Goal: Task Accomplishment & Management: Manage account settings

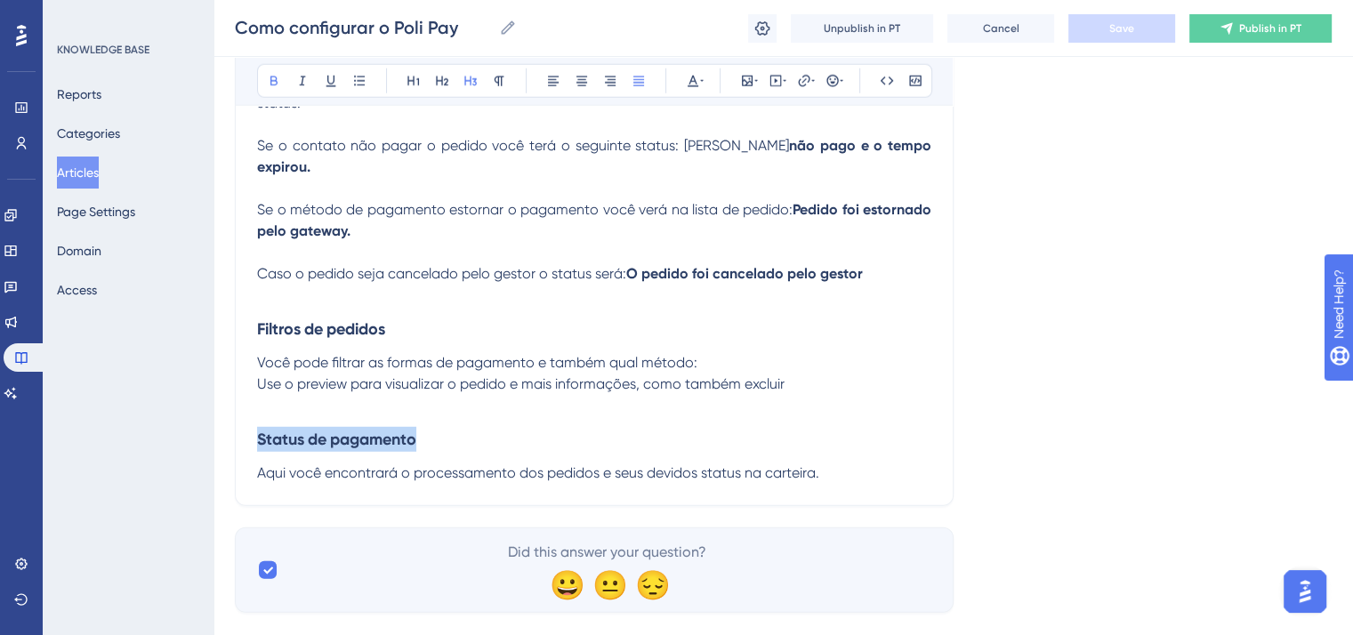
scroll to position [4911, 0]
click at [885, 274] on p "Caso o pedido seja cancelado pelo gestor o status será: O pedido foi cancelado …" at bounding box center [594, 273] width 675 height 21
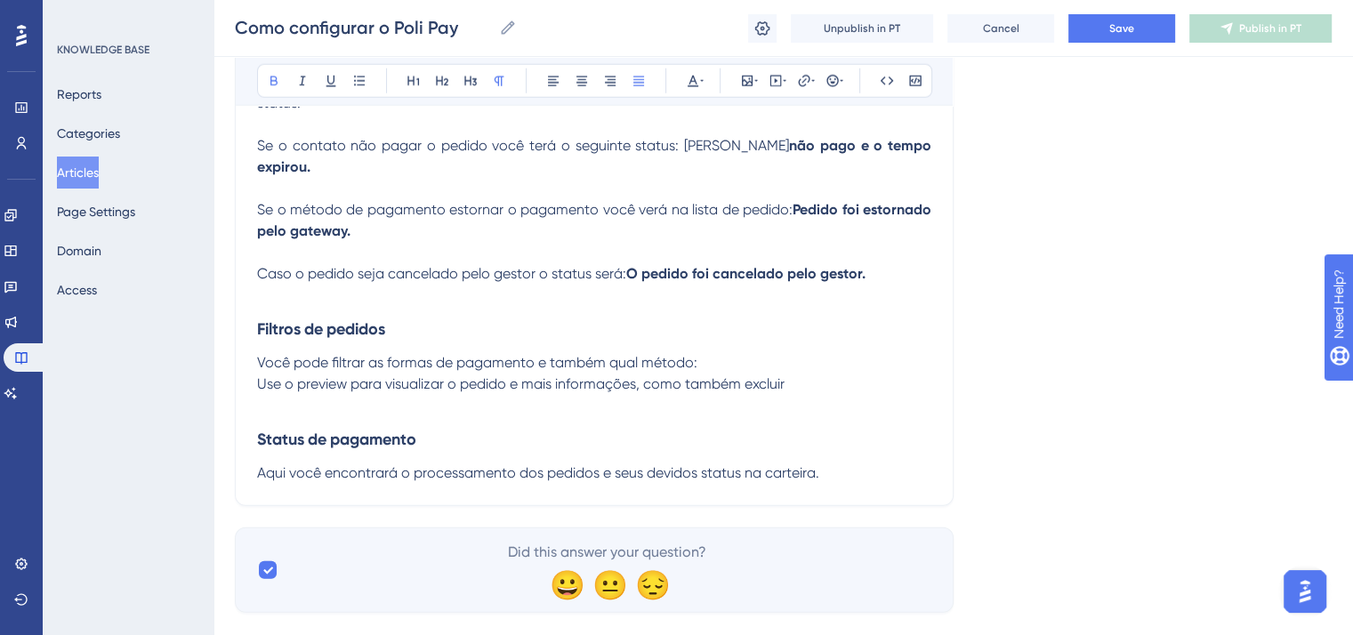
click at [692, 365] on span "Você pode filtrar as formas de pagamento e também qual método:" at bounding box center [477, 362] width 440 height 17
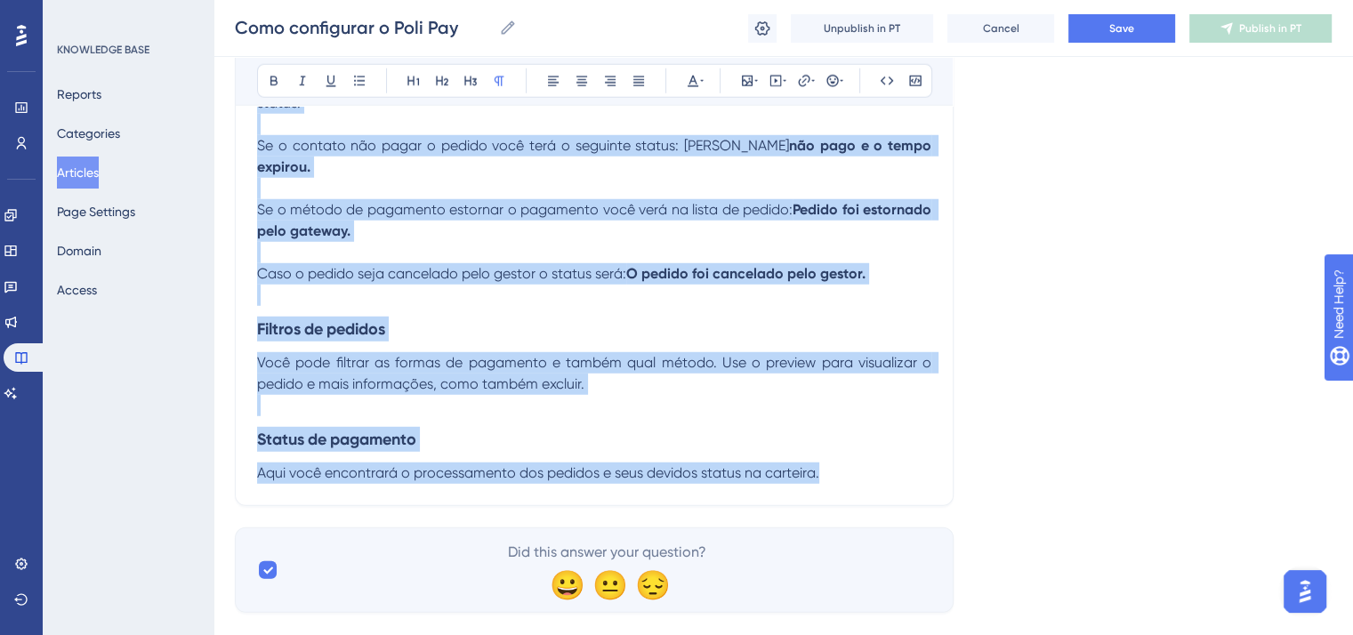
copy div "Loremipsu dol sitametcon ad elitse doeiu temp incidi ut laboreetdol ma Aliq. En…"
click at [1096, 34] on button "Save" at bounding box center [1122, 28] width 107 height 28
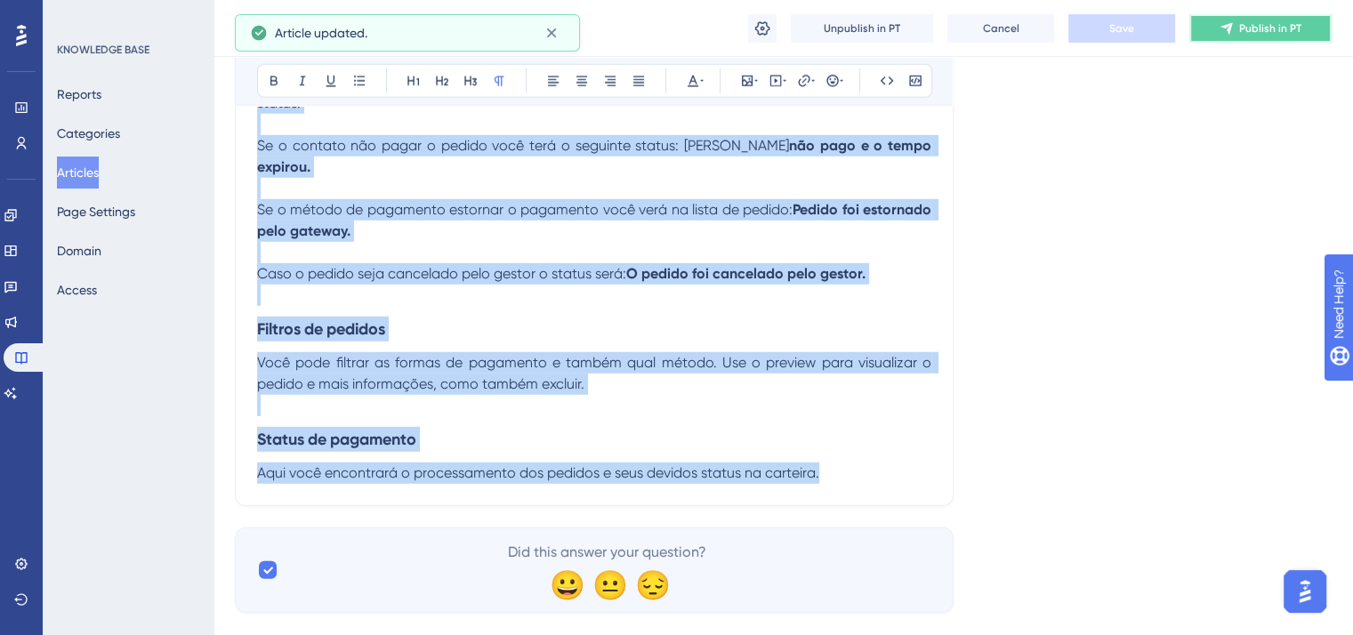
click at [1256, 33] on span "Publish in PT" at bounding box center [1271, 28] width 62 height 14
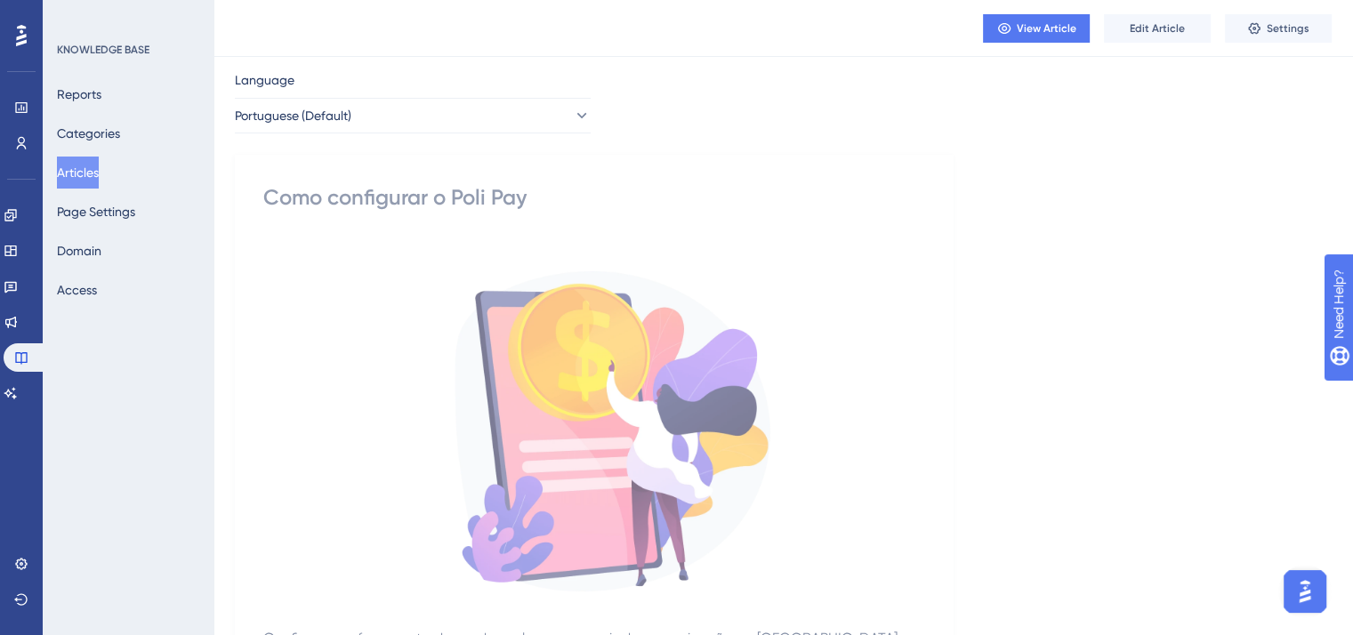
scroll to position [0, 0]
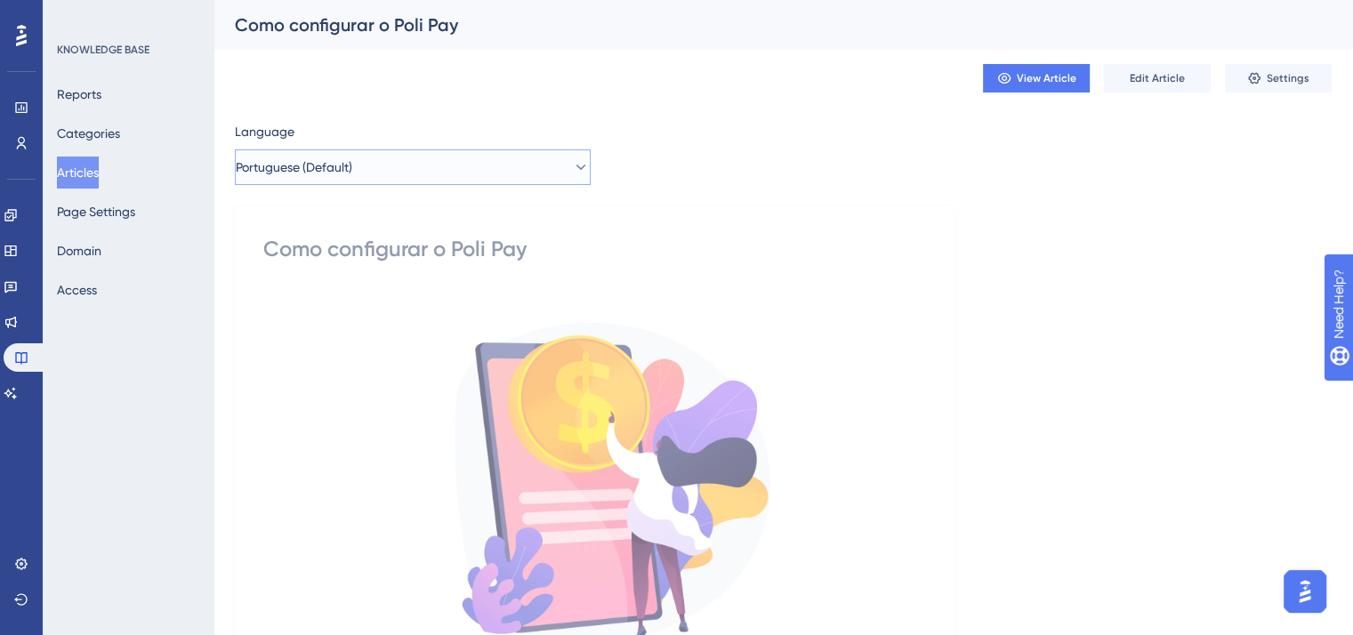
click at [467, 152] on button "Portuguese (Default)" at bounding box center [413, 167] width 356 height 36
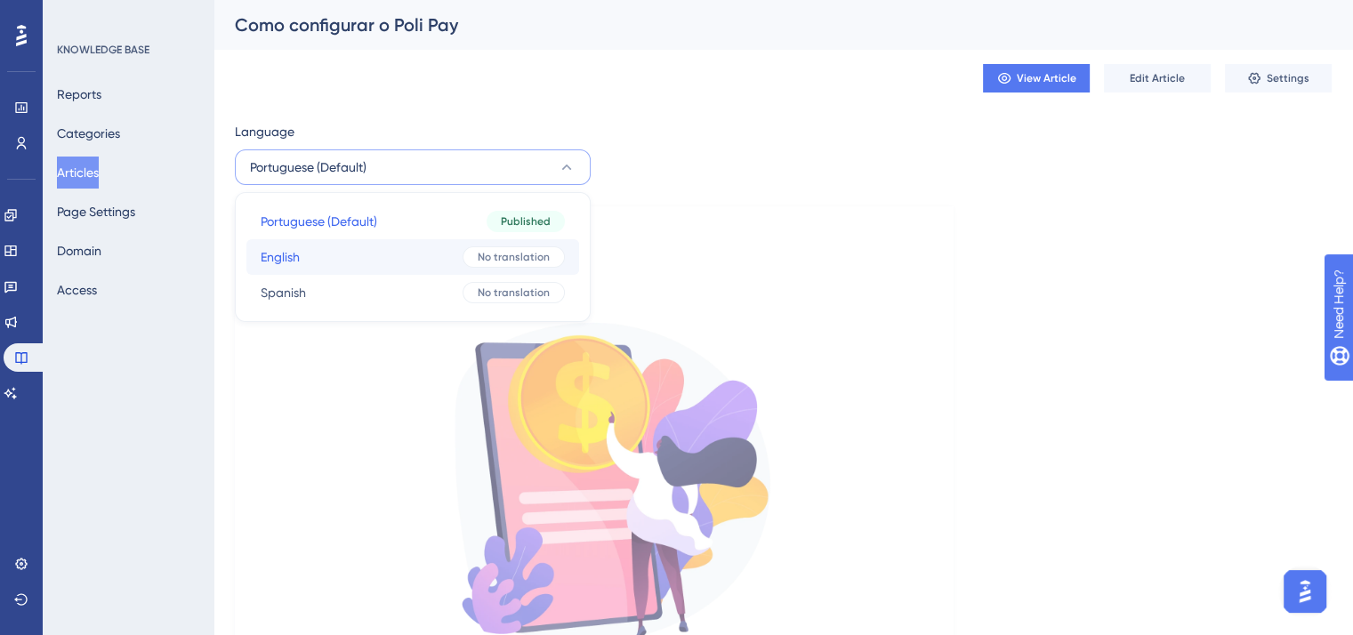
click at [475, 249] on div "No translation" at bounding box center [514, 256] width 102 height 21
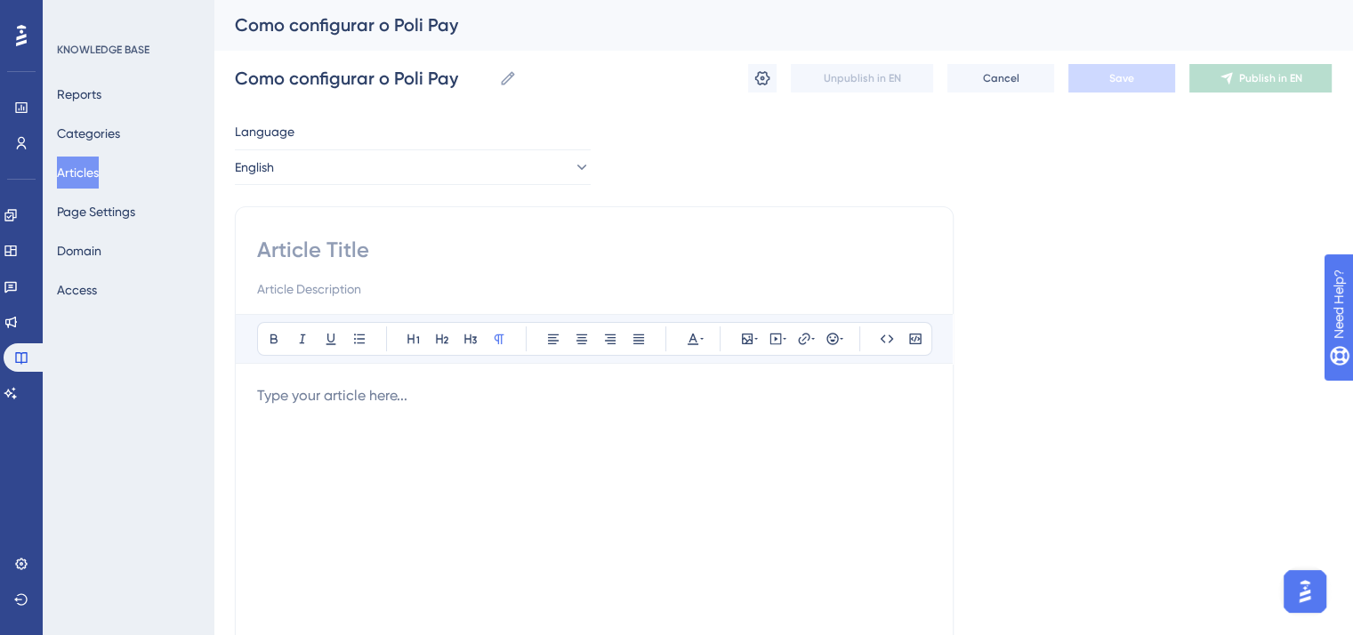
click at [502, 423] on div at bounding box center [594, 581] width 675 height 392
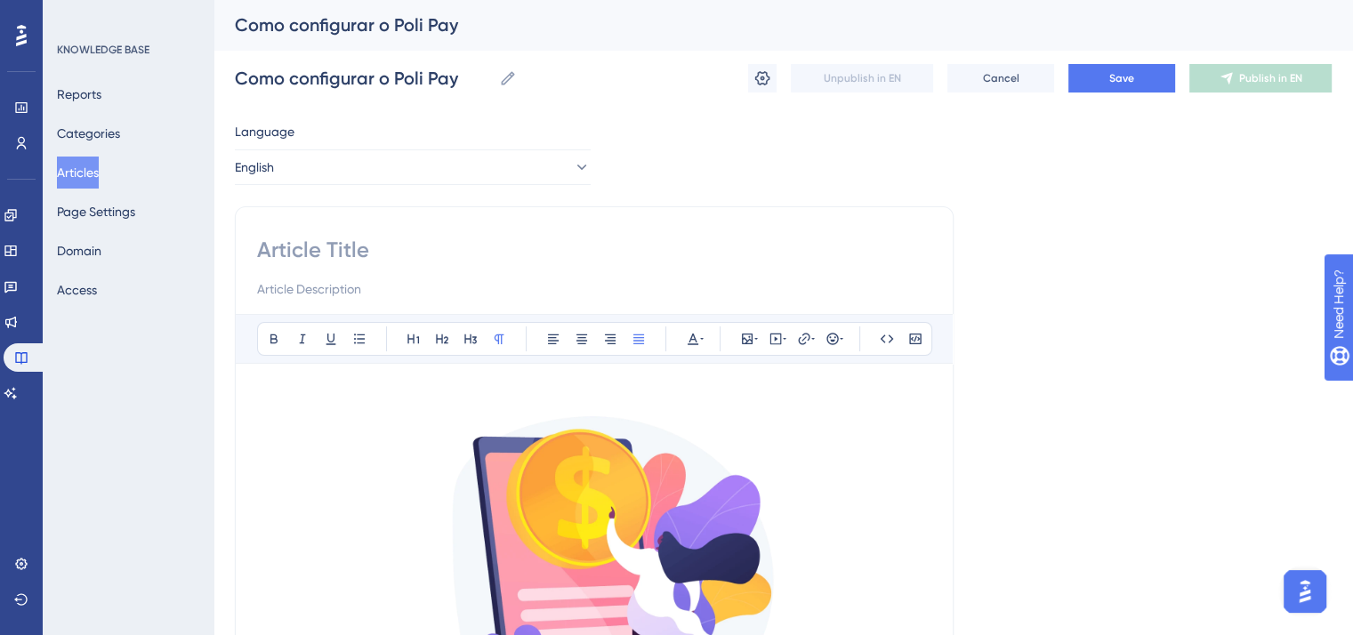
click at [389, 243] on input at bounding box center [594, 250] width 675 height 28
paste input "Configure Your Sales Tool Through Your Communication Channels on Poli"
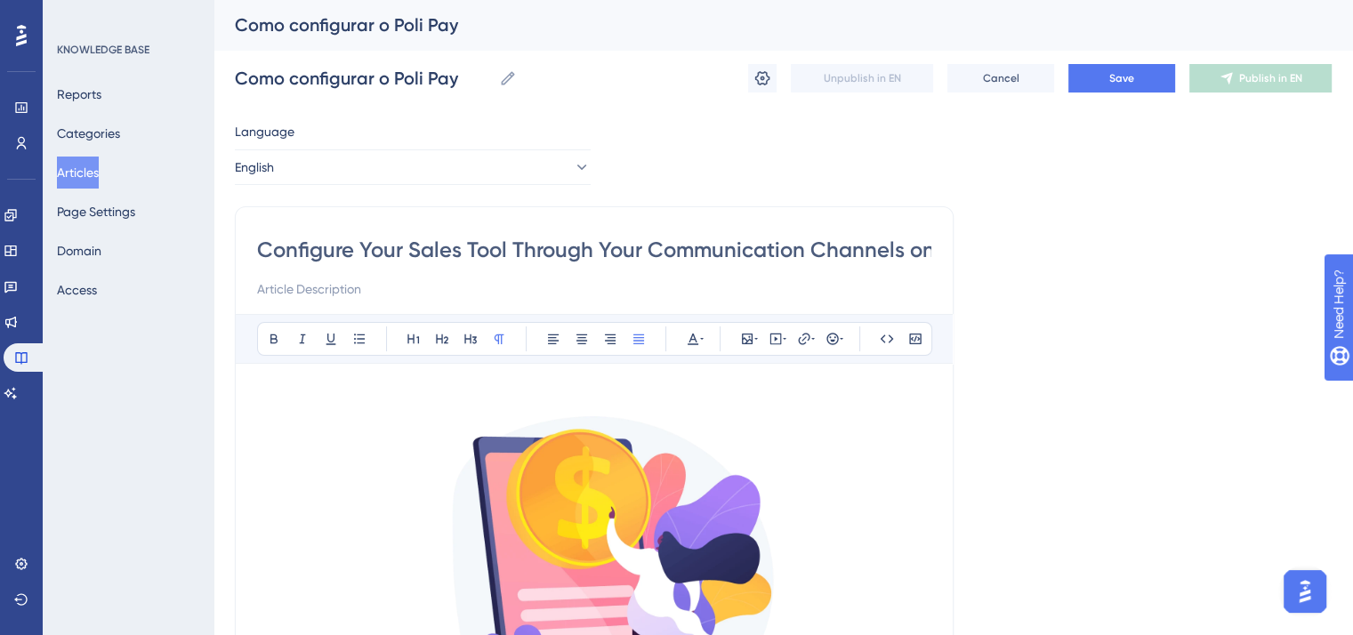
scroll to position [0, 39]
click at [321, 246] on input "Configure Your Sales Tool Through Your Communication Channels on Poli" at bounding box center [594, 250] width 675 height 28
drag, startPoint x: 381, startPoint y: 251, endPoint x: 371, endPoint y: 251, distance: 9.8
click at [371, 251] on input "Configure your Sales Tool Through Your Communication Channels on Poli" at bounding box center [594, 250] width 675 height 28
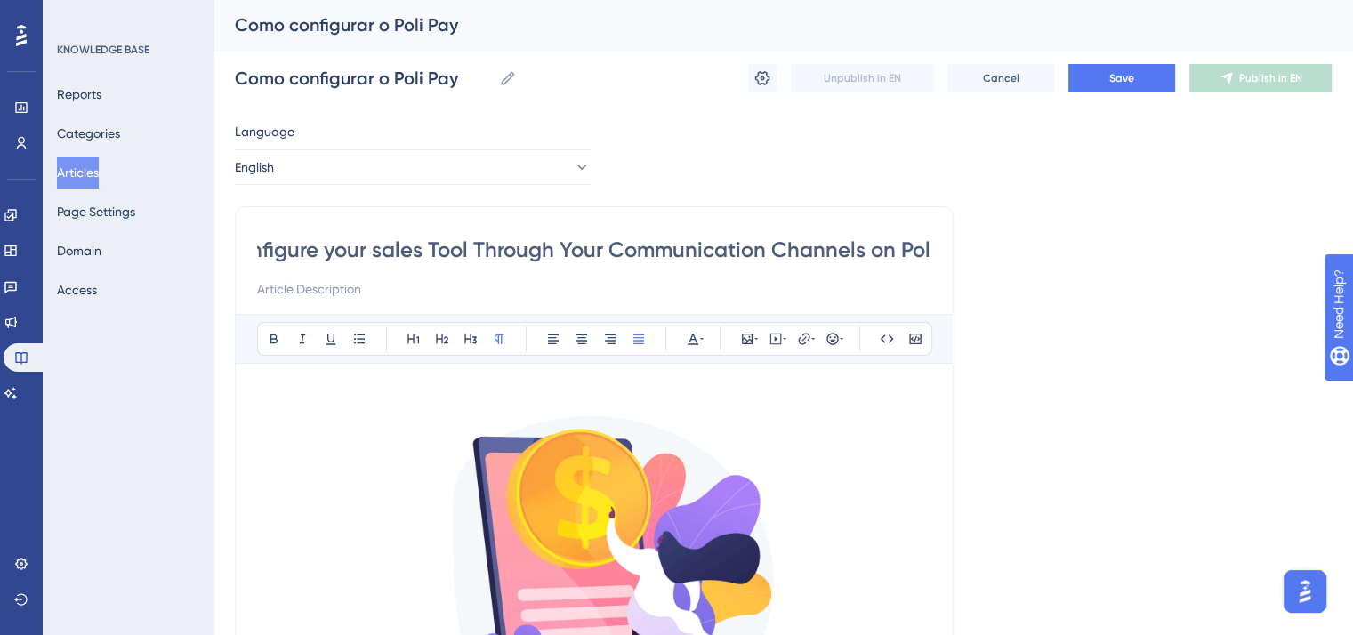
click at [430, 250] on input "Configure your sales Tool Through Your Communication Channels on Poli" at bounding box center [594, 250] width 675 height 28
drag, startPoint x: 481, startPoint y: 253, endPoint x: 472, endPoint y: 250, distance: 10.1
click at [472, 250] on input "Configure your sales tool Through Your Communication Channels on Poli" at bounding box center [594, 250] width 675 height 28
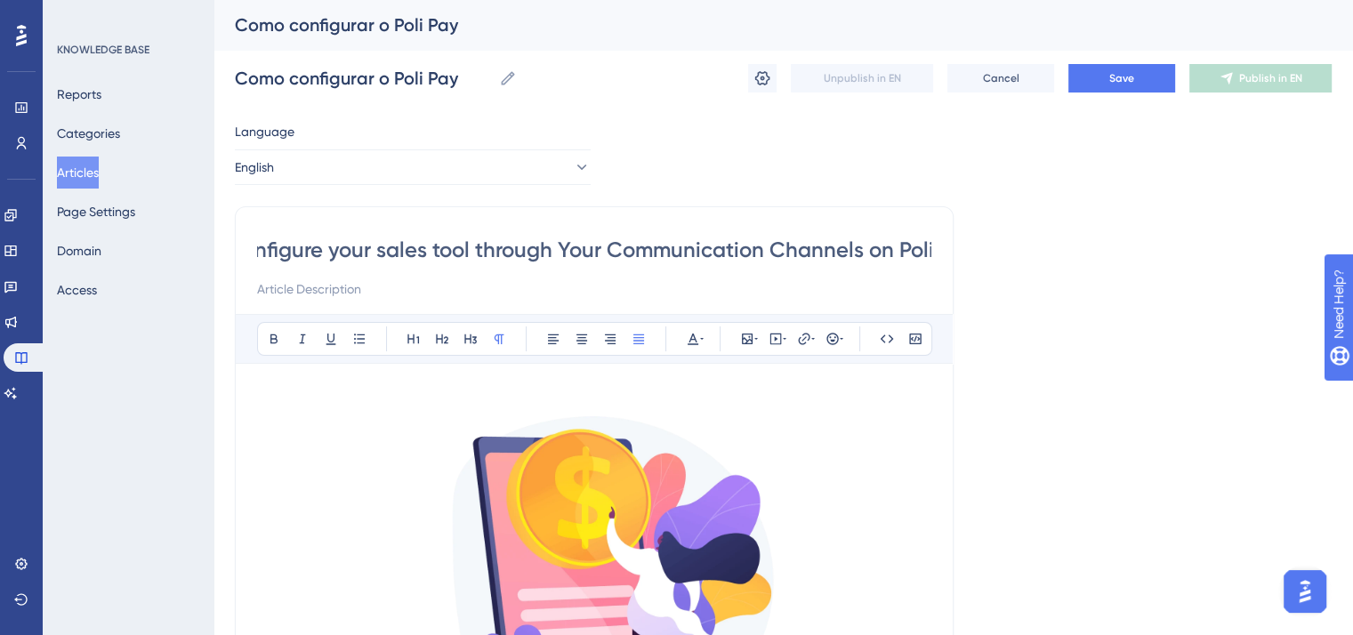
drag, startPoint x: 572, startPoint y: 248, endPoint x: 559, endPoint y: 254, distance: 14.4
click at [559, 254] on input "Configure your sales tool through Your Communication Channels on Poli" at bounding box center [594, 250] width 675 height 28
click at [611, 250] on input "Configure your sales tool through your Communication Channels on Poli" at bounding box center [594, 250] width 675 height 28
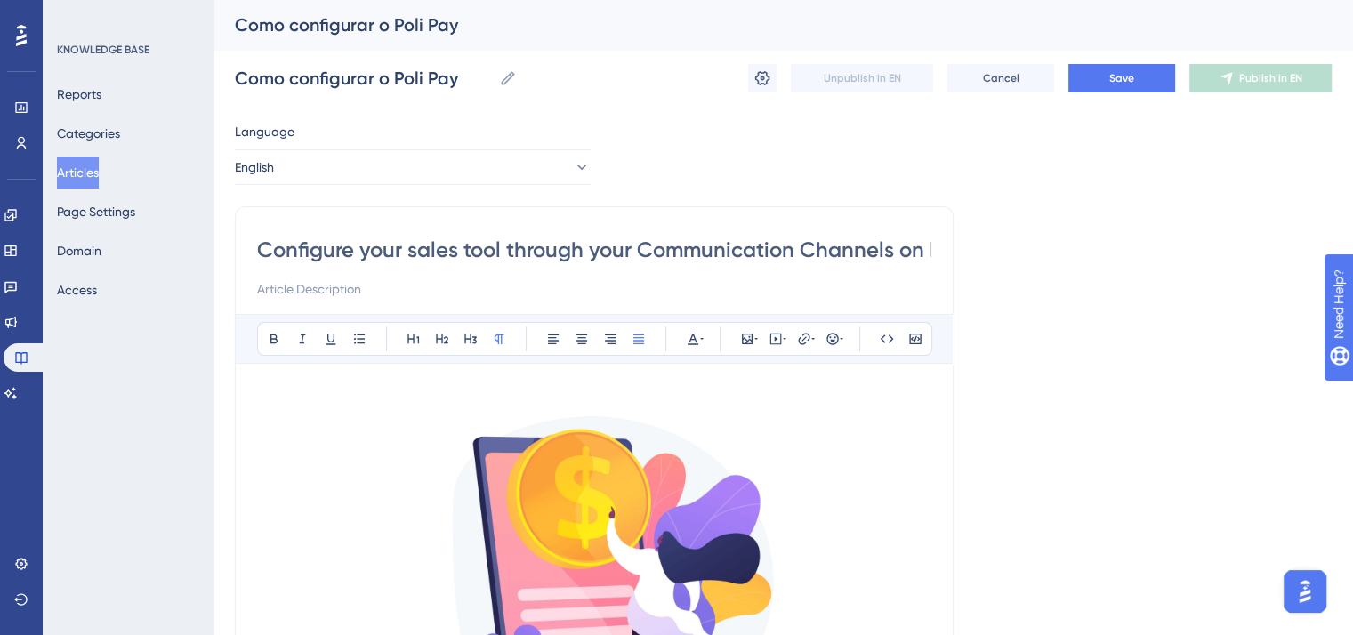
click at [412, 250] on input "Configure your sales tool through your Communication Channels on Poli" at bounding box center [594, 250] width 675 height 28
drag, startPoint x: 505, startPoint y: 248, endPoint x: 1032, endPoint y: 259, distance: 527.8
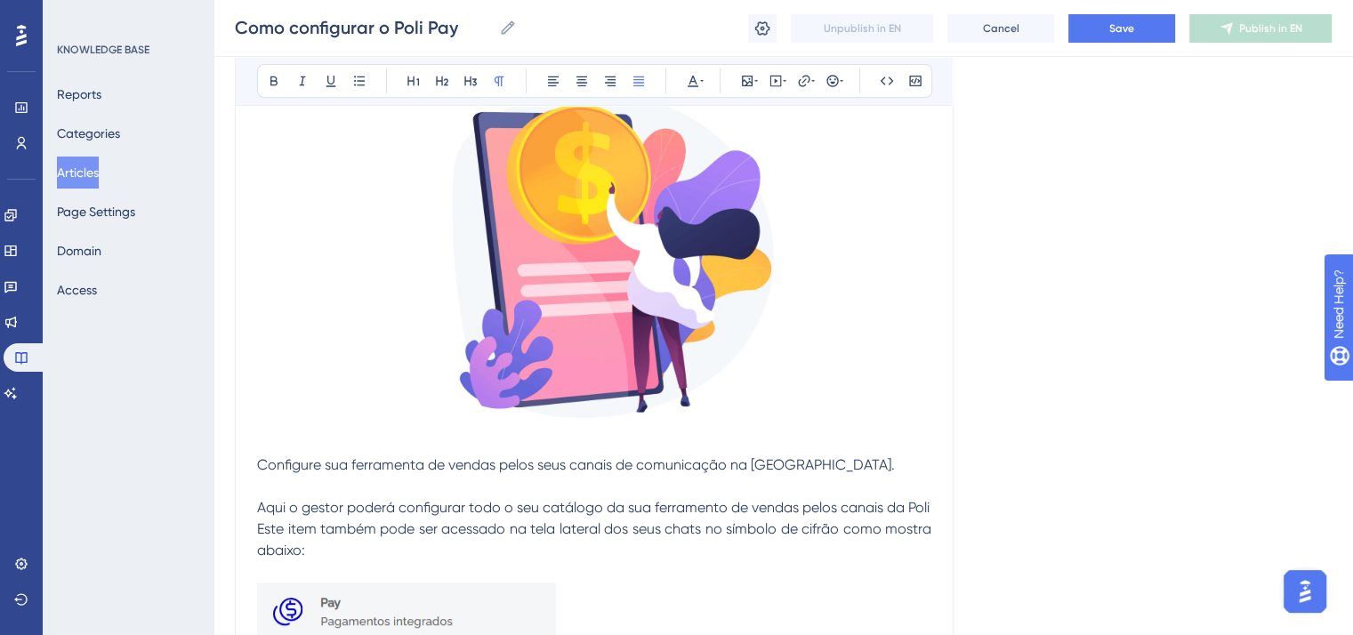
scroll to position [445, 0]
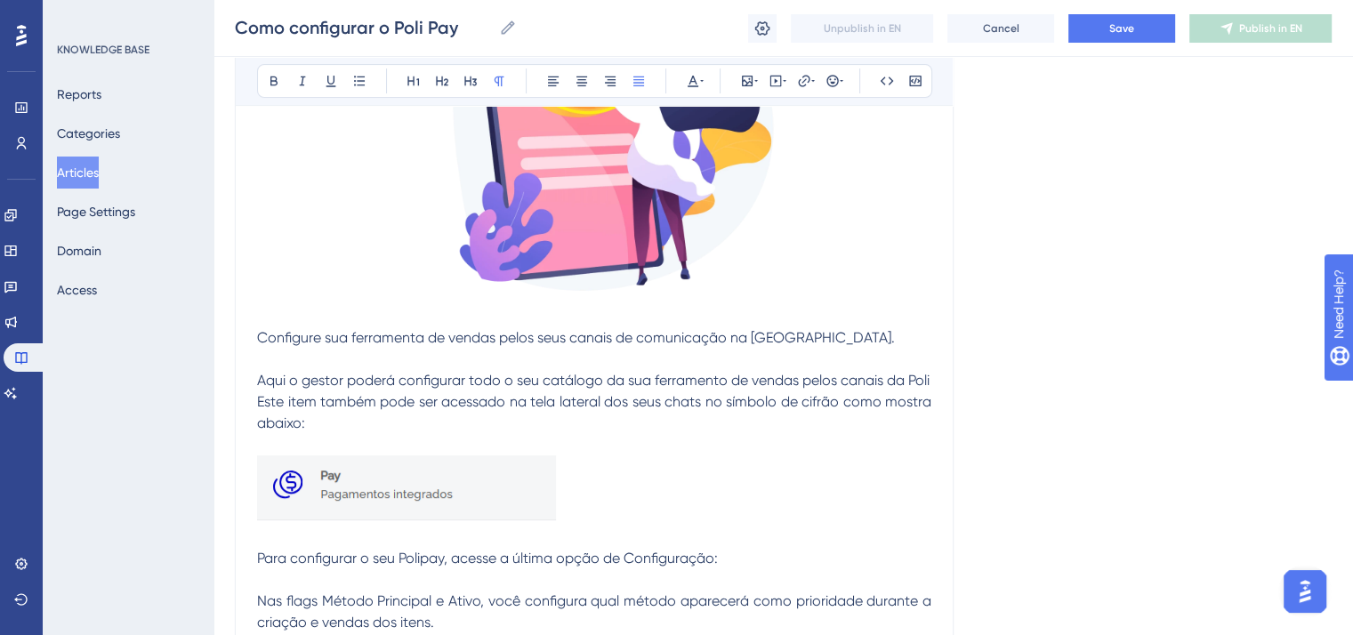
type input "Configure your sales tool: Poli Pay"
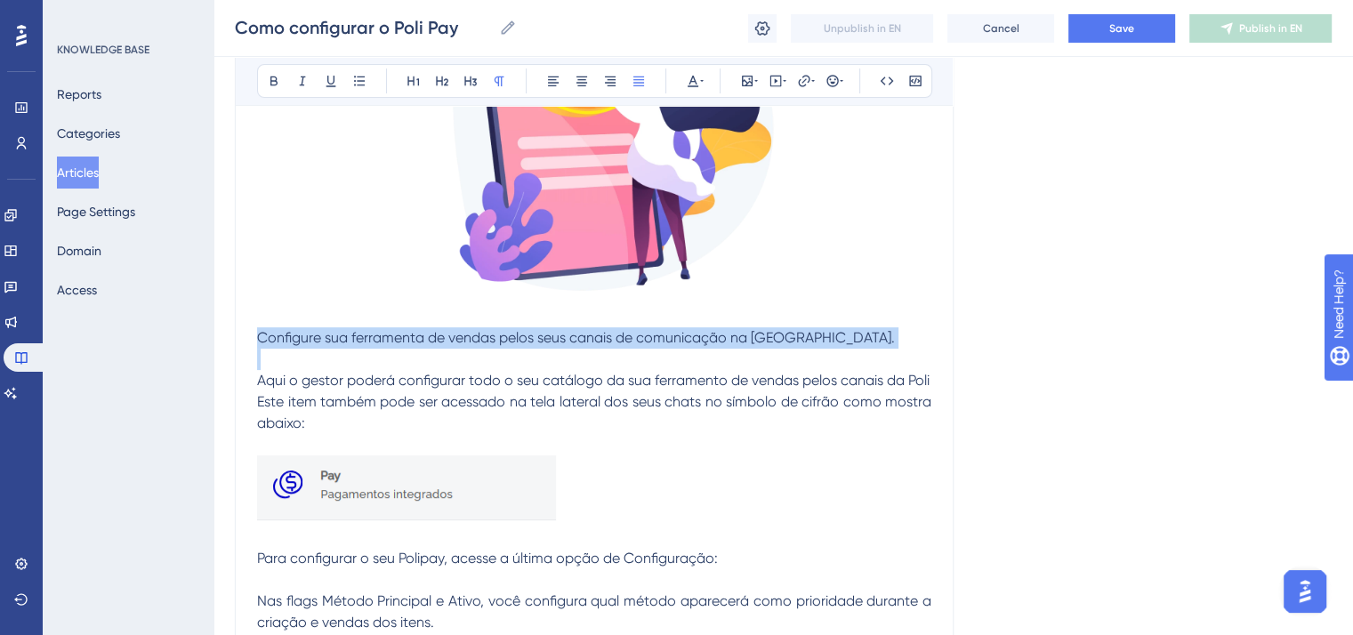
drag, startPoint x: 258, startPoint y: 335, endPoint x: 780, endPoint y: 350, distance: 521.6
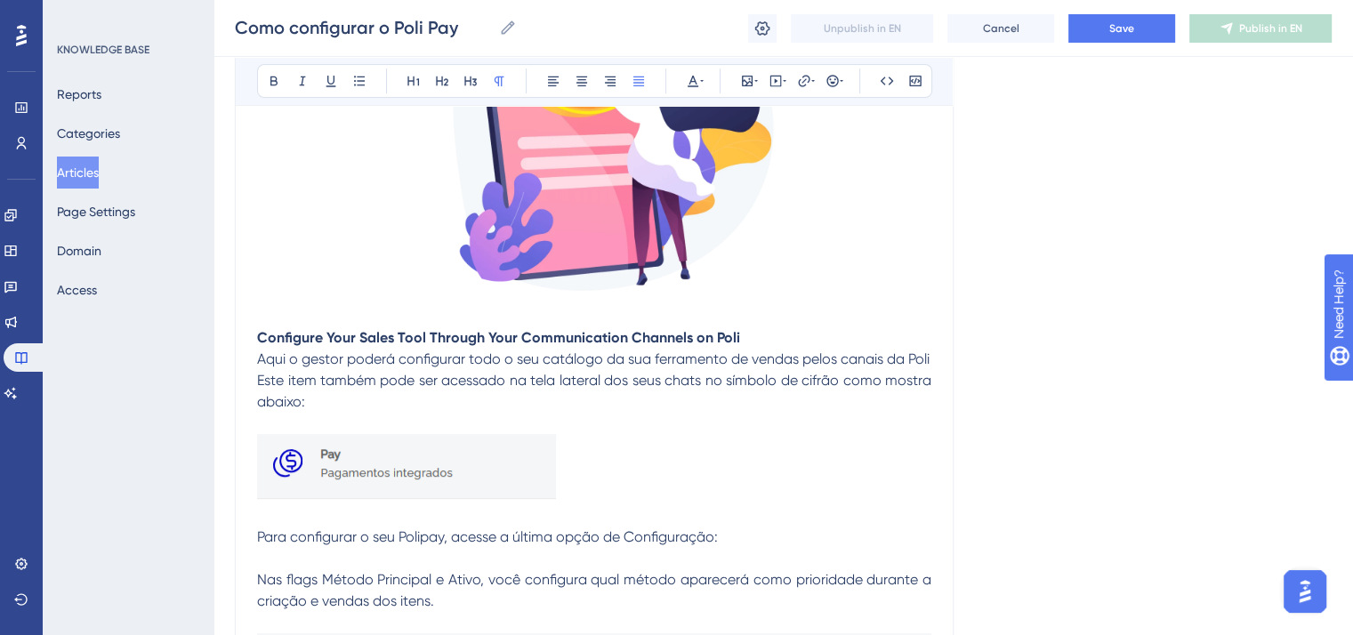
click at [334, 336] on strong "Configure Your Sales Tool Through Your Communication Channels on Poli" at bounding box center [498, 337] width 483 height 17
click at [757, 333] on p "Configure your sales tool through your communication channels on Poli" at bounding box center [594, 337] width 675 height 21
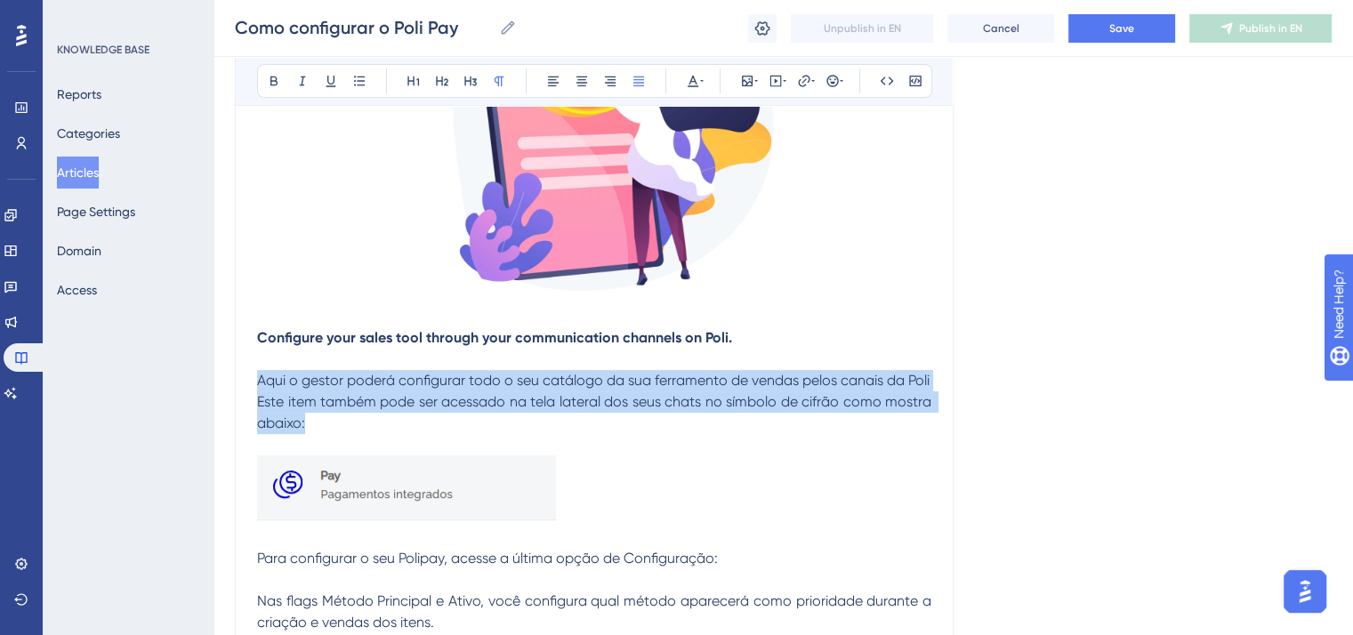
drag, startPoint x: 302, startPoint y: 418, endPoint x: 235, endPoint y: 378, distance: 77.8
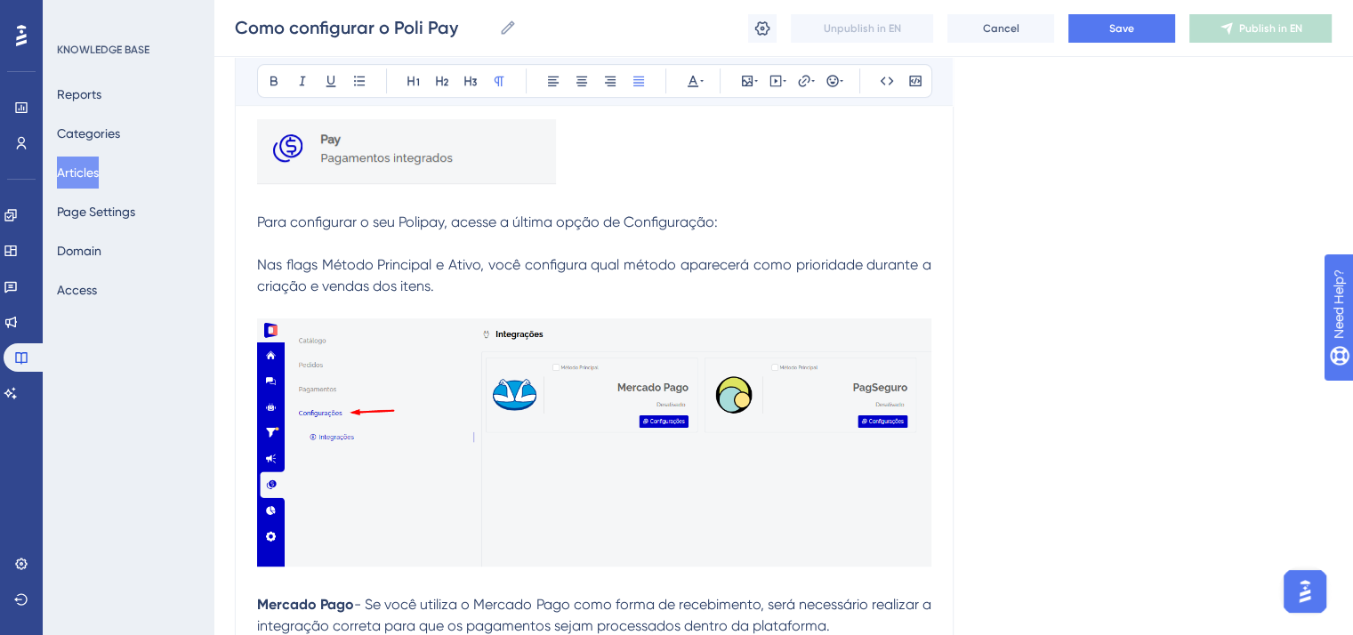
scroll to position [801, 0]
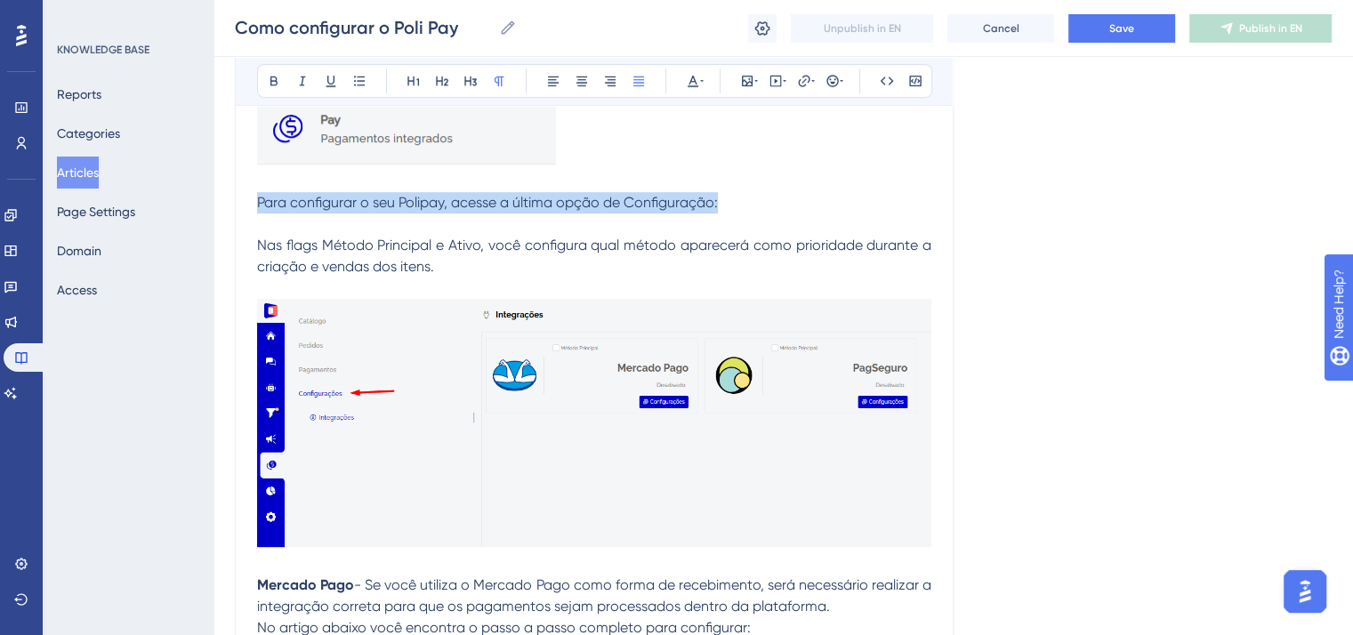
drag, startPoint x: 723, startPoint y: 195, endPoint x: 256, endPoint y: 198, distance: 466.3
click at [257, 198] on p "Para configurar o seu Polipay, acesse a última opção de Configuração:" at bounding box center [594, 202] width 675 height 21
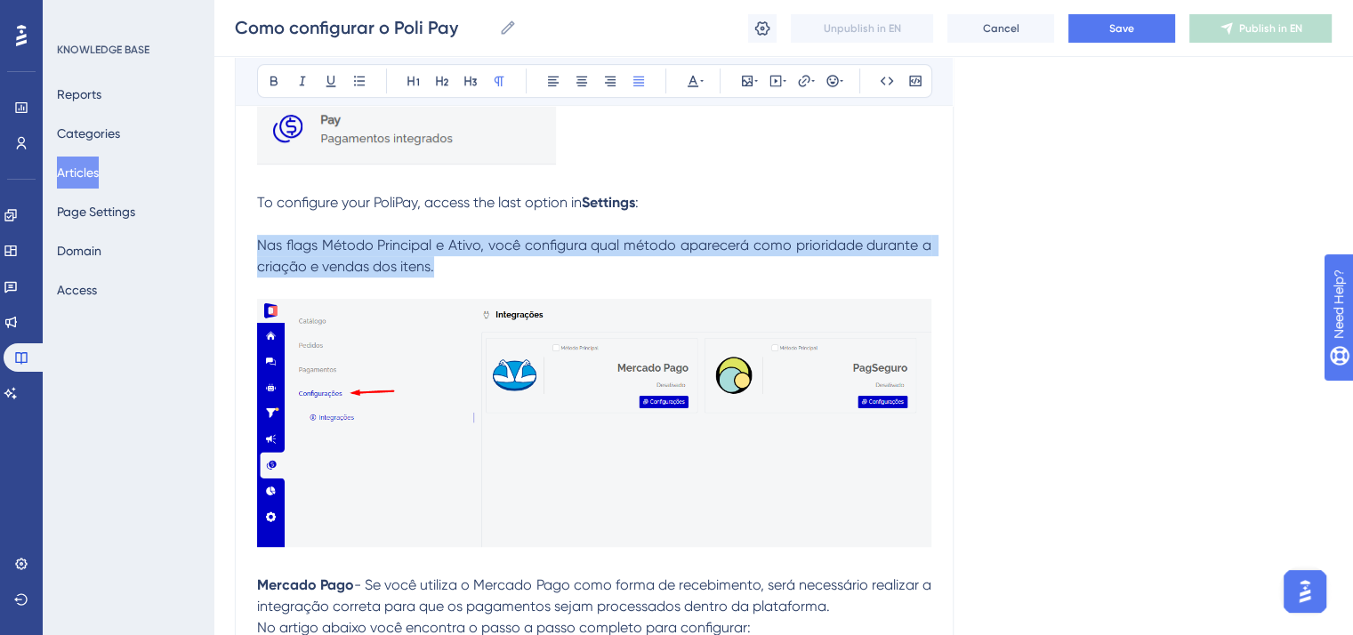
drag, startPoint x: 448, startPoint y: 271, endPoint x: 250, endPoint y: 244, distance: 200.2
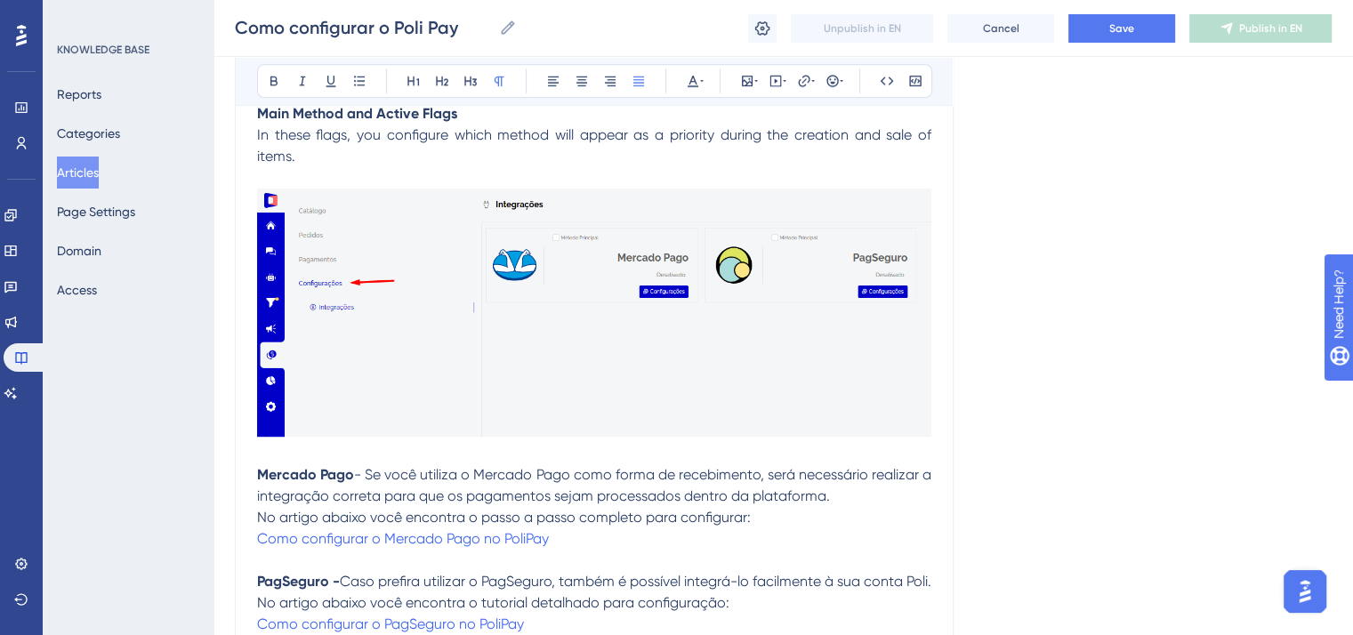
scroll to position [1157, 0]
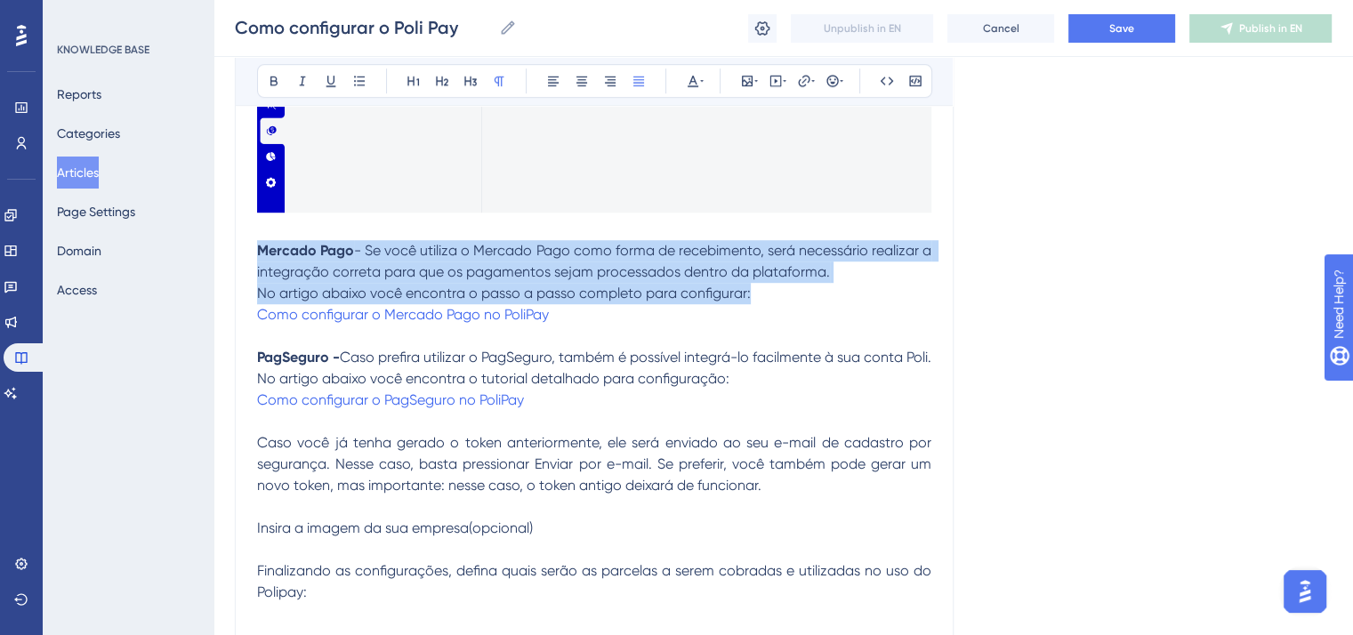
drag, startPoint x: 761, startPoint y: 295, endPoint x: 239, endPoint y: 254, distance: 523.1
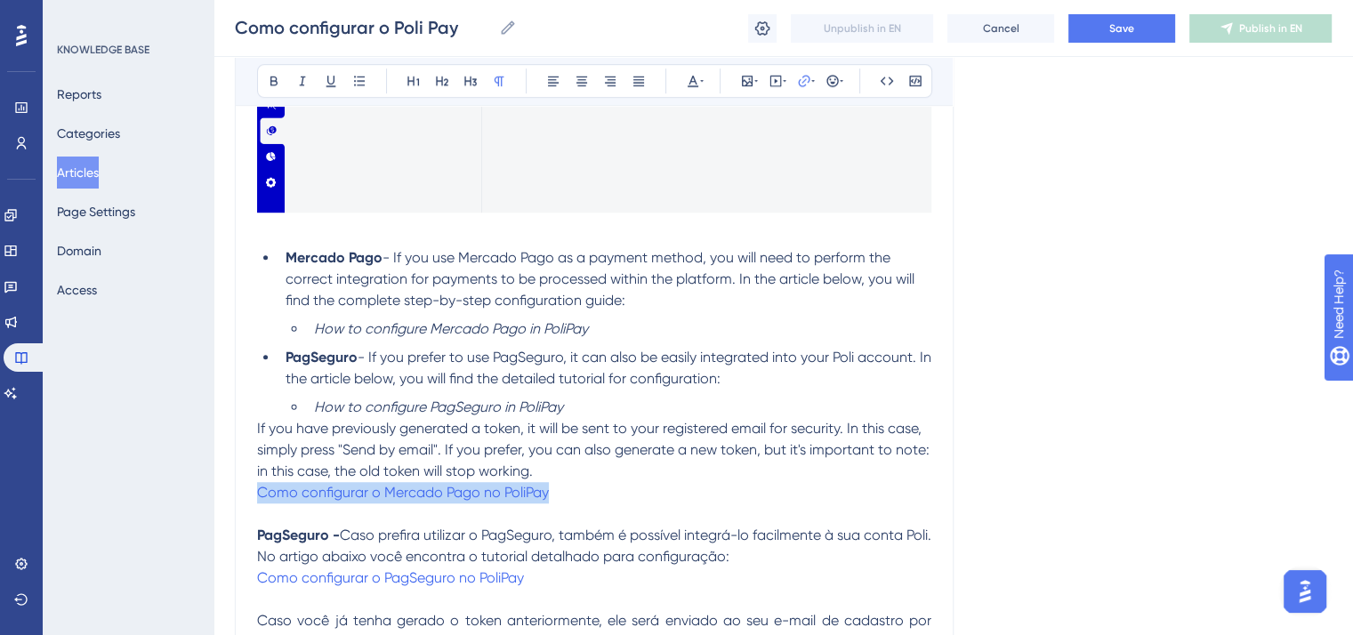
drag, startPoint x: 570, startPoint y: 496, endPoint x: 246, endPoint y: 496, distance: 324.8
click at [351, 499] on span "Como configurar o Mercado Pago no PoliPay" at bounding box center [403, 492] width 292 height 17
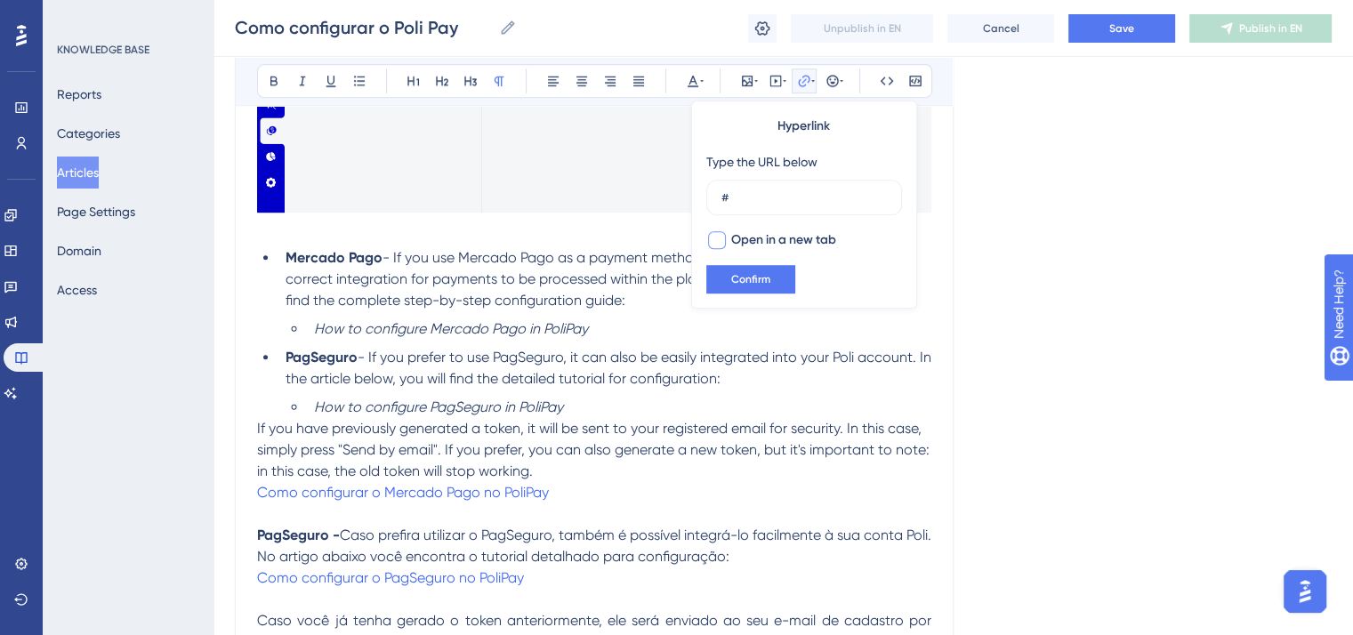
click at [716, 242] on div at bounding box center [717, 240] width 18 height 18
checkbox input "true"
click at [383, 489] on span "Como configurar o Mercado Pago no PoliPay" at bounding box center [403, 492] width 292 height 17
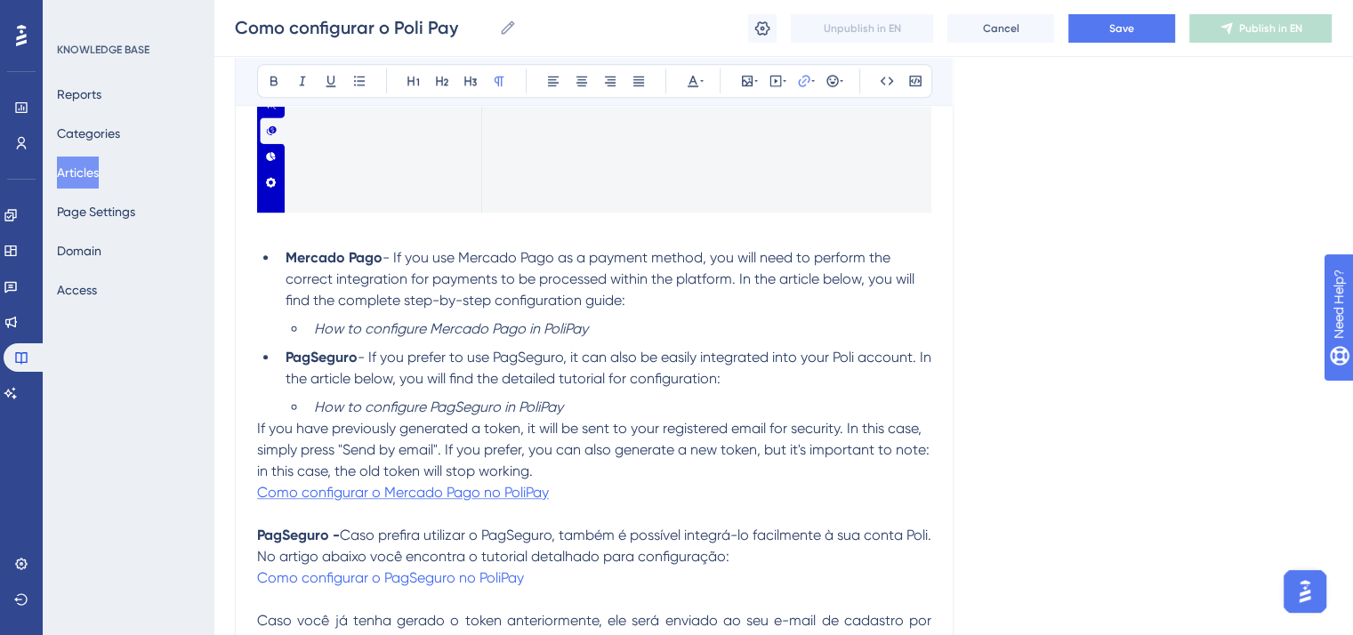
click at [395, 491] on span "Como configurar o Mercado Pago no PoliPay" at bounding box center [403, 492] width 292 height 17
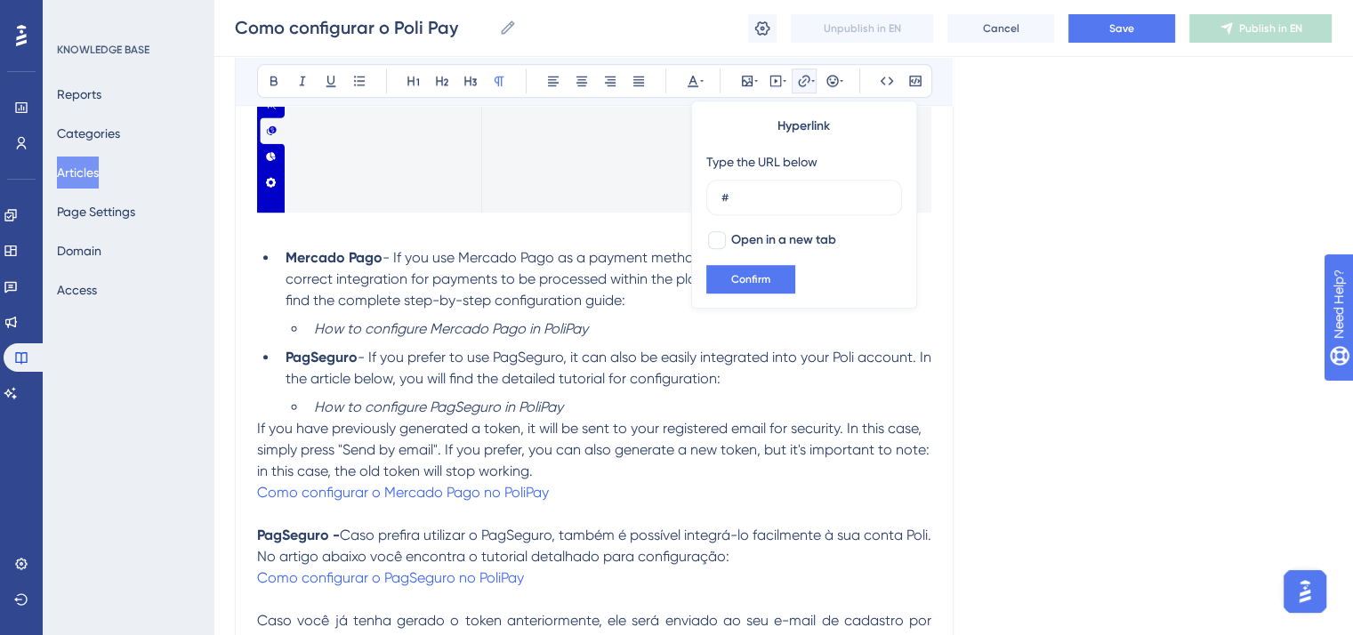
click at [677, 475] on p "If you have previously generated a token, it will be sent to your registered em…" at bounding box center [594, 460] width 675 height 85
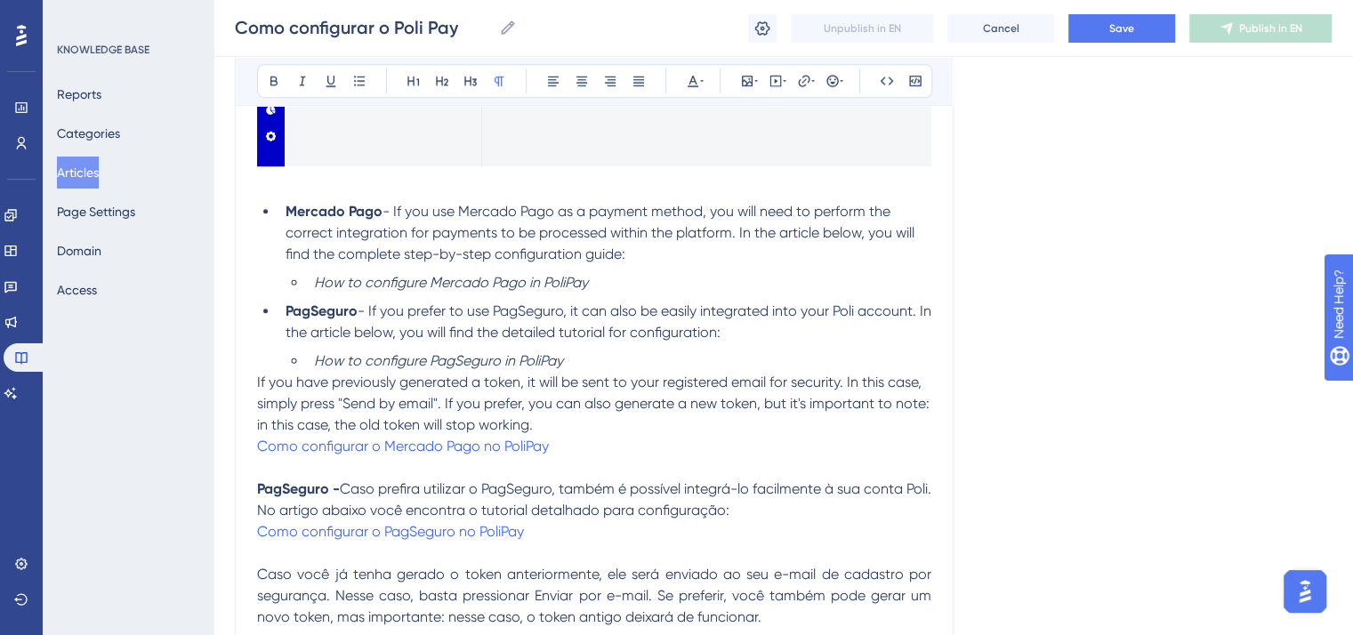
scroll to position [1246, 0]
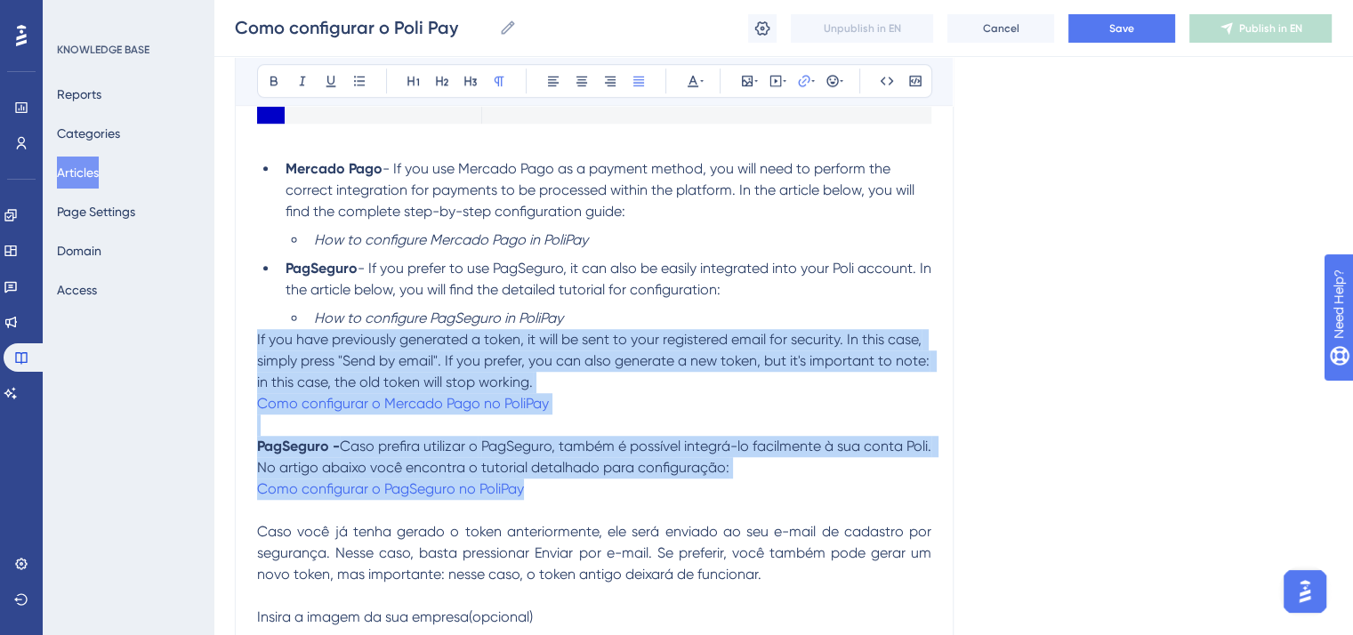
drag, startPoint x: 542, startPoint y: 385, endPoint x: 580, endPoint y: 493, distance: 114.3
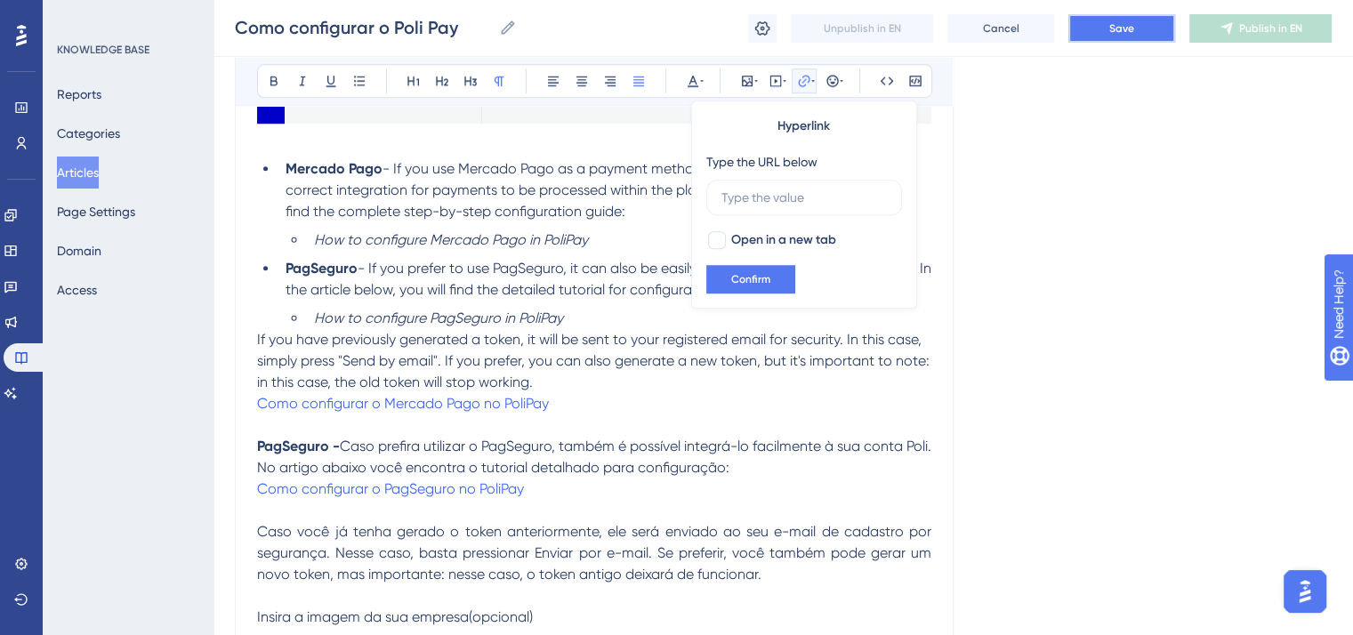
click at [1142, 28] on button "Save" at bounding box center [1122, 28] width 107 height 28
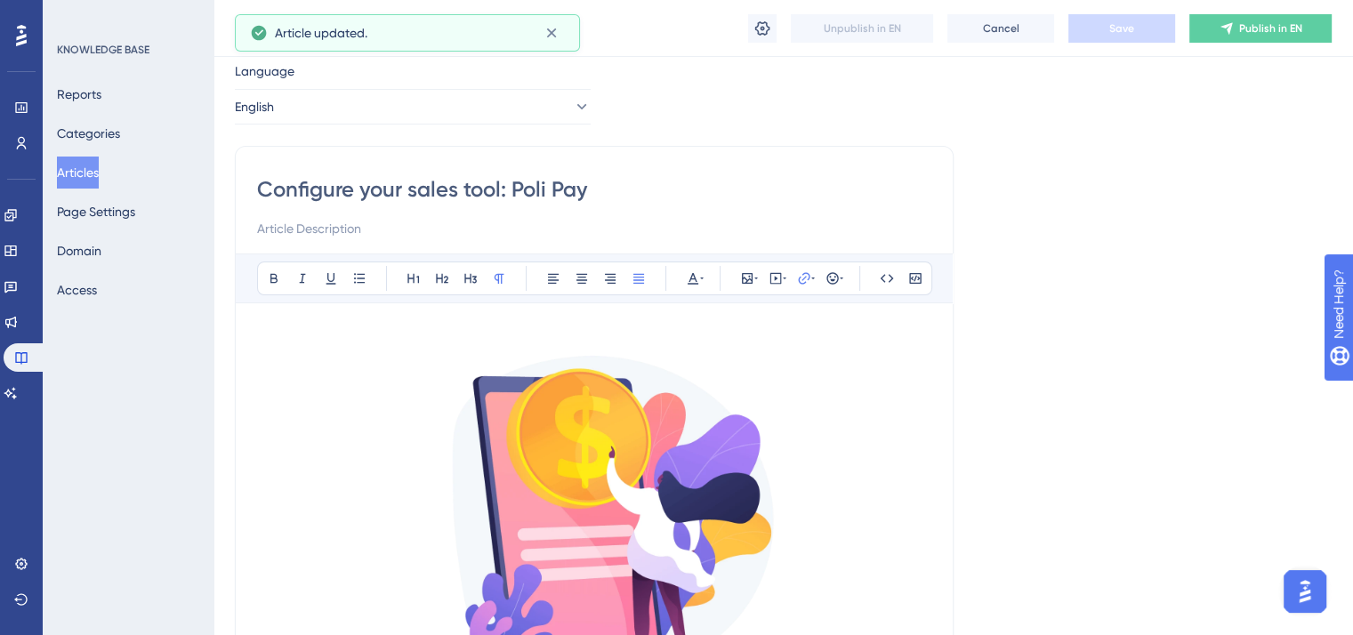
scroll to position [0, 0]
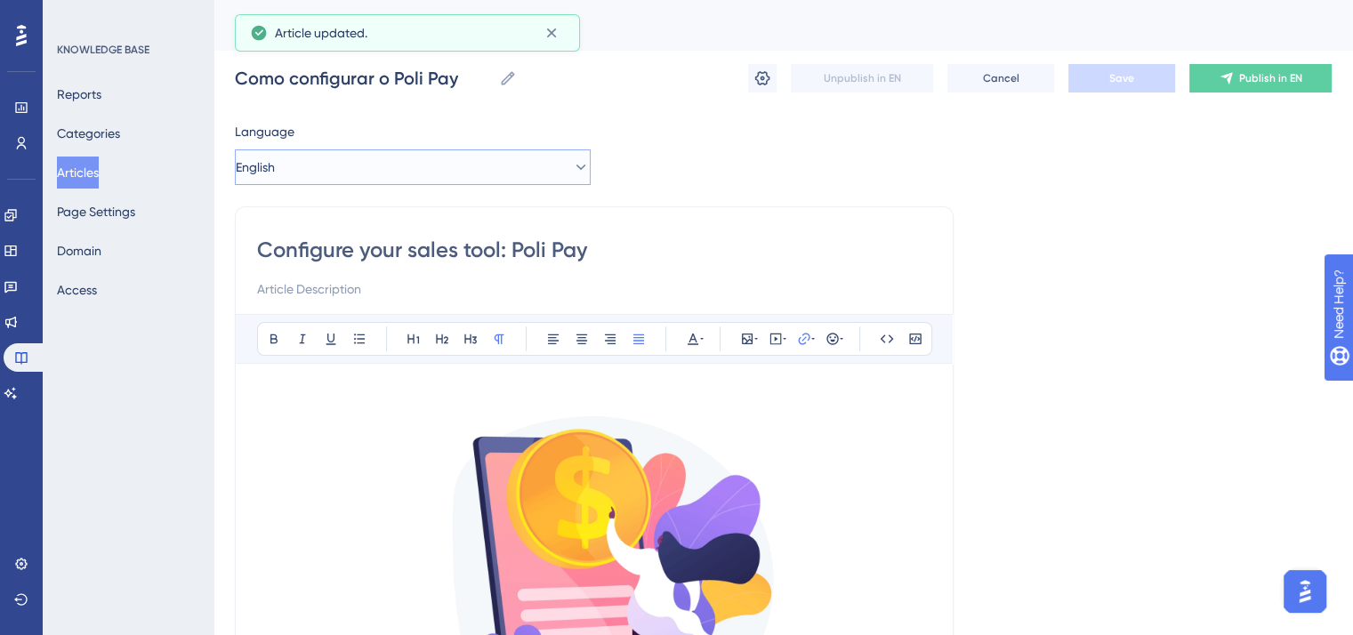
click at [372, 149] on button "English" at bounding box center [413, 167] width 356 height 36
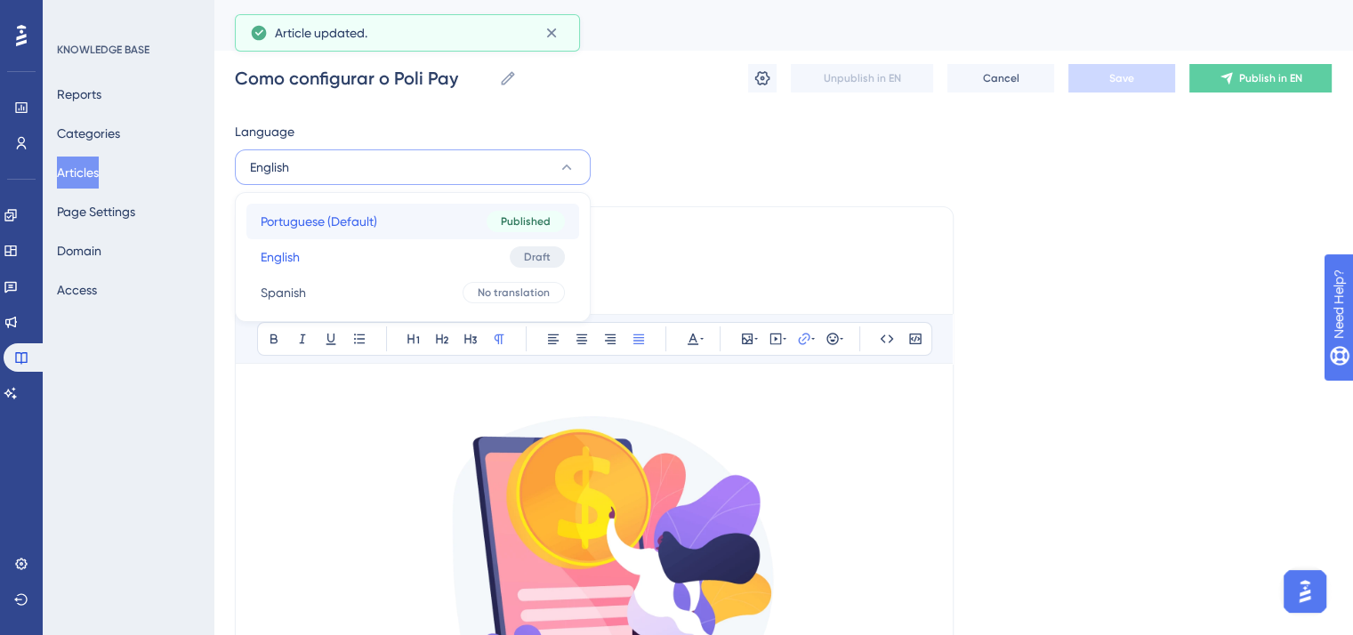
click at [408, 218] on button "Portuguese (Default) Portuguese (Default) Published" at bounding box center [412, 222] width 333 height 36
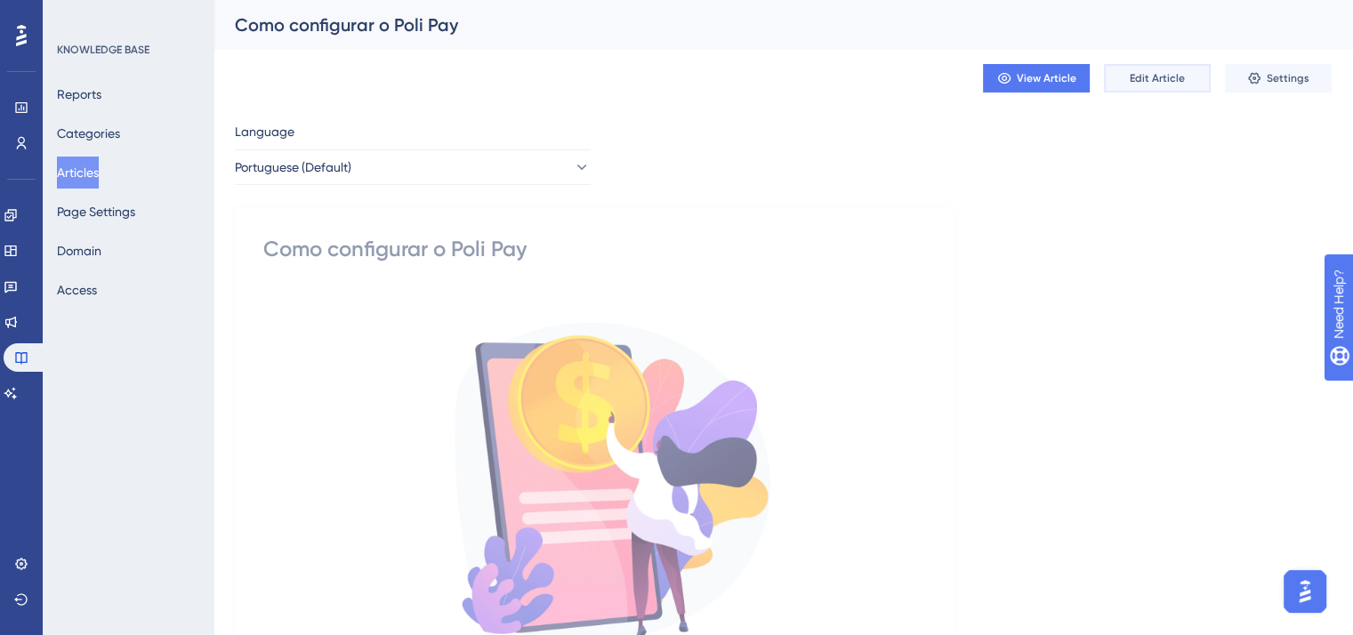
click at [1171, 76] on span "Edit Article" at bounding box center [1157, 78] width 55 height 14
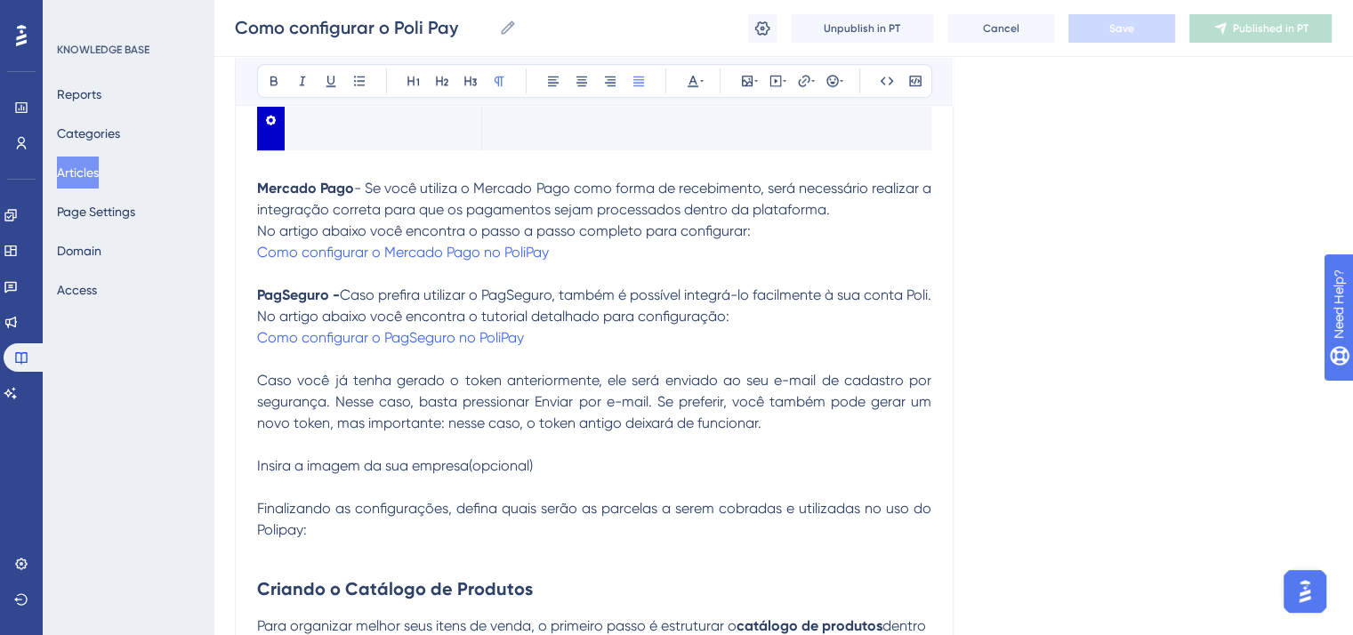
scroll to position [1105, 0]
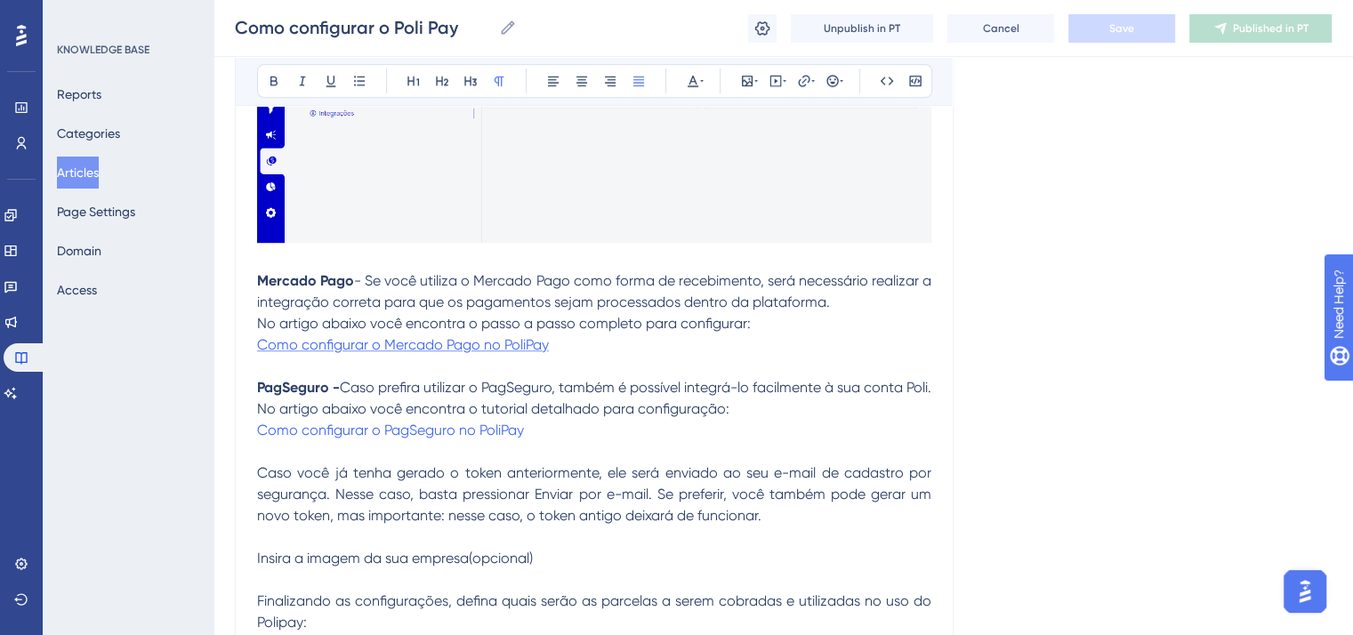
click at [473, 344] on span "Como configurar o Mercado Pago no PoliPay" at bounding box center [403, 344] width 292 height 17
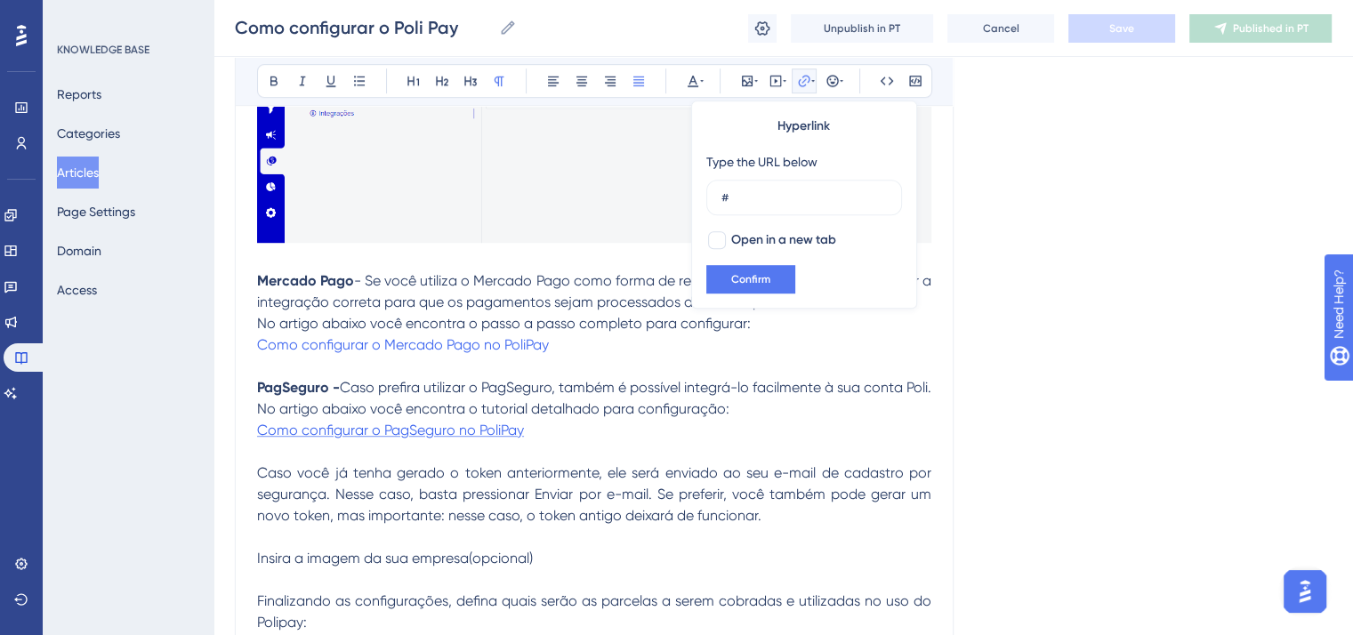
click at [478, 433] on span "Como configurar o PagSeguro no PoliPay" at bounding box center [390, 430] width 267 height 17
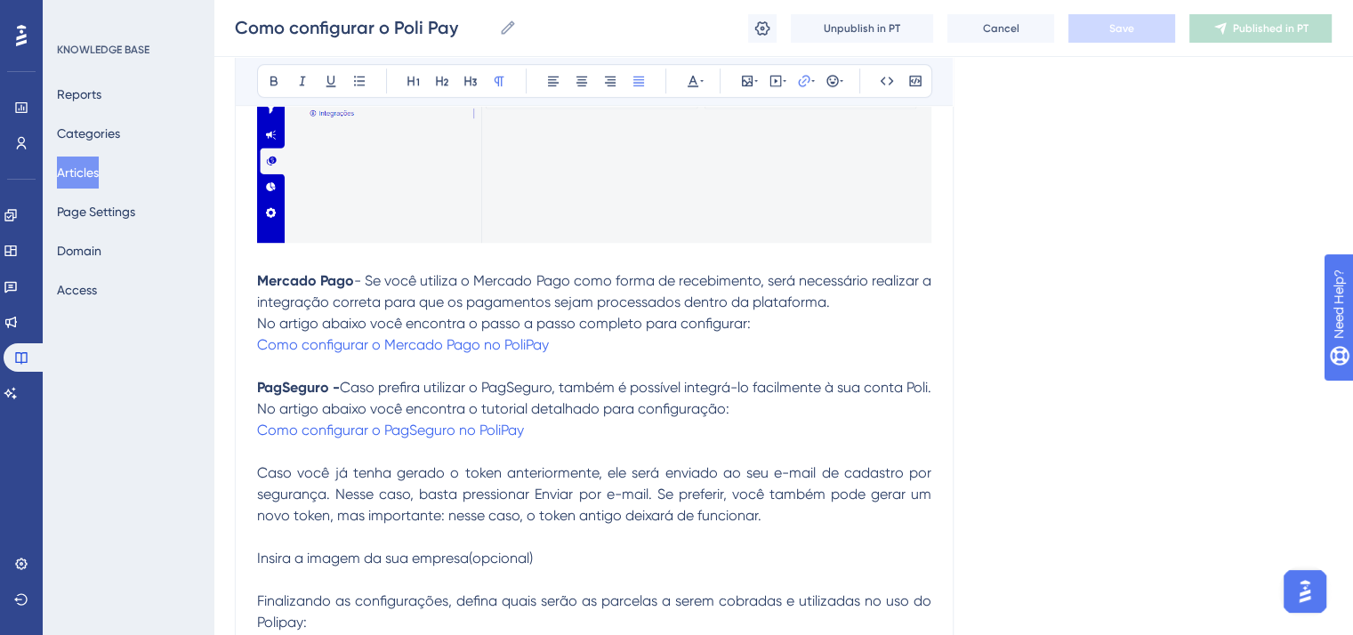
click at [569, 435] on p "PagSeguro - Caso prefira utilizar o PagSeguro, também é possível integrá-lo fac…" at bounding box center [594, 409] width 675 height 64
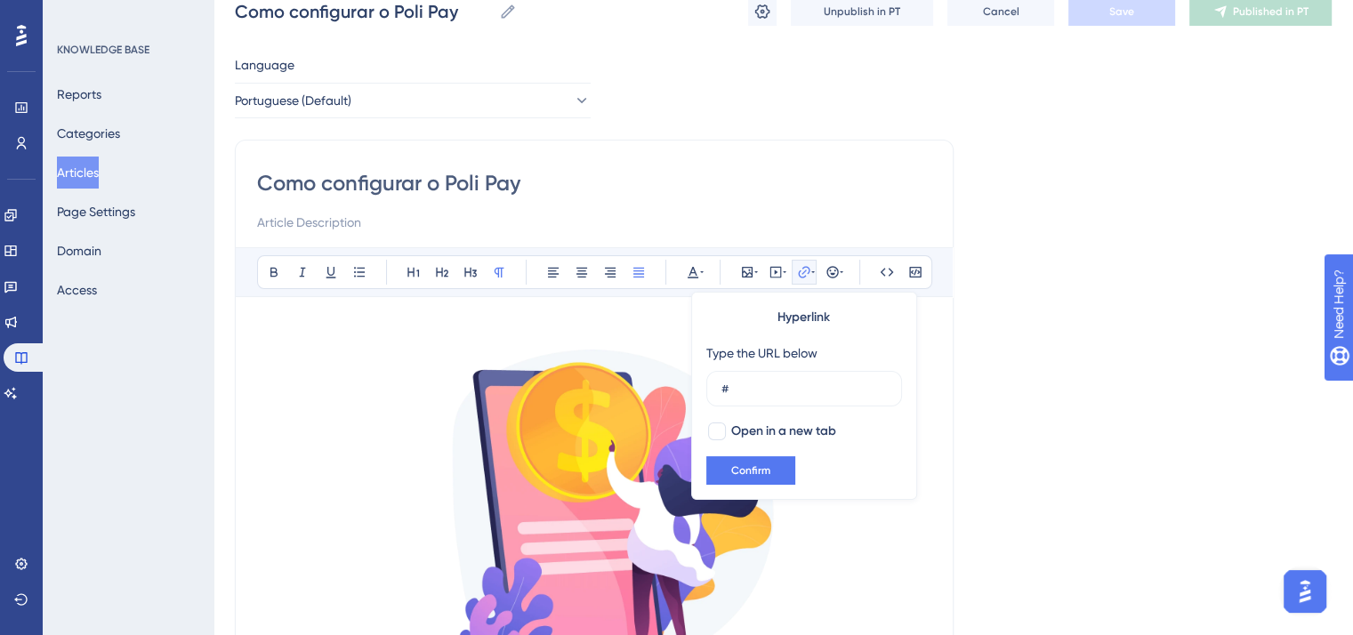
scroll to position [0, 0]
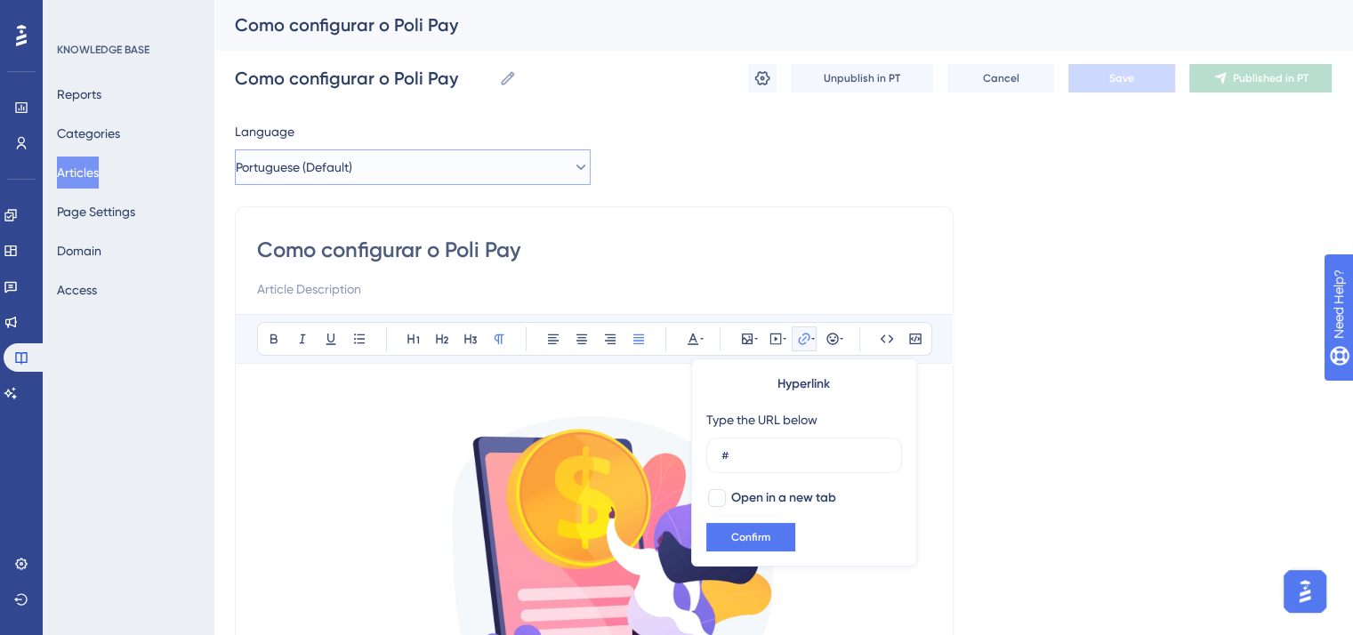
click at [434, 179] on button "Portuguese (Default)" at bounding box center [413, 167] width 356 height 36
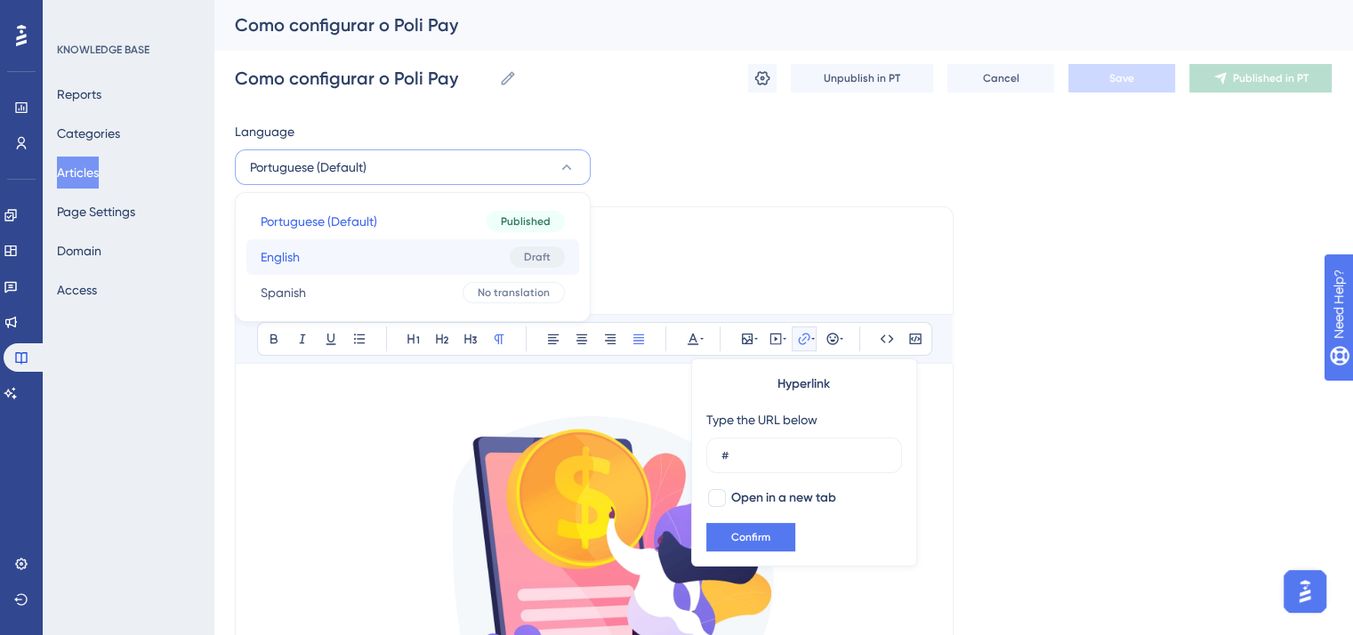
click at [427, 243] on button "English English Draft" at bounding box center [412, 257] width 333 height 36
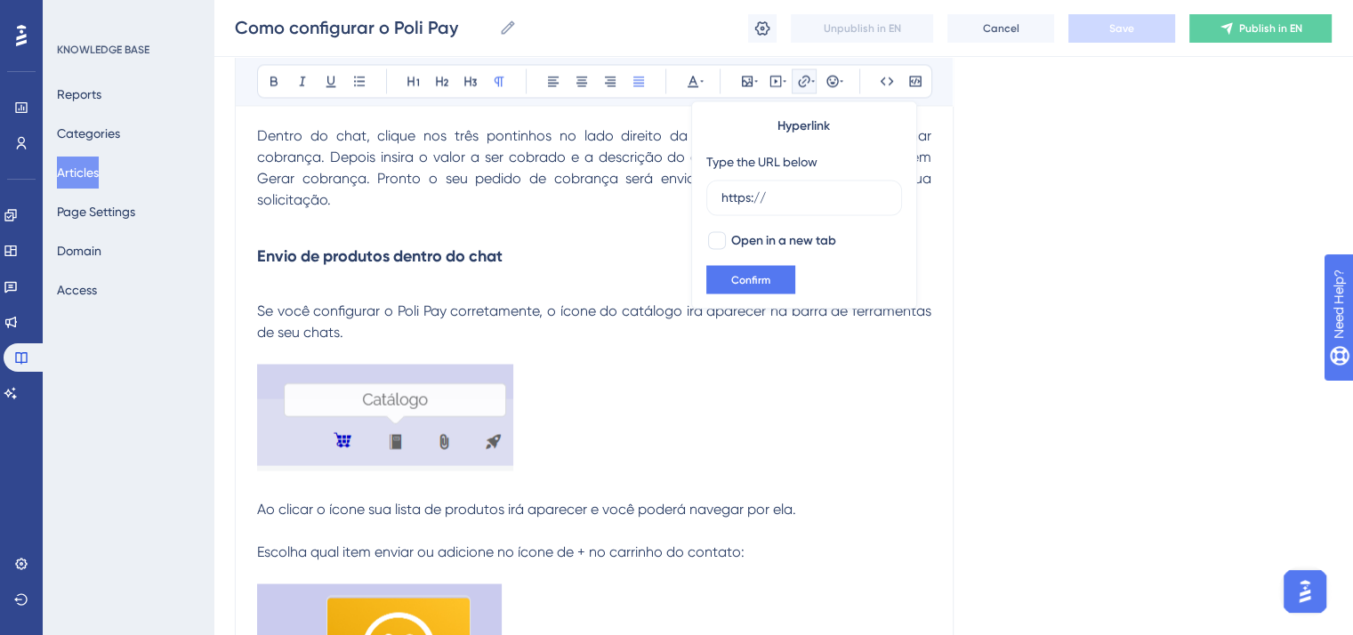
click at [612, 409] on p at bounding box center [594, 420] width 675 height 113
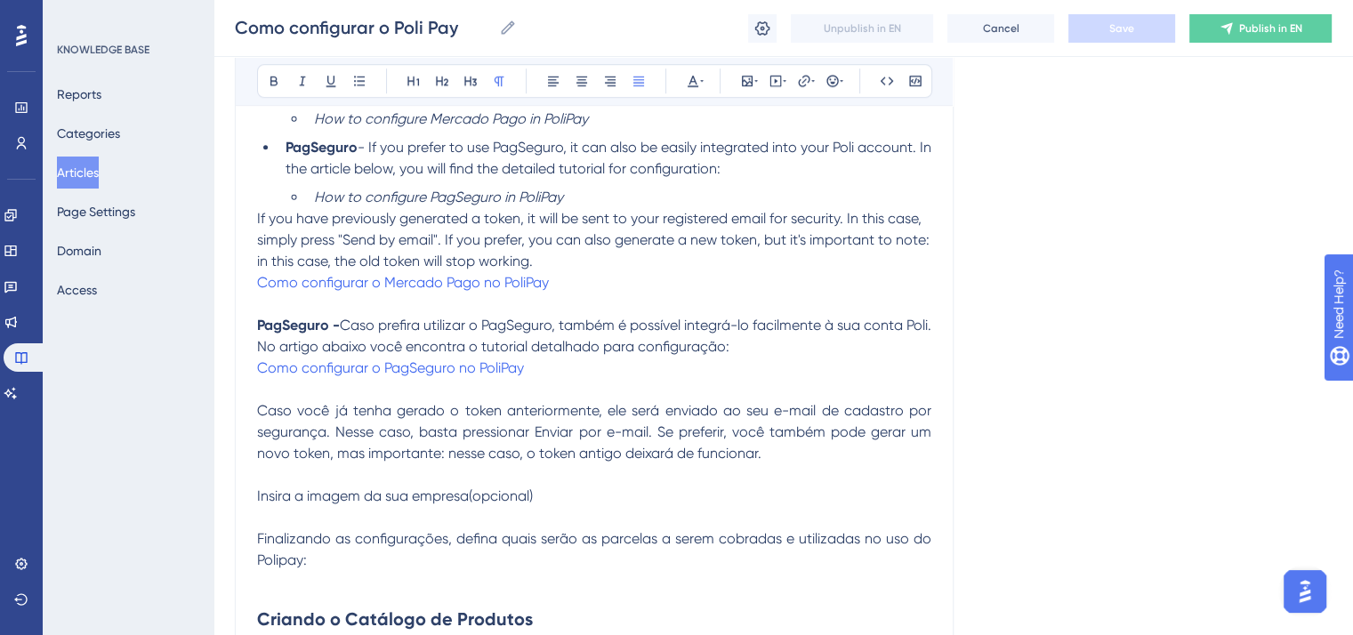
scroll to position [1396, 0]
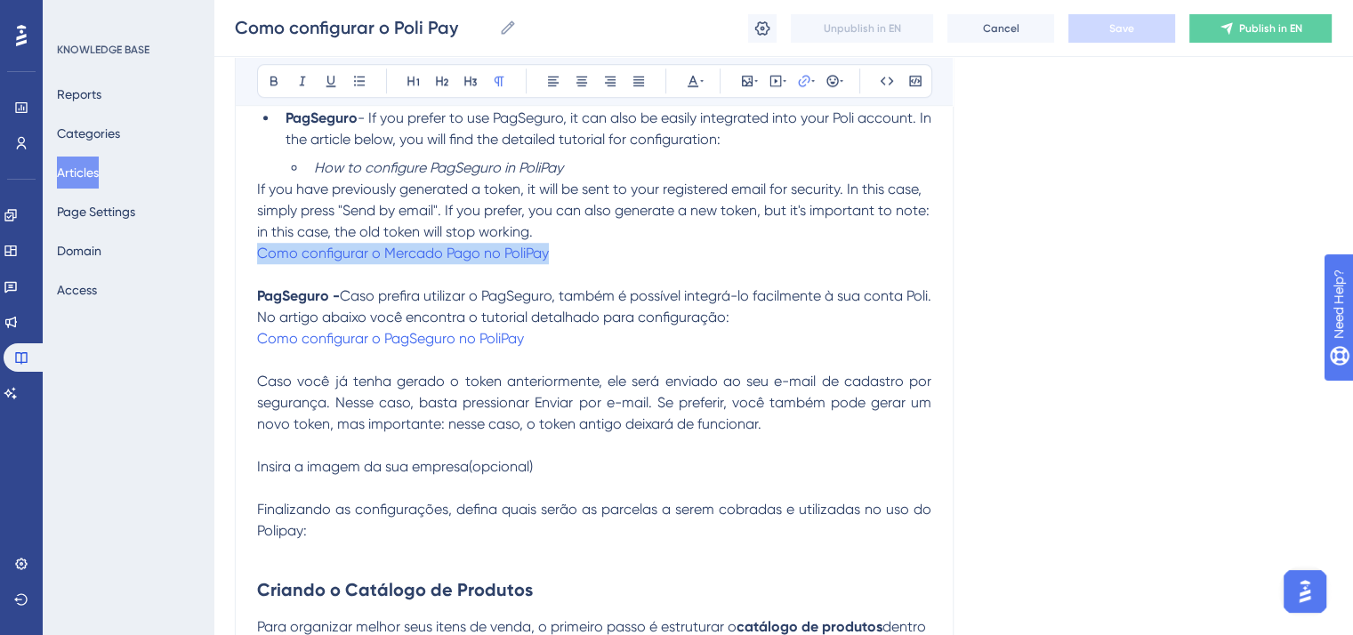
drag, startPoint x: 578, startPoint y: 254, endPoint x: 248, endPoint y: 264, distance: 330.3
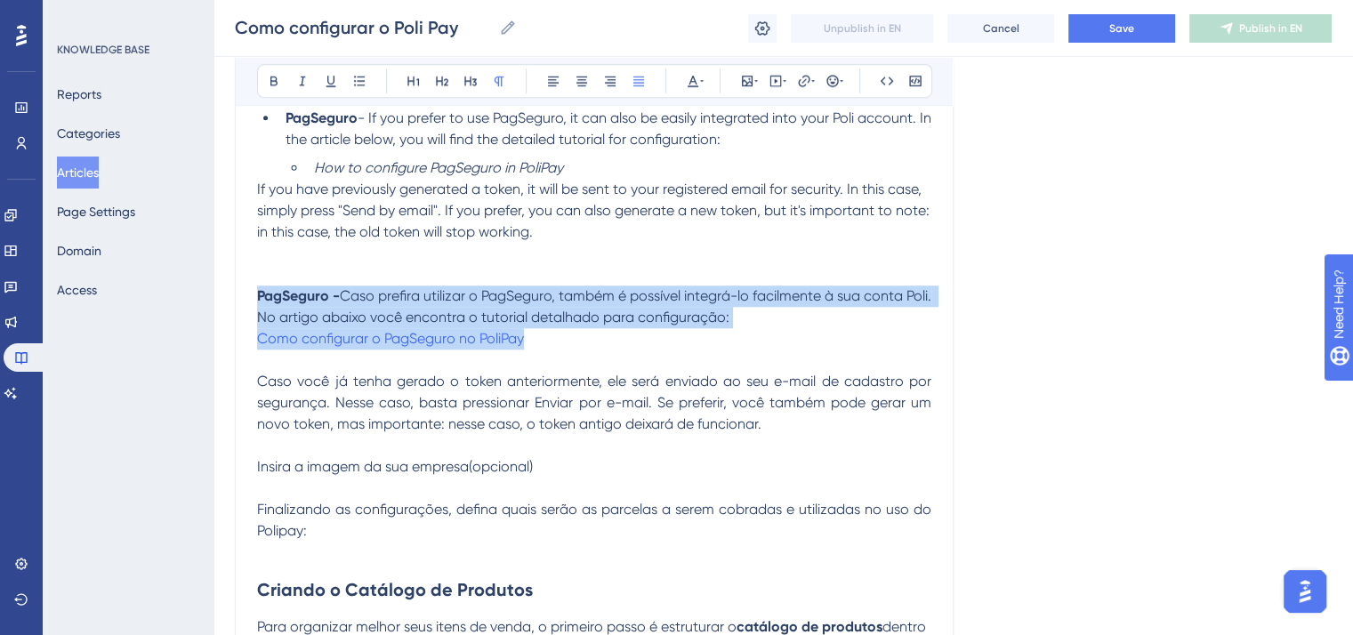
drag, startPoint x: 543, startPoint y: 348, endPoint x: 225, endPoint y: 293, distance: 322.4
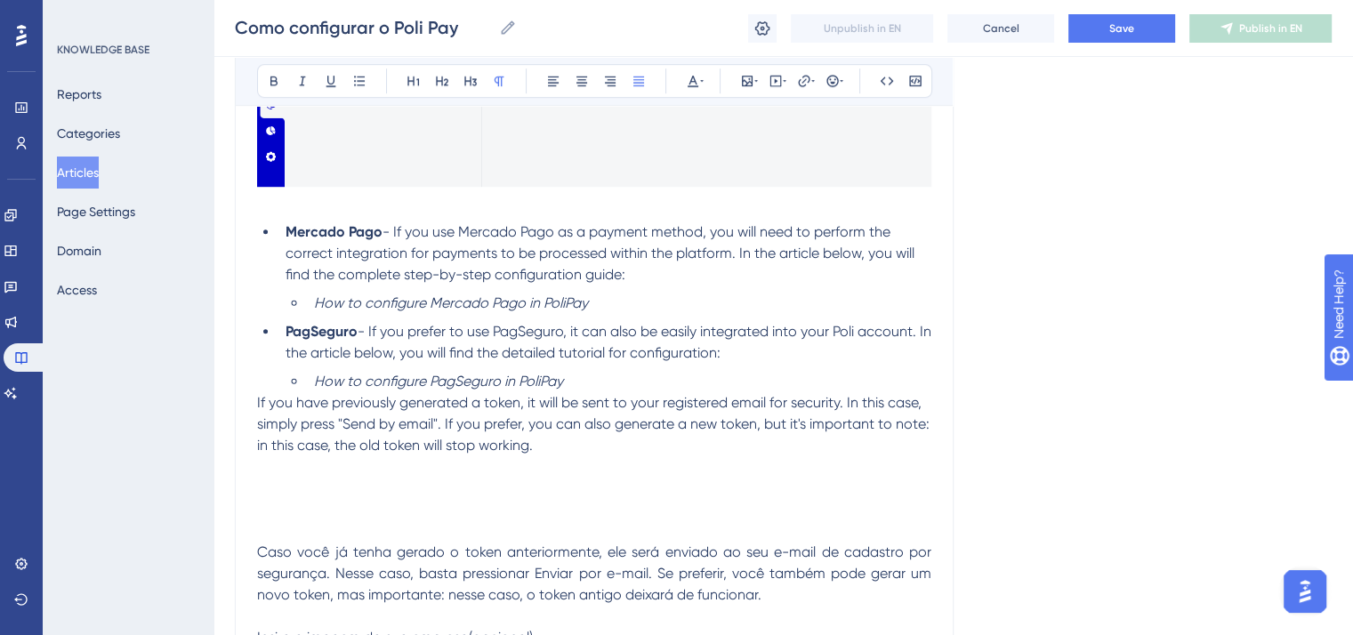
scroll to position [1129, 0]
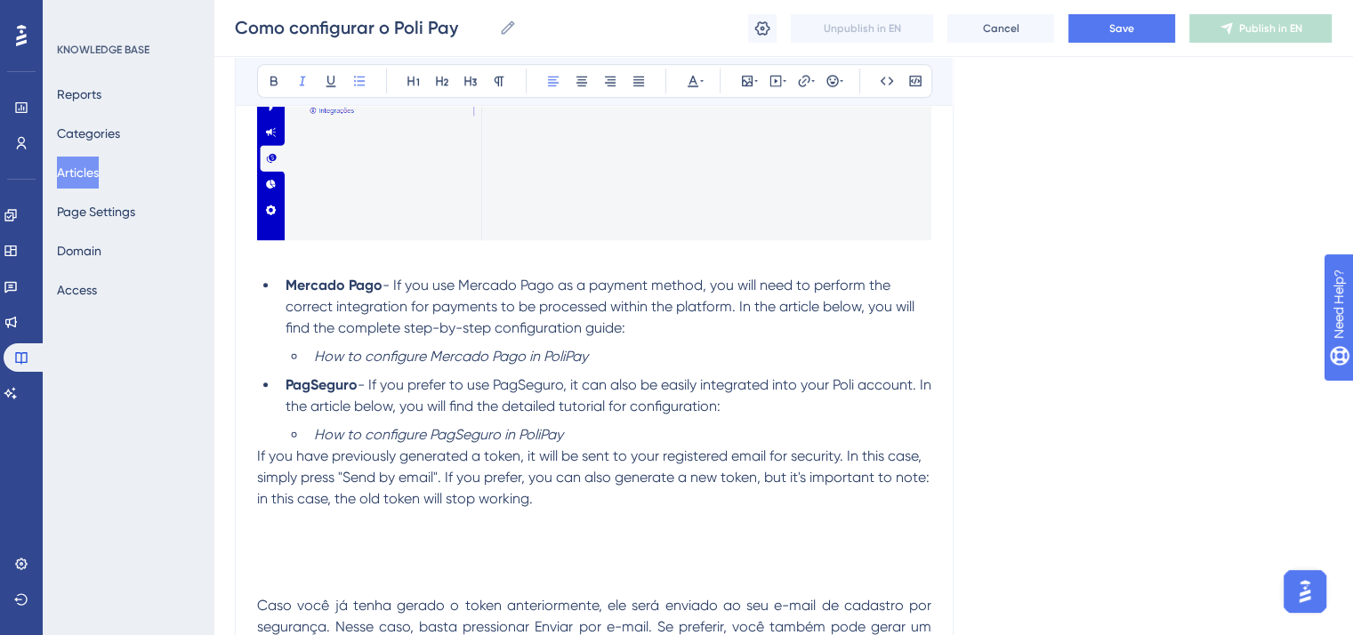
click at [606, 431] on li "How to configure PagSeguro in PoliPay" at bounding box center [619, 434] width 625 height 21
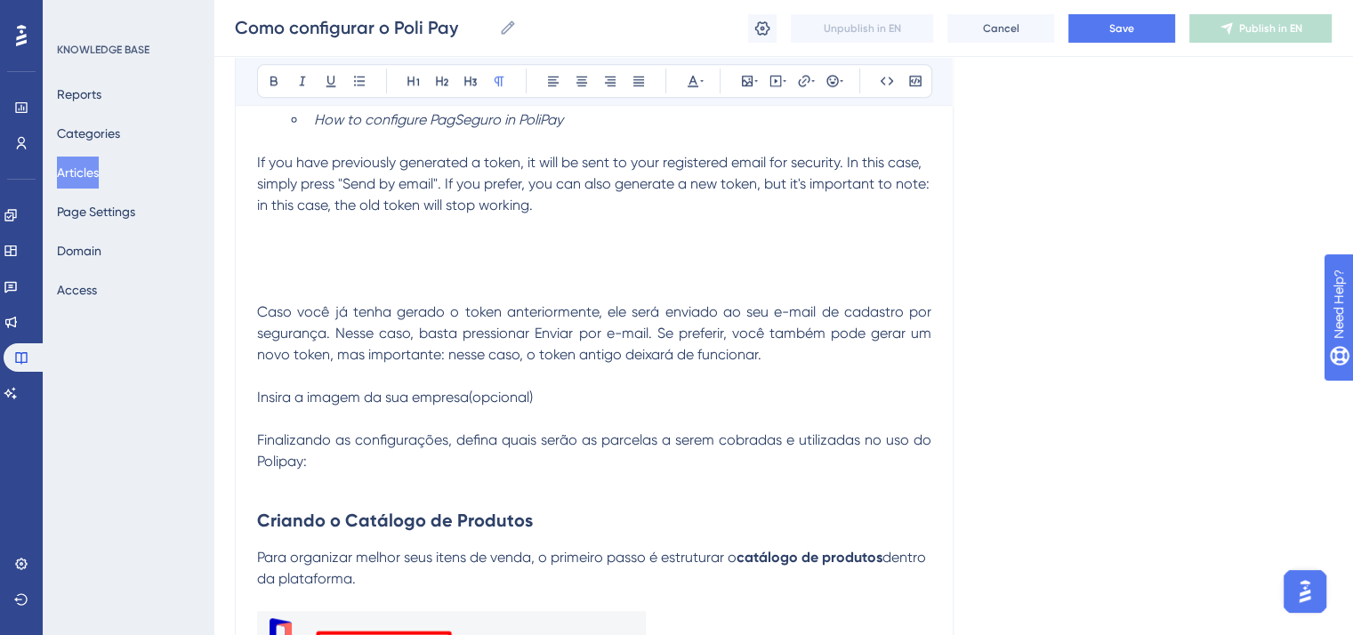
scroll to position [1485, 0]
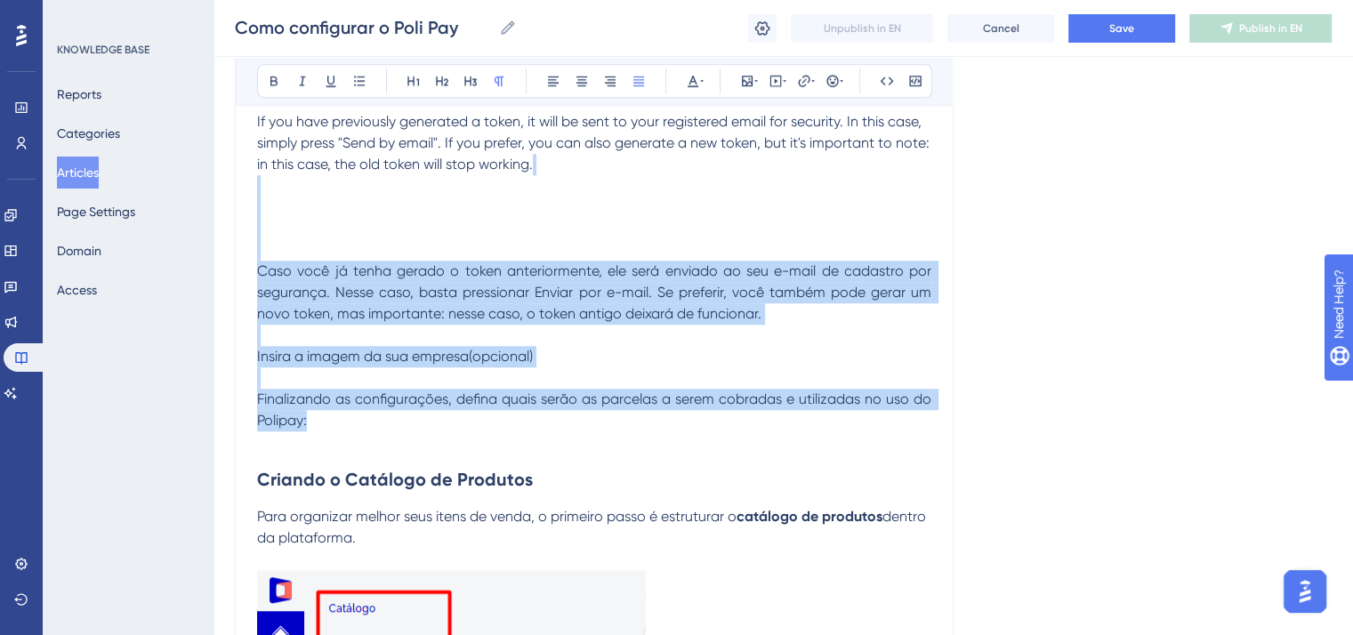
drag, startPoint x: 322, startPoint y: 425, endPoint x: 245, endPoint y: 193, distance: 244.8
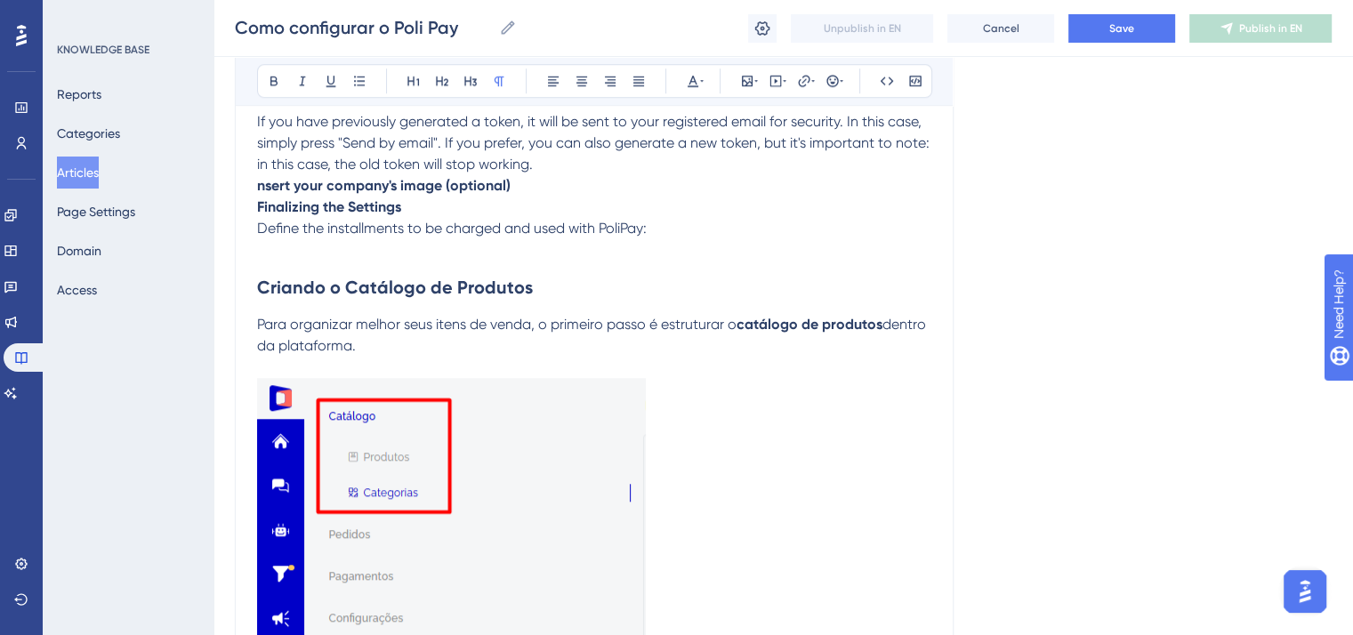
click at [257, 183] on strong "nsert your company's image (optional)" at bounding box center [384, 185] width 254 height 17
click at [257, 183] on strong "Insert your company's image (optional)" at bounding box center [385, 185] width 257 height 17
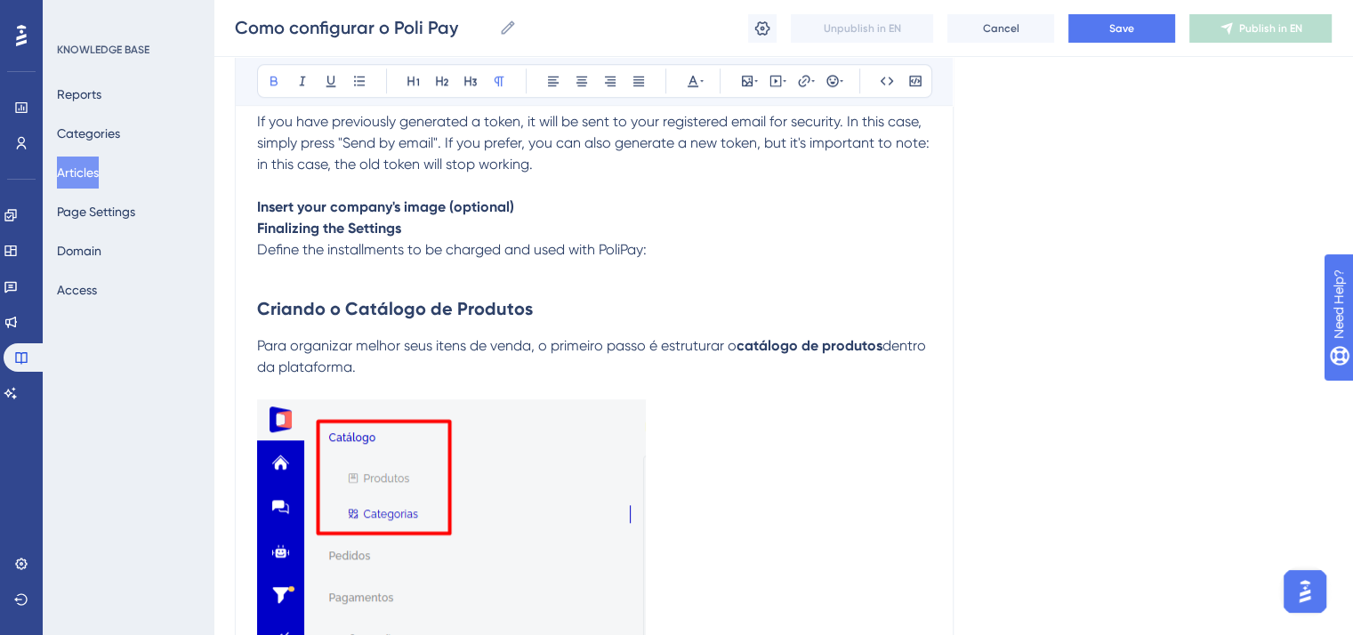
click at [260, 230] on strong "Finalizing the Settings" at bounding box center [329, 228] width 144 height 17
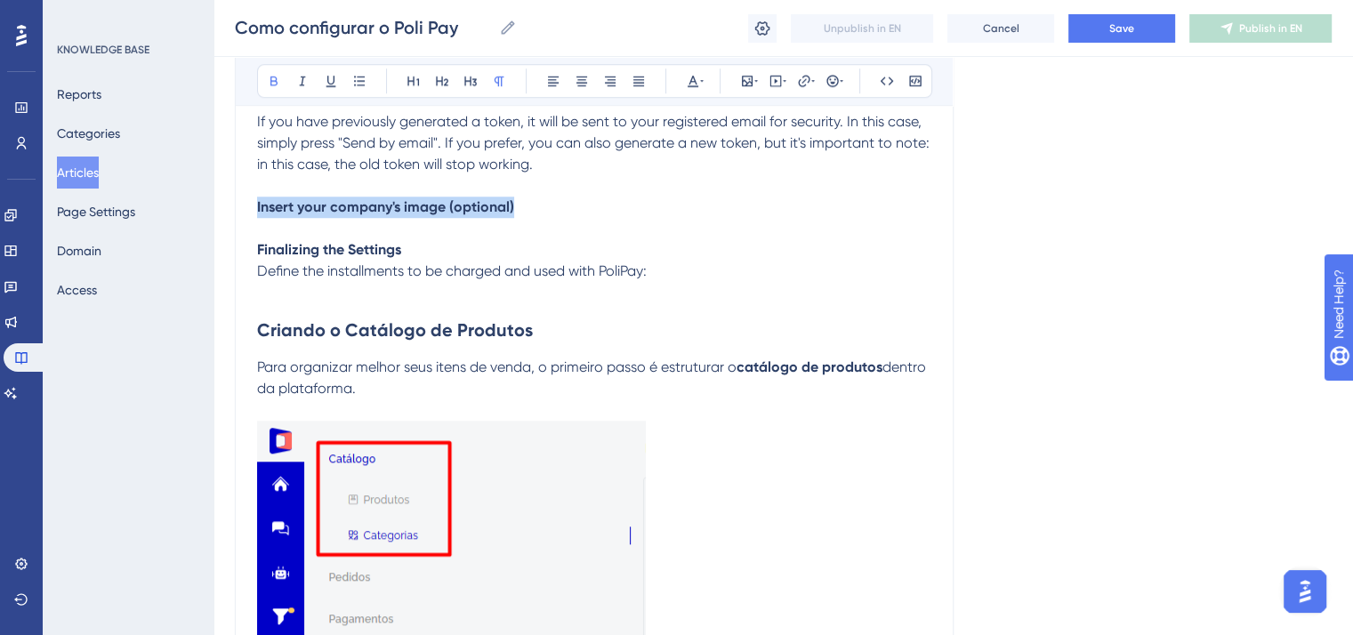
drag, startPoint x: 258, startPoint y: 212, endPoint x: 536, endPoint y: 214, distance: 277.6
click at [536, 214] on p "Insert your company's image (optional)" at bounding box center [594, 207] width 675 height 21
click at [273, 81] on icon at bounding box center [274, 81] width 14 height 14
click at [667, 277] on p "Finalizing the Settings Define the installments to be charged and used with Pol…" at bounding box center [594, 260] width 675 height 43
click at [623, 273] on span "Define the installments to be charged and used with PoliPay." at bounding box center [451, 271] width 389 height 17
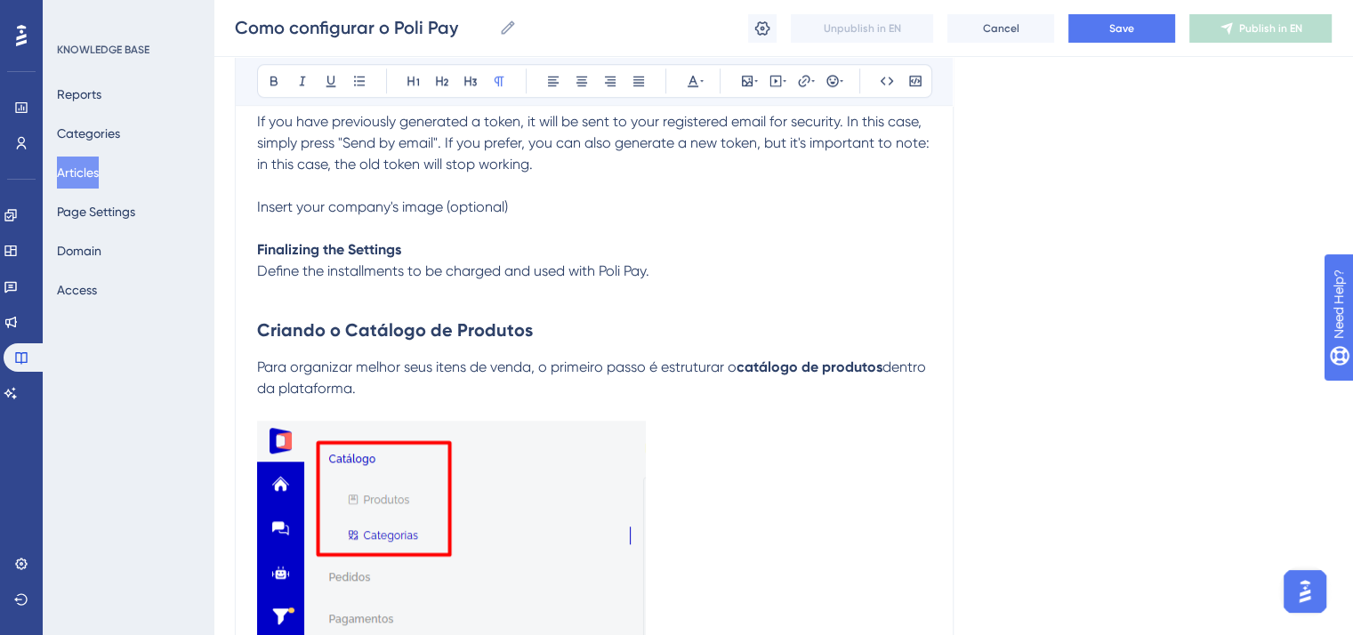
scroll to position [1574, 0]
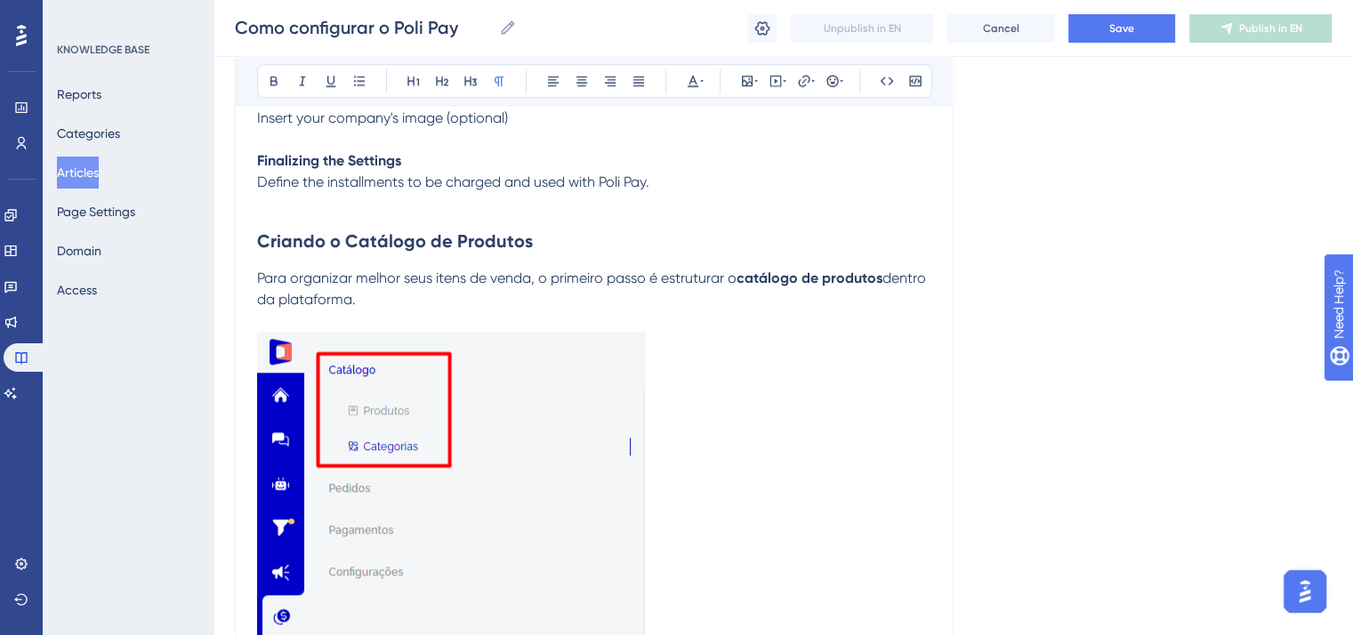
click at [383, 299] on p "Para organizar melhor seus itens de venda, o primeiro passo é estruturar o catá…" at bounding box center [594, 289] width 675 height 43
drag, startPoint x: 366, startPoint y: 302, endPoint x: 256, endPoint y: 247, distance: 122.2
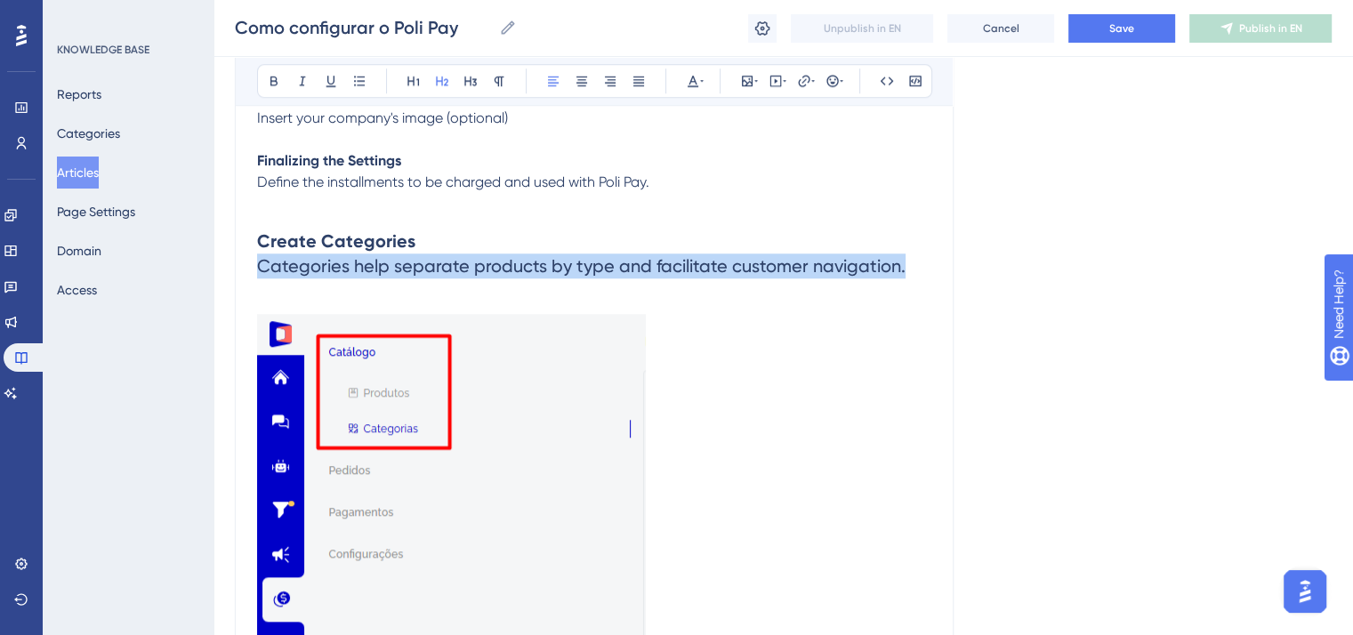
drag, startPoint x: 259, startPoint y: 268, endPoint x: 915, endPoint y: 275, distance: 655.9
click at [915, 275] on h2 "Create Categories Categories help separate products by type and facilitate cust…" at bounding box center [594, 253] width 675 height 78
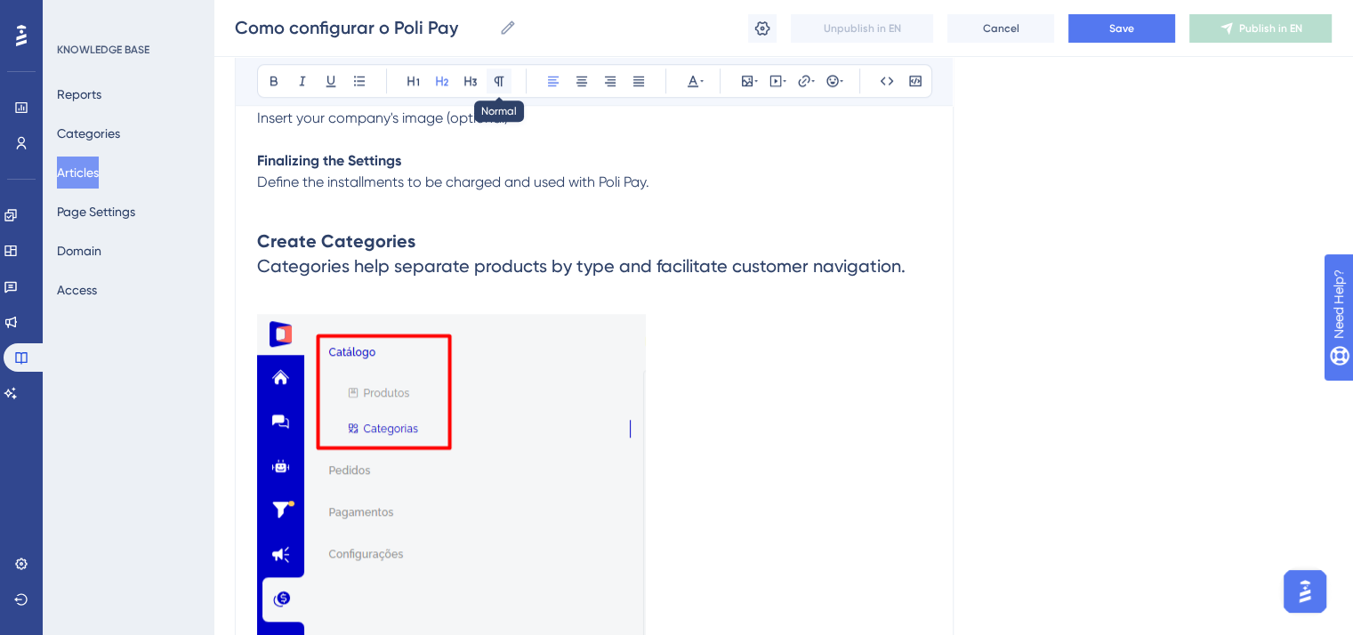
click at [497, 81] on icon at bounding box center [499, 81] width 14 height 14
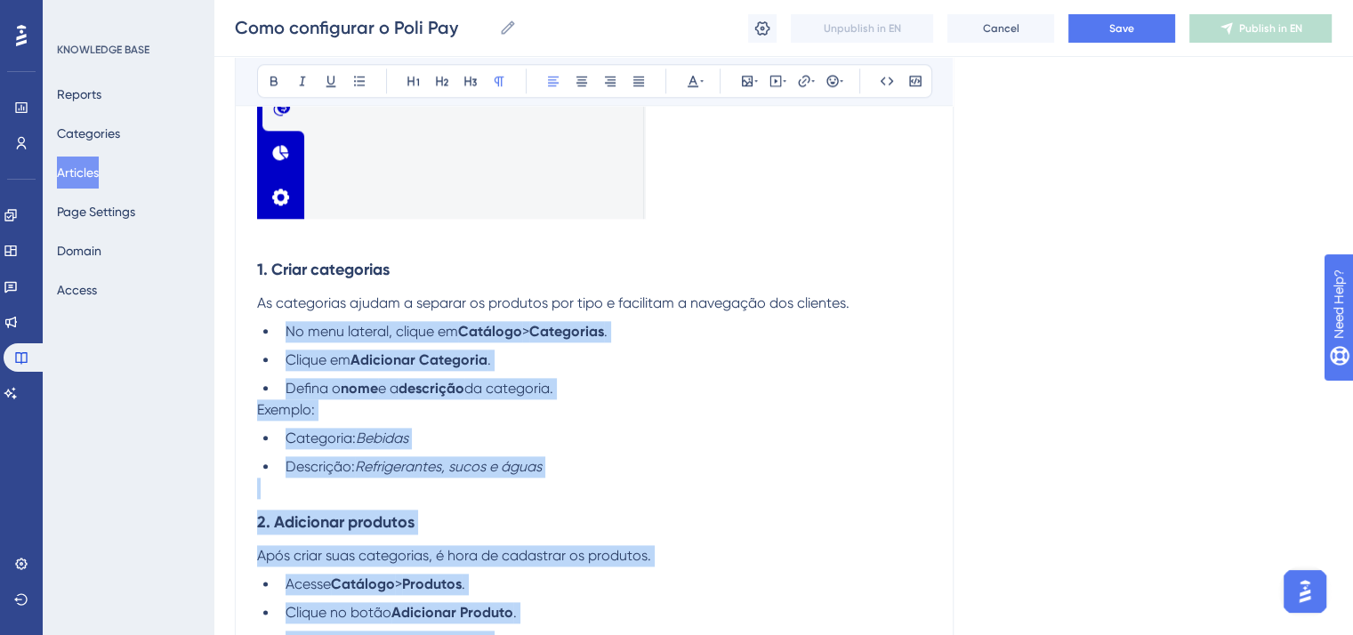
scroll to position [2019, 0]
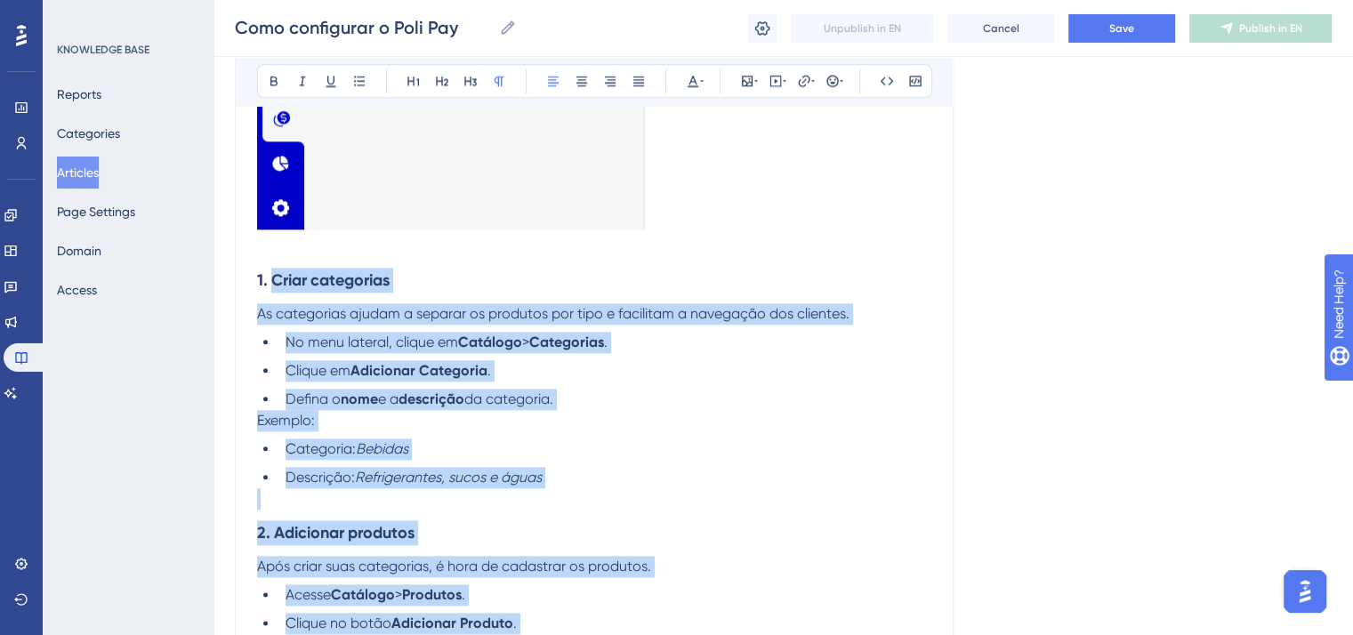
drag, startPoint x: 633, startPoint y: 397, endPoint x: 271, endPoint y: 298, distance: 375.4
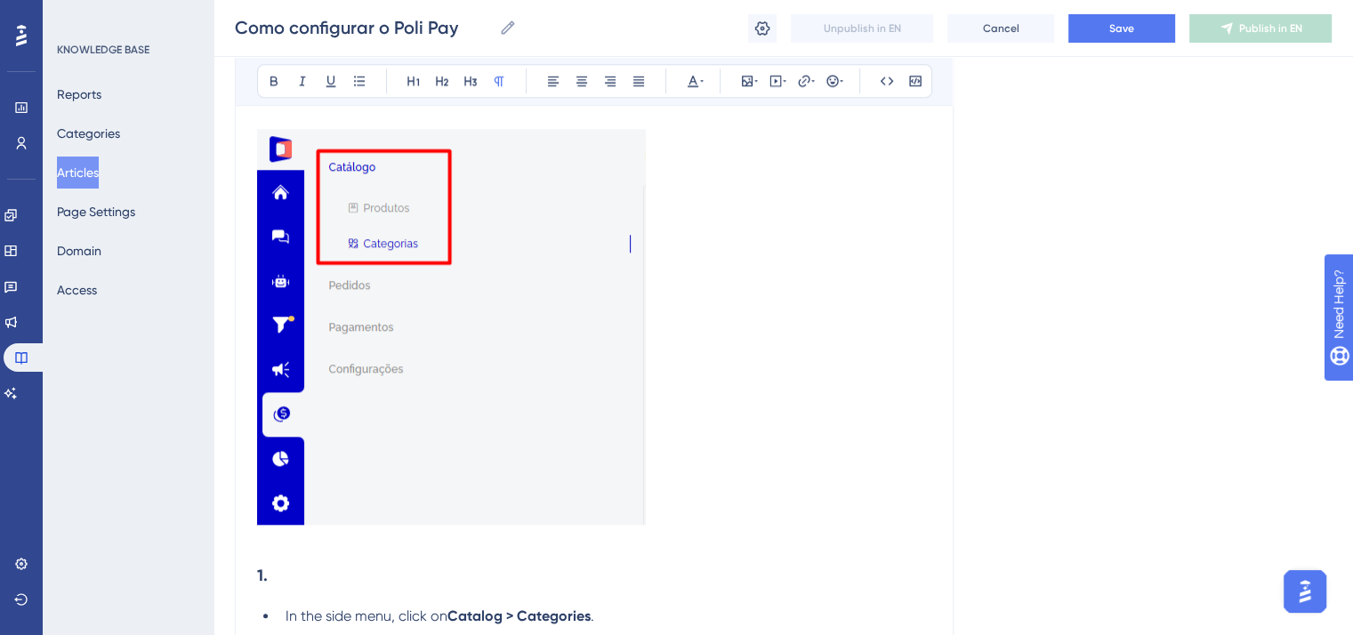
scroll to position [1934, 0]
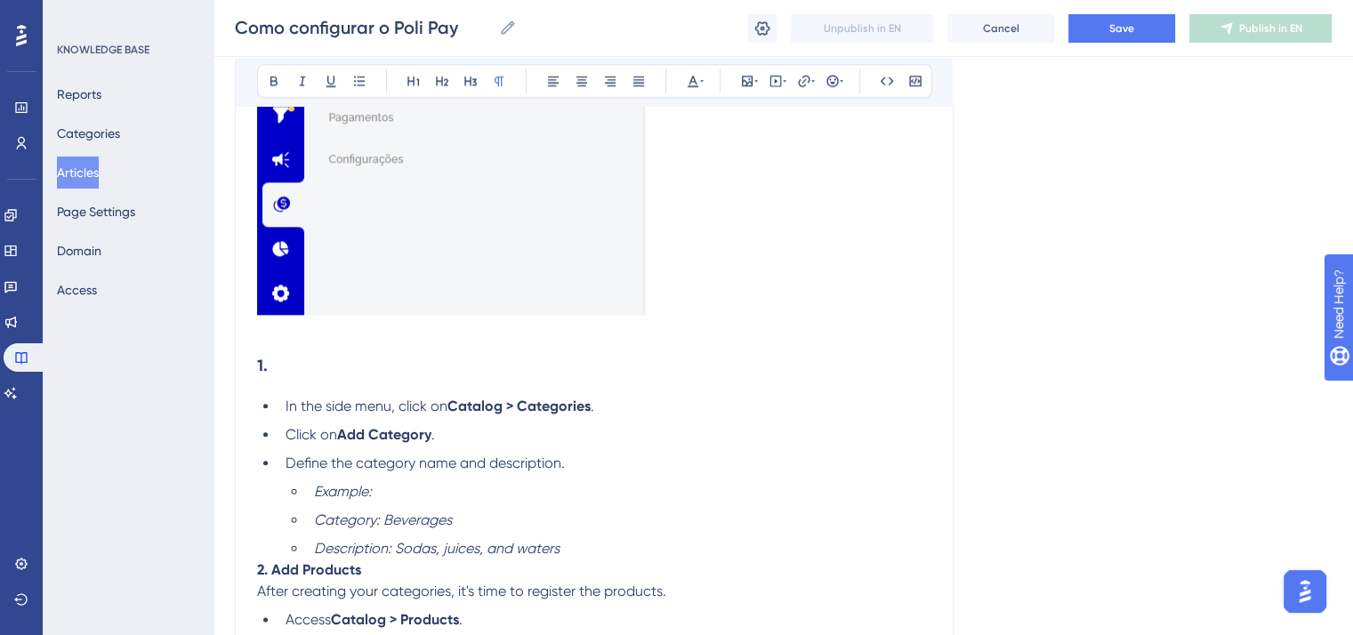
click at [277, 368] on h3 "1." at bounding box center [594, 366] width 675 height 46
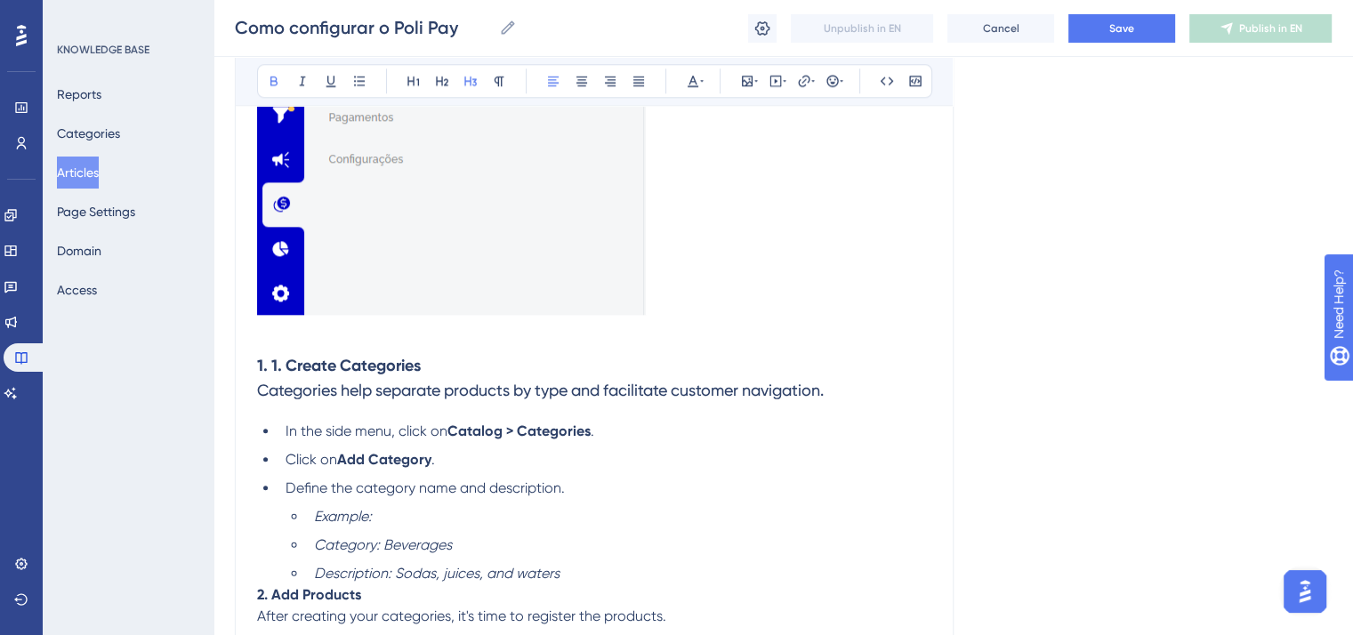
click at [273, 369] on strong "1. 1. Create Categories" at bounding box center [339, 366] width 164 height 20
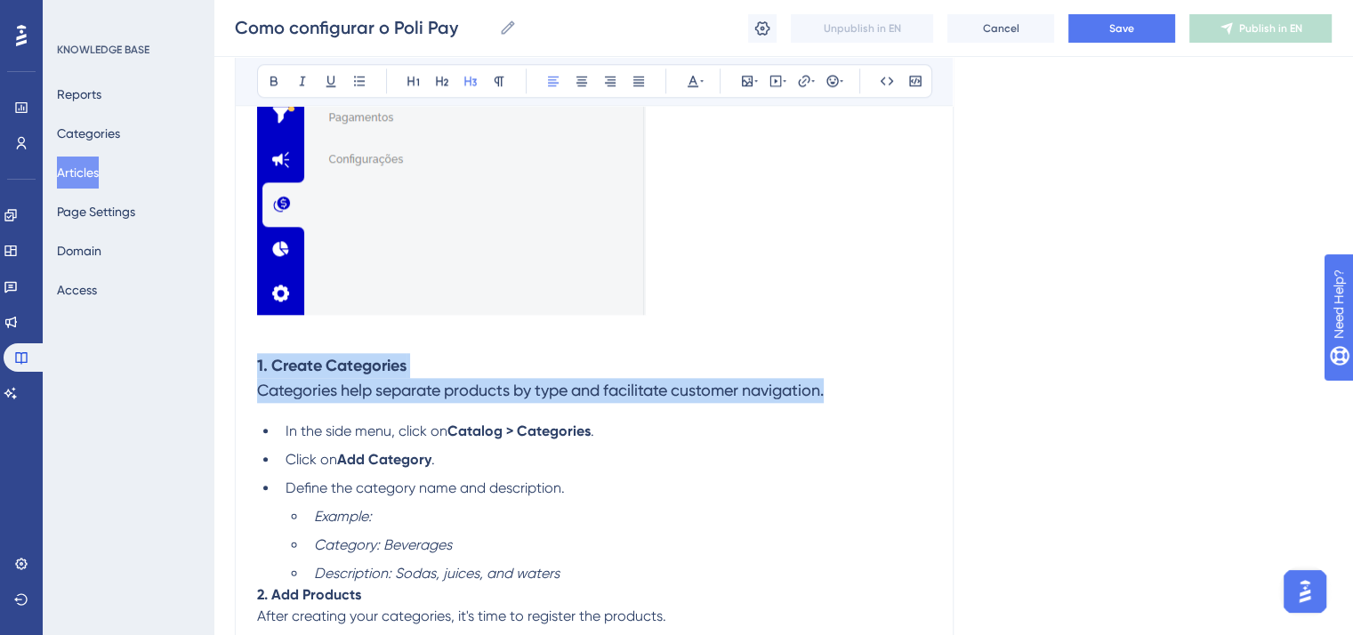
drag, startPoint x: 257, startPoint y: 368, endPoint x: 903, endPoint y: 391, distance: 646.4
click at [903, 391] on h3 "1. Create Categories Categories help separate products by type and facilitate c…" at bounding box center [594, 378] width 675 height 71
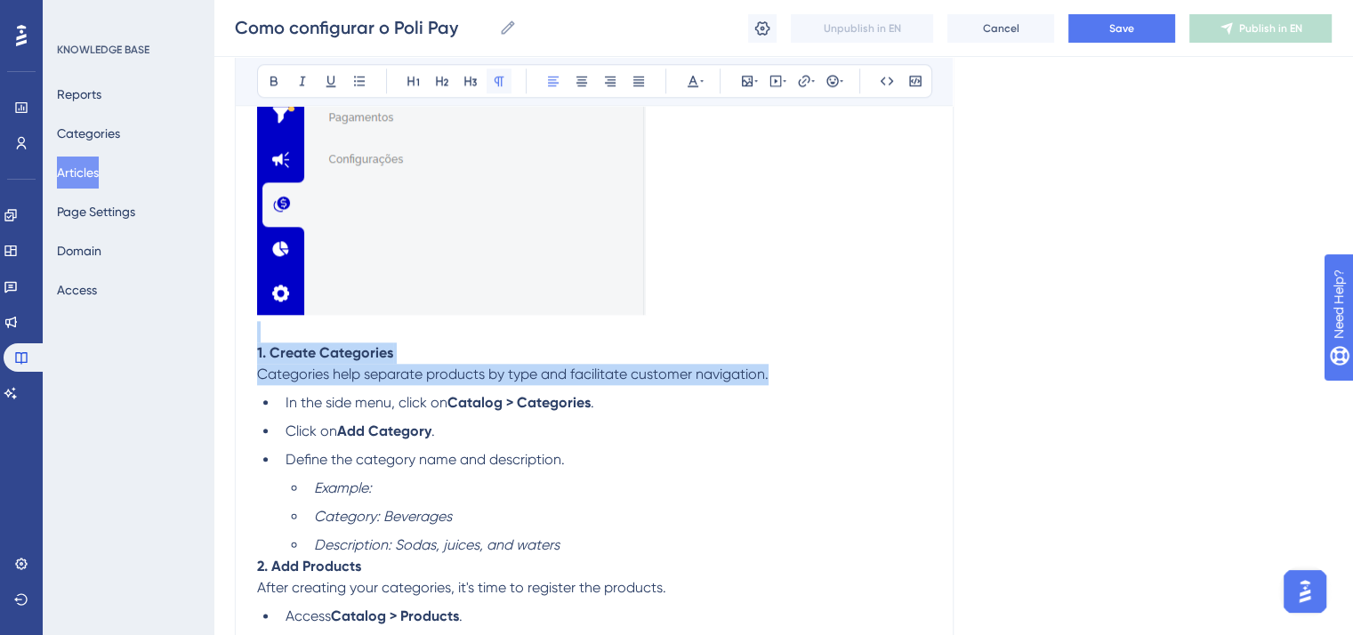
click at [492, 76] on icon at bounding box center [499, 81] width 14 height 14
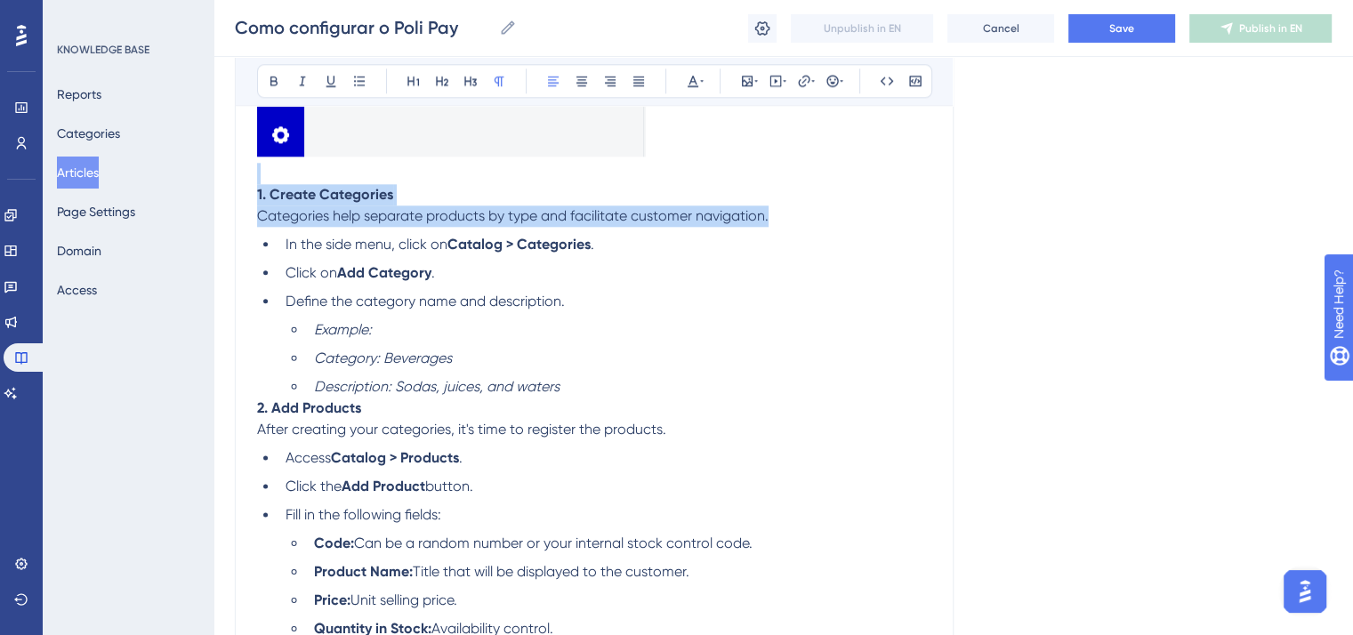
scroll to position [2112, 0]
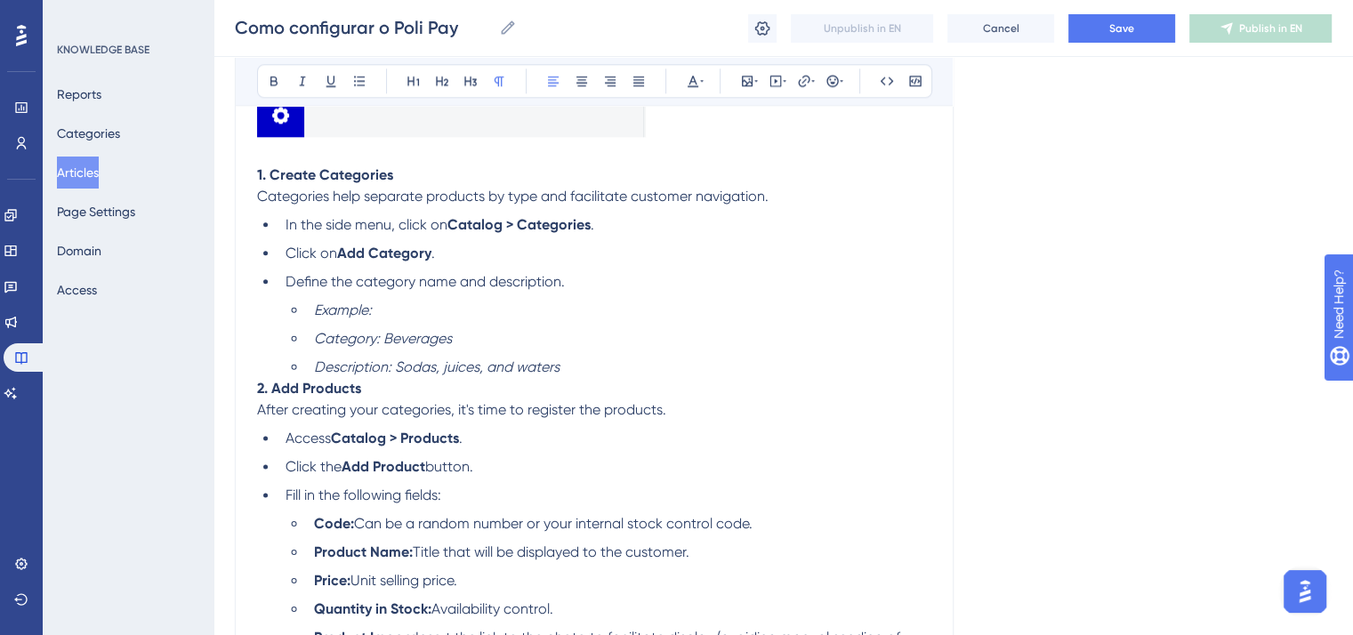
click at [415, 312] on li "Example:" at bounding box center [619, 310] width 625 height 21
click at [313, 371] on li "Description: Sodas, juices, and waters" at bounding box center [619, 367] width 625 height 21
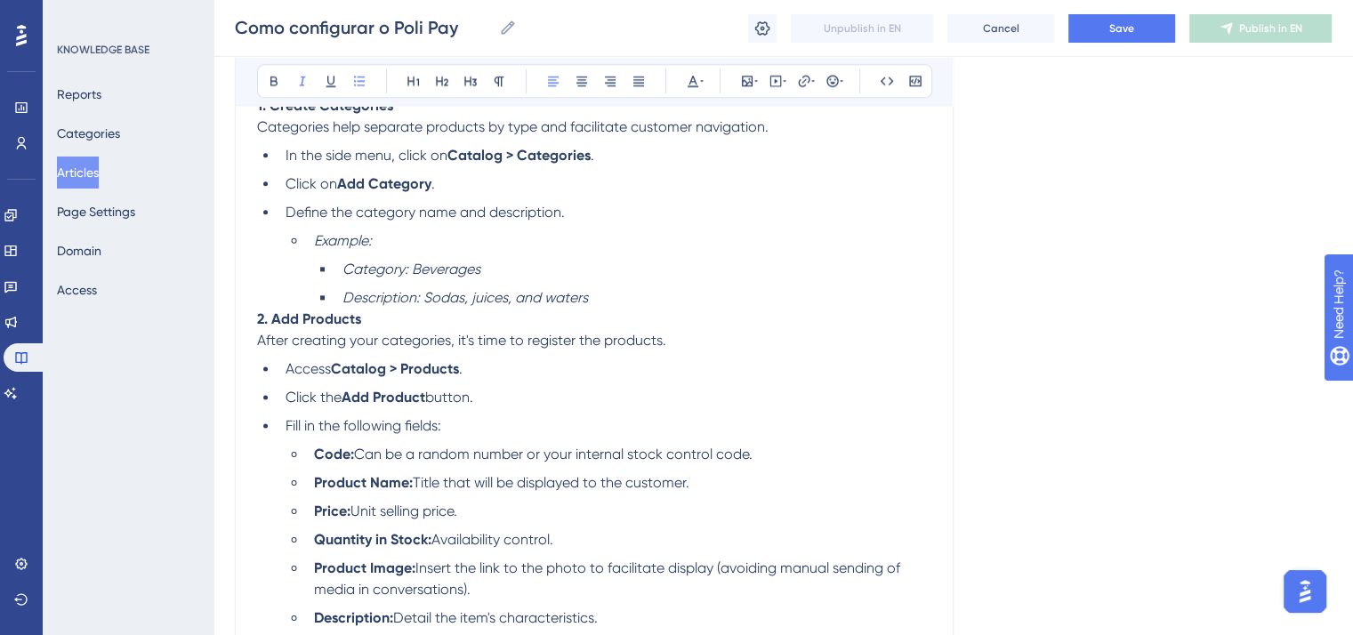
scroll to position [2201, 0]
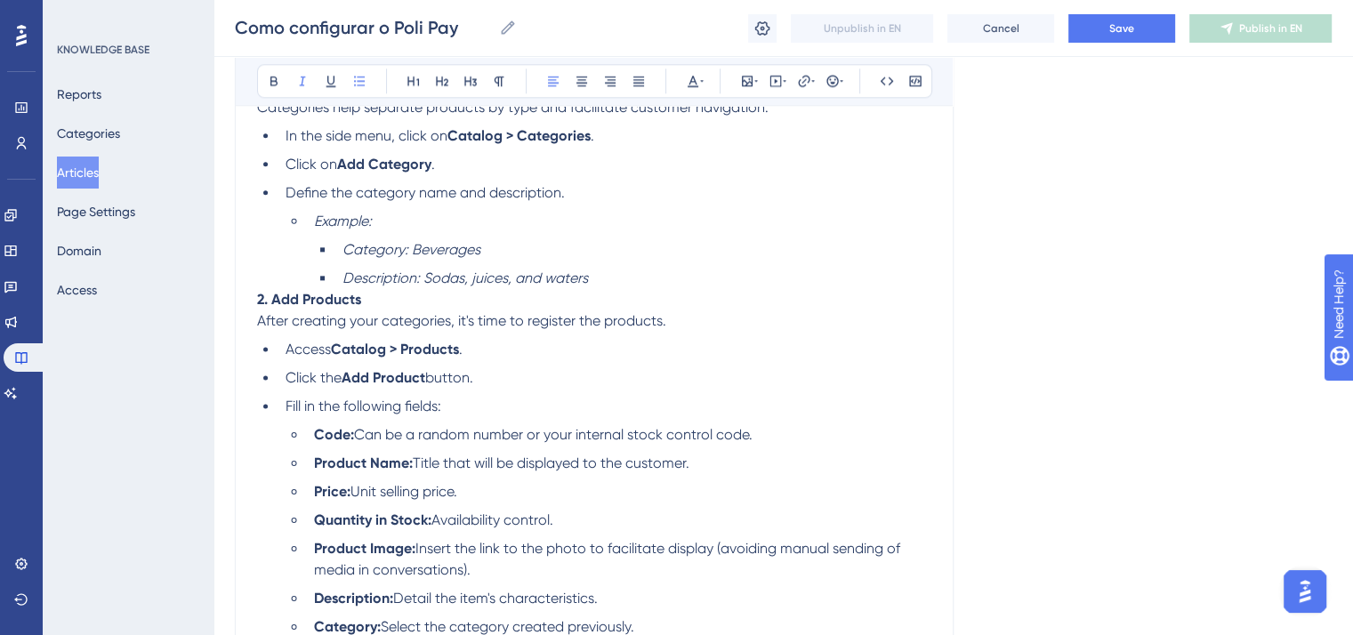
click at [610, 279] on li "Description: Sodas, juices, and waters" at bounding box center [633, 278] width 596 height 21
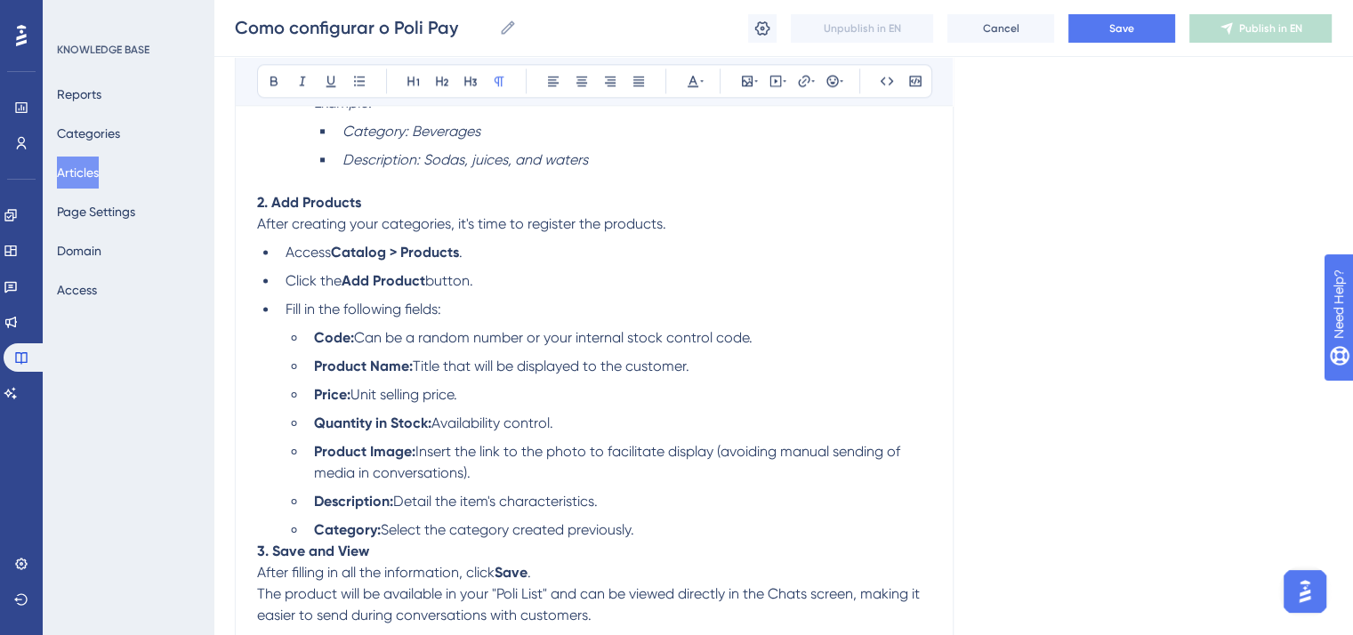
scroll to position [2379, 0]
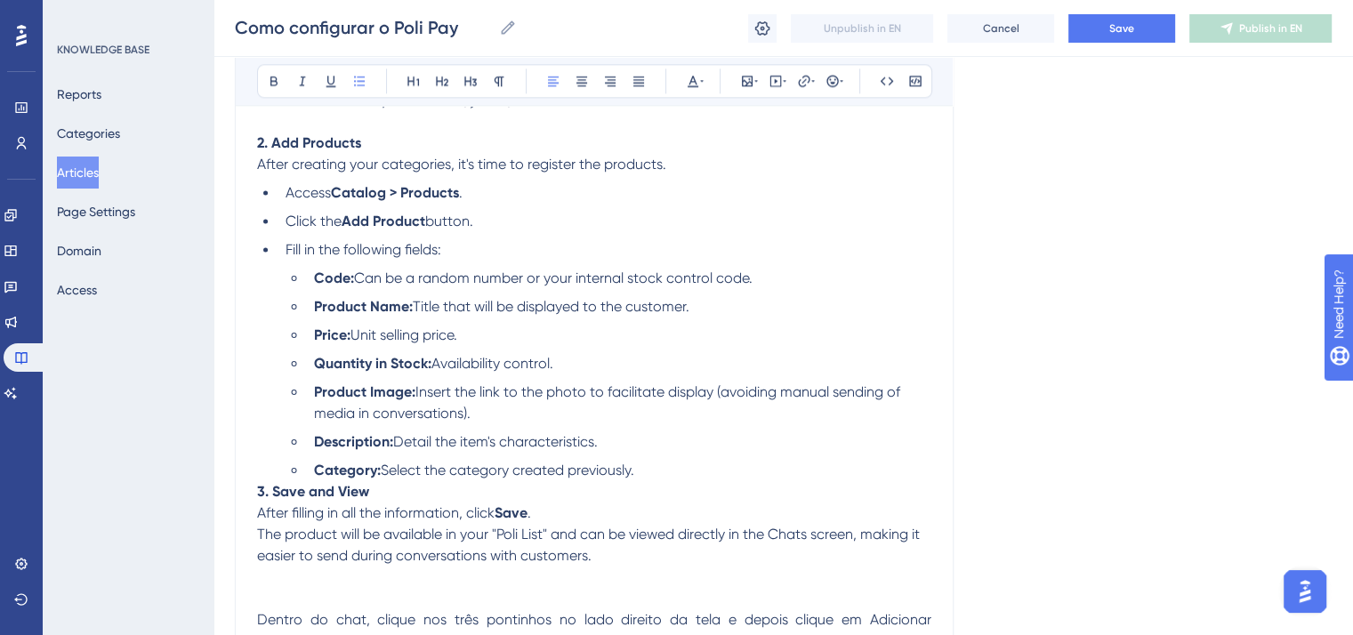
click at [655, 481] on li "Category: Select the category created previously." at bounding box center [619, 470] width 625 height 21
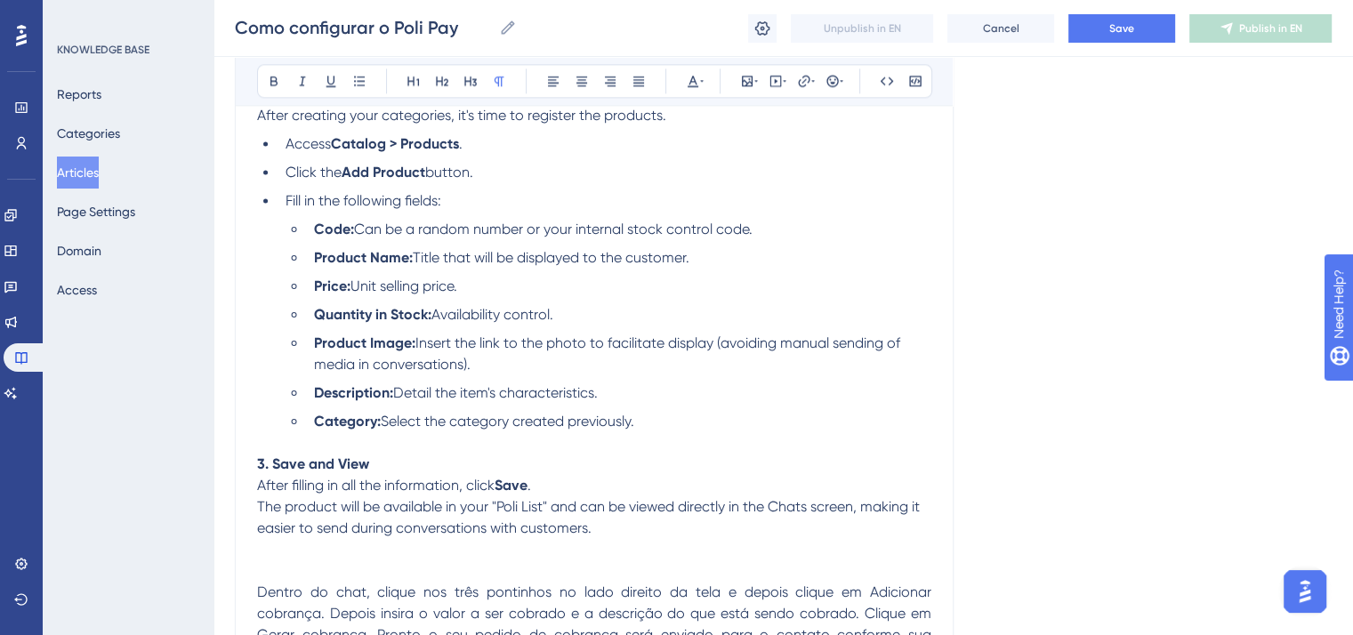
scroll to position [2468, 0]
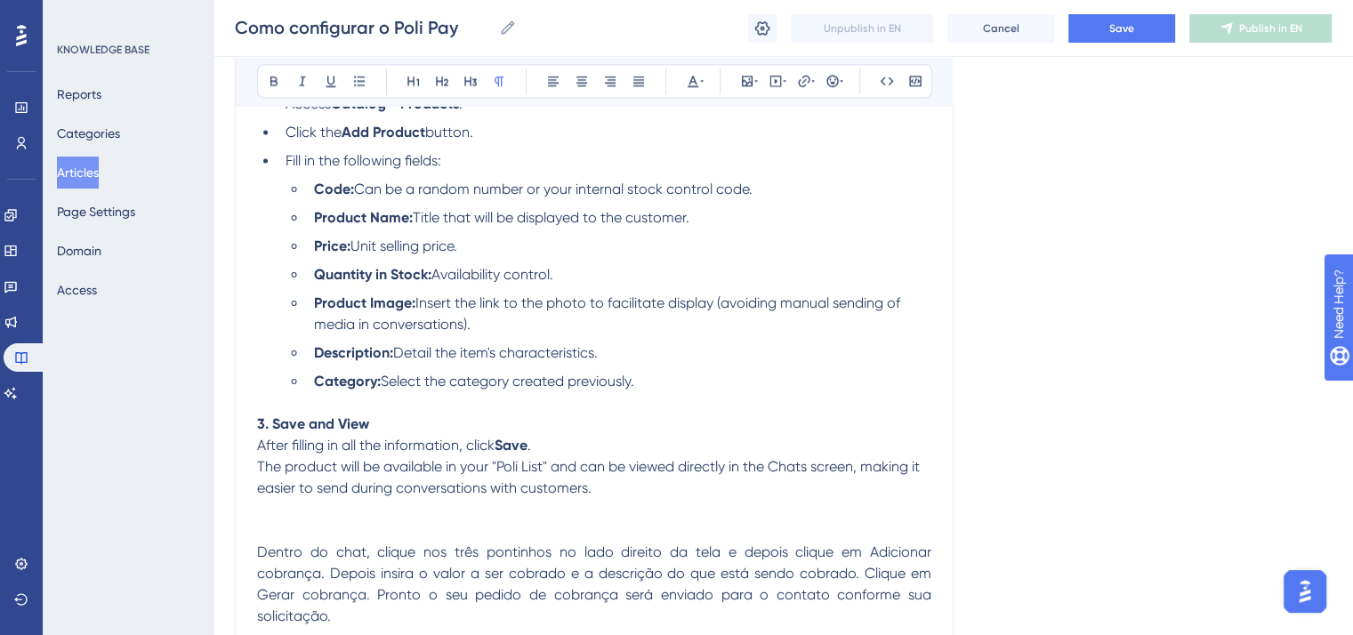
click at [593, 456] on p "3. Save and View After filling in all the information, click Save . The product…" at bounding box center [594, 456] width 675 height 85
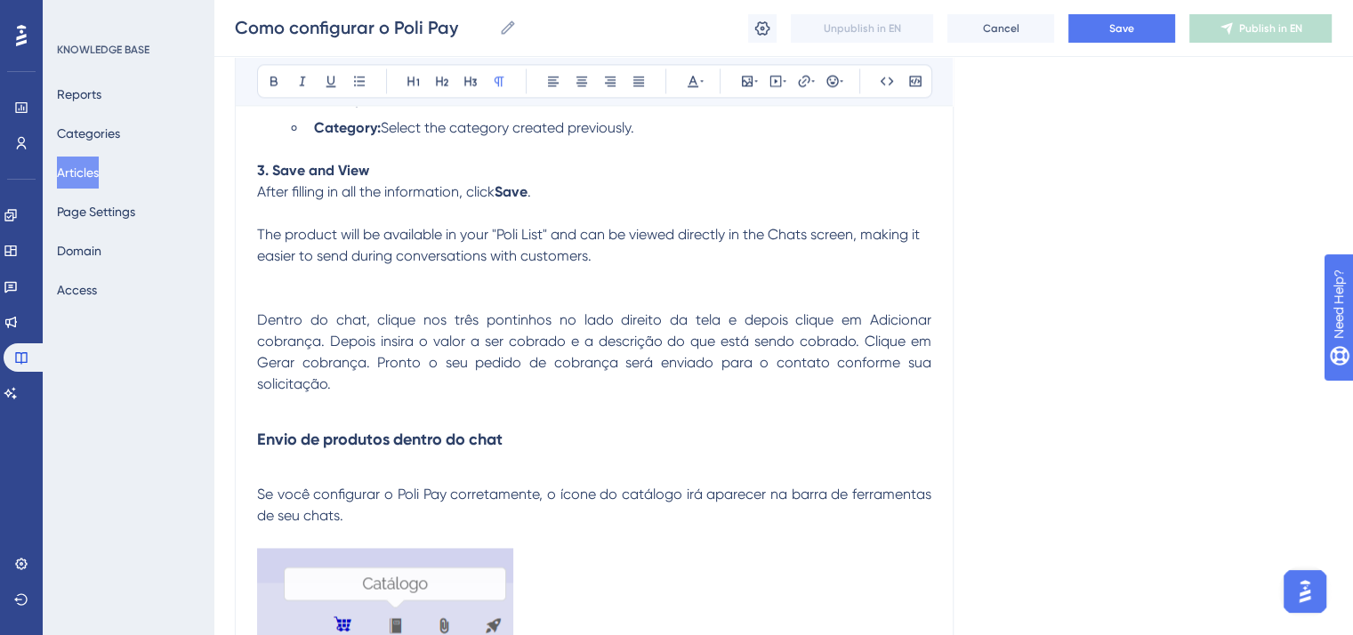
scroll to position [2735, 0]
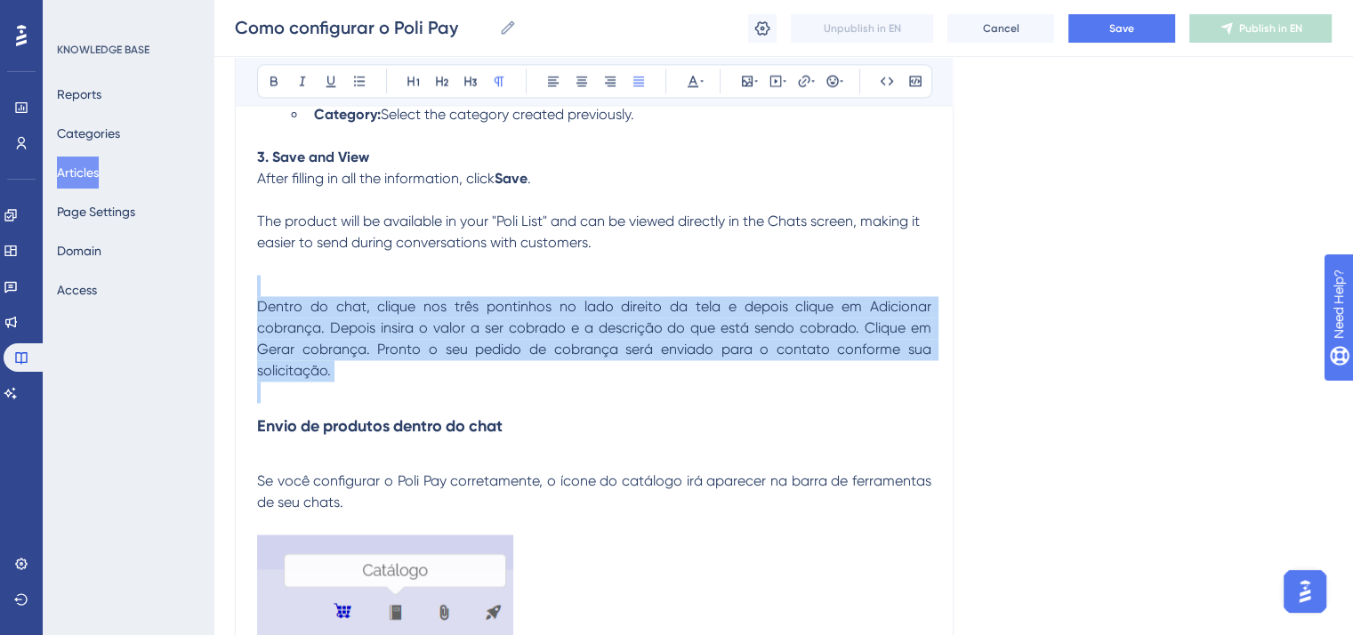
drag, startPoint x: 357, startPoint y: 398, endPoint x: 258, endPoint y: 296, distance: 141.6
click at [258, 296] on div "Configure your sales tool through your communication channels on Poli. Here, th…" at bounding box center [594, 117] width 675 height 4946
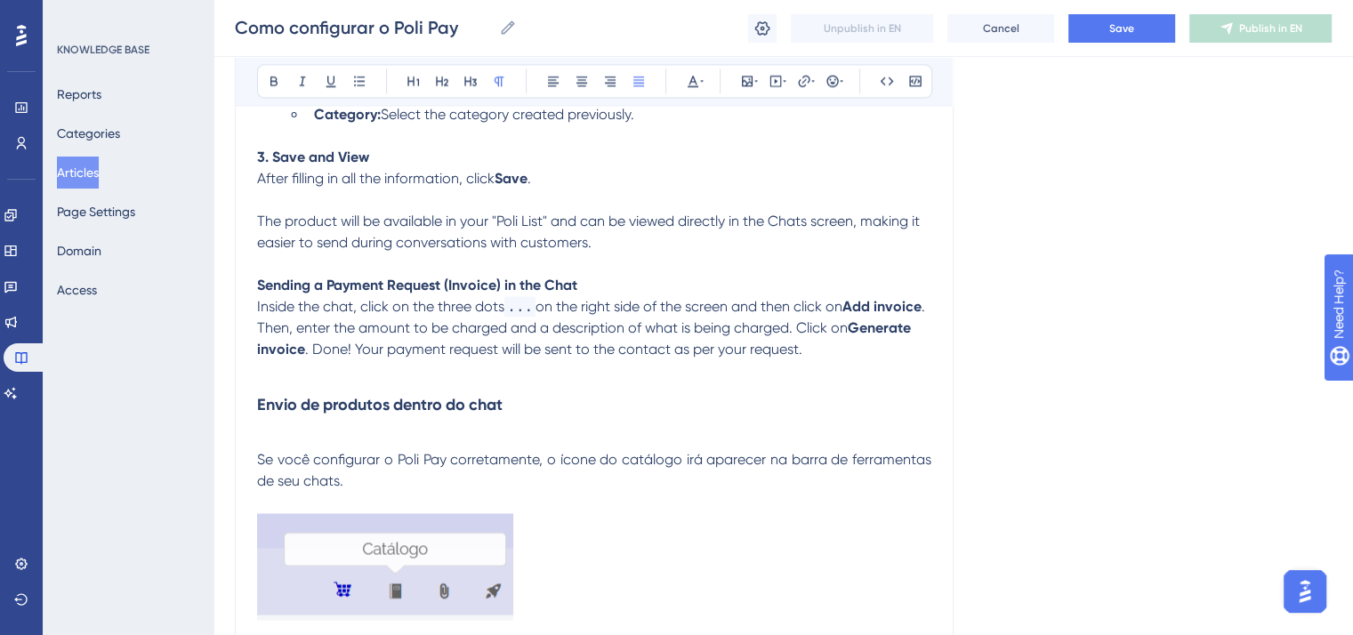
drag, startPoint x: 356, startPoint y: 497, endPoint x: 246, endPoint y: 414, distance: 138.5
click at [246, 414] on div "Configure your sales tool: Poli Pay Bold Italic Underline Bullet Point Heading …" at bounding box center [594, 28] width 719 height 5126
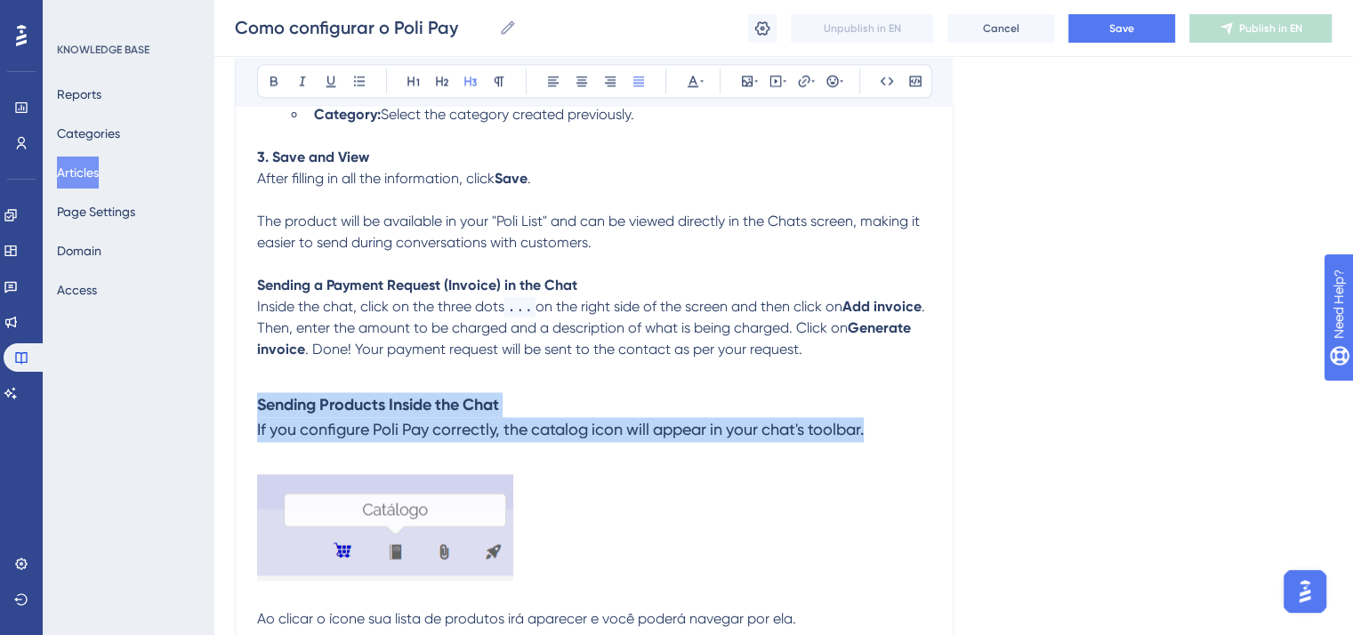
drag, startPoint x: 259, startPoint y: 420, endPoint x: 902, endPoint y: 446, distance: 643.9
click at [902, 446] on h3 "Sending Products Inside the Chat If you configure Poli Pay correctly, the catal…" at bounding box center [594, 417] width 675 height 71
click at [492, 85] on icon at bounding box center [499, 81] width 14 height 14
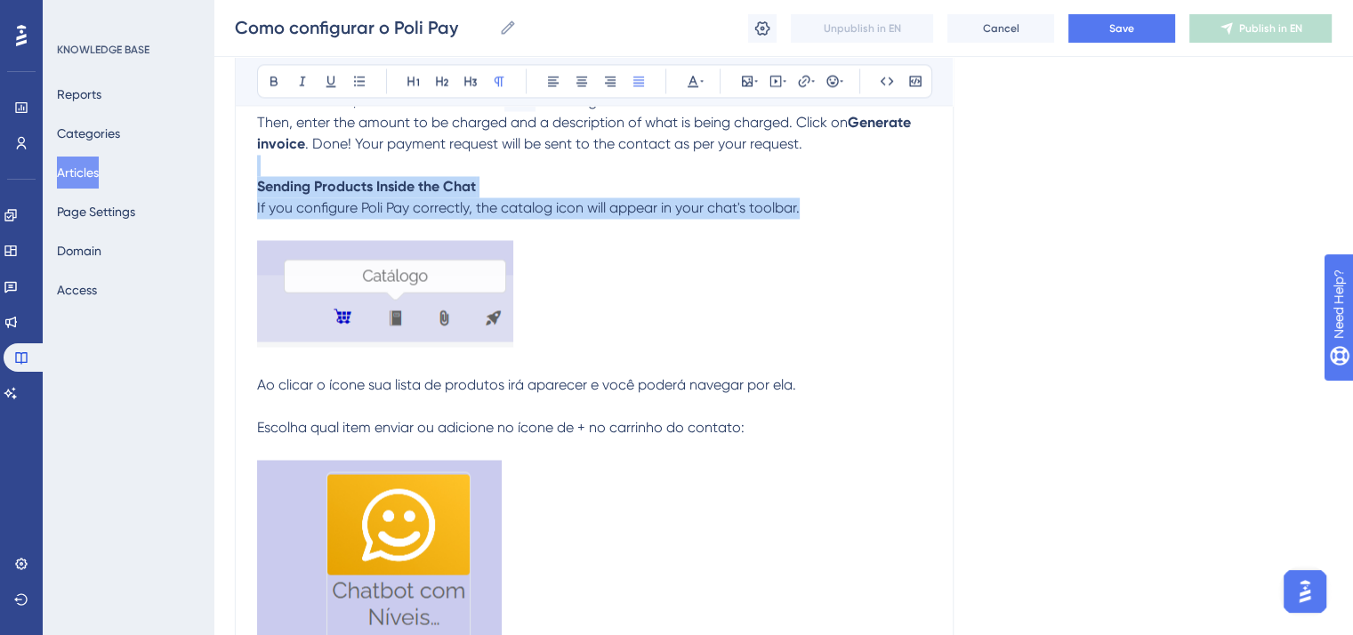
scroll to position [3001, 0]
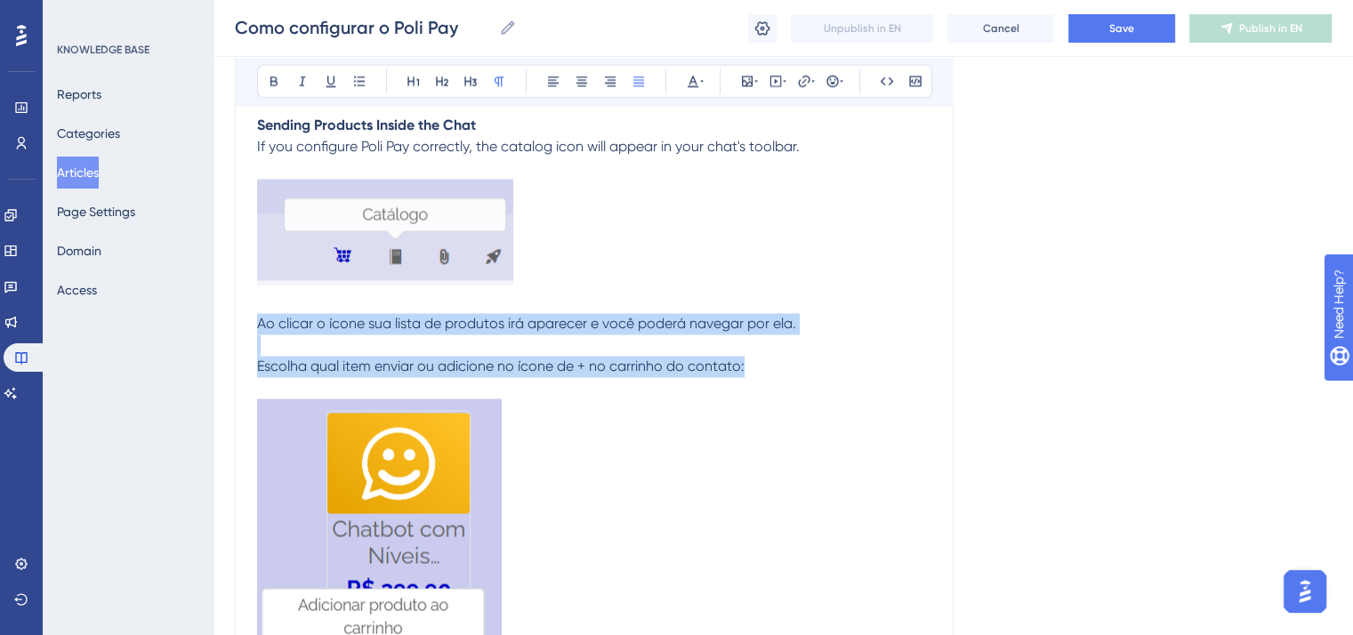
drag, startPoint x: 761, startPoint y: 387, endPoint x: 255, endPoint y: 339, distance: 507.7
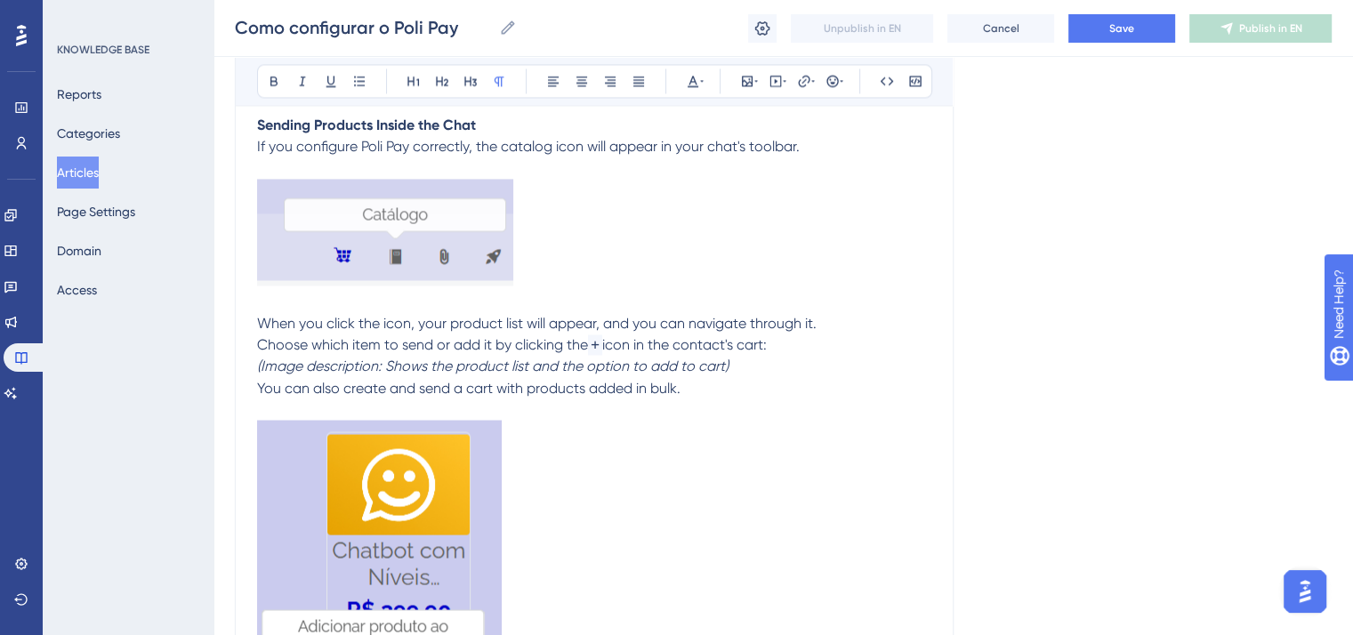
click at [830, 335] on p "When you click the icon, your product list will appear, and you can navigate th…" at bounding box center [594, 323] width 675 height 21
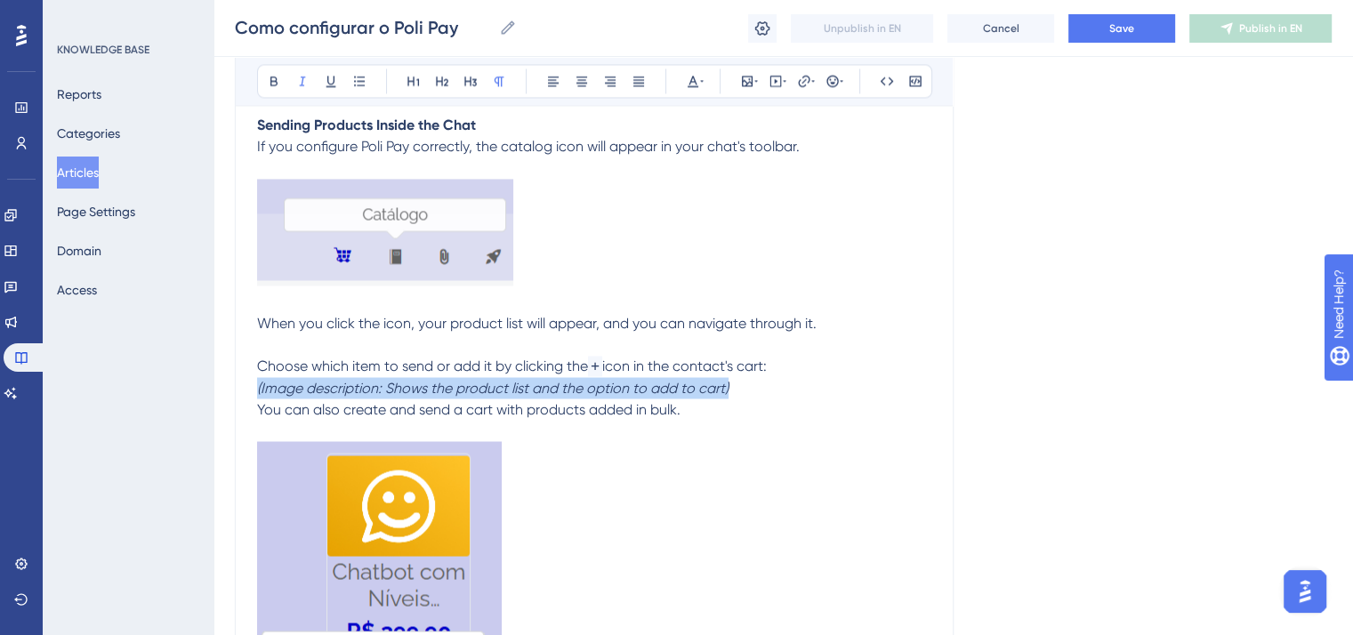
drag, startPoint x: 759, startPoint y: 404, endPoint x: 228, endPoint y: 400, distance: 531.3
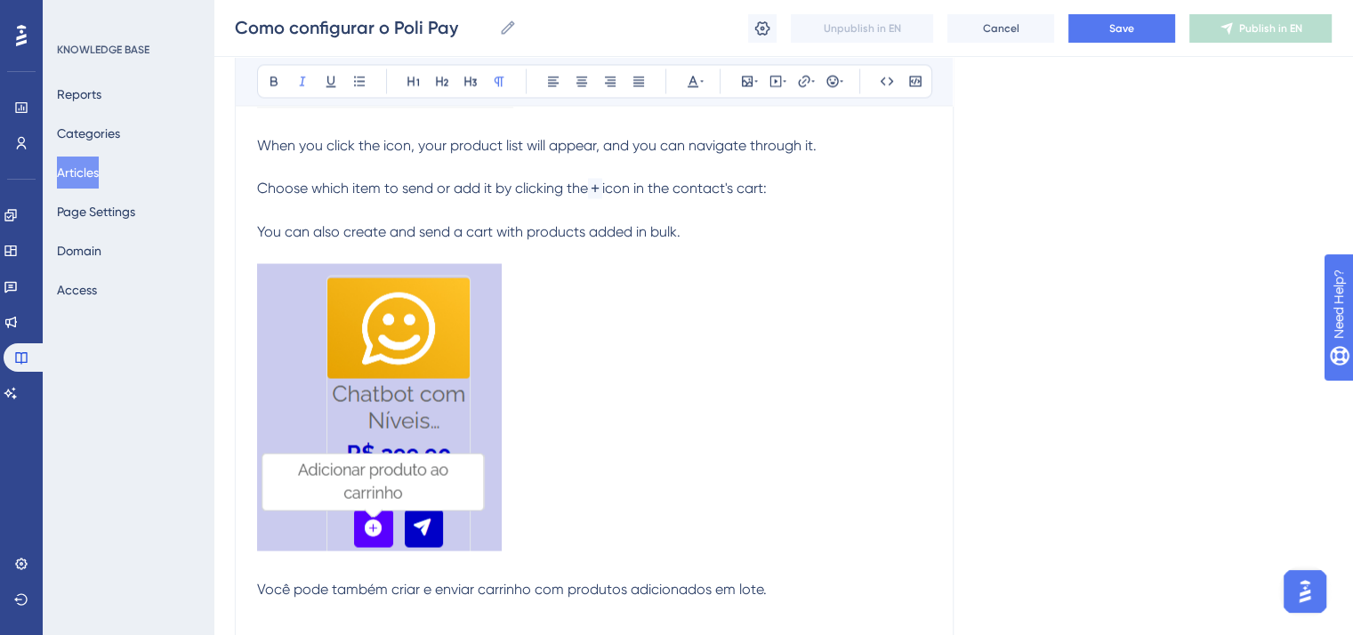
scroll to position [3268, 0]
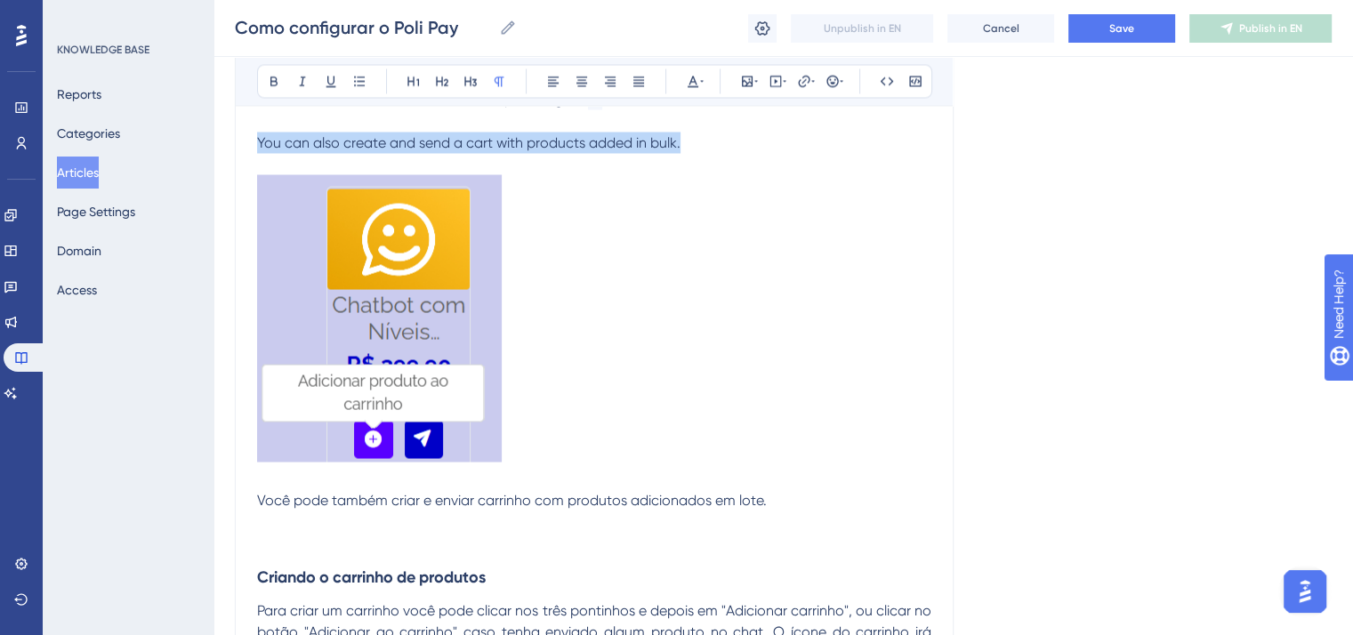
drag, startPoint x: 705, startPoint y: 158, endPoint x: 235, endPoint y: 152, distance: 469.9
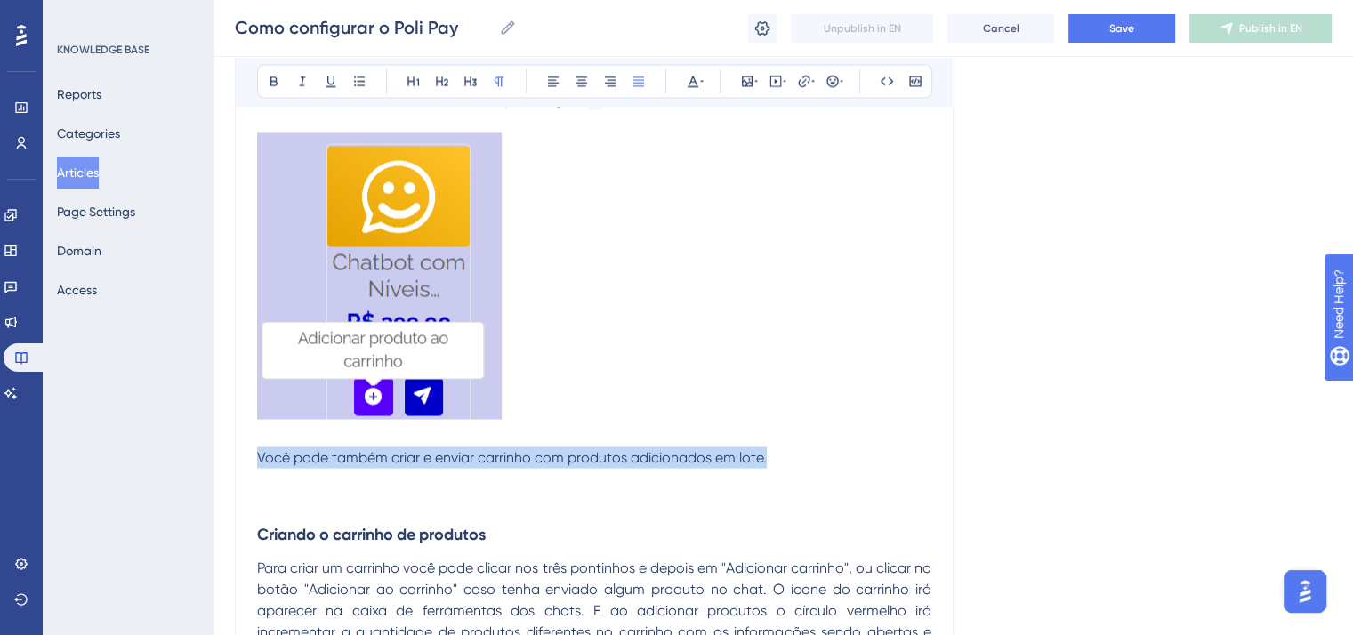
drag, startPoint x: 788, startPoint y: 477, endPoint x: 251, endPoint y: 474, distance: 536.6
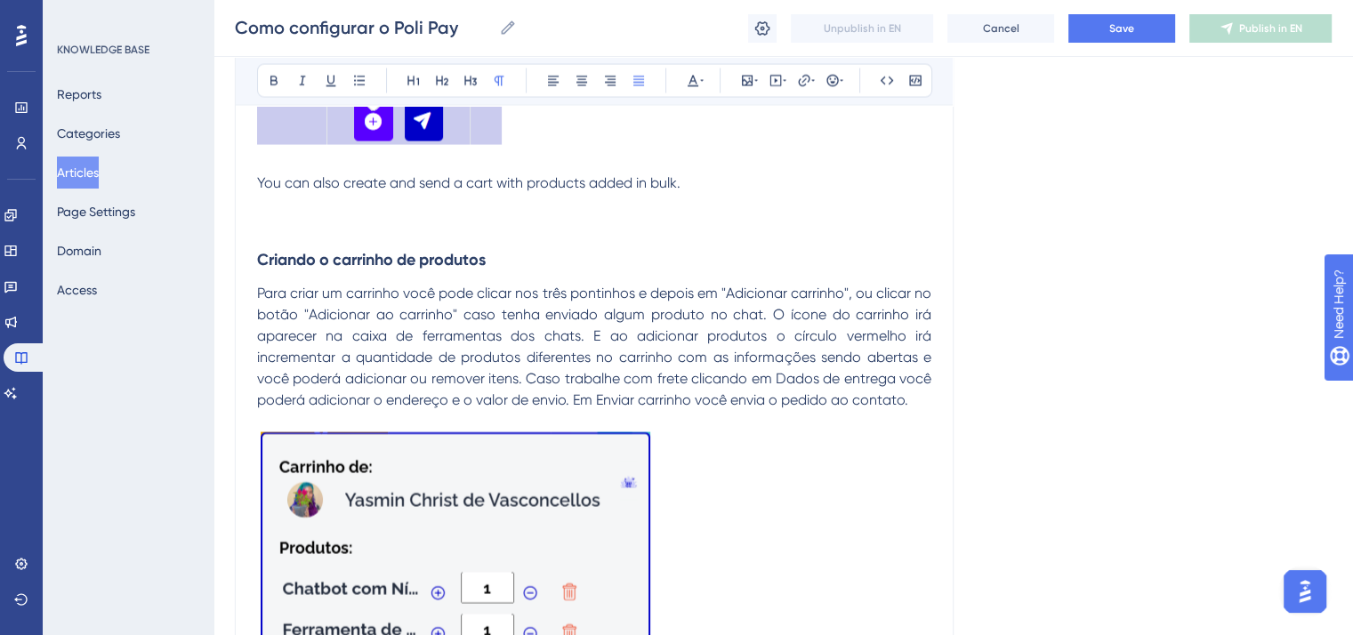
scroll to position [3624, 0]
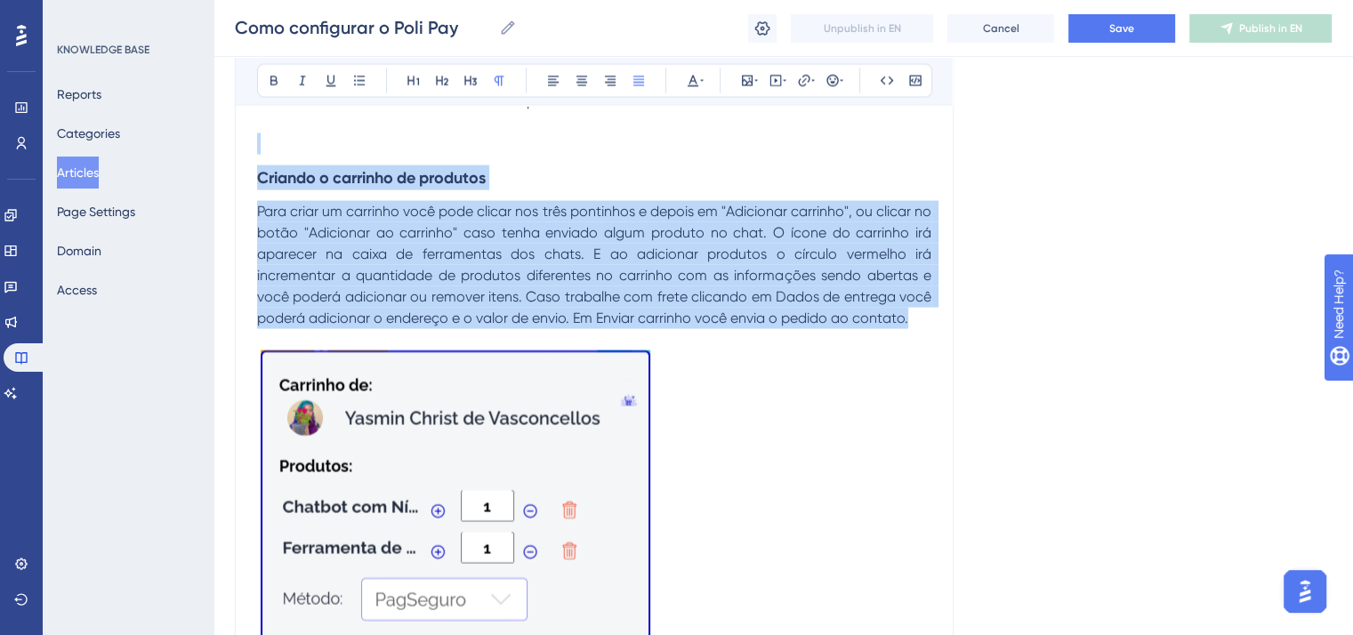
drag, startPoint x: 920, startPoint y: 339, endPoint x: 252, endPoint y: 164, distance: 690.9
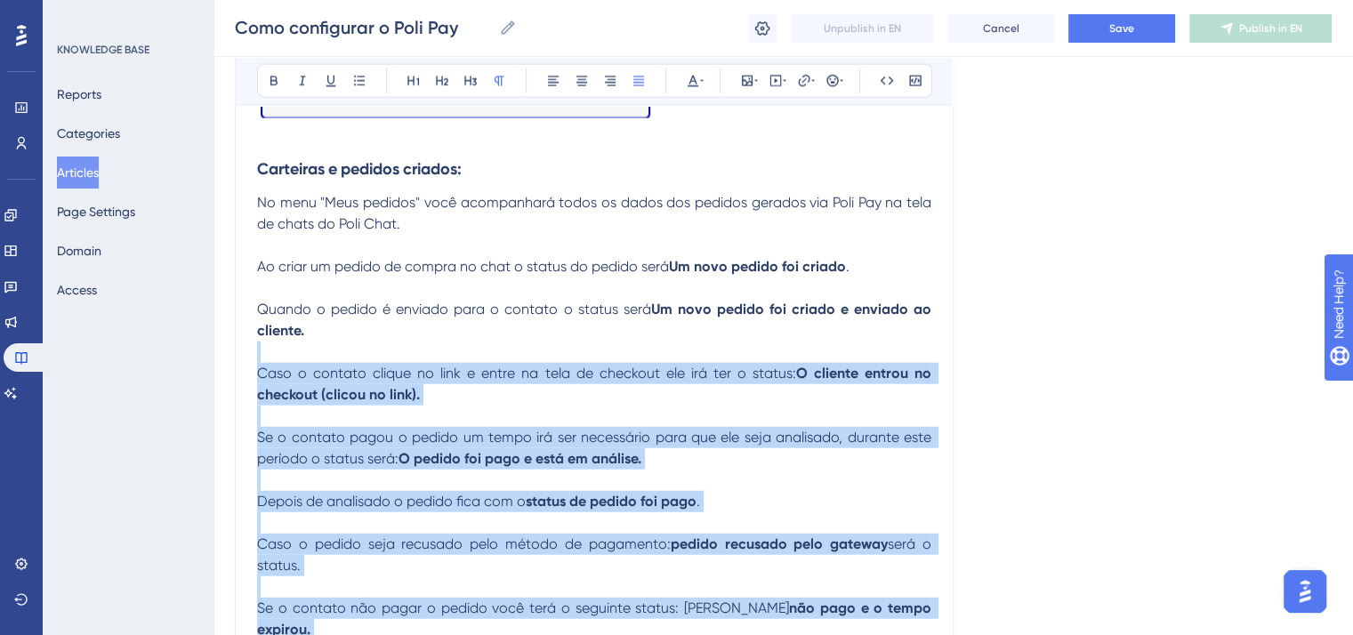
scroll to position [4214, 0]
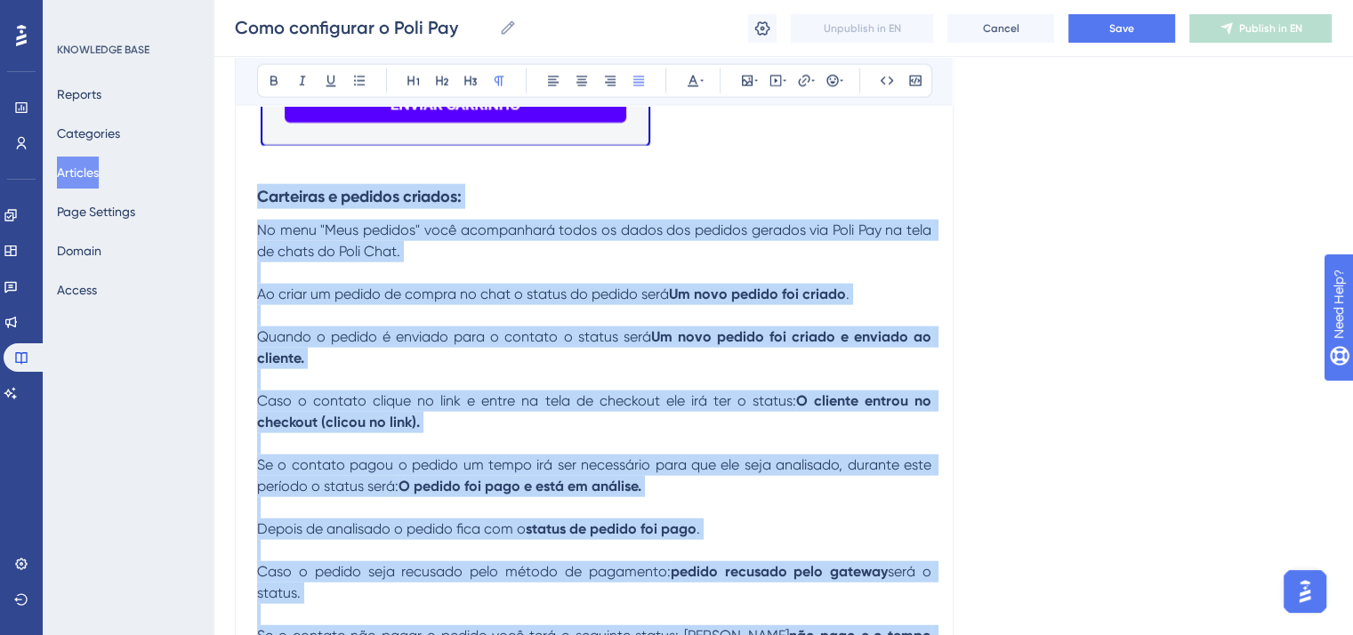
drag, startPoint x: 851, startPoint y: 432, endPoint x: 260, endPoint y: 226, distance: 625.9
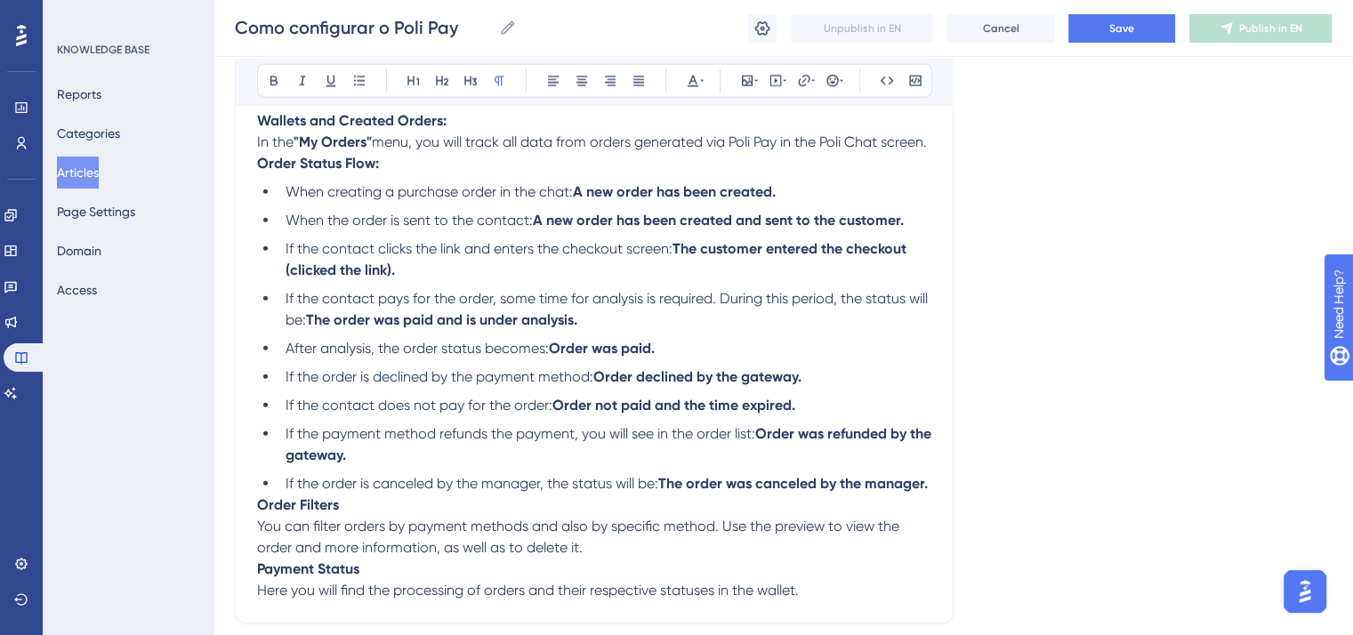
scroll to position [4303, 0]
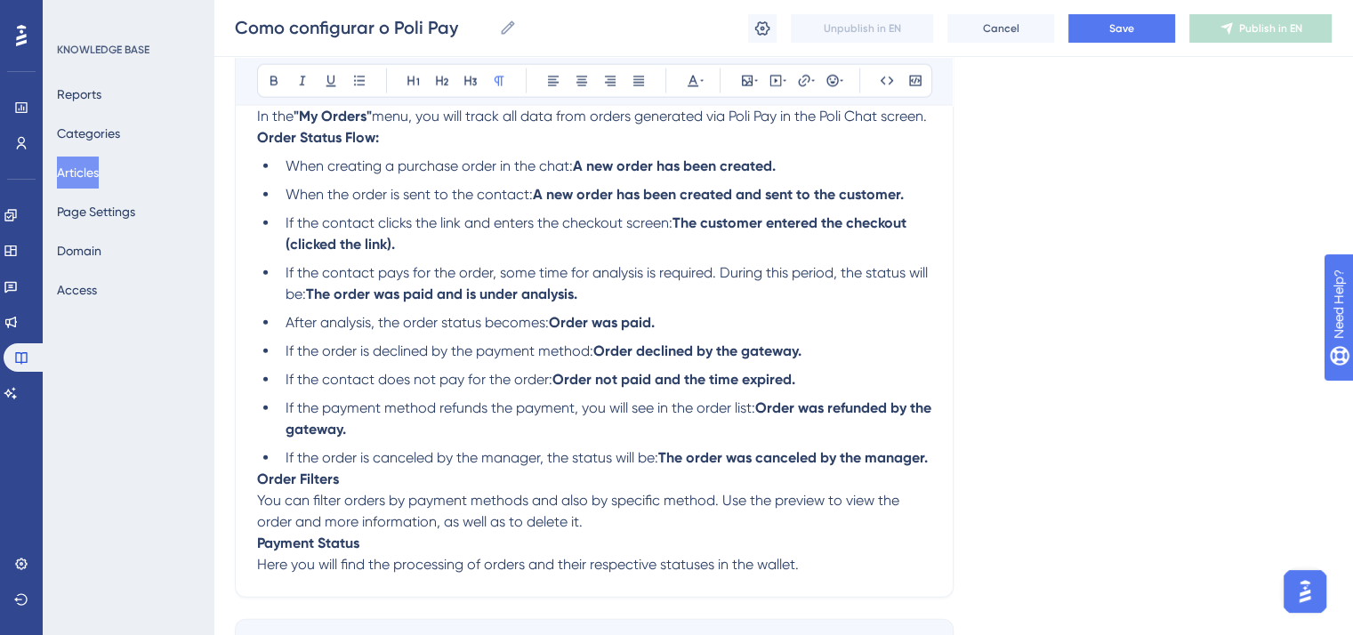
click at [321, 127] on p "Wallets and Created Orders: In the "My Orders" menu, you will track all data fr…" at bounding box center [594, 106] width 675 height 43
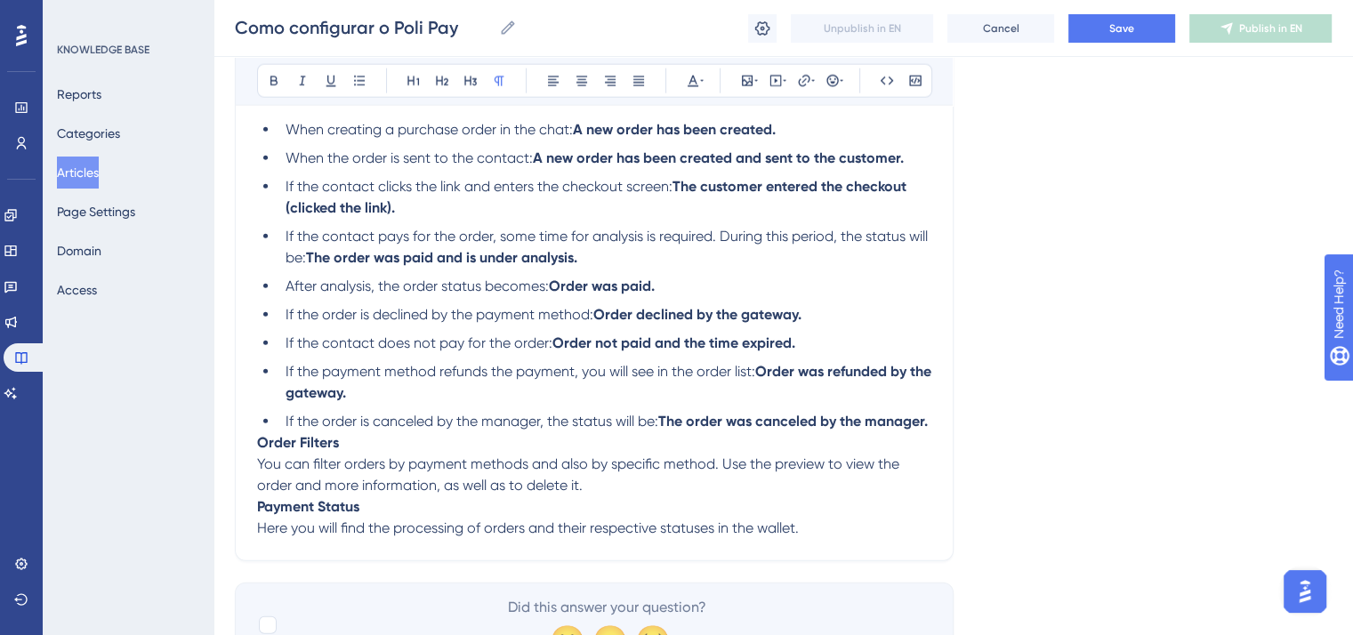
scroll to position [4481, 0]
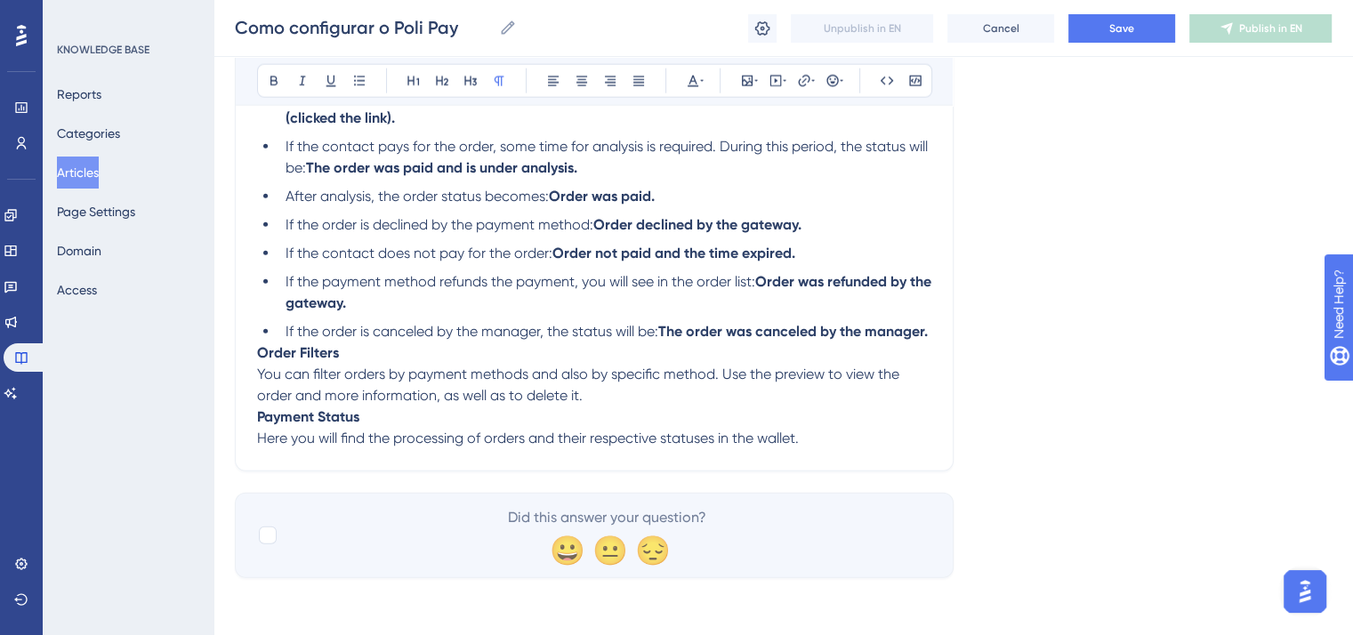
click at [361, 343] on li "If the order is canceled by the manager, the status will be: The order was canc…" at bounding box center [605, 331] width 653 height 21
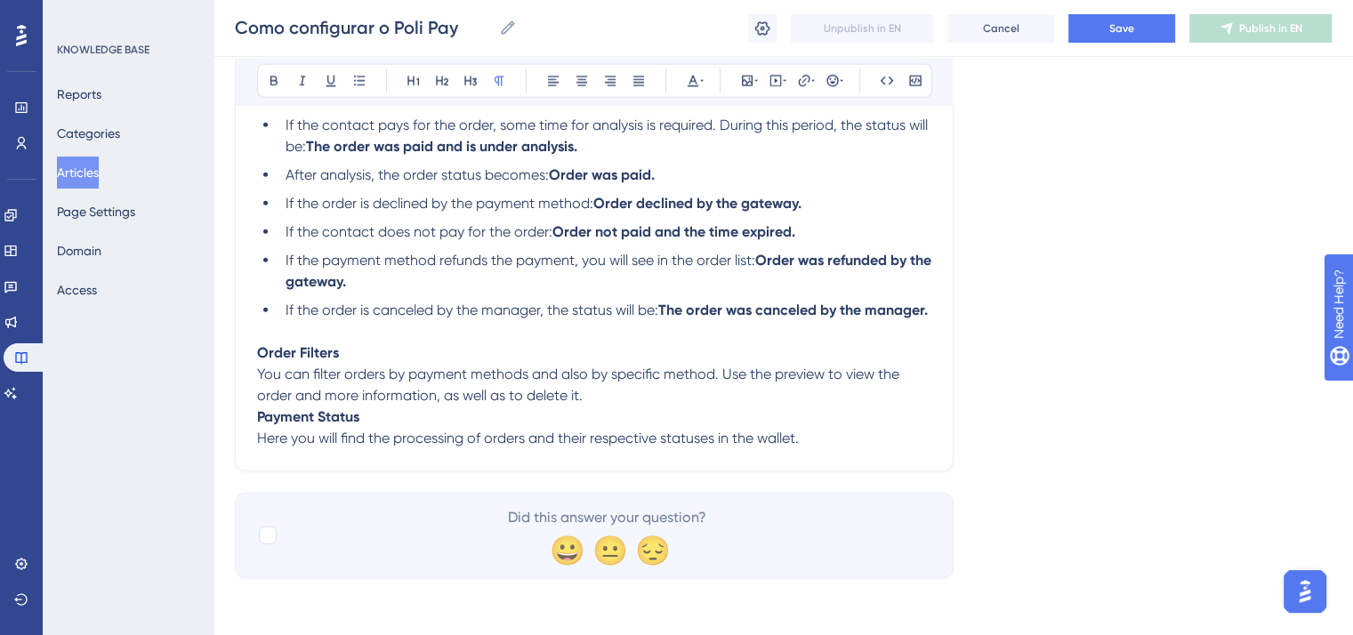
click at [605, 407] on p "Order Filters You can filter orders by payment methods and also by specific met…" at bounding box center [594, 375] width 675 height 64
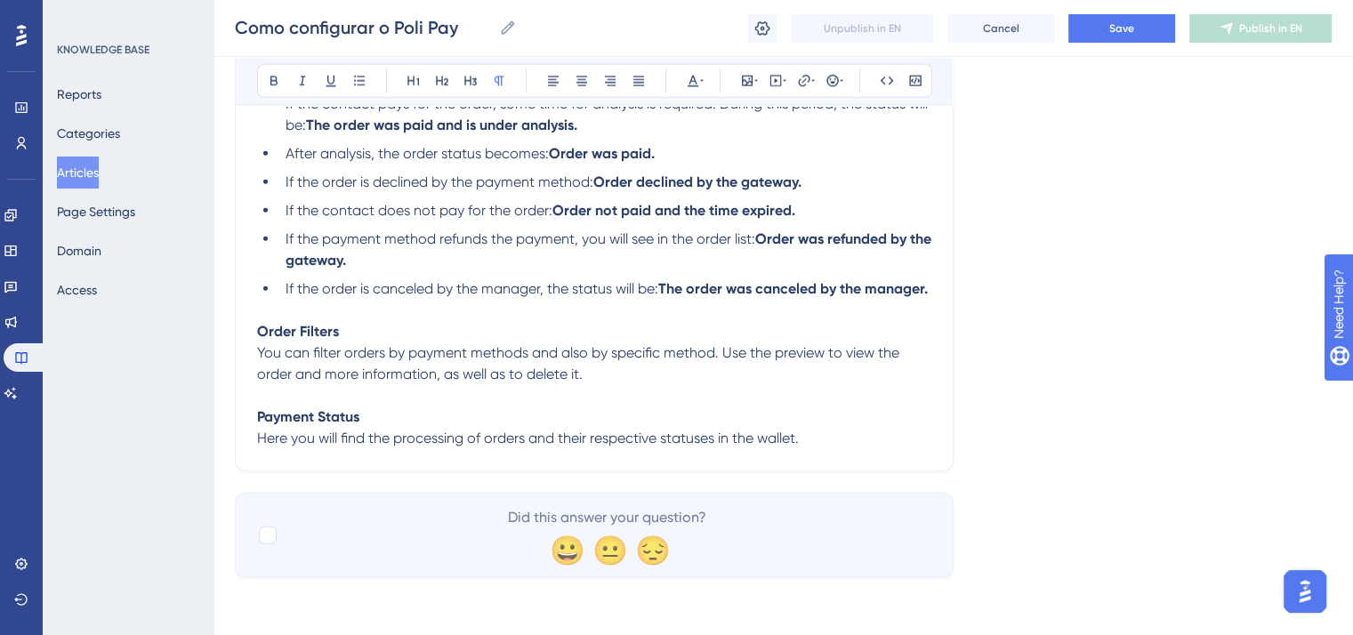
scroll to position [4570, 0]
click at [263, 541] on div at bounding box center [268, 536] width 18 height 18
checkbox input "true"
click at [1111, 32] on span "Save" at bounding box center [1122, 28] width 25 height 14
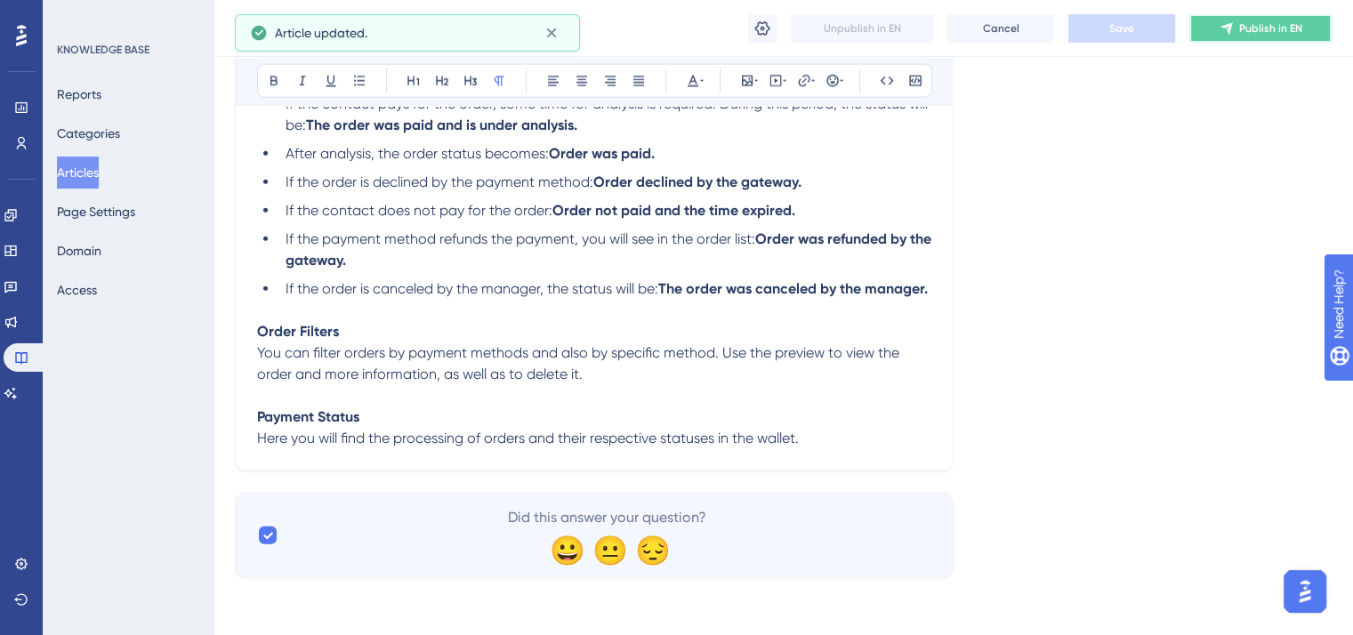
click at [1246, 30] on span "Publish in EN" at bounding box center [1271, 28] width 63 height 14
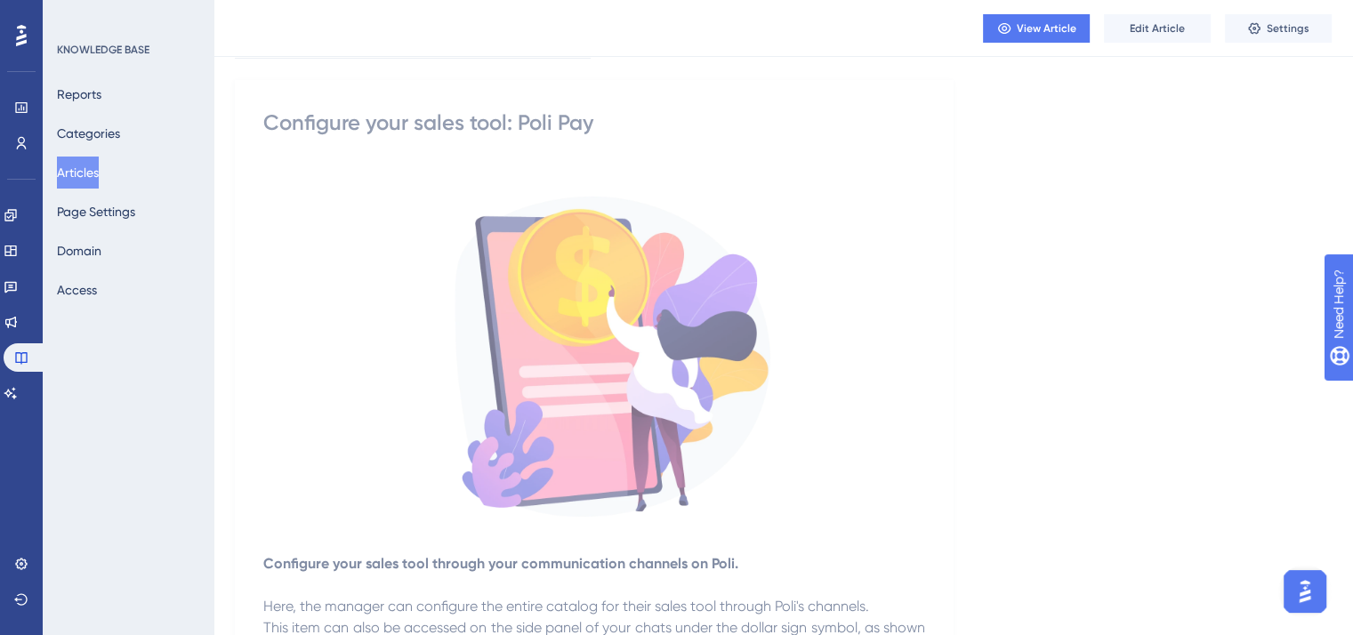
scroll to position [0, 0]
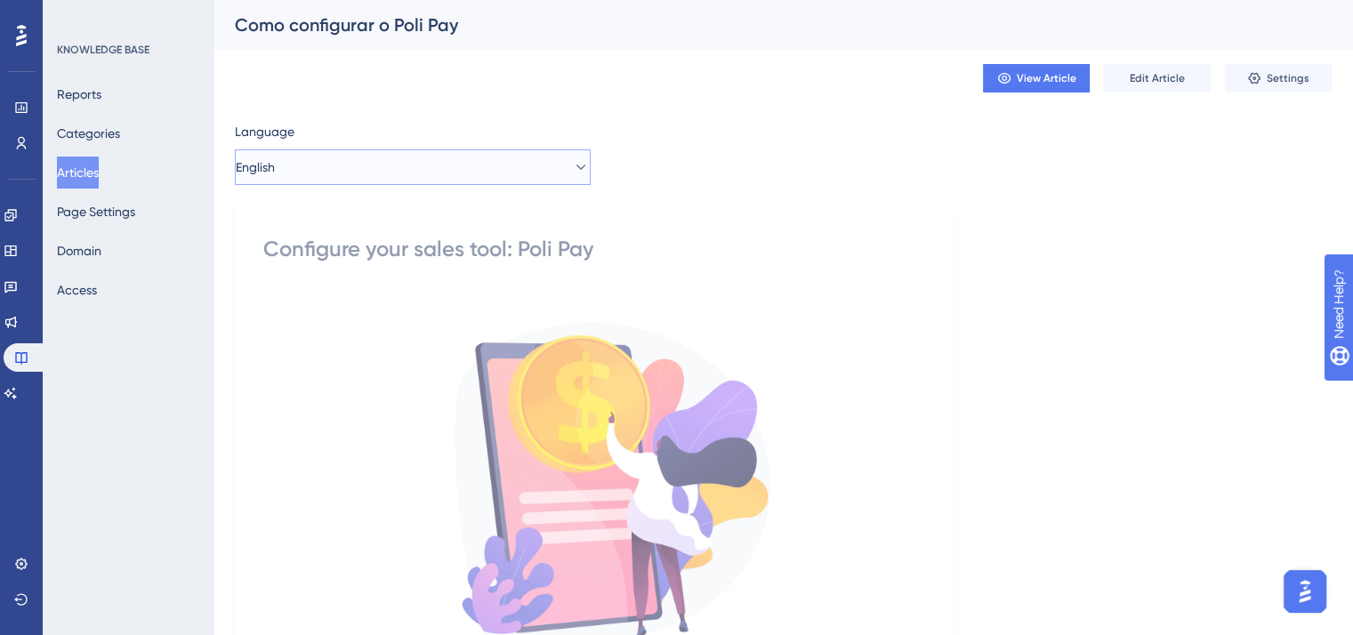
click at [475, 171] on button "English" at bounding box center [413, 167] width 356 height 36
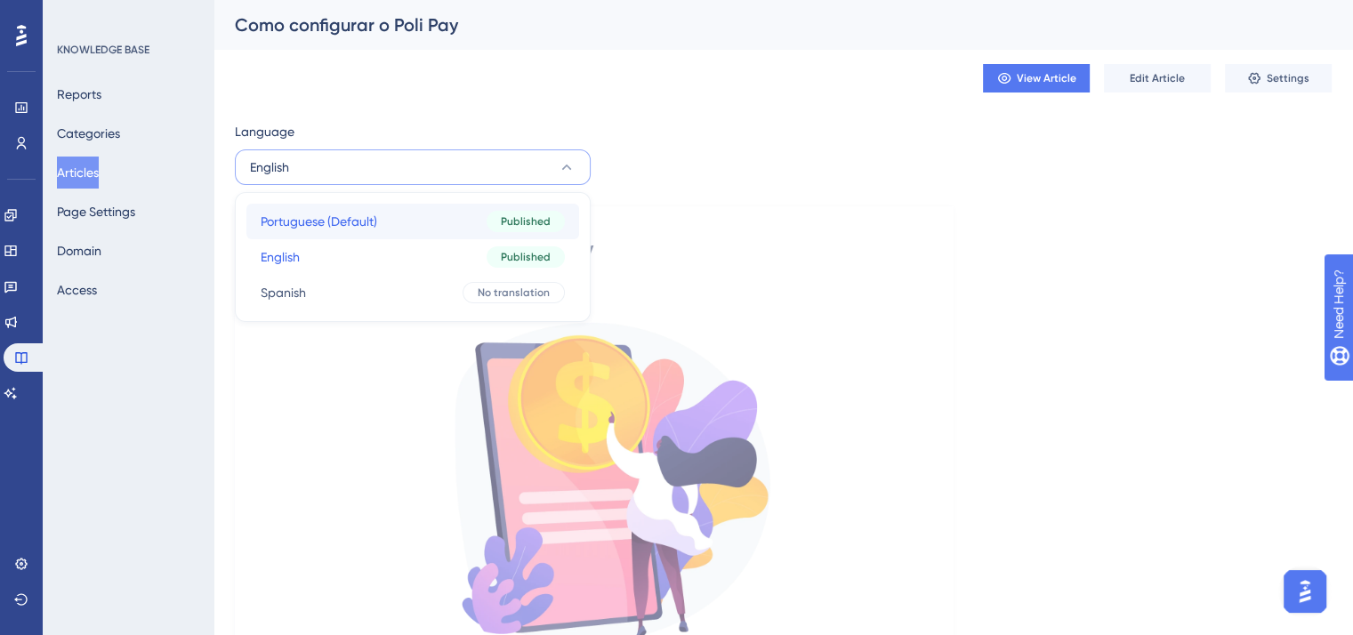
click at [473, 238] on button "Portuguese (Default) Portuguese (Default) Published" at bounding box center [412, 222] width 333 height 36
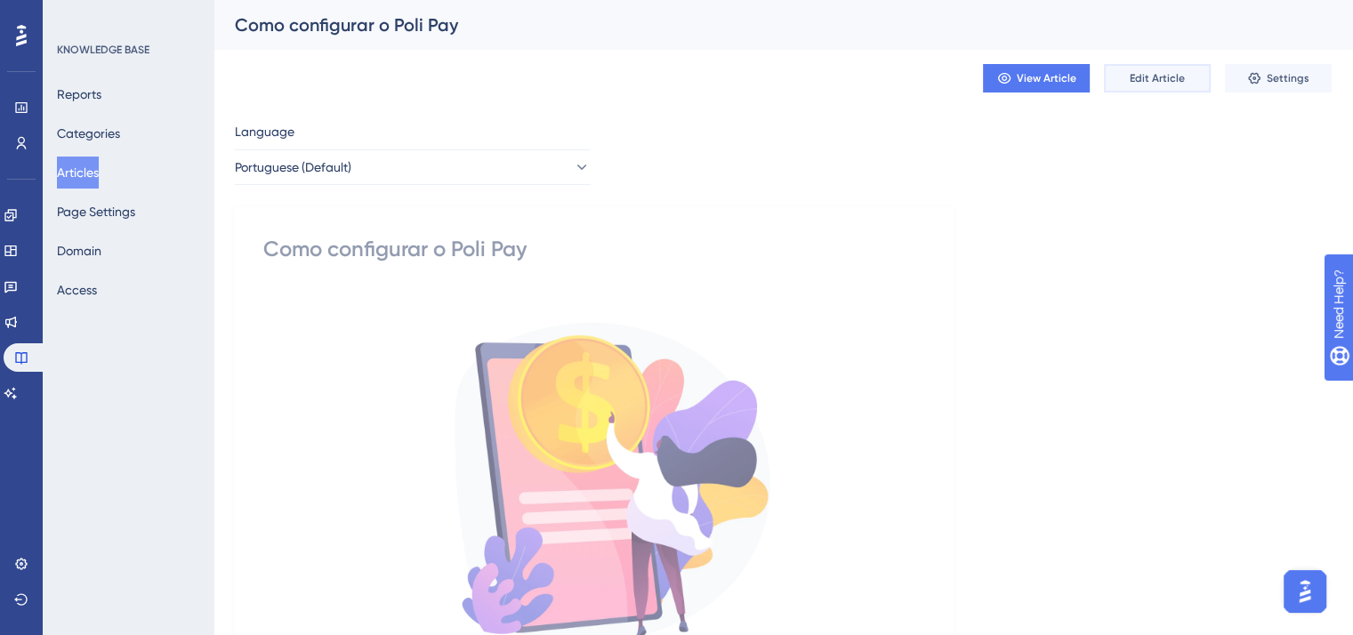
click at [1173, 83] on span "Edit Article" at bounding box center [1157, 78] width 55 height 14
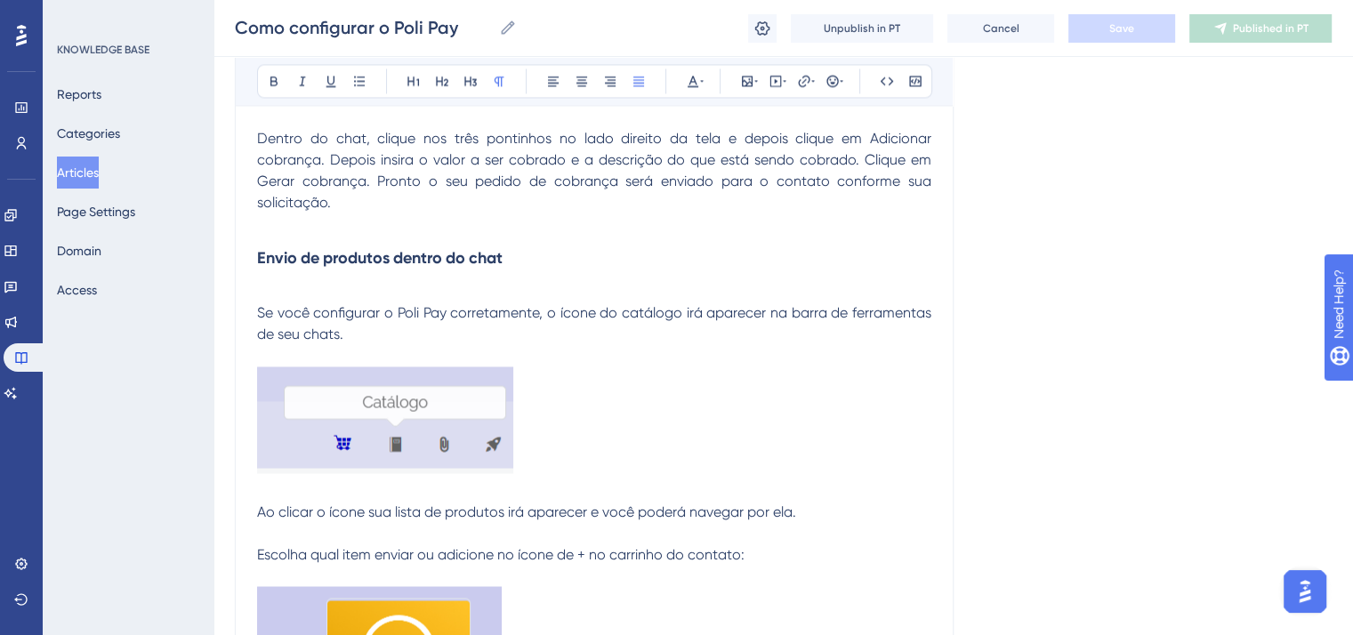
click at [422, 378] on img at bounding box center [385, 420] width 256 height 107
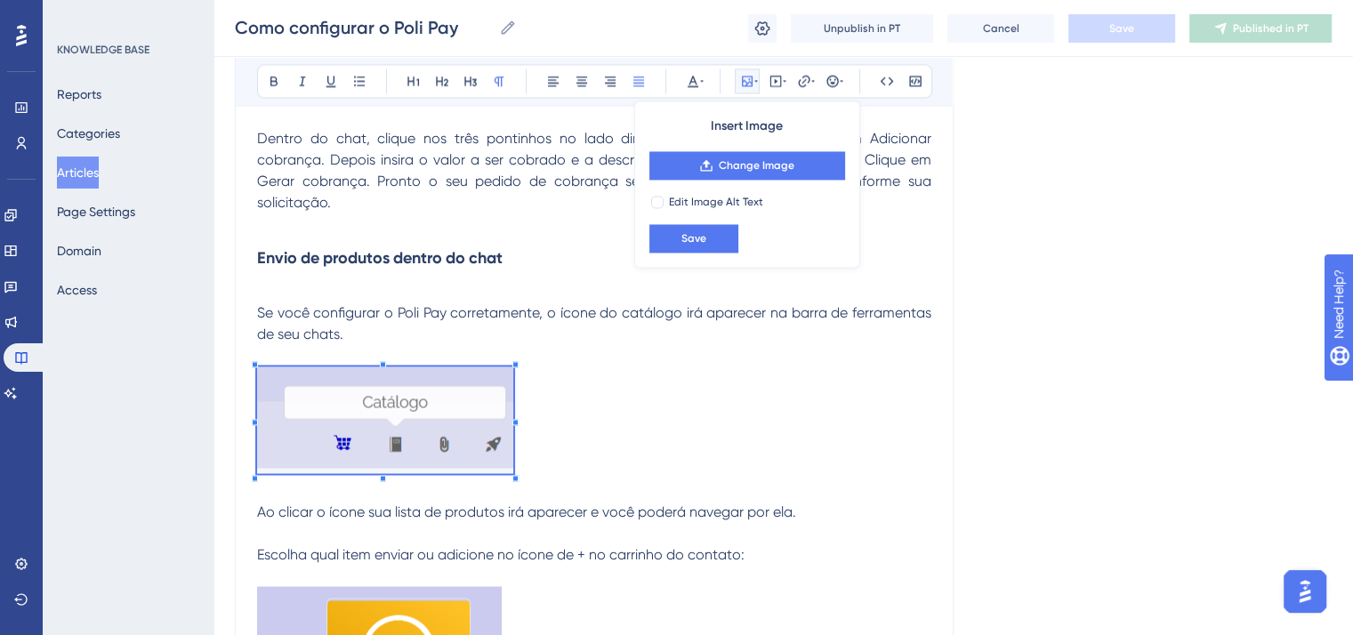
click at [735, 357] on p at bounding box center [594, 355] width 675 height 21
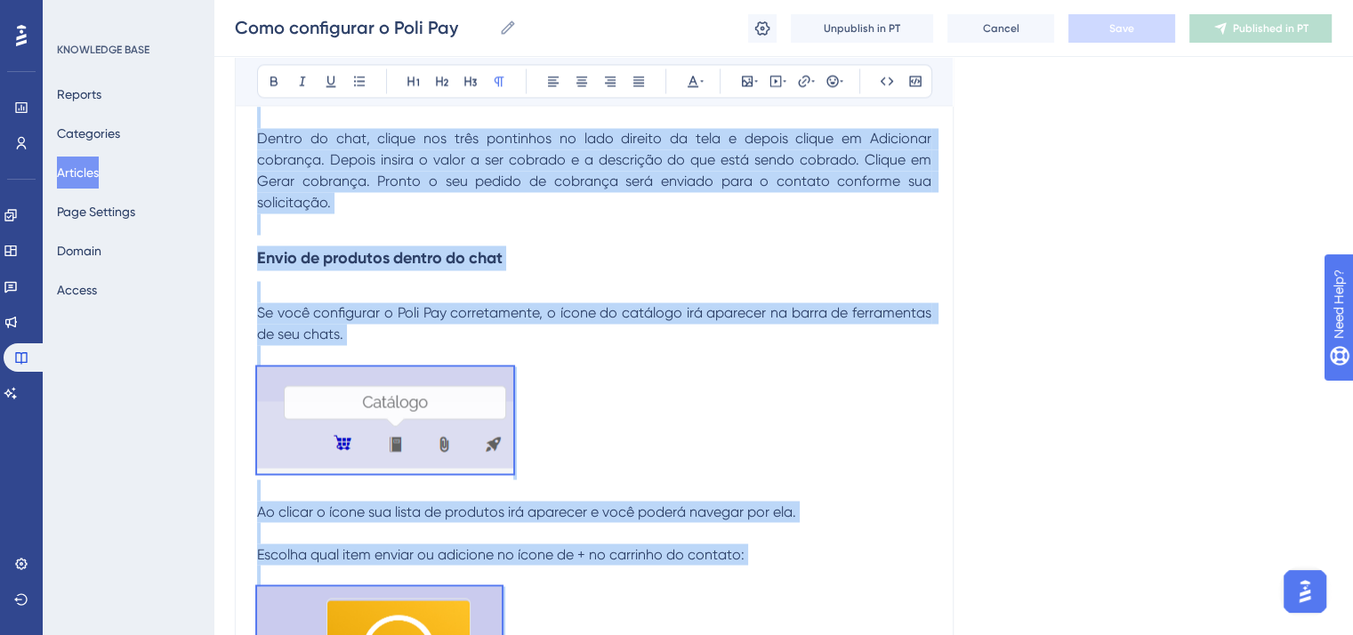
copy div "Loremipsu dol sitametcon ad elitse doeiu temp incidi ut laboreetdol ma Aliq. En…"
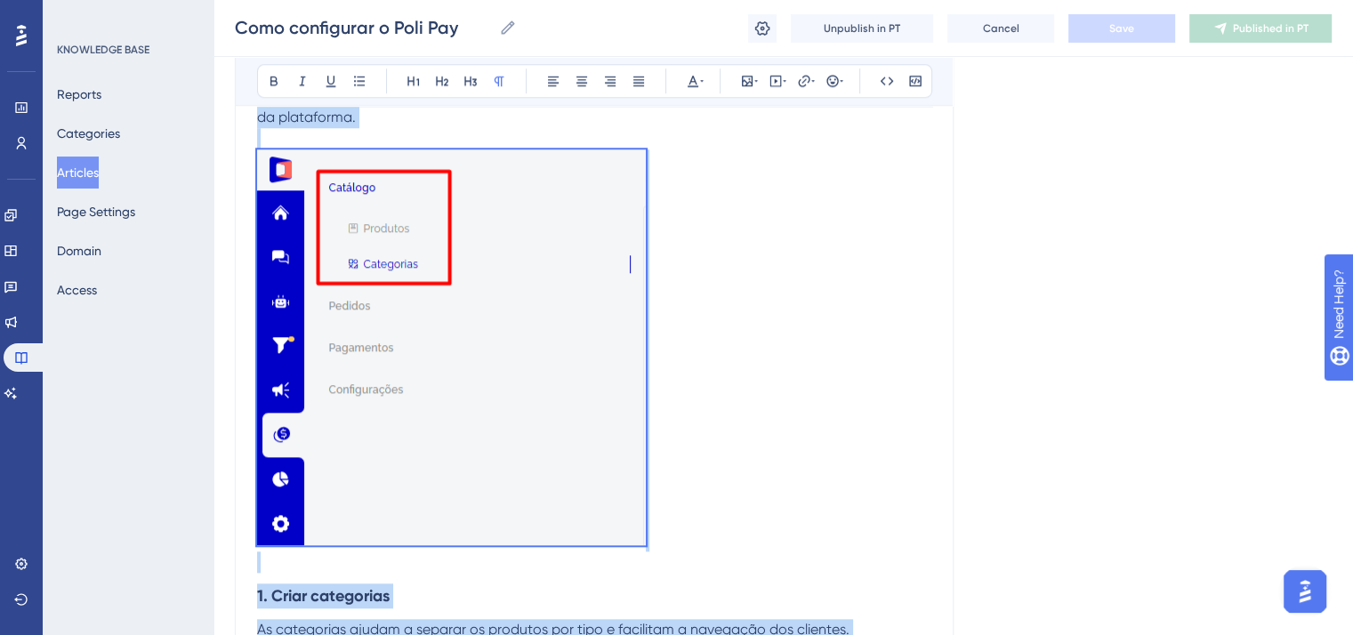
scroll to position [1194, 0]
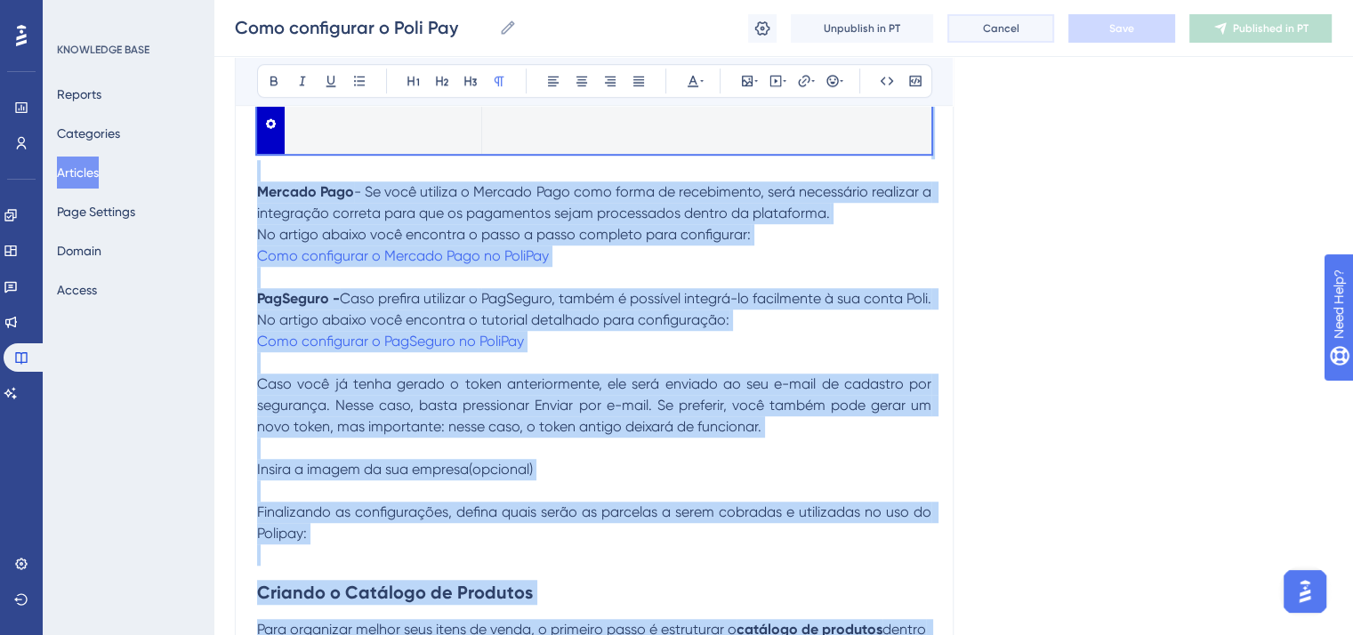
click at [978, 28] on button "Cancel" at bounding box center [1001, 28] width 107 height 28
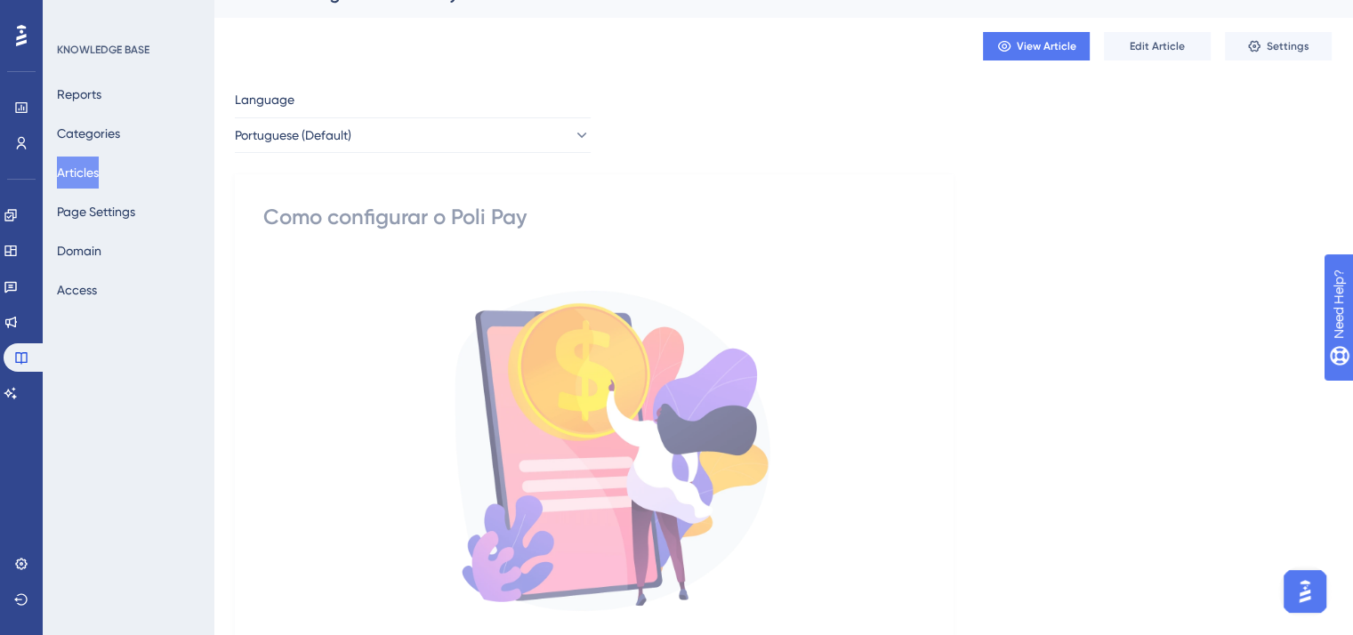
scroll to position [0, 0]
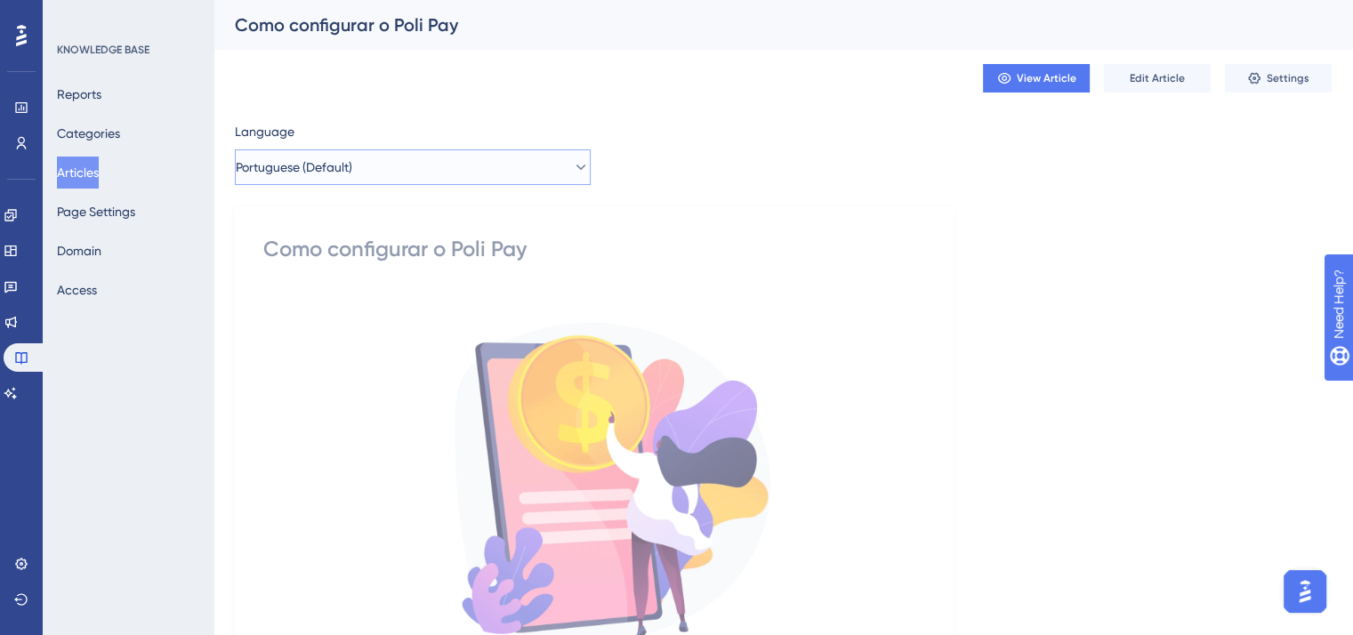
click at [382, 181] on button "Portuguese (Default)" at bounding box center [413, 167] width 356 height 36
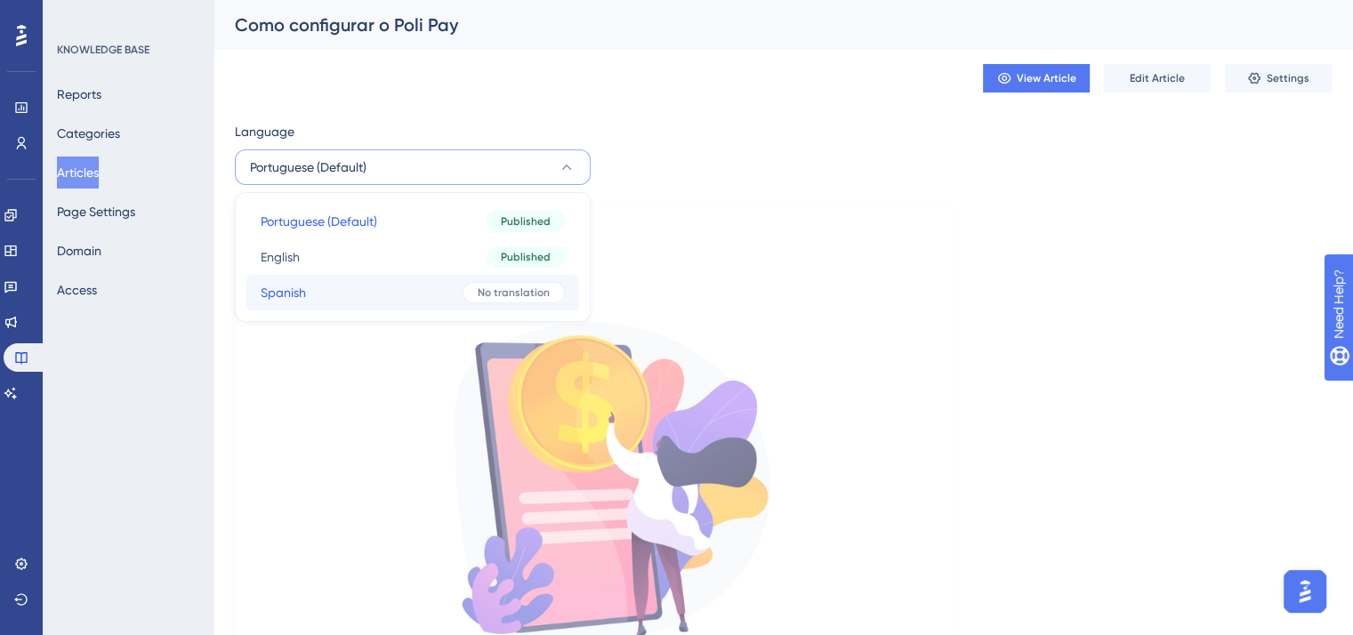
click at [379, 297] on button "Spanish Spanish No translation" at bounding box center [412, 293] width 333 height 36
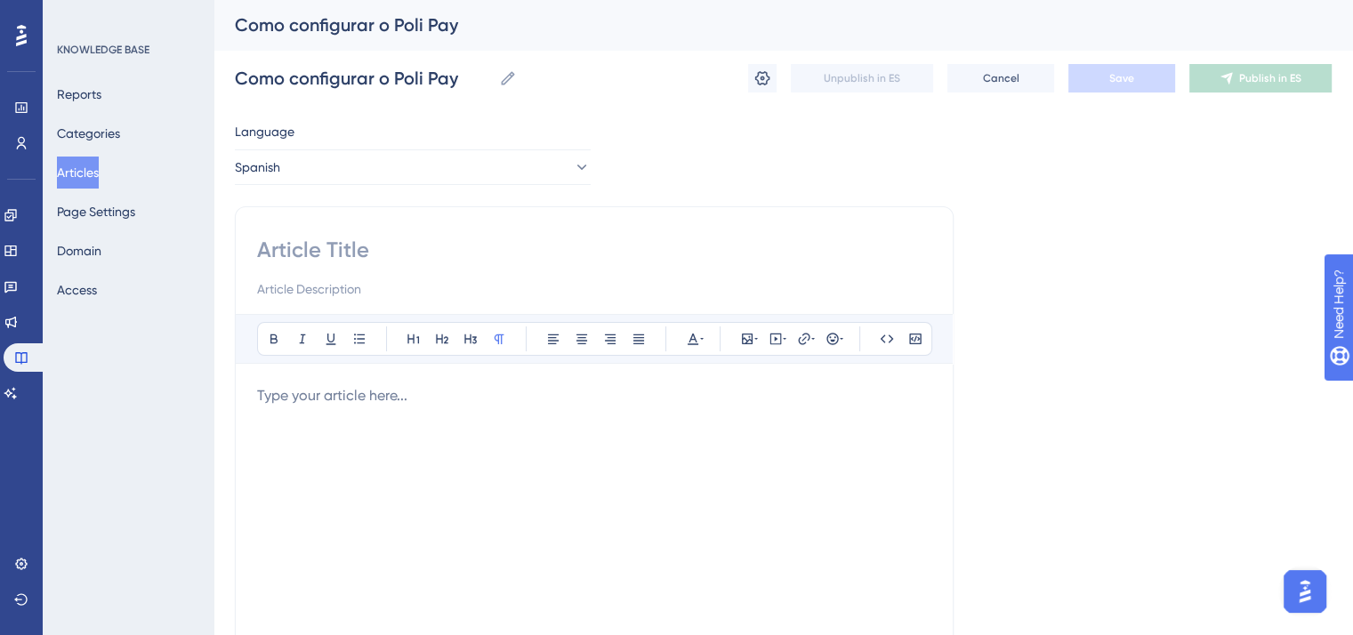
click at [374, 392] on p at bounding box center [594, 395] width 675 height 21
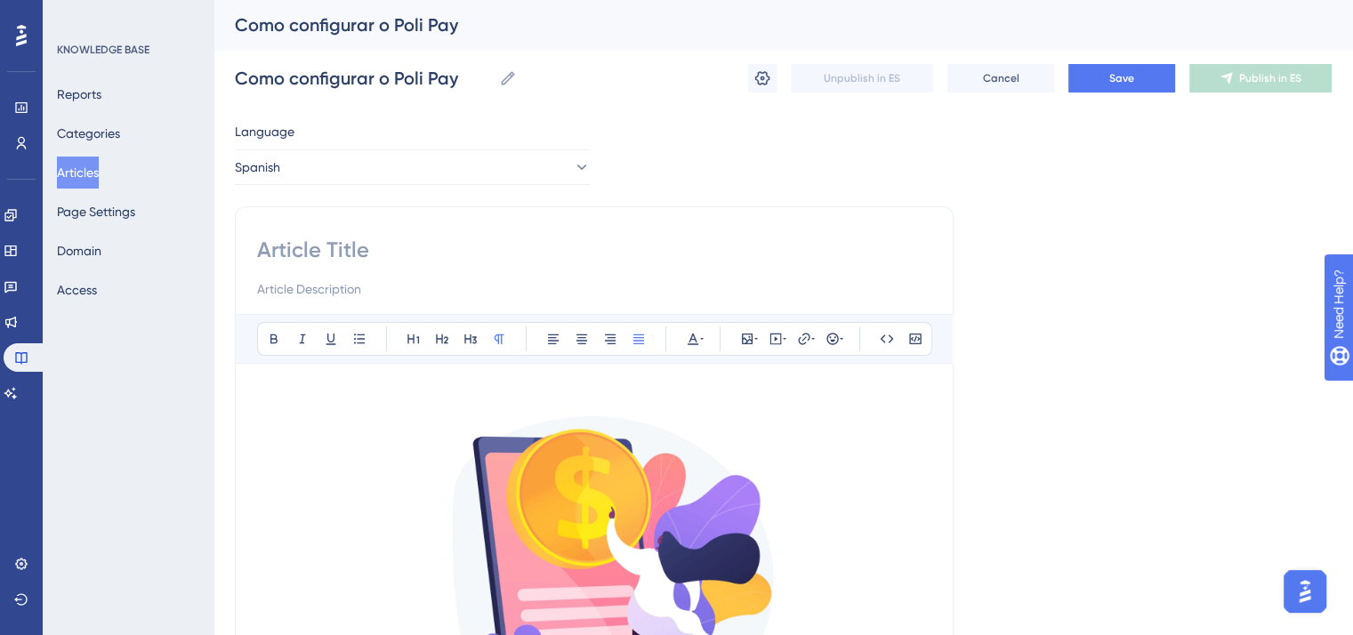
click at [399, 243] on input at bounding box center [594, 250] width 675 height 28
type input "Cómo configurar Poli Pay"
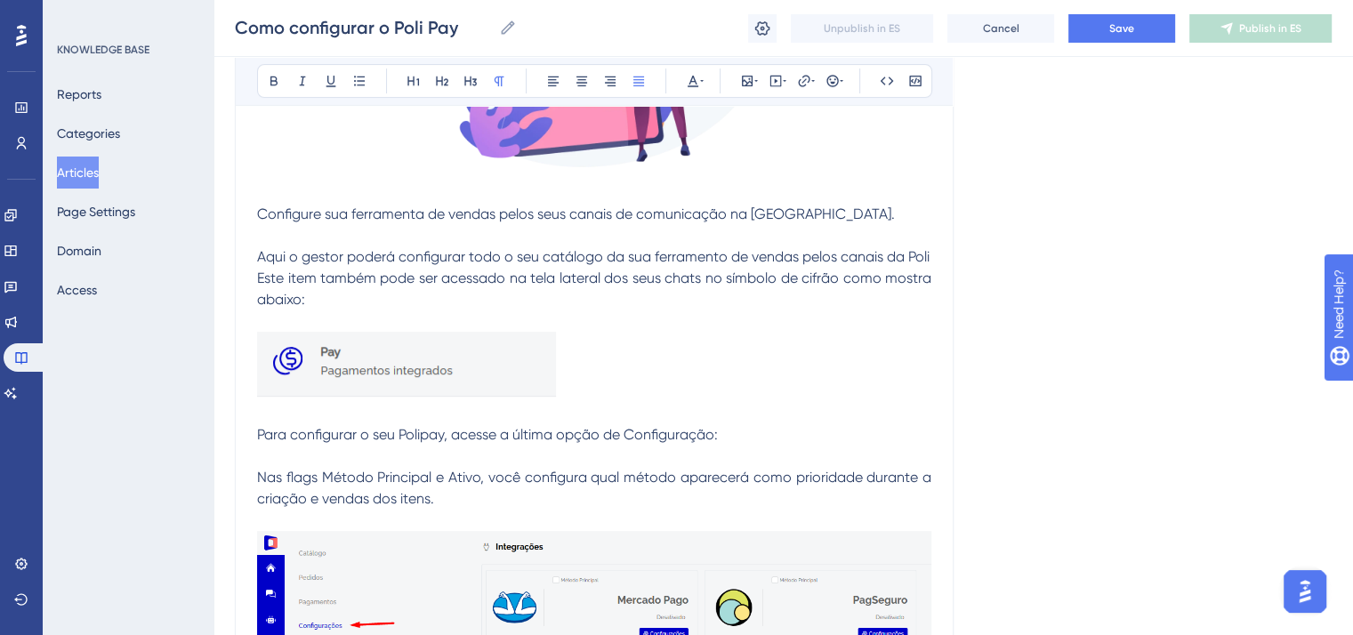
scroll to position [534, 0]
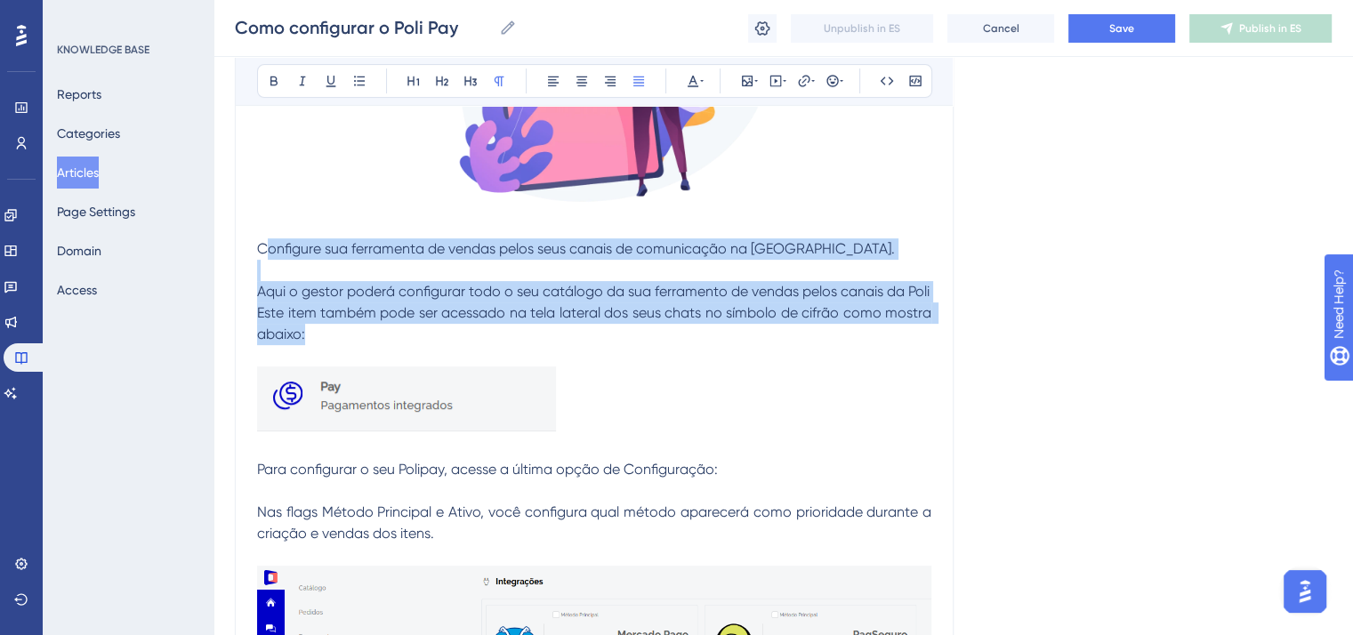
drag, startPoint x: 320, startPoint y: 333, endPoint x: 263, endPoint y: 252, distance: 99.5
click at [263, 252] on span "Configure sua ferramenta de vendas pelos seus canais de comunicação na [GEOGRAP…" at bounding box center [576, 248] width 638 height 17
drag, startPoint x: 259, startPoint y: 246, endPoint x: 325, endPoint y: 327, distance: 104.4
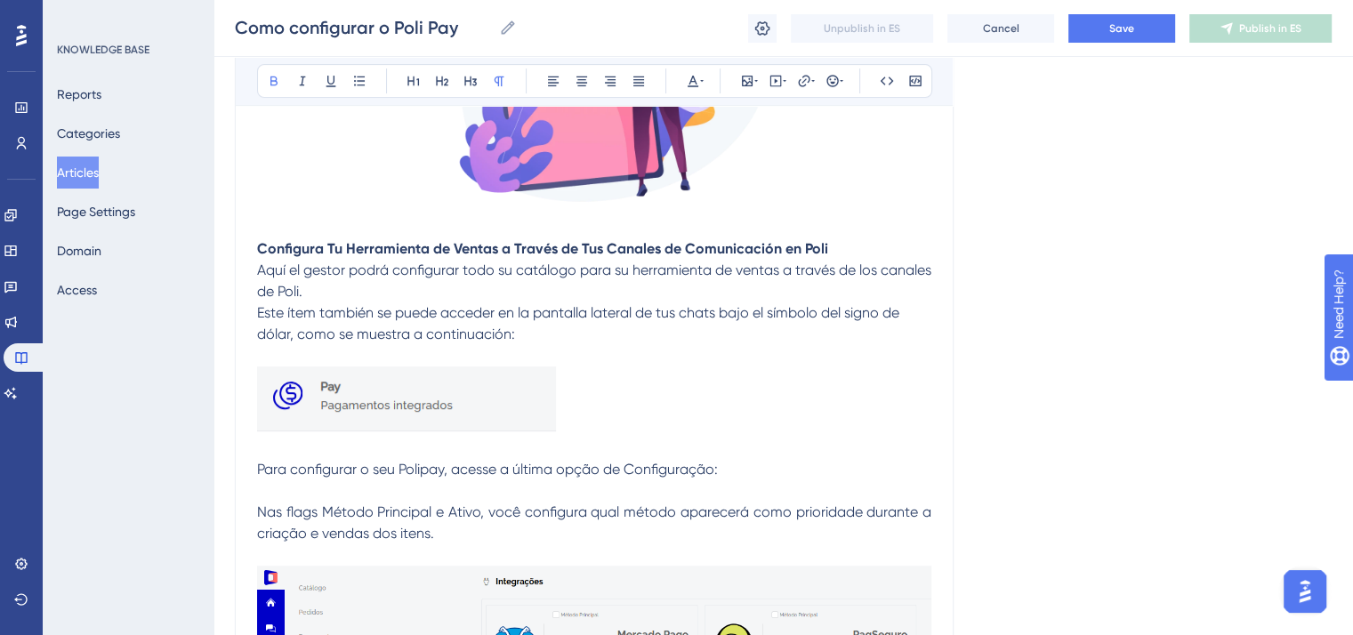
click at [847, 244] on p "Configura Tu Herramienta de Ventas a Través de Tus Canales de Comunicación en P…" at bounding box center [594, 248] width 675 height 21
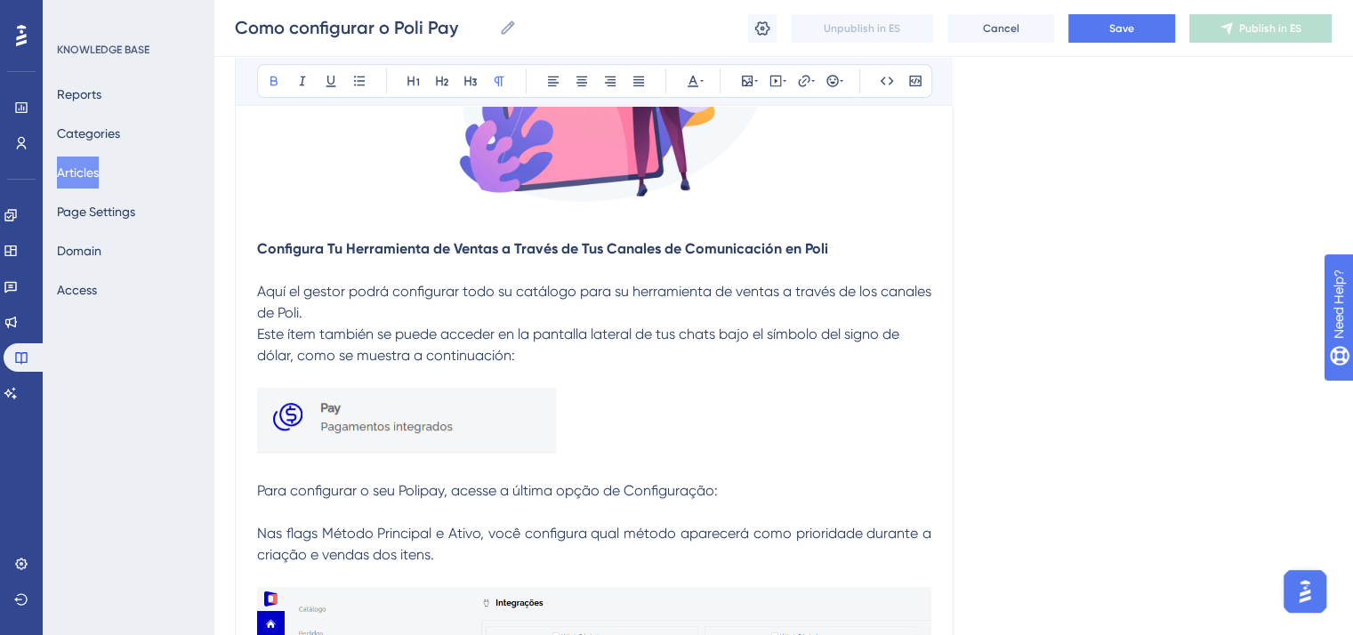
click at [355, 307] on p "Aquí el gestor podrá configurar todo su catálogo para su herramienta de ventas …" at bounding box center [594, 323] width 675 height 85
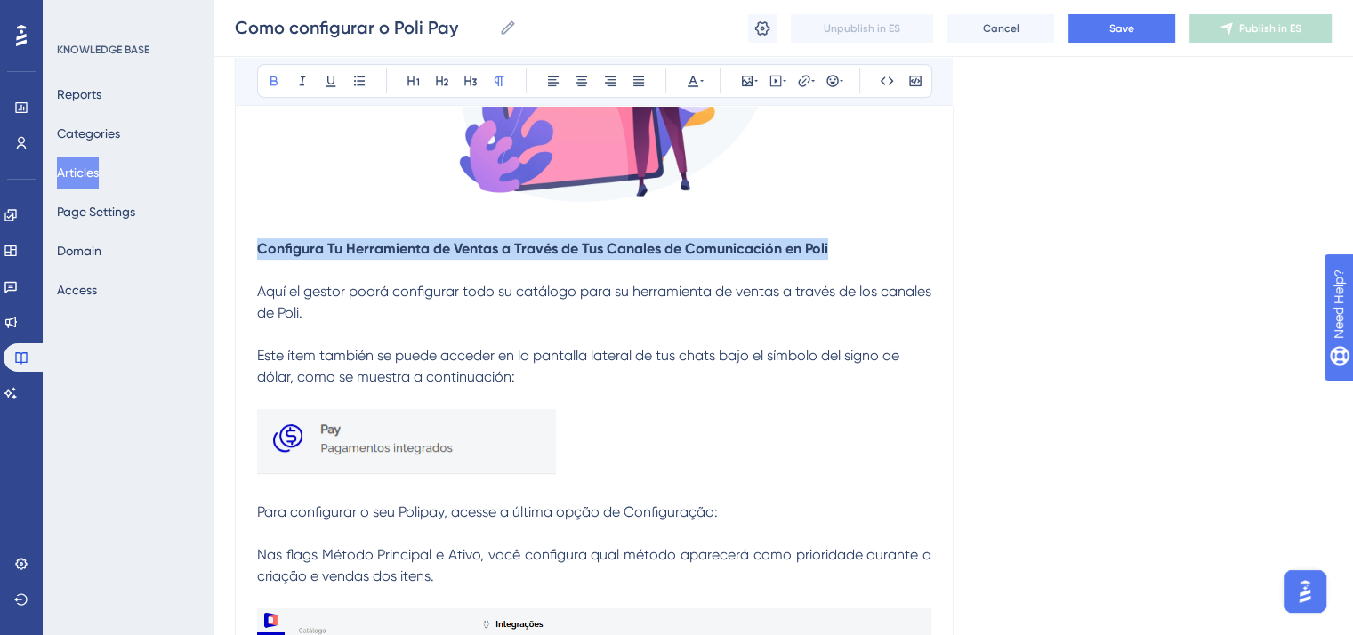
drag, startPoint x: 259, startPoint y: 246, endPoint x: 836, endPoint y: 246, distance: 577.5
click at [836, 246] on p "Configura Tu Herramienta de Ventas a Través de Tus Canales de Comunicación en P…" at bounding box center [594, 248] width 675 height 21
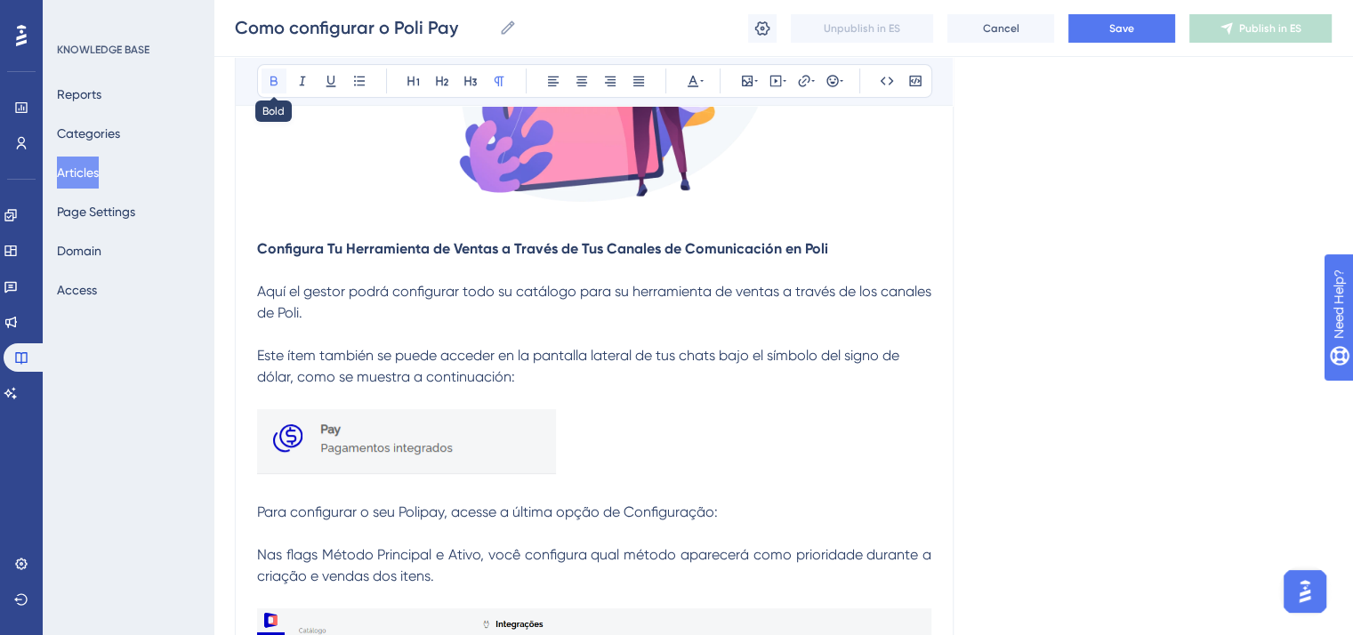
click at [274, 77] on icon at bounding box center [274, 81] width 14 height 14
click at [331, 243] on span "Configura Tu Herramienta de Ventas a Través de Tus Canales de Comunicación en P…" at bounding box center [537, 248] width 561 height 17
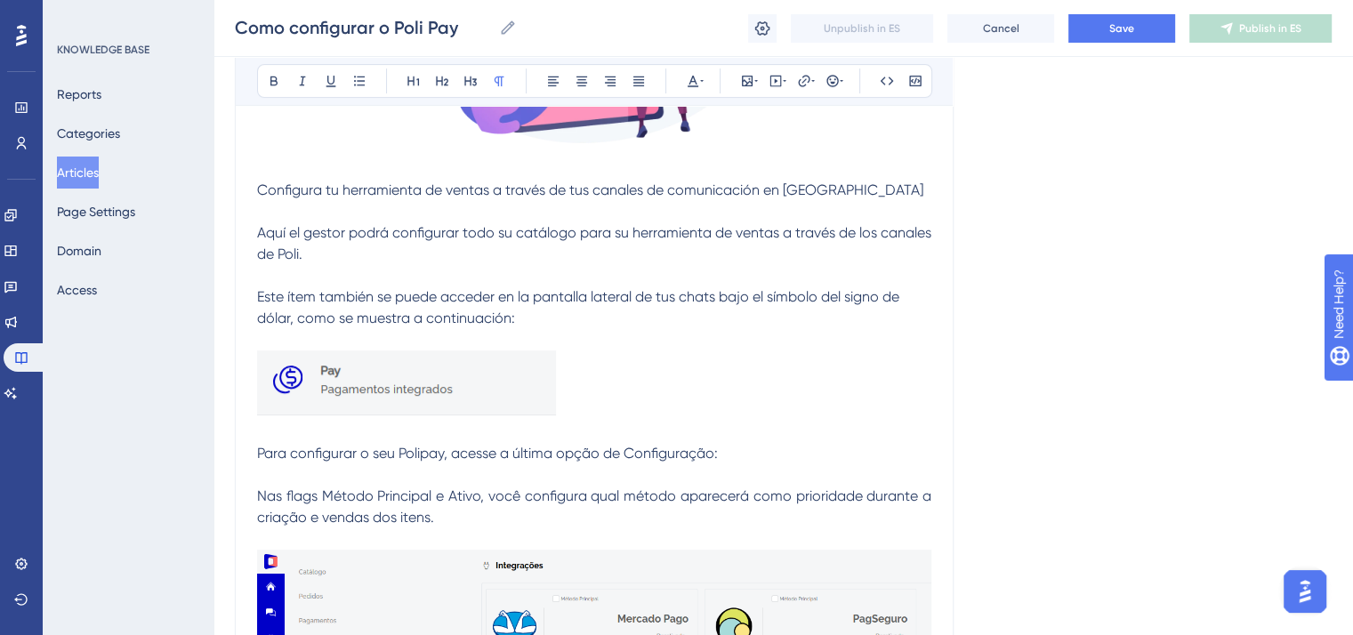
scroll to position [712, 0]
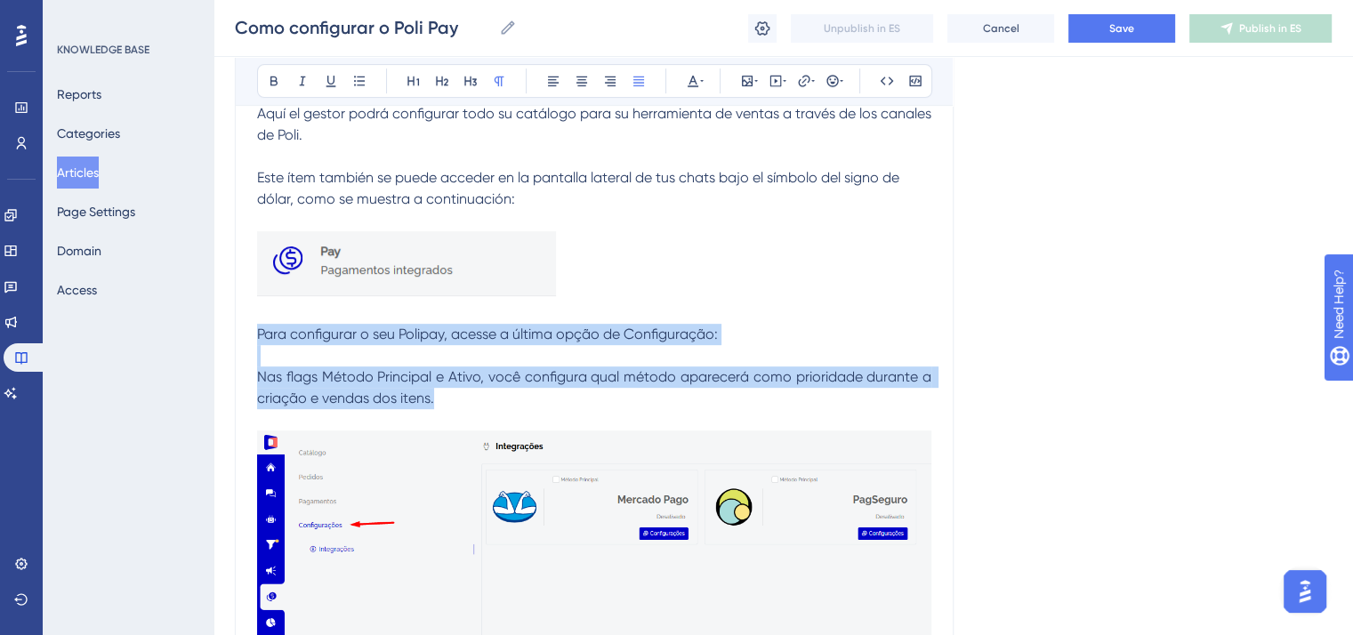
drag, startPoint x: 447, startPoint y: 401, endPoint x: 260, endPoint y: 327, distance: 200.9
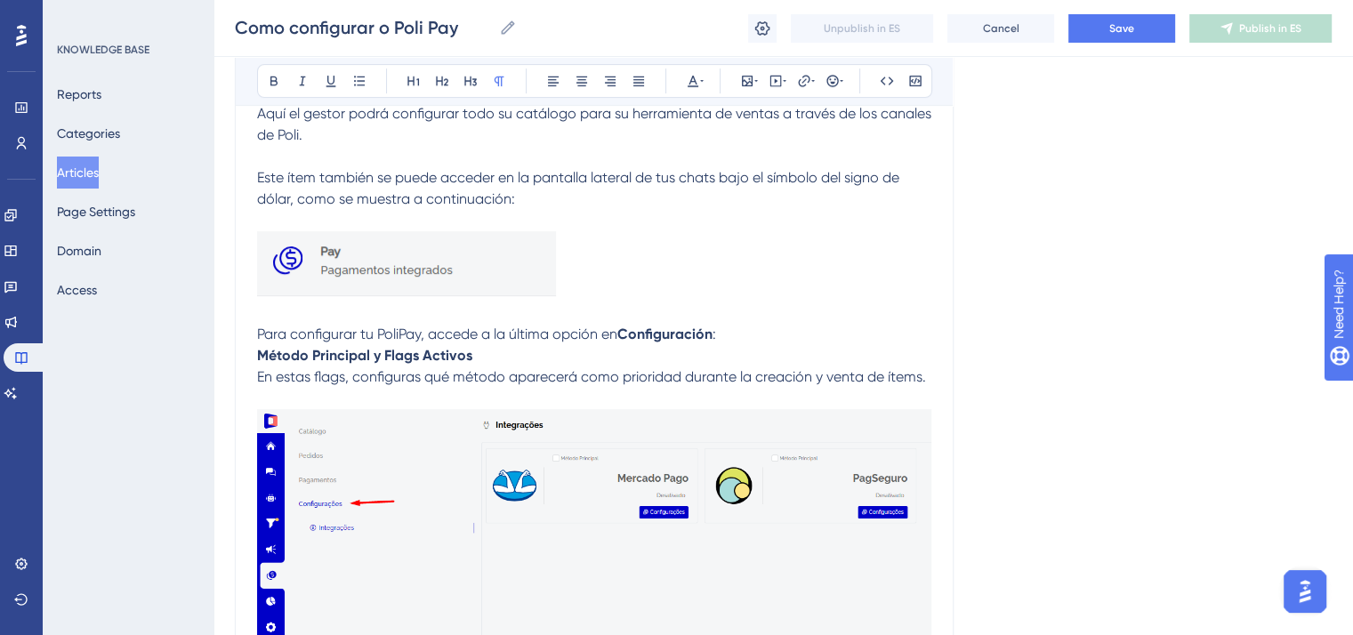
click at [744, 325] on p "Para configurar tu PoliPay, accede a la última opción en Configuración :" at bounding box center [594, 334] width 675 height 21
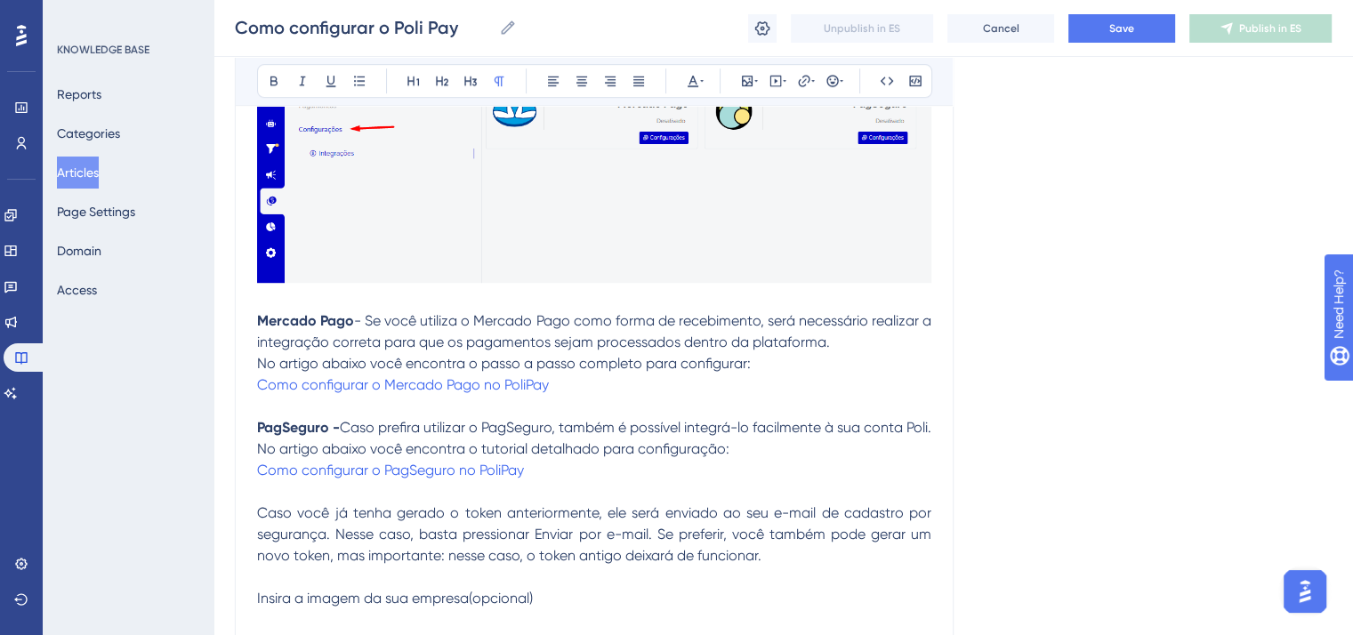
scroll to position [1157, 0]
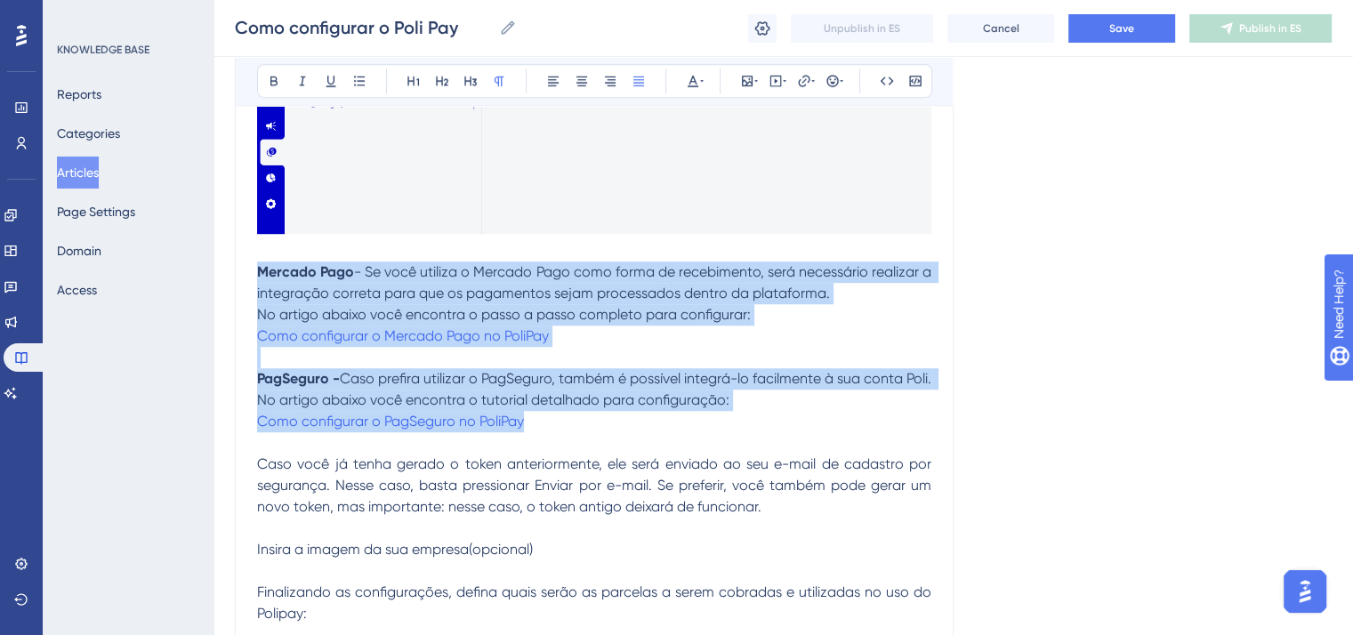
drag, startPoint x: 555, startPoint y: 426, endPoint x: 258, endPoint y: 274, distance: 333.9
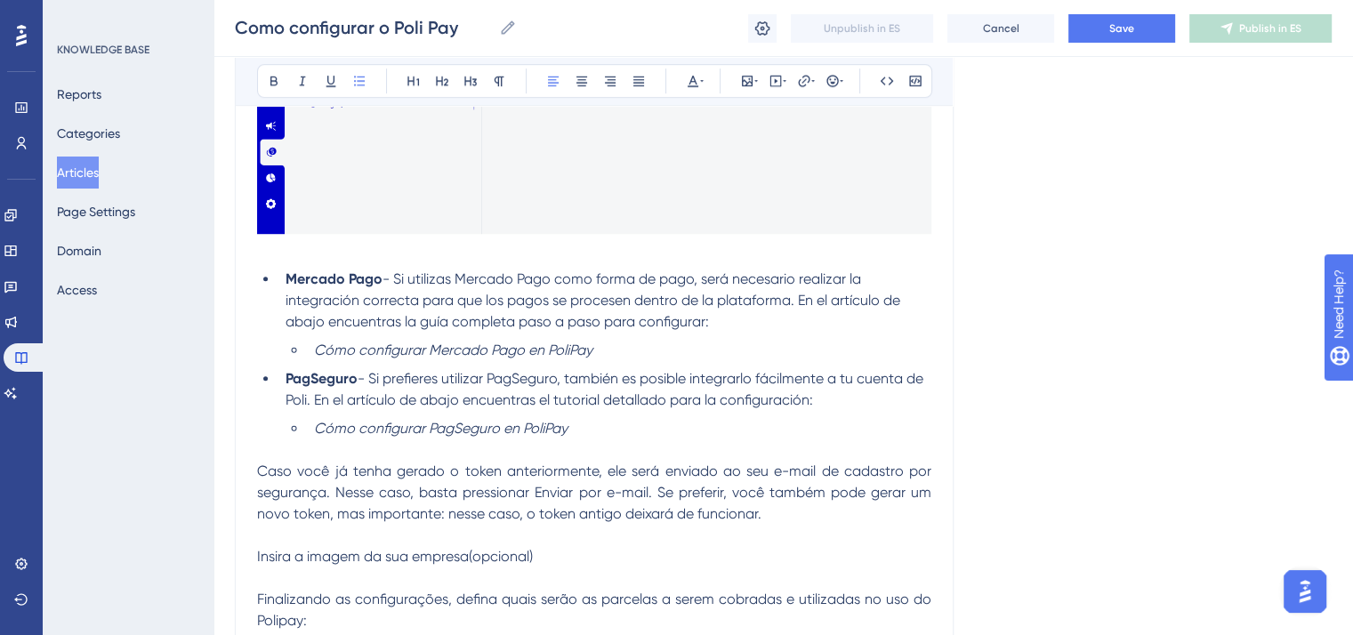
click at [545, 426] on em "Cómo configurar PagSeguro en PoliPay" at bounding box center [441, 428] width 254 height 17
click at [573, 347] on em "Cómo configurar Mercado Pago en PoliPay" at bounding box center [453, 350] width 279 height 17
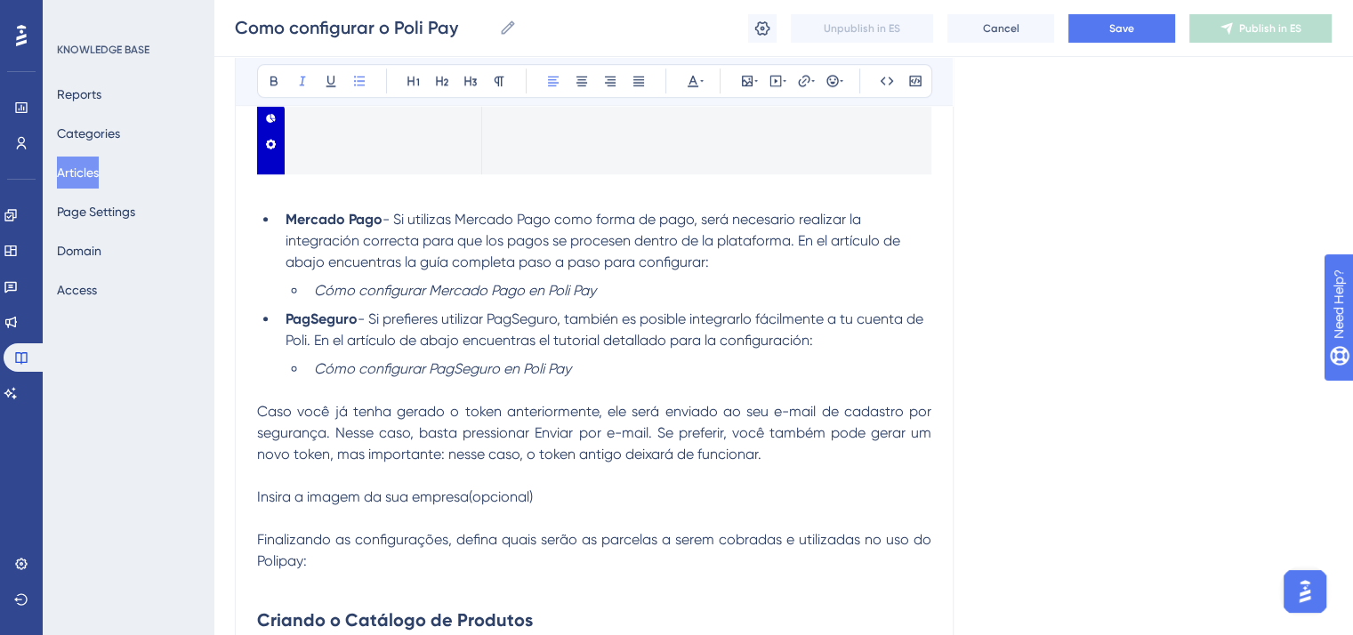
scroll to position [1246, 0]
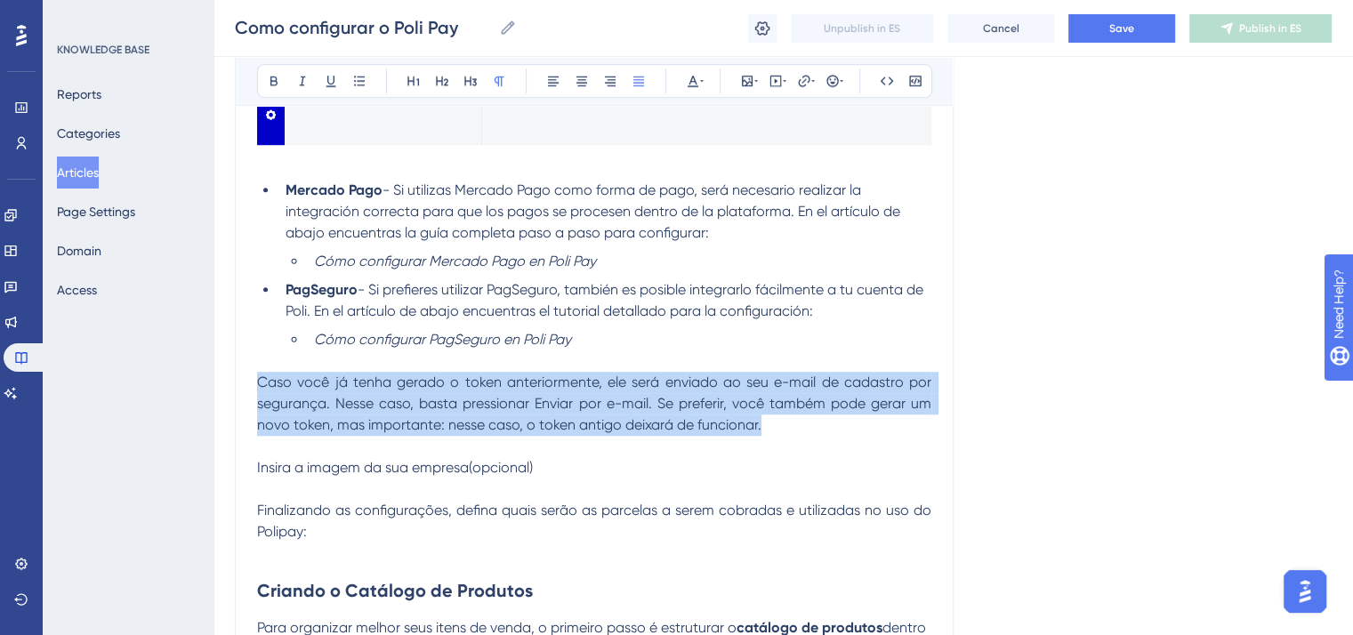
drag, startPoint x: 779, startPoint y: 423, endPoint x: 247, endPoint y: 385, distance: 532.6
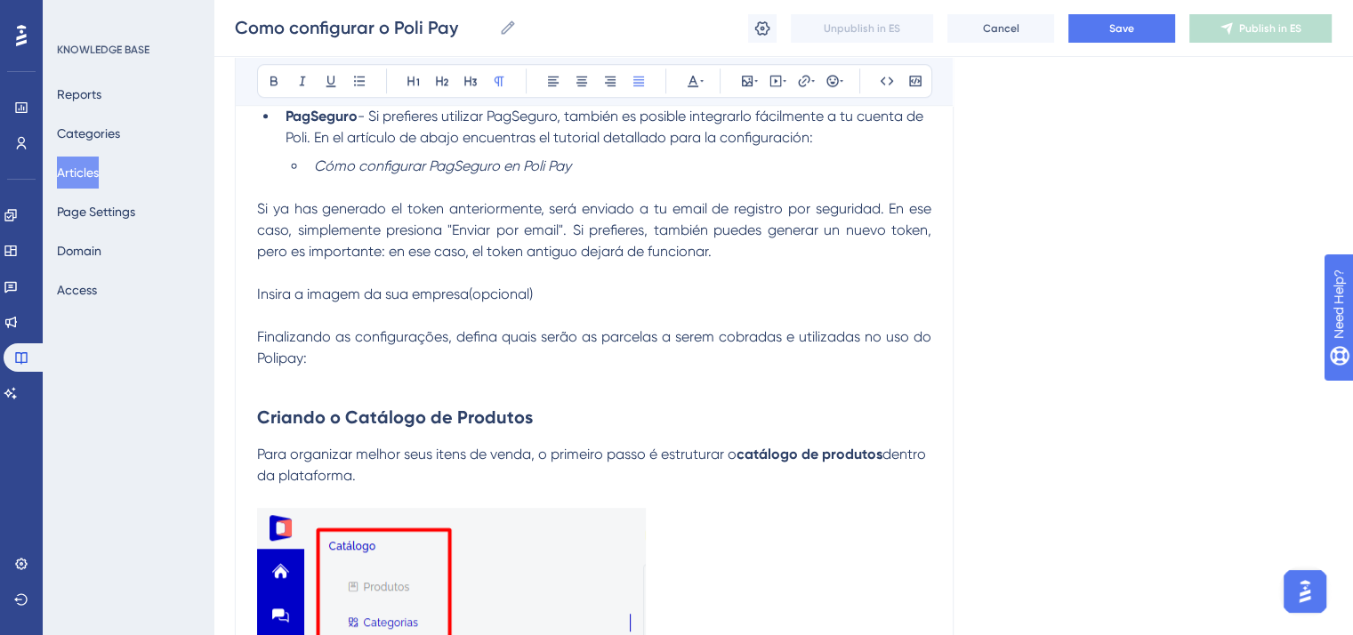
scroll to position [1424, 0]
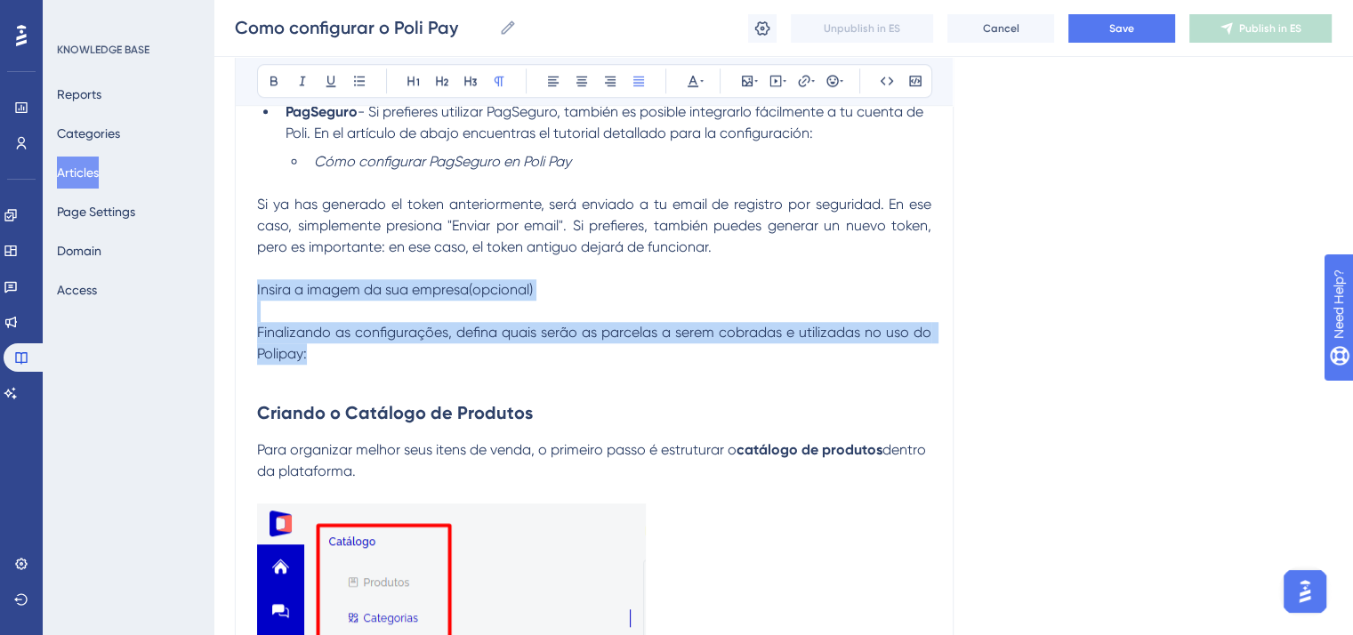
drag, startPoint x: 325, startPoint y: 358, endPoint x: 246, endPoint y: 298, distance: 99.1
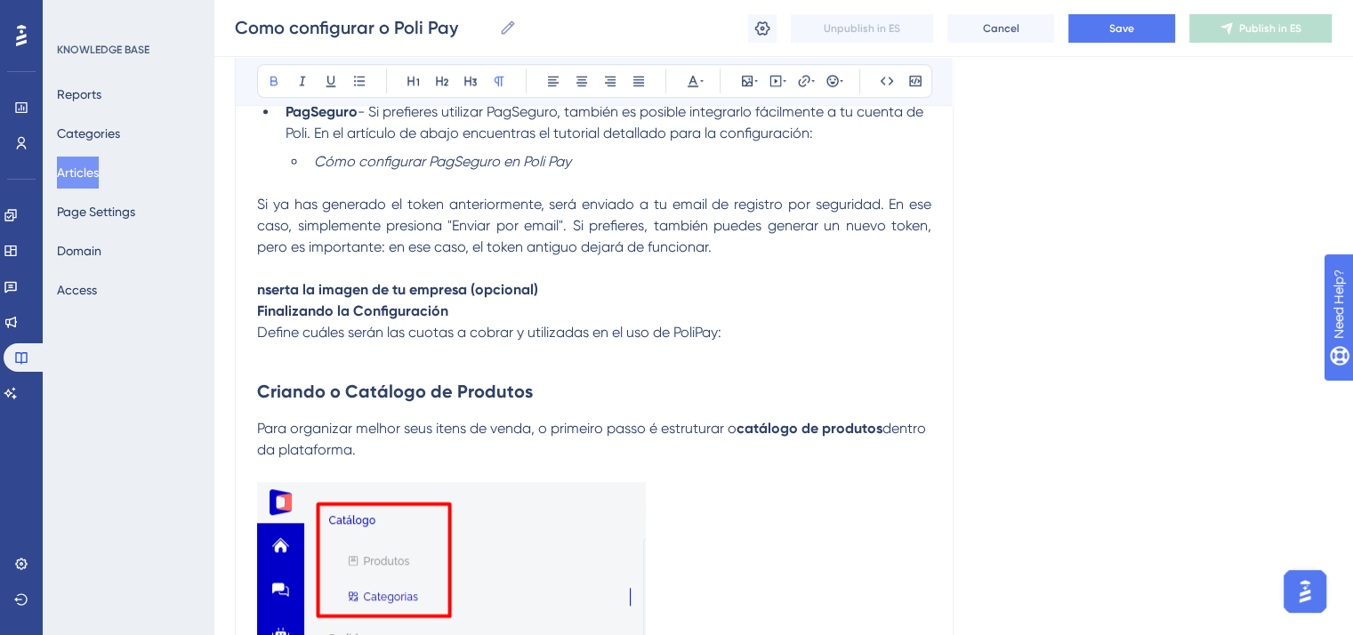
click at [260, 288] on strong "nserta la imagen de tu empresa (opcional)" at bounding box center [397, 289] width 281 height 17
drag, startPoint x: 575, startPoint y: 289, endPoint x: 258, endPoint y: 296, distance: 316.9
click at [258, 296] on p "Inserta la imagen de tu empresa (opcional)" at bounding box center [594, 289] width 675 height 21
click at [268, 77] on icon at bounding box center [274, 81] width 14 height 14
click at [552, 295] on p "Inserta la imagen de tu empresa (opcional)" at bounding box center [594, 289] width 675 height 21
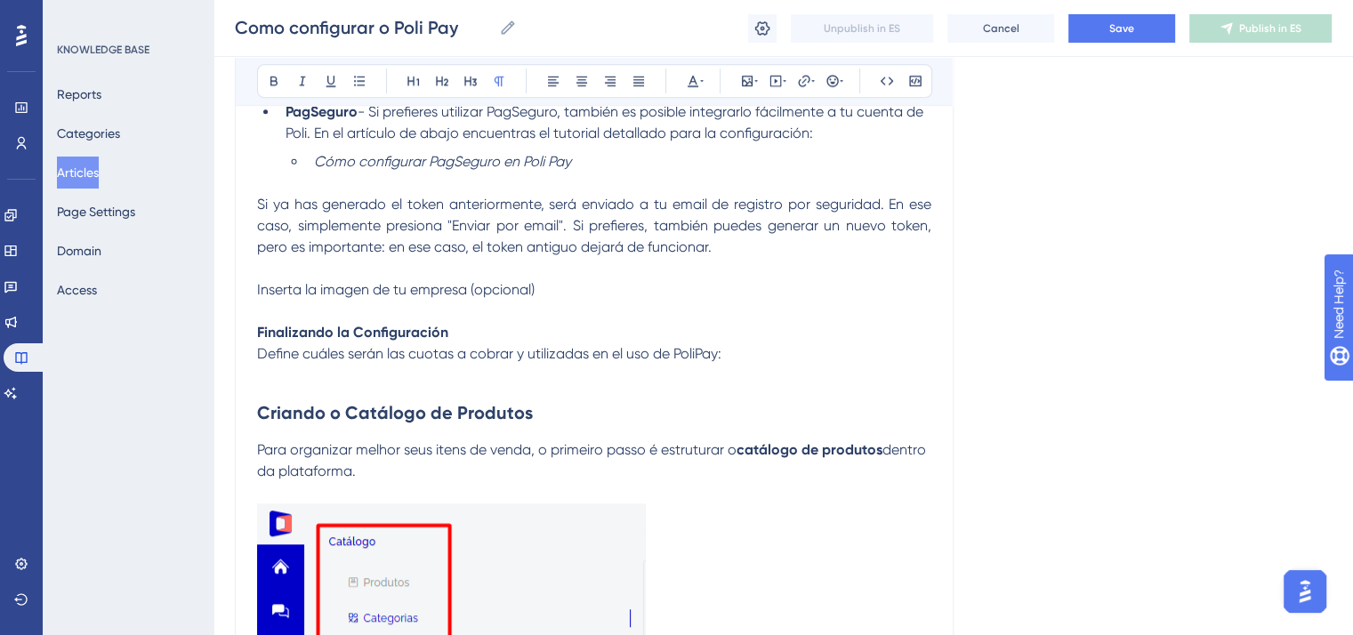
click at [743, 358] on p "Finalizando la Configuración Define cuáles serán las cuotas a cobrar y utilizad…" at bounding box center [594, 343] width 675 height 43
click at [698, 360] on span "Define cuáles serán las cuotas a cobrar y utilizadas en el uso de PoliPay." at bounding box center [489, 353] width 464 height 17
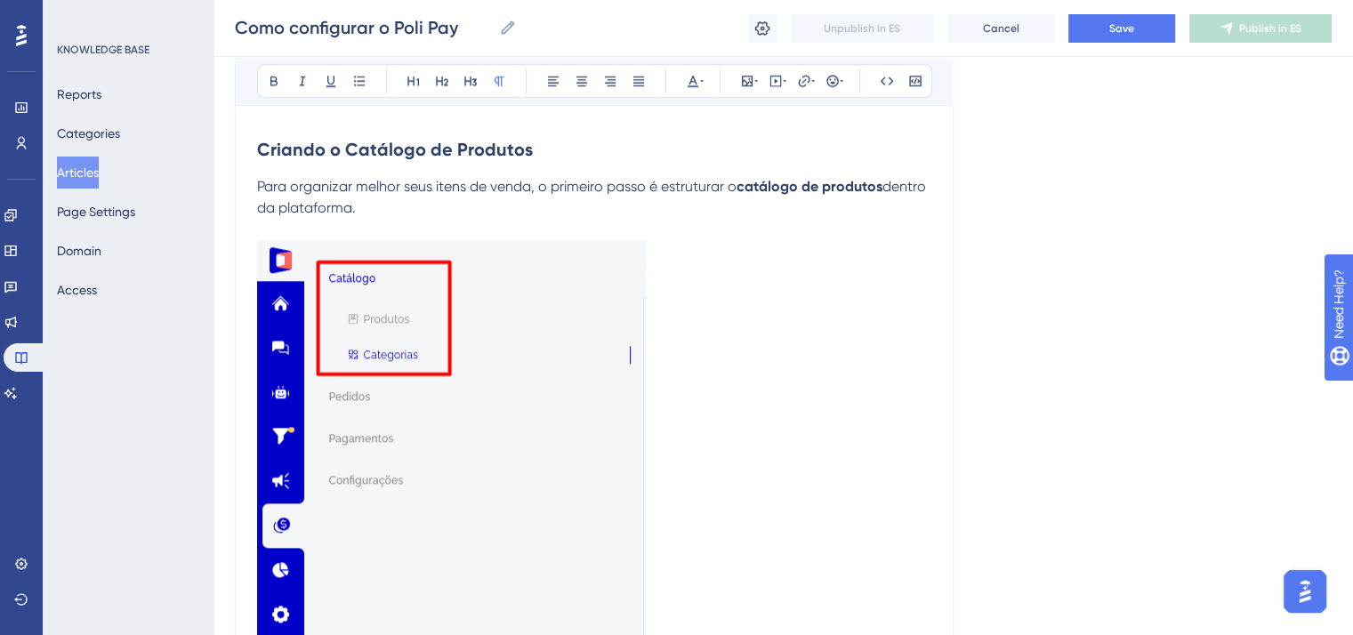
scroll to position [1691, 0]
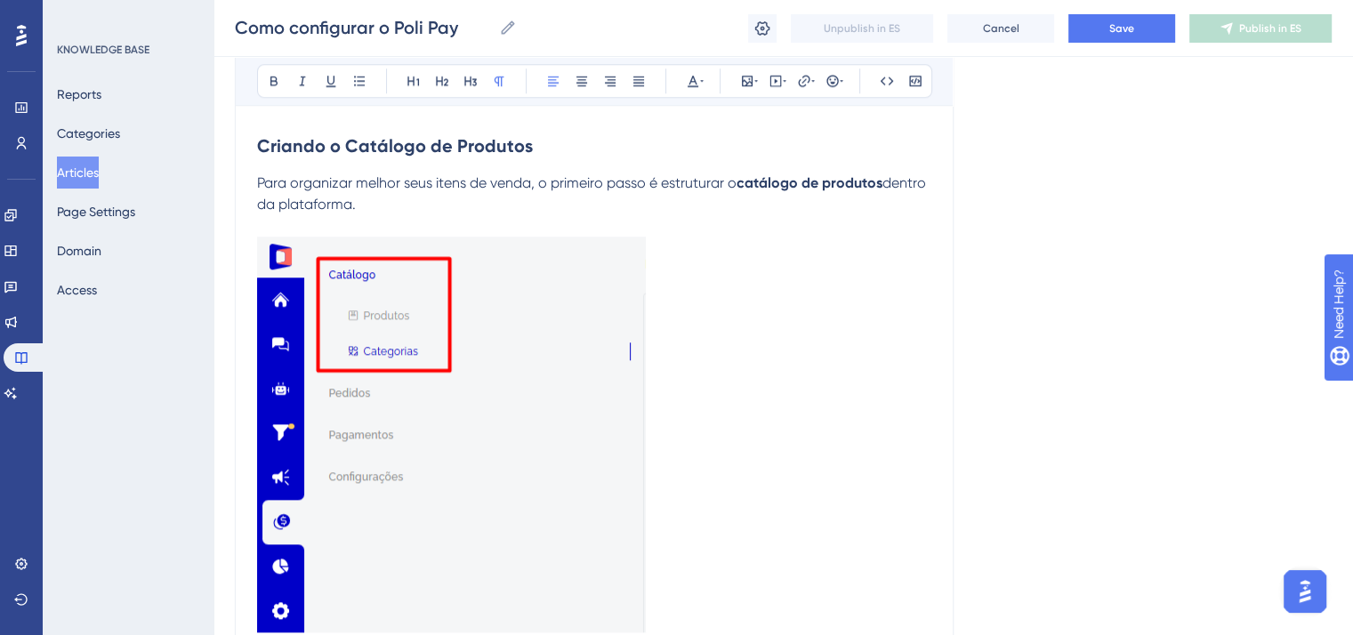
drag, startPoint x: 363, startPoint y: 211, endPoint x: 252, endPoint y: 154, distance: 125.0
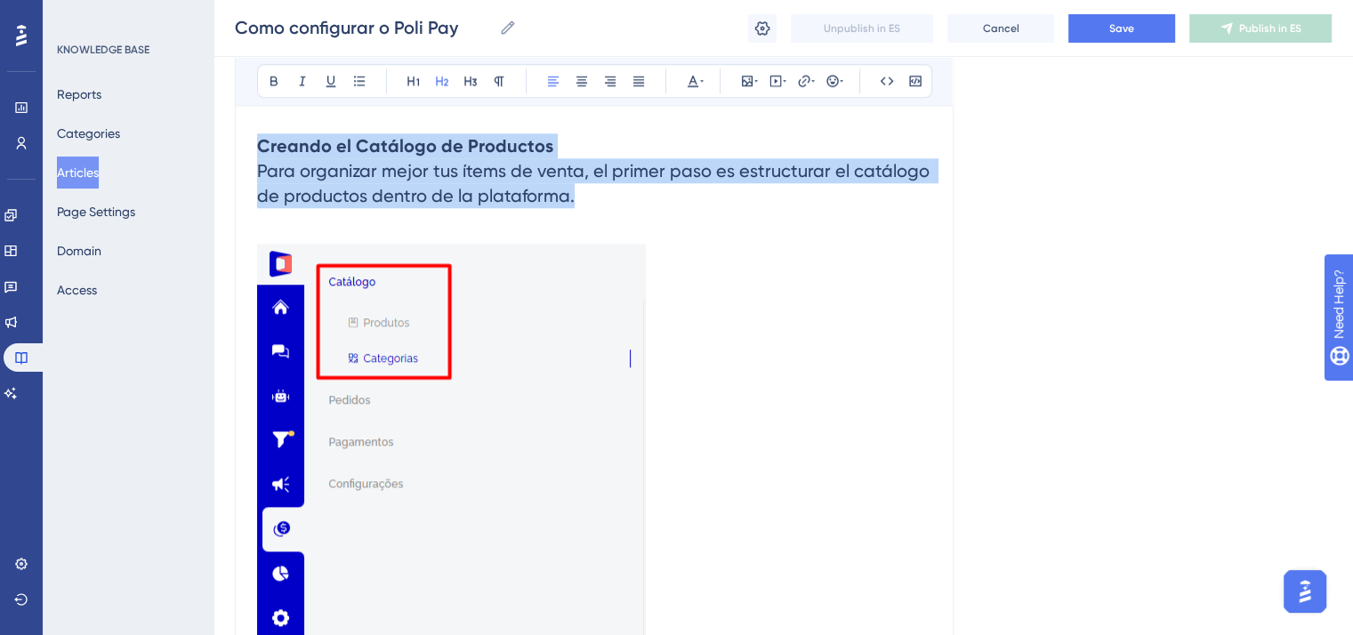
drag, startPoint x: 574, startPoint y: 200, endPoint x: 250, endPoint y: 149, distance: 327.9
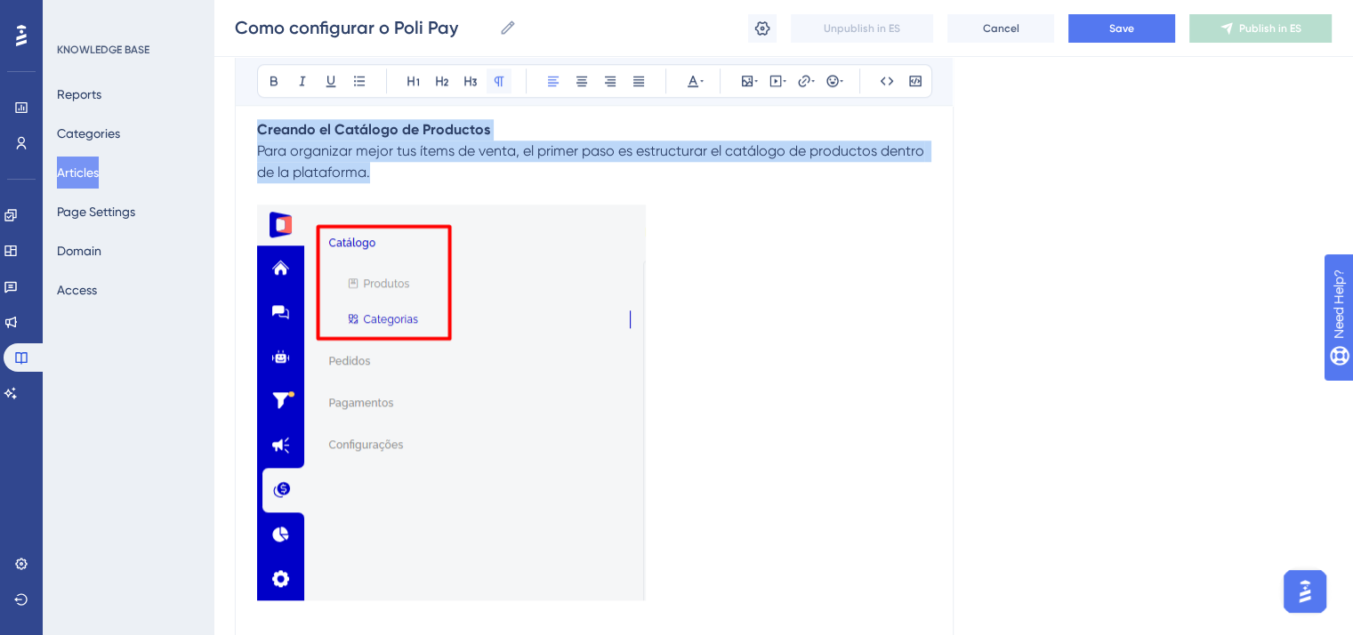
click at [498, 79] on icon at bounding box center [499, 81] width 14 height 14
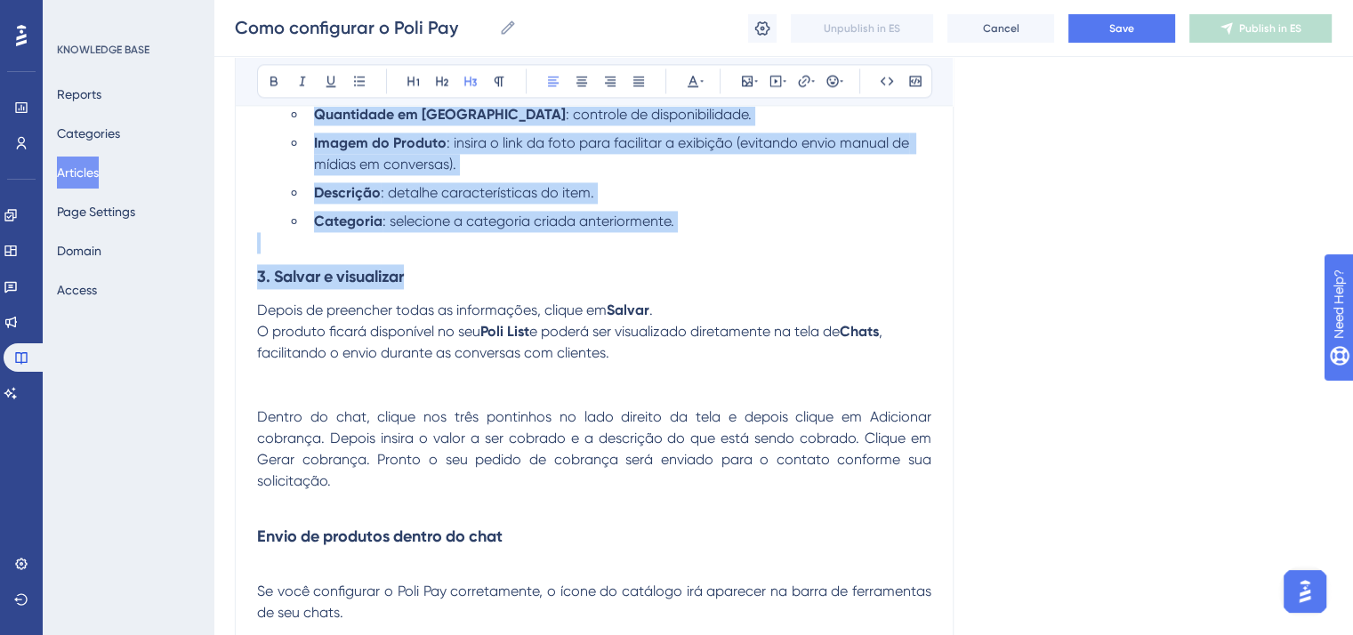
scroll to position [2670, 0]
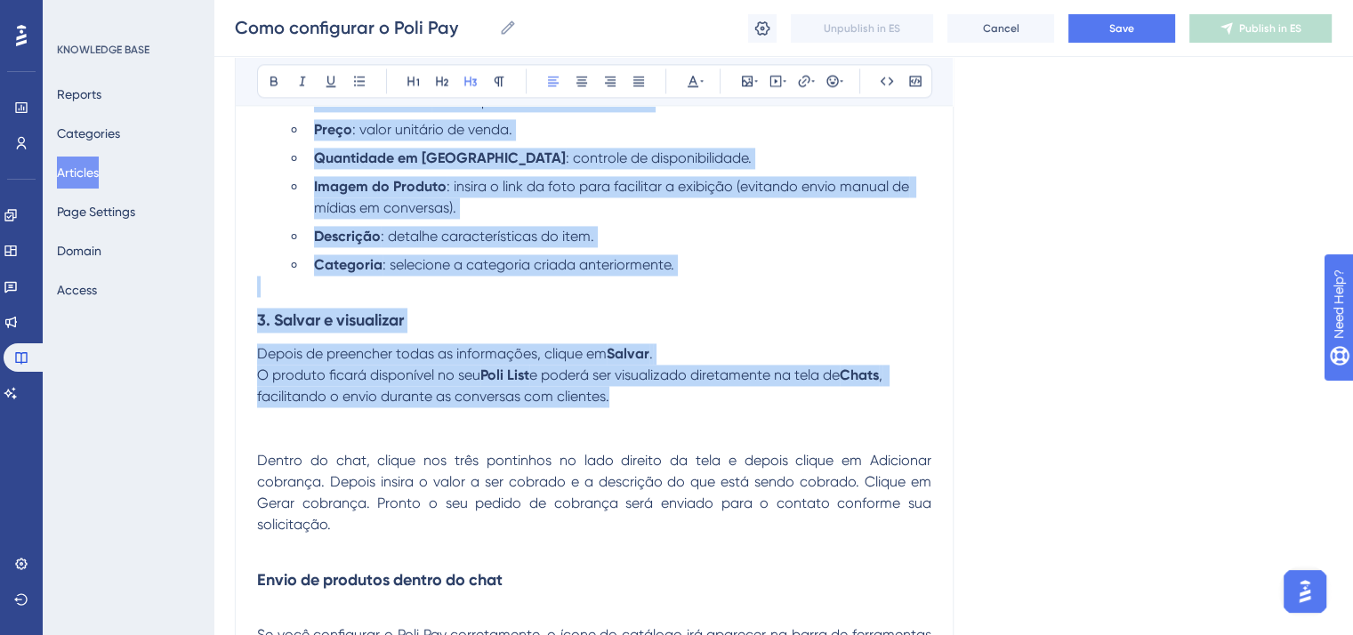
drag, startPoint x: 258, startPoint y: 206, endPoint x: 676, endPoint y: 413, distance: 466.4
click at [676, 413] on div "Configura tu herramienta de ventas a través de tus canales de comunicación en […" at bounding box center [594, 226] width 675 height 5035
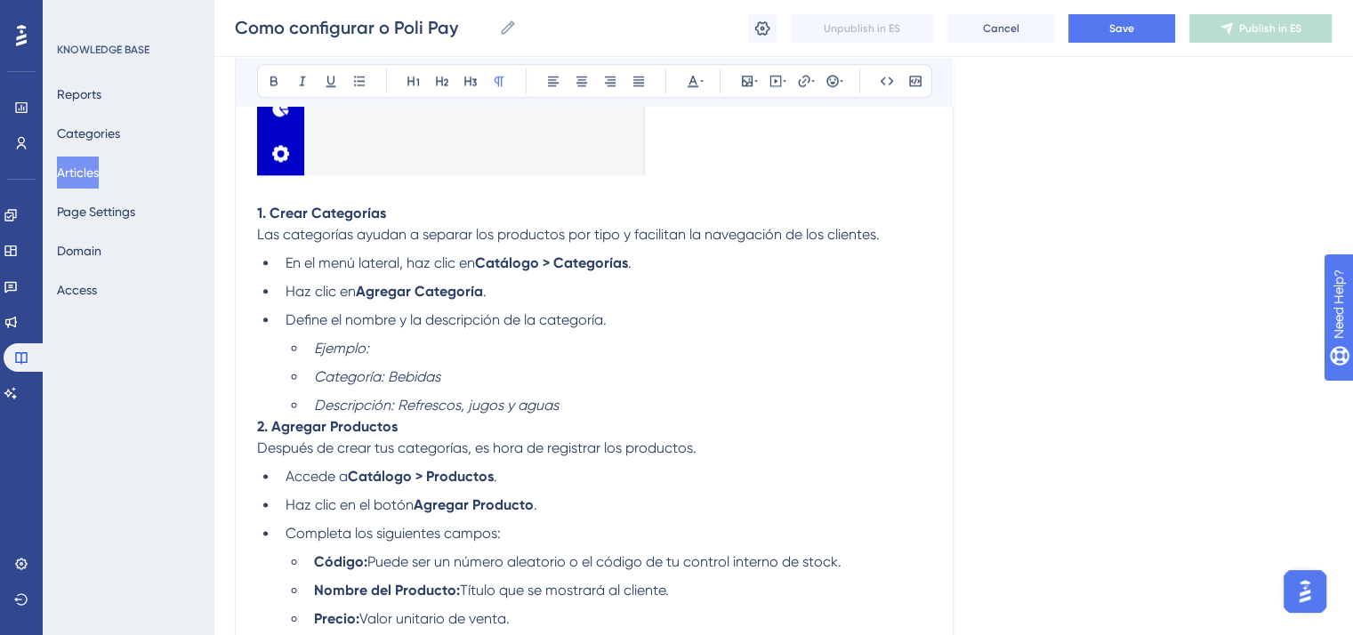
scroll to position [2136, 0]
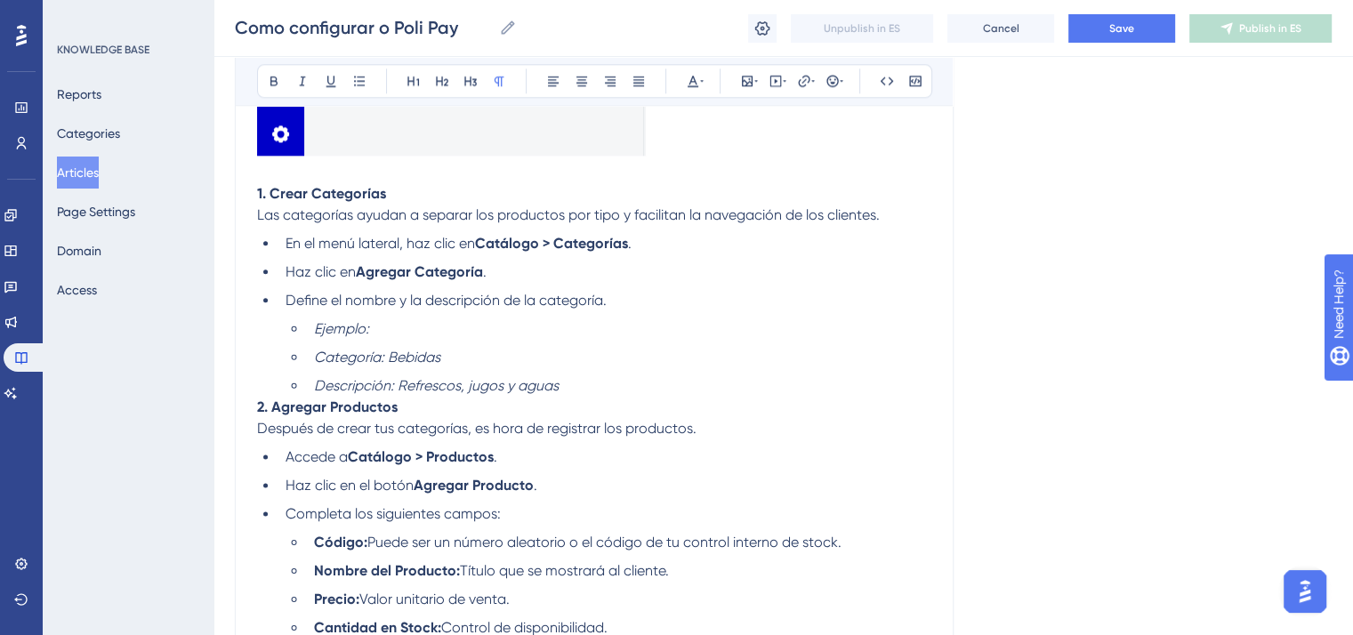
click at [413, 339] on li "Ejemplo:" at bounding box center [619, 329] width 625 height 21
click at [313, 365] on li "Categoría: Bebidas" at bounding box center [619, 357] width 625 height 21
click at [315, 389] on em "Descripción: Refrescos, jugos y aguas" at bounding box center [436, 385] width 245 height 17
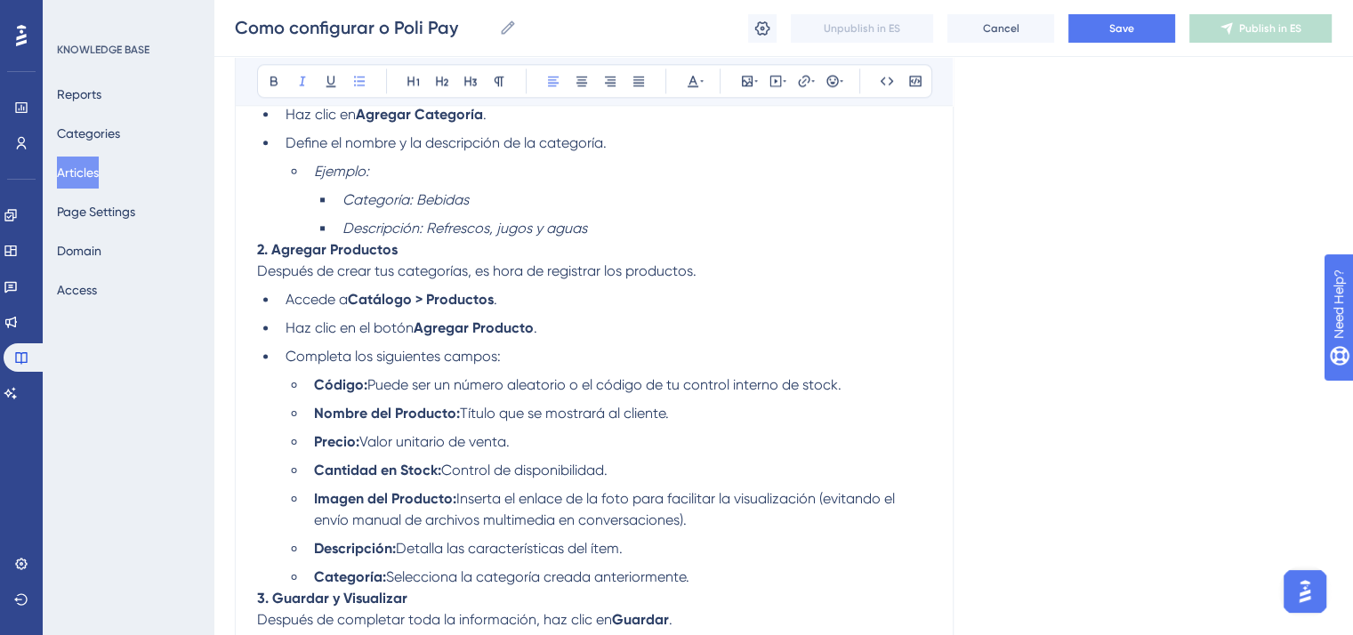
scroll to position [2314, 0]
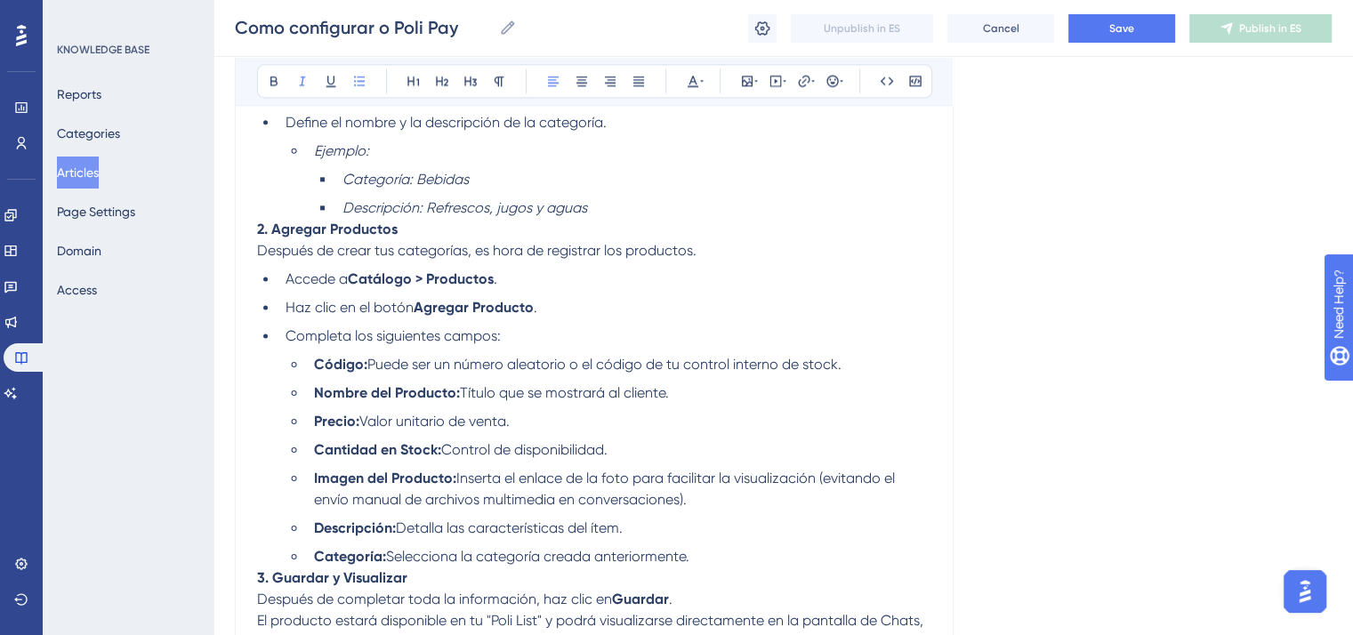
click at [634, 216] on li "Descripción: Refrescos, jugos y aguas" at bounding box center [633, 208] width 596 height 21
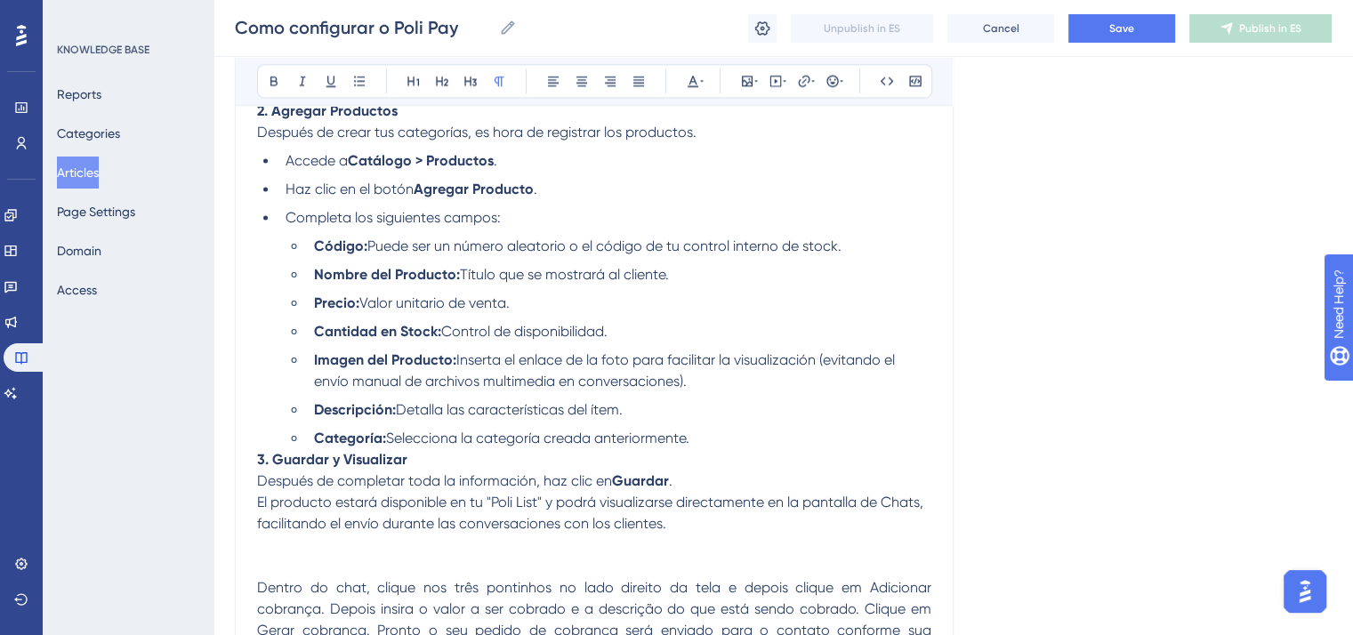
scroll to position [2492, 0]
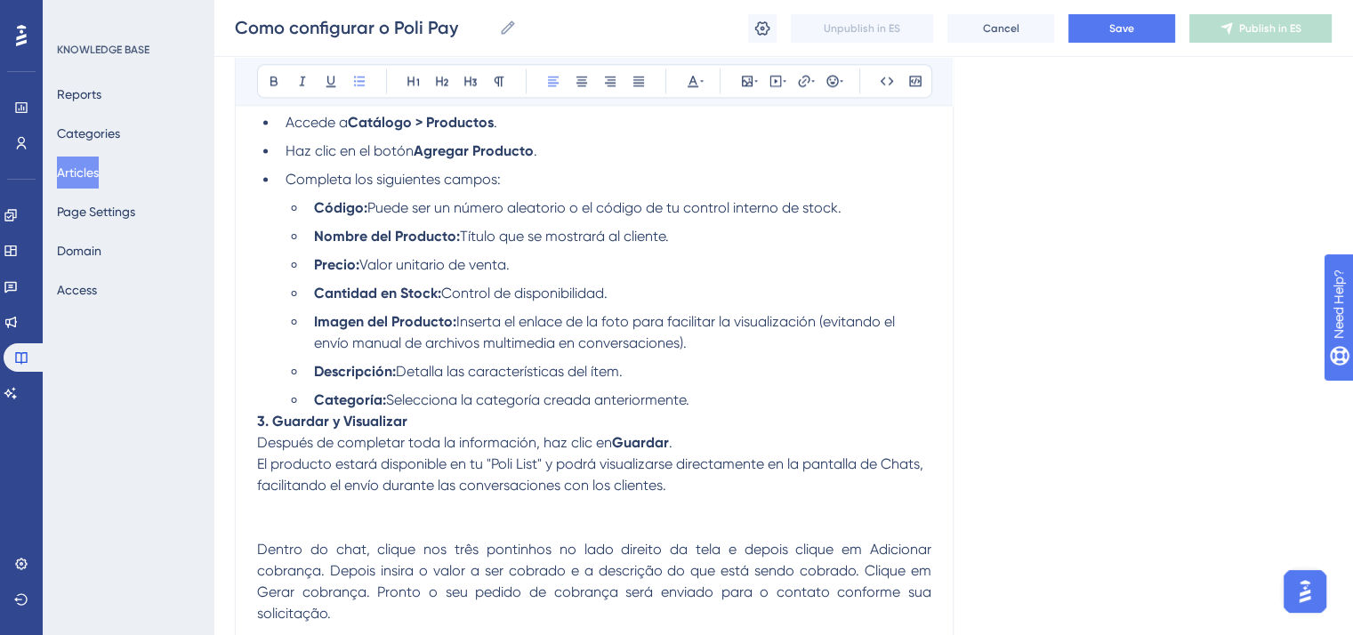
click at [716, 411] on li "Categoría: Selecciona la categoría creada anteriormente." at bounding box center [619, 400] width 625 height 21
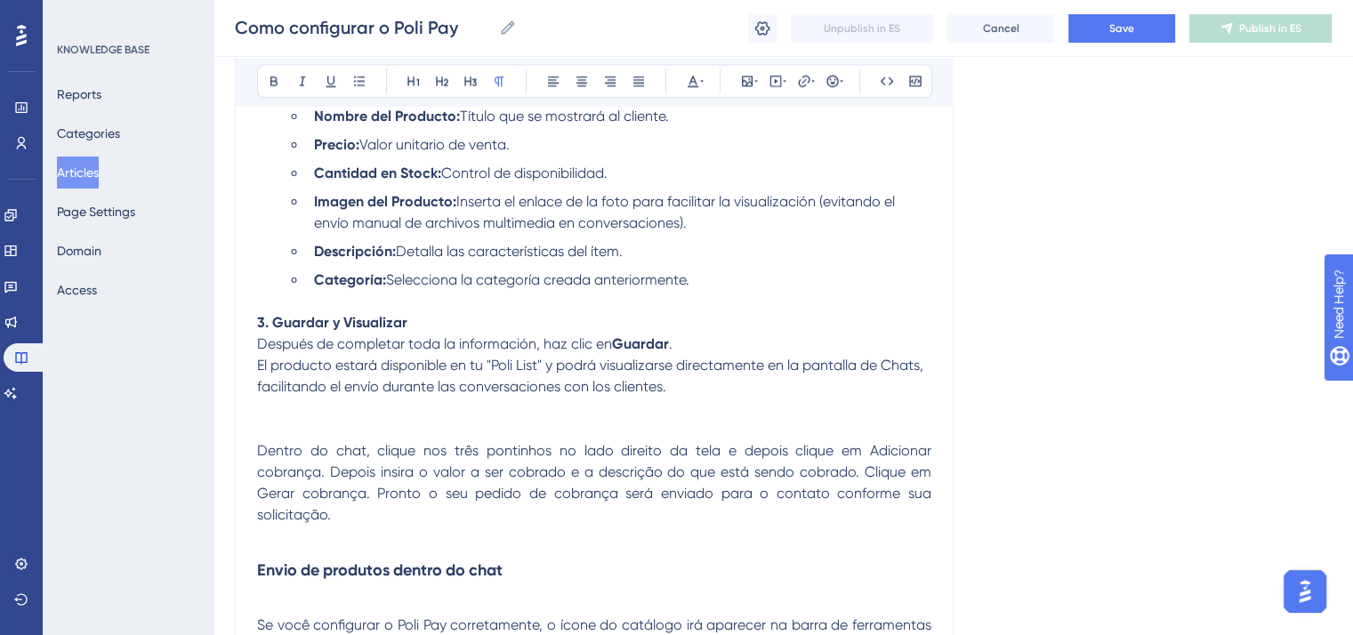
scroll to position [2670, 0]
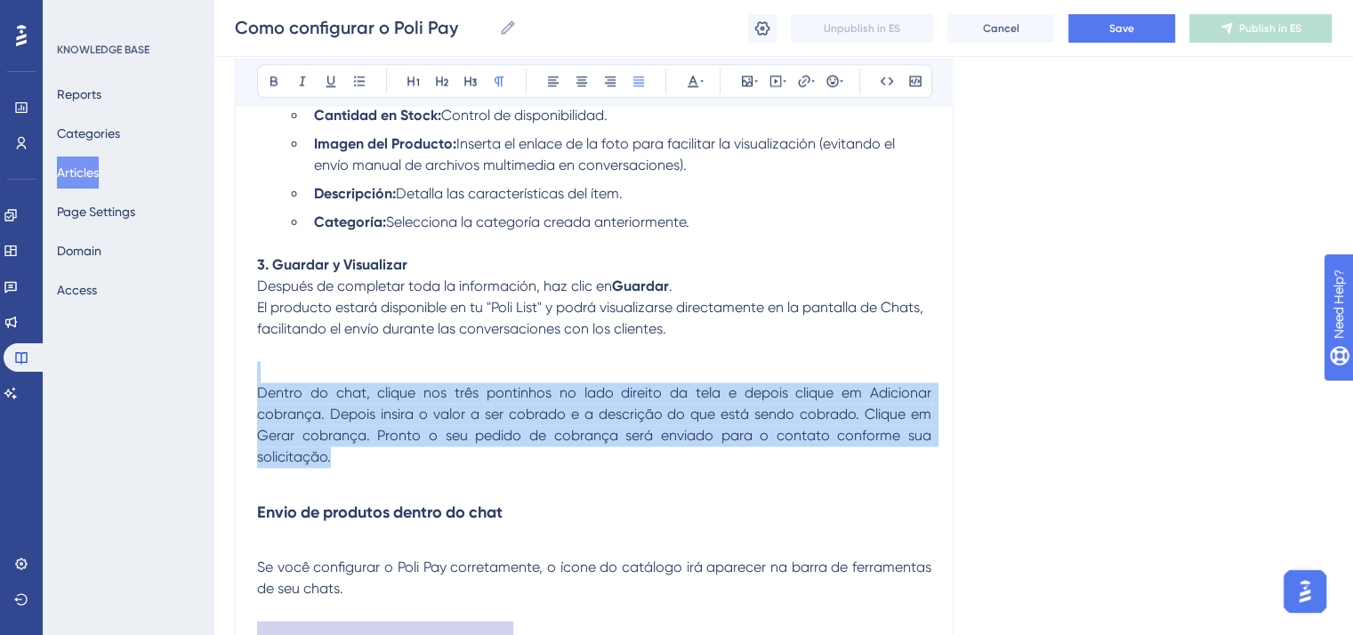
drag, startPoint x: 344, startPoint y: 475, endPoint x: 239, endPoint y: 376, distance: 144.2
click at [239, 376] on div "Cómo configurar Poli Pay Bold Italic Underline Bullet Point Heading 1 Heading 2…" at bounding box center [594, 114] width 719 height 5168
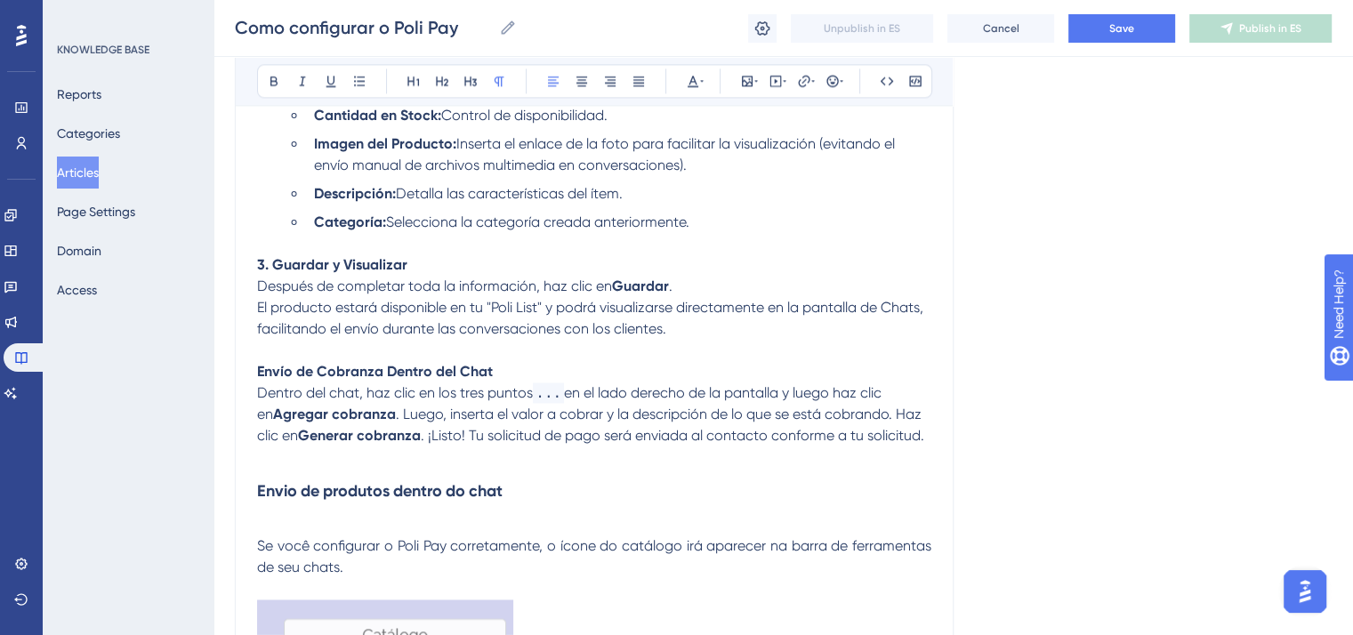
click at [566, 394] on p "Envío de Cobranza Dentro del Chat Dentro del chat, haz clic en los tres puntos …" at bounding box center [594, 403] width 675 height 85
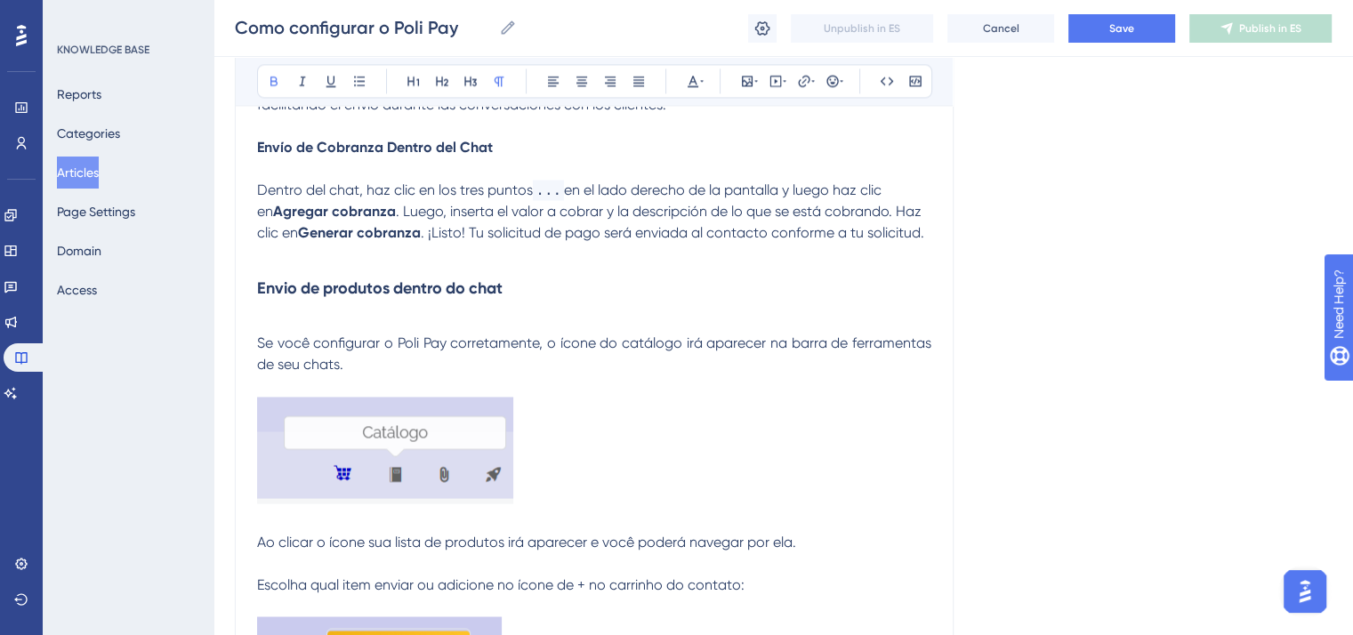
scroll to position [2937, 0]
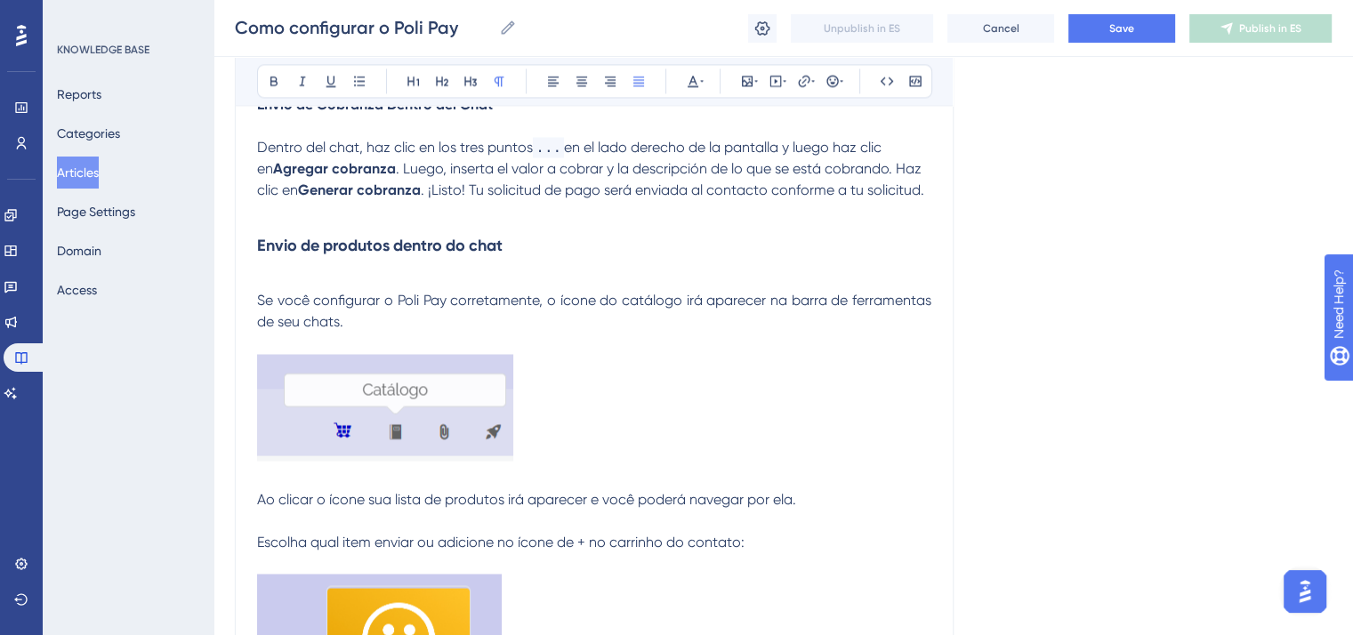
click at [335, 330] on span "Se você configurar o Poli Pay corretamente, o ícone do catálogo irá aparecer na…" at bounding box center [596, 311] width 678 height 38
drag, startPoint x: 355, startPoint y: 344, endPoint x: 242, endPoint y: 264, distance: 138.5
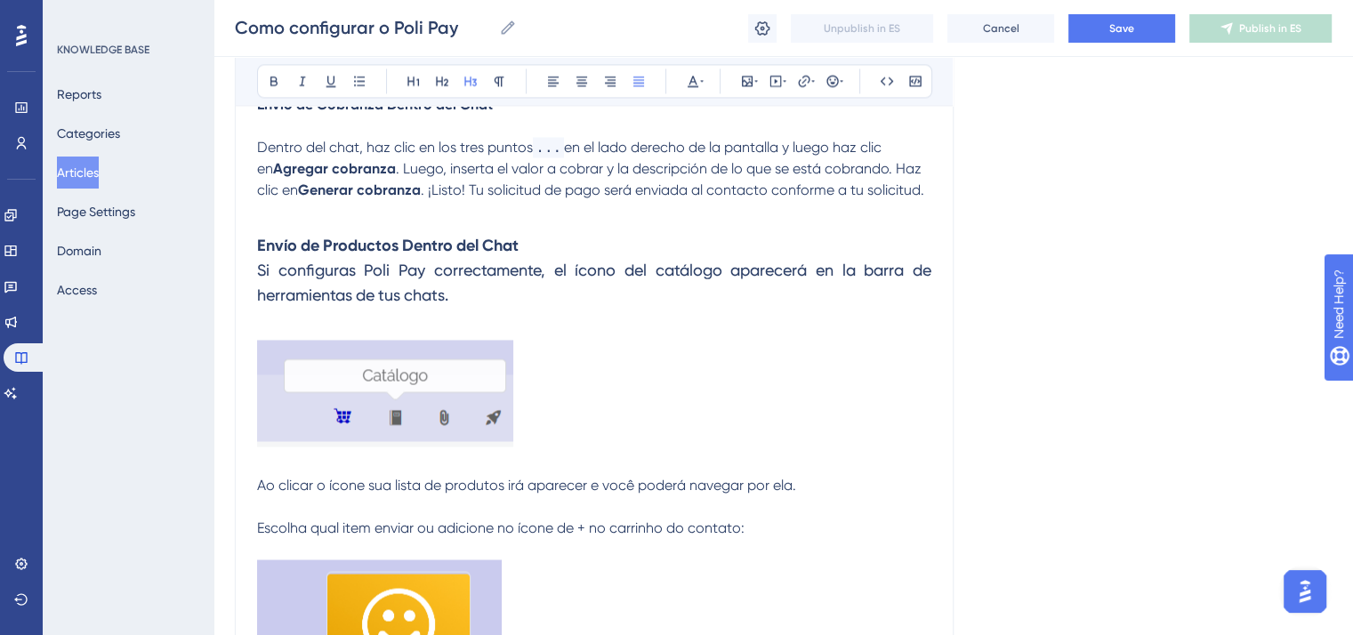
click at [445, 255] on strong "Envío de Productos Dentro del Chat" at bounding box center [388, 246] width 262 height 20
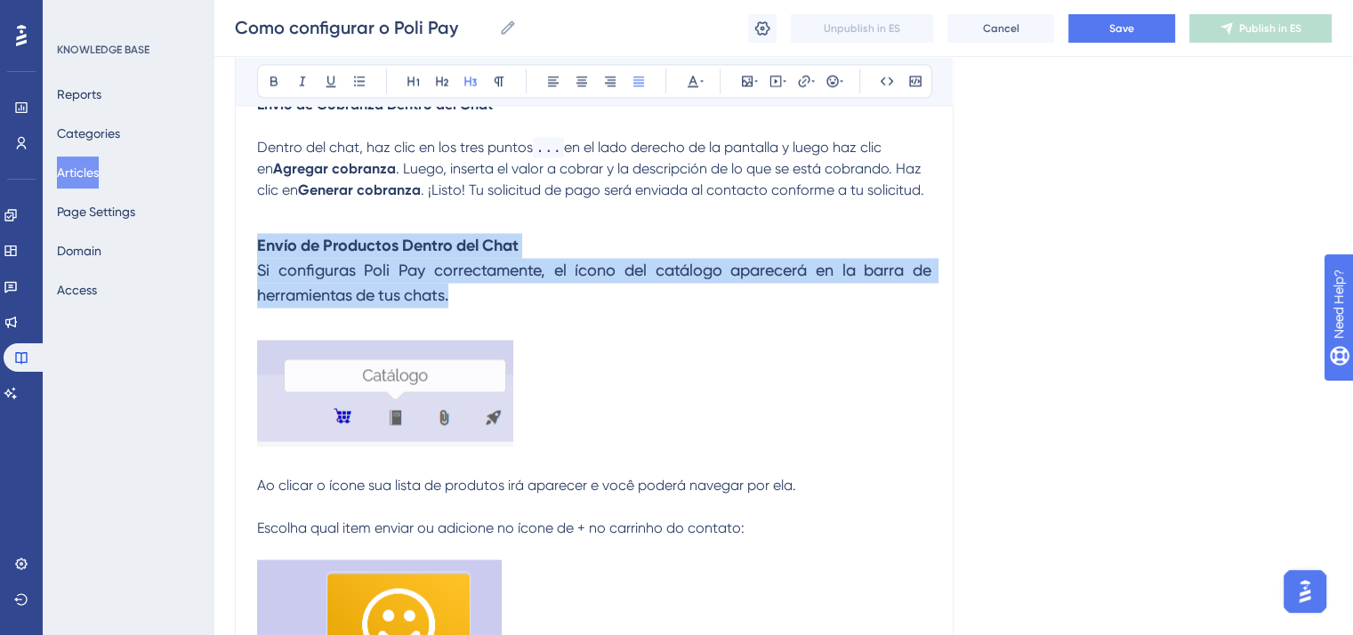
drag, startPoint x: 465, startPoint y: 315, endPoint x: 241, endPoint y: 263, distance: 230.1
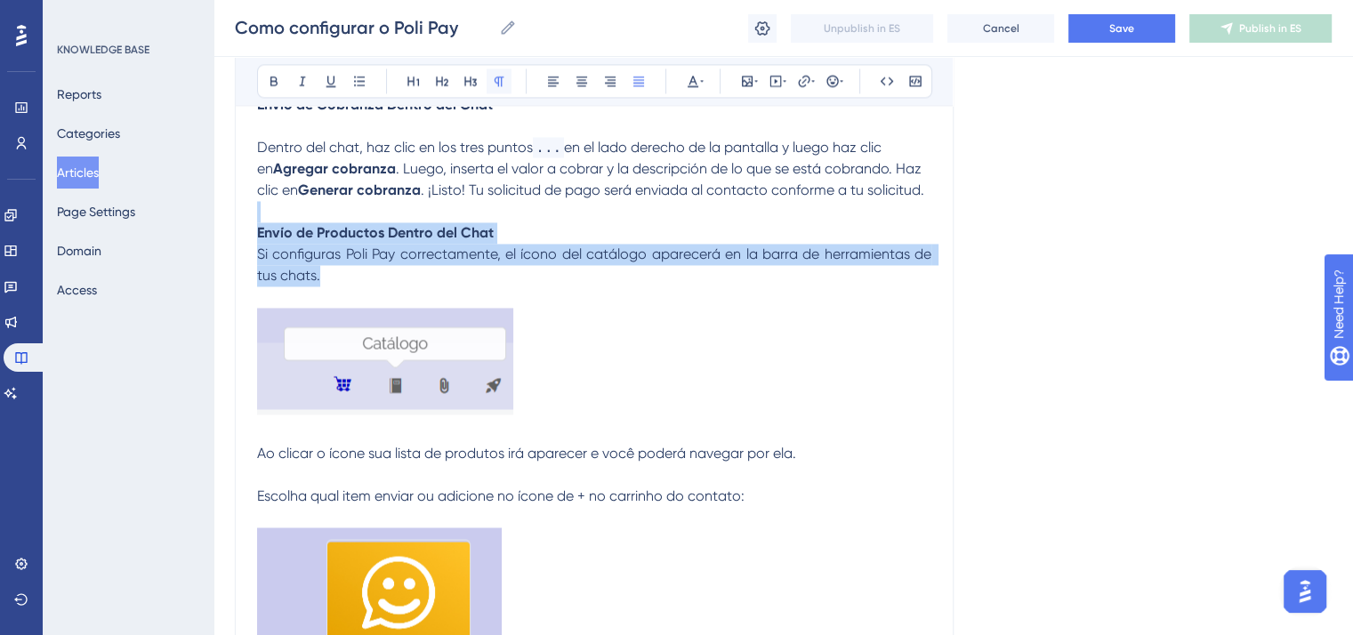
click at [492, 76] on icon at bounding box center [499, 81] width 14 height 14
click at [504, 251] on p "Envío de Productos Dentro del Chat Si configuras Poli Pay correctamente, el íco…" at bounding box center [594, 254] width 675 height 64
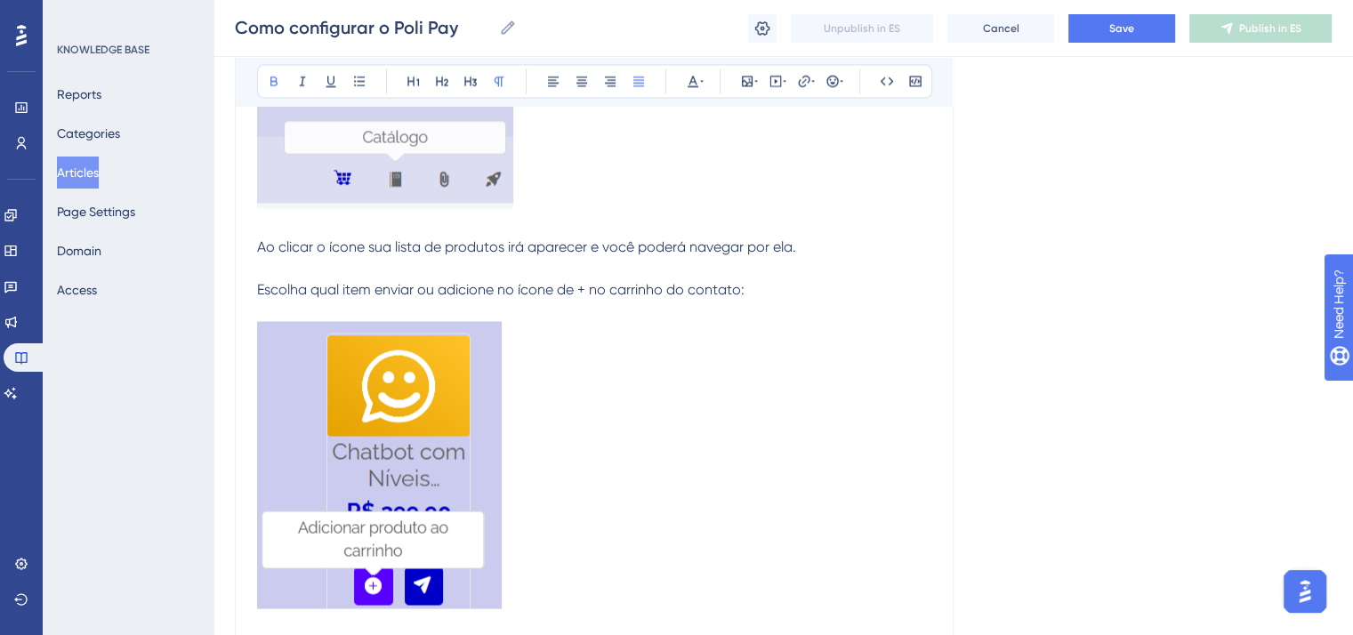
scroll to position [3203, 0]
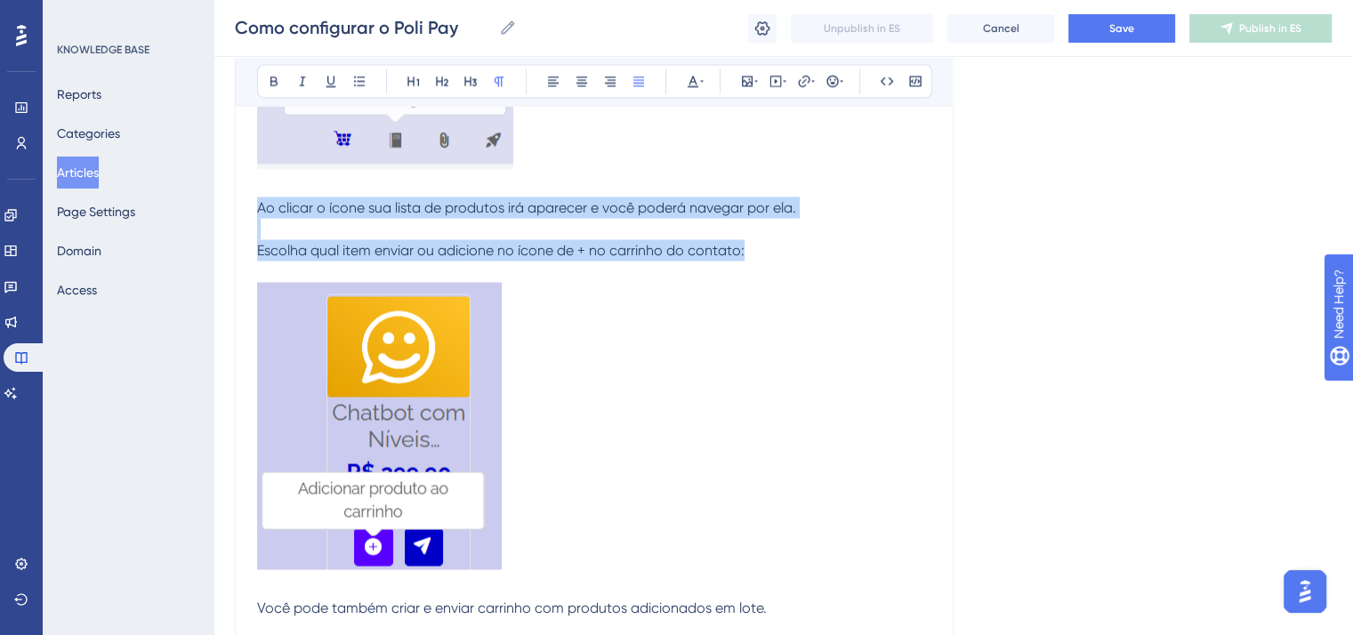
drag, startPoint x: 755, startPoint y: 269, endPoint x: 255, endPoint y: 225, distance: 502.0
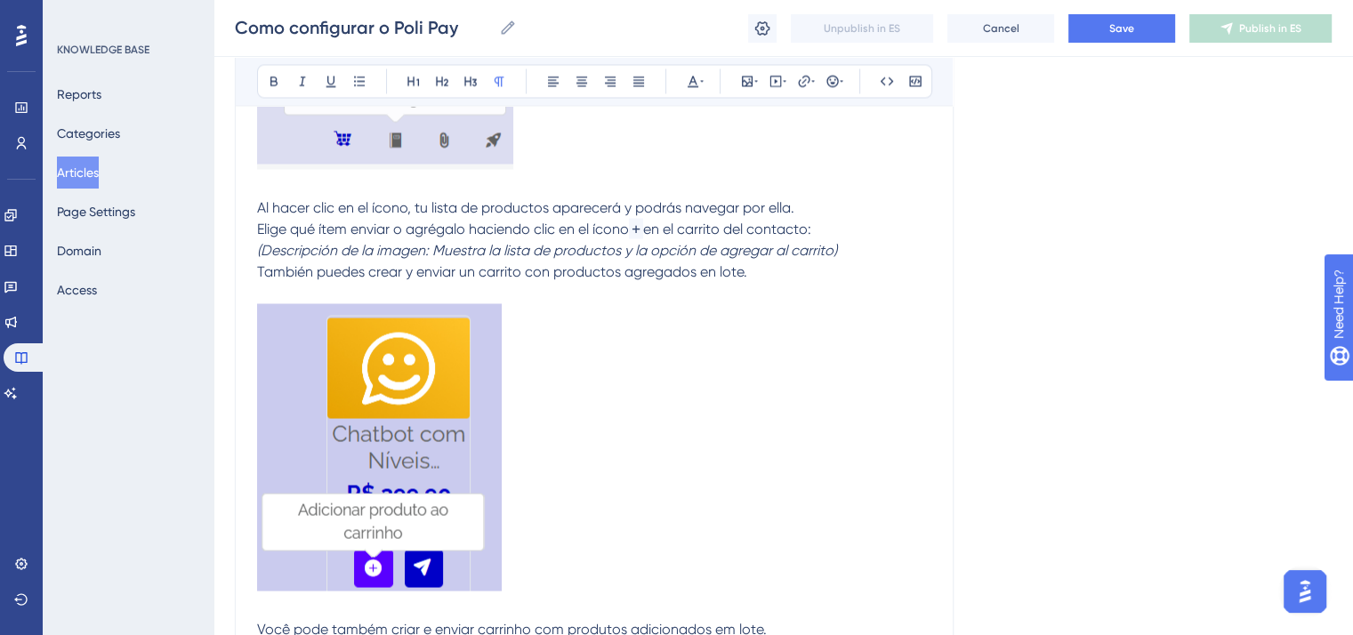
click at [815, 218] on p "Al hacer clic en el ícono, tu lista de productos aparecerá y podrás navegar por…" at bounding box center [594, 207] width 675 height 21
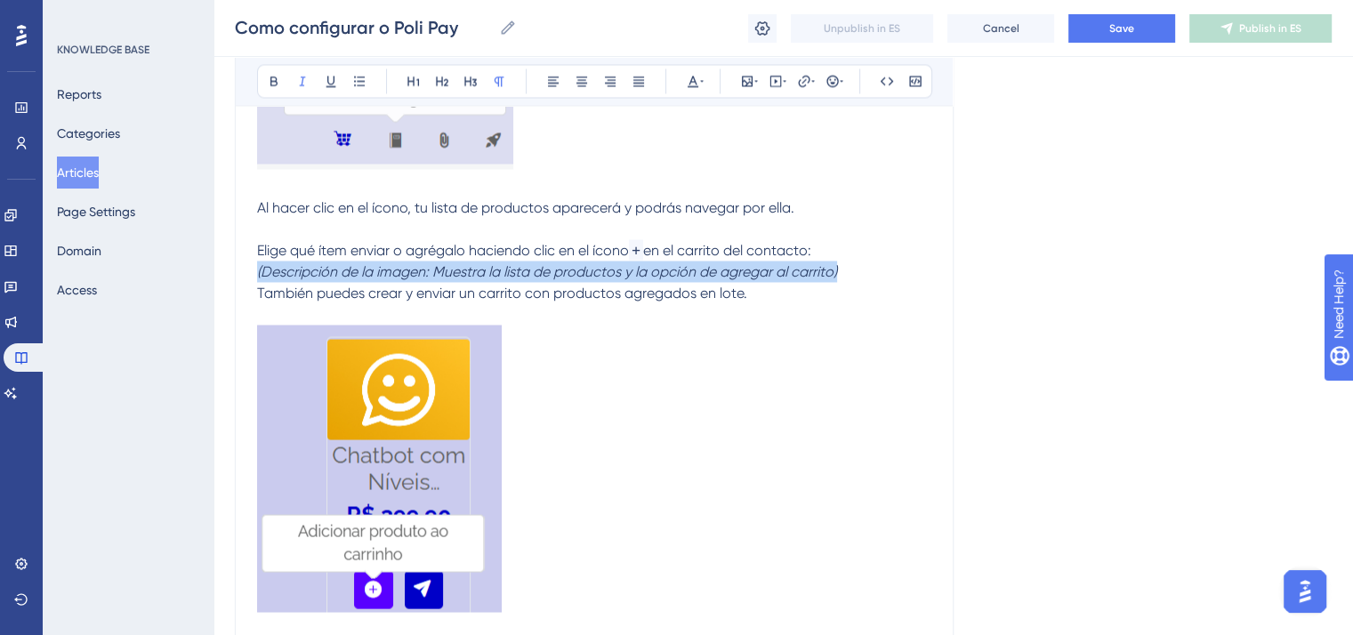
drag, startPoint x: 860, startPoint y: 289, endPoint x: 241, endPoint y: 291, distance: 618.5
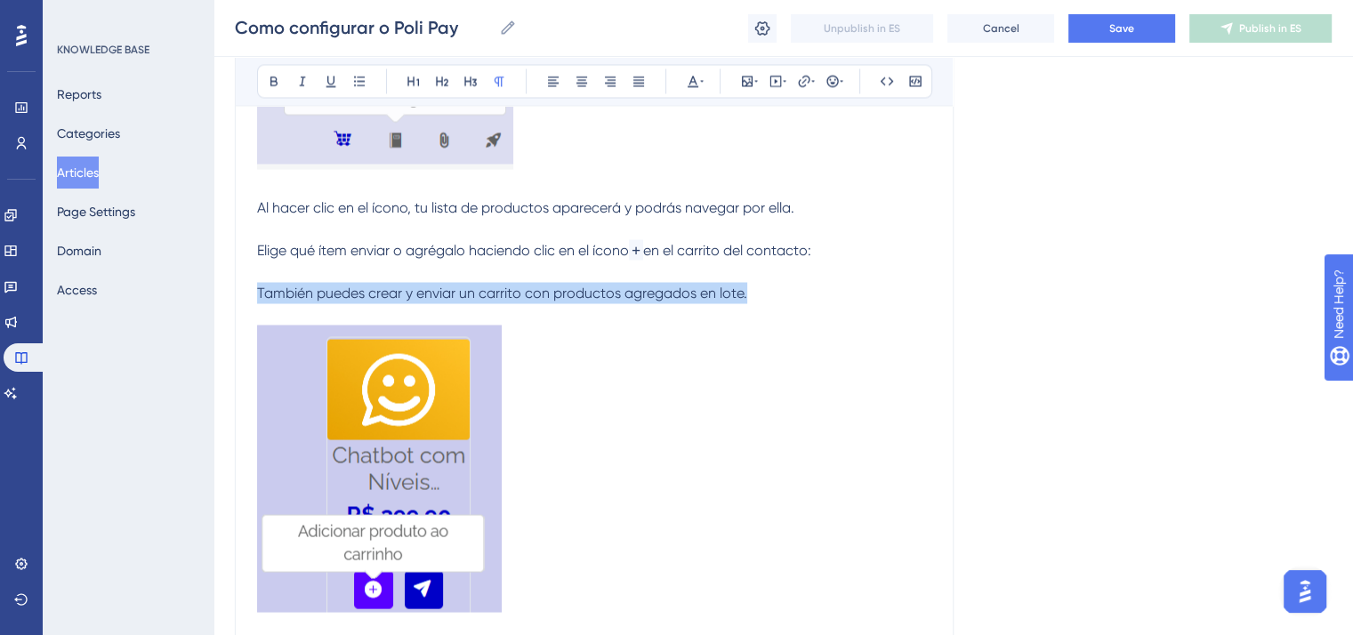
drag, startPoint x: 765, startPoint y: 314, endPoint x: 255, endPoint y: 309, distance: 509.9
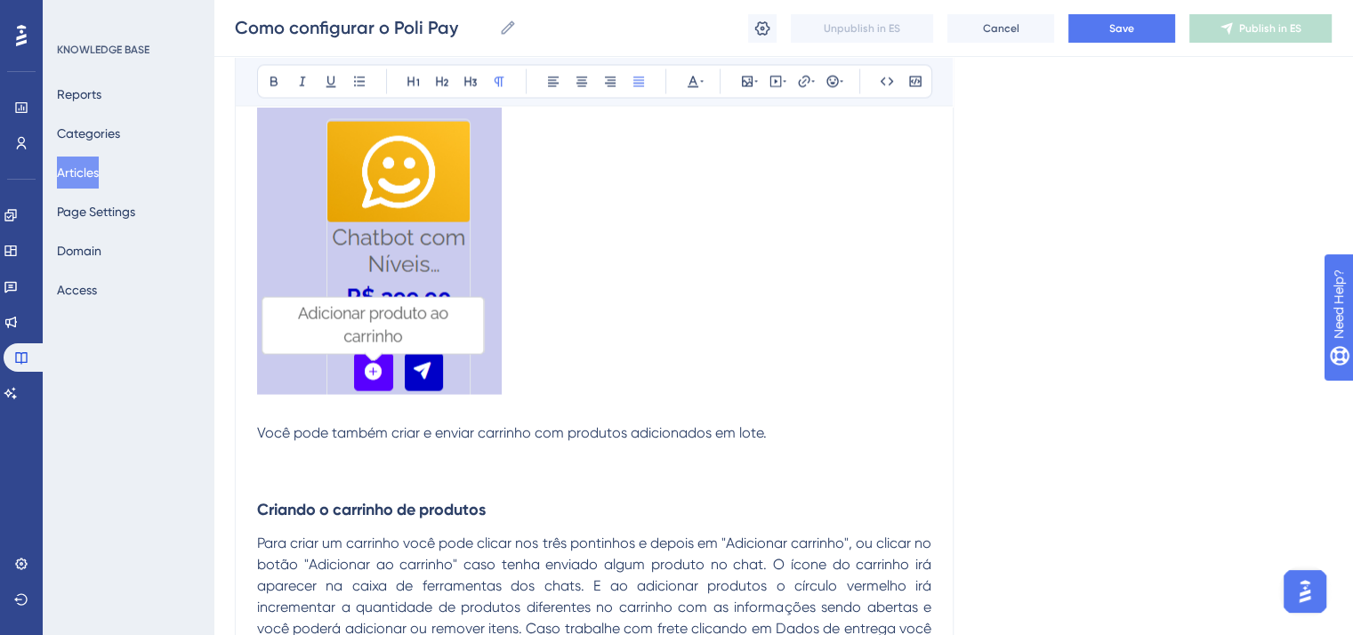
scroll to position [3381, 0]
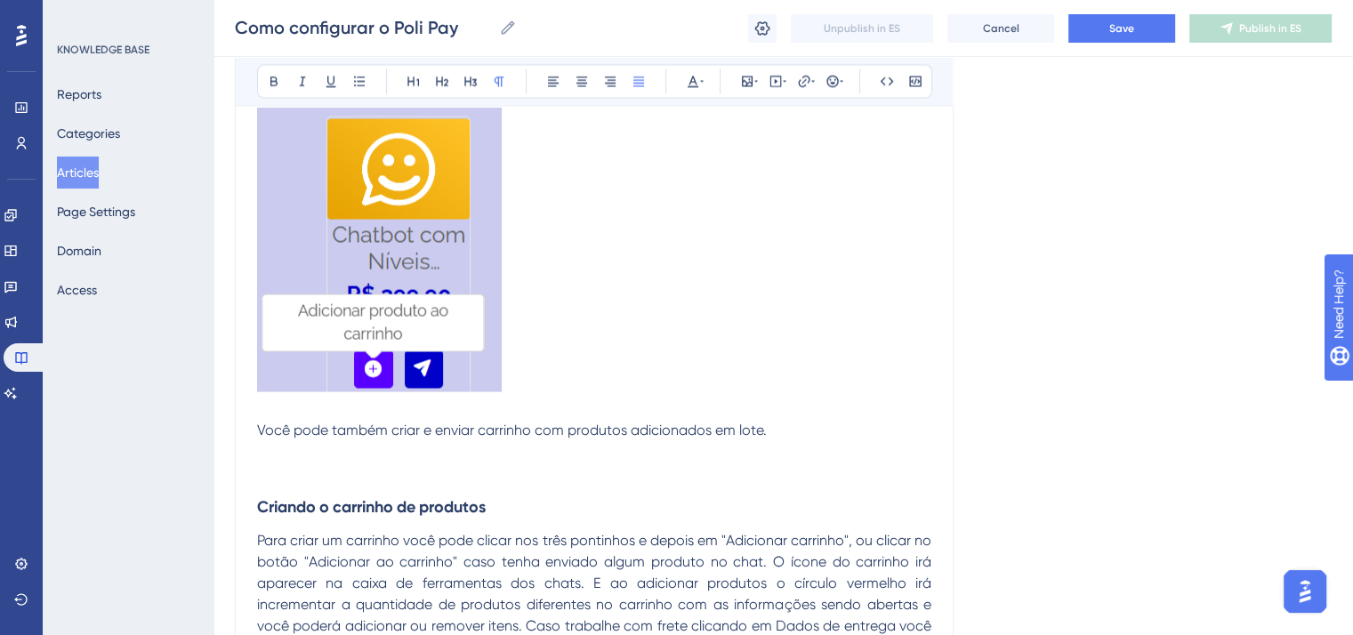
drag, startPoint x: 256, startPoint y: 442, endPoint x: 608, endPoint y: 452, distance: 351.6
click at [794, 439] on p "Você pode também criar e enviar carrinho com produtos adicionados em lote." at bounding box center [594, 429] width 675 height 21
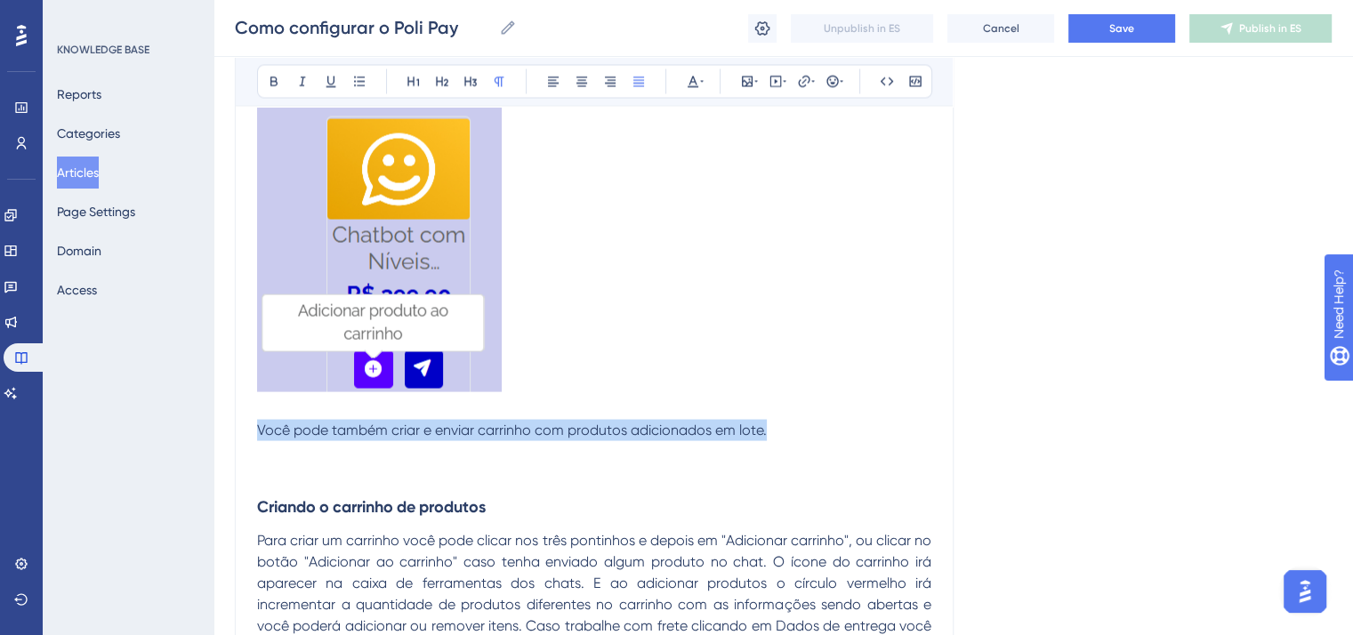
drag, startPoint x: 794, startPoint y: 441, endPoint x: 244, endPoint y: 442, distance: 549.9
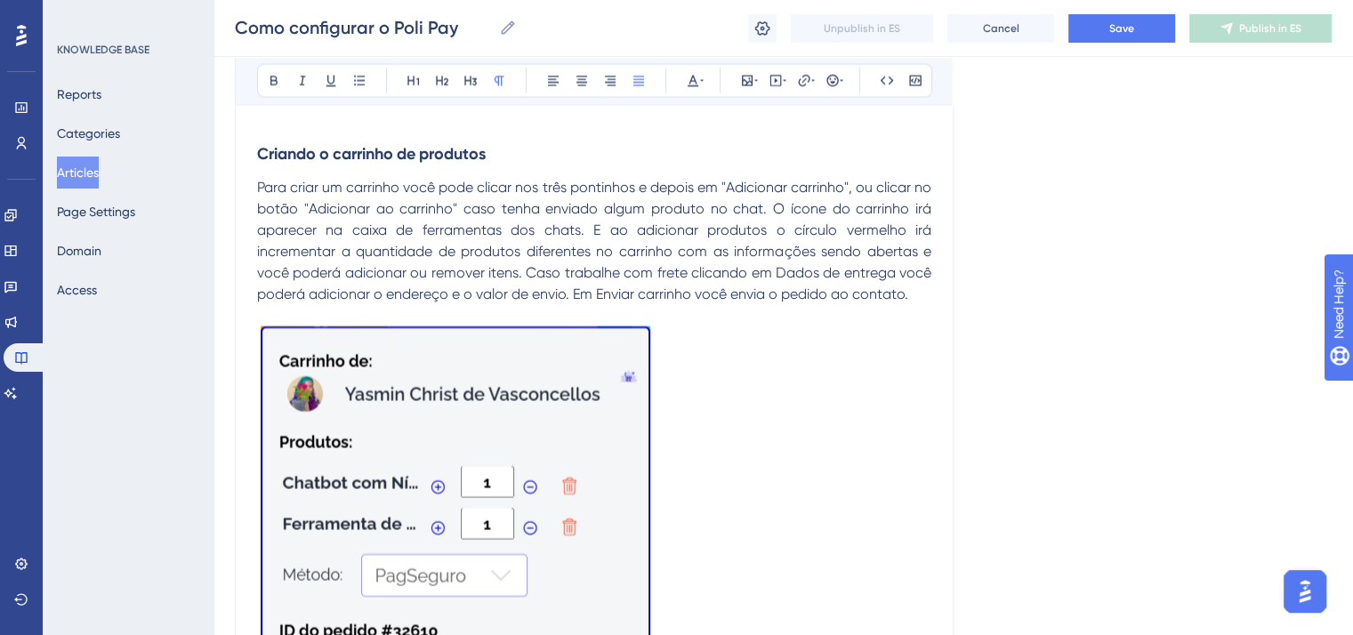
scroll to position [3737, 0]
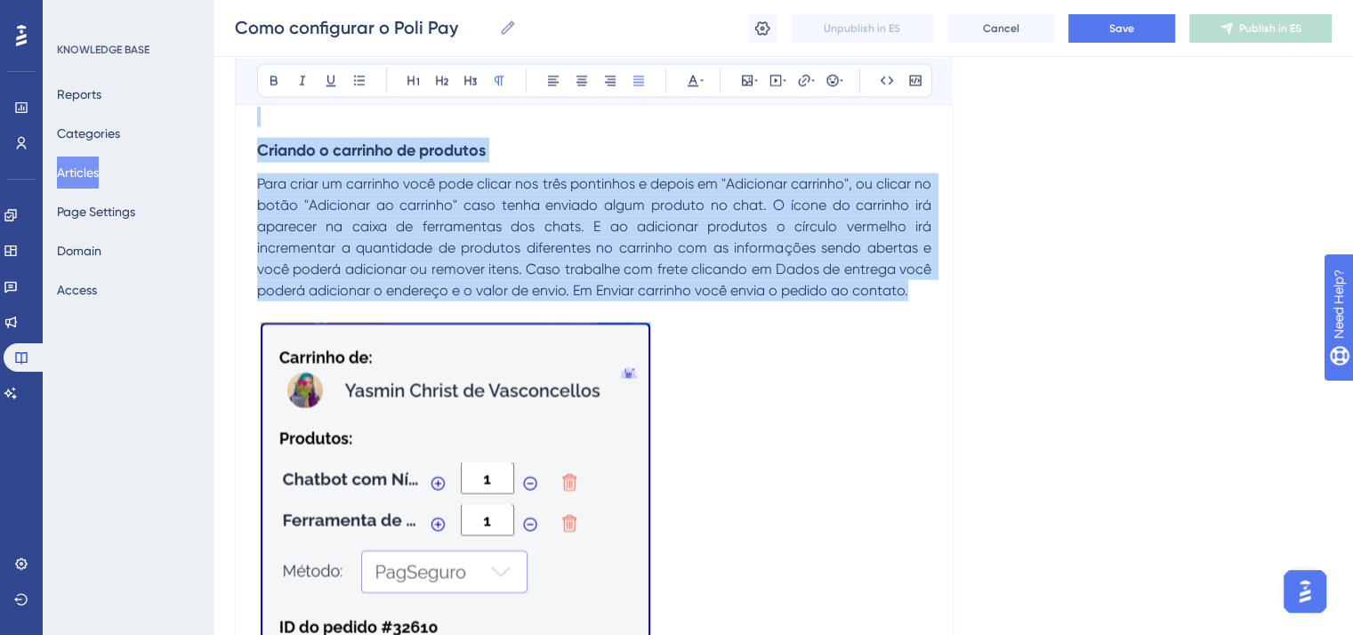
drag, startPoint x: 917, startPoint y: 308, endPoint x: 254, endPoint y: 130, distance: 687.3
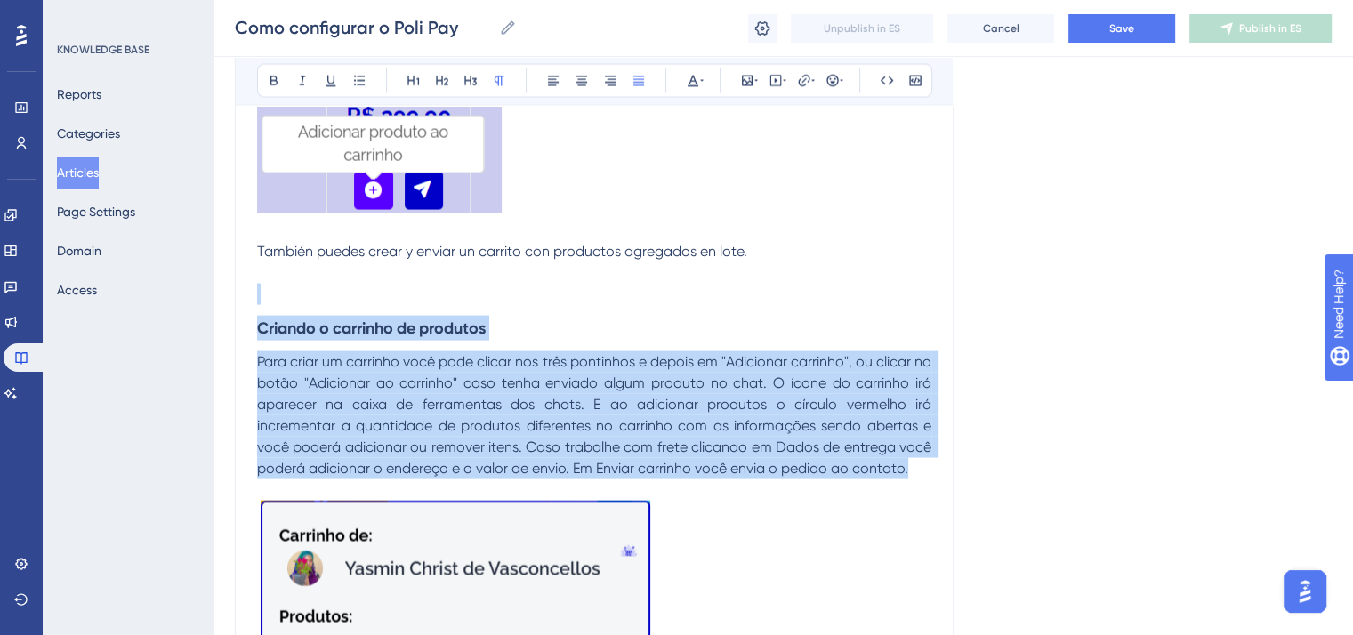
scroll to position [3559, 0]
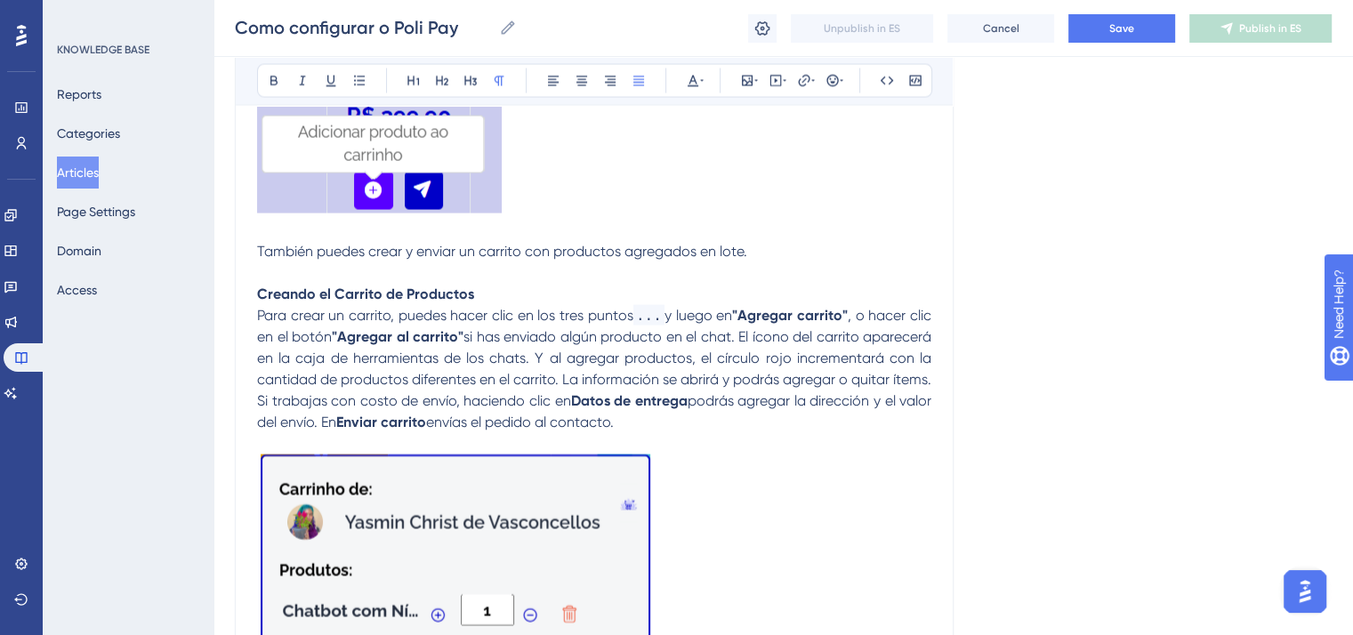
click at [528, 312] on p "Creando el Carrito de Productos Para crear un carrito, puedes hacer clic en los…" at bounding box center [594, 358] width 675 height 149
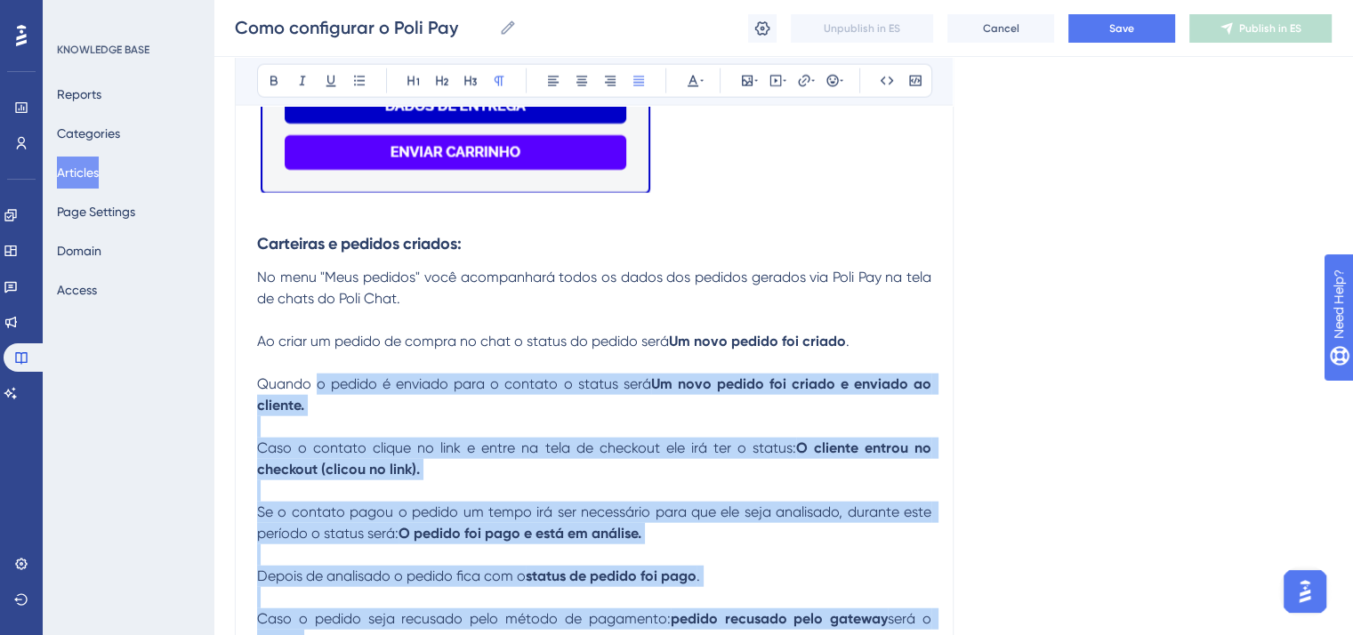
scroll to position [4271, 0]
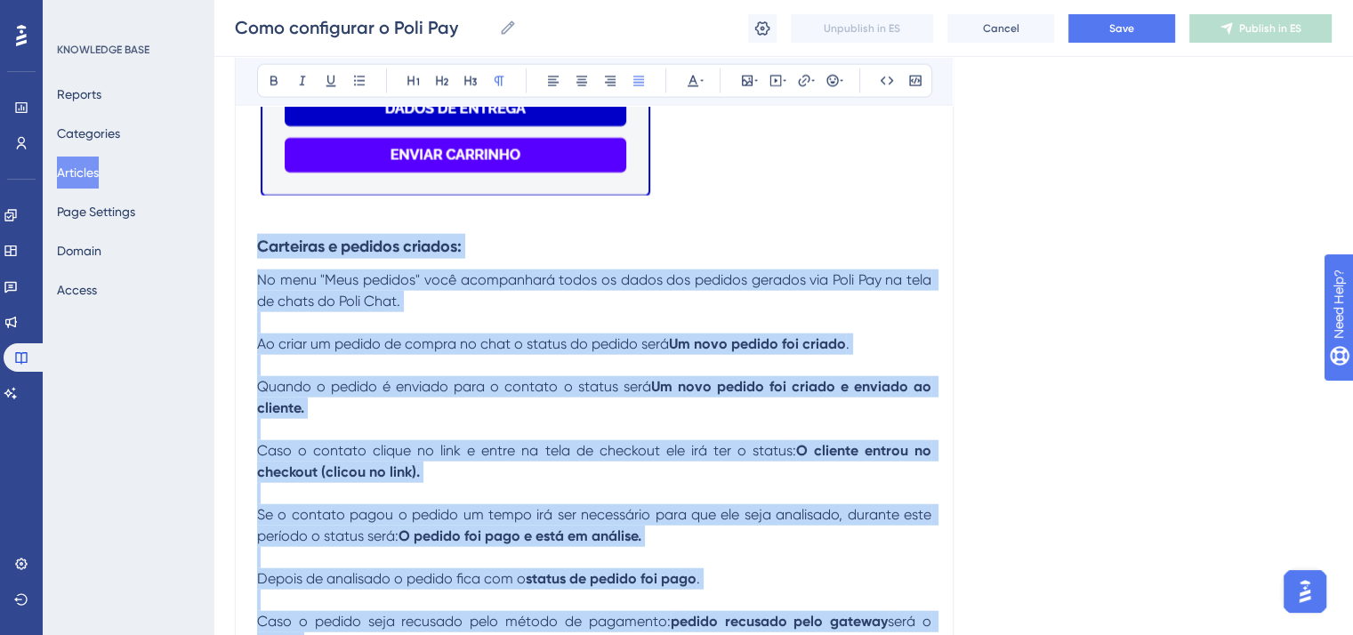
drag, startPoint x: 835, startPoint y: 489, endPoint x: 244, endPoint y: 271, distance: 629.5
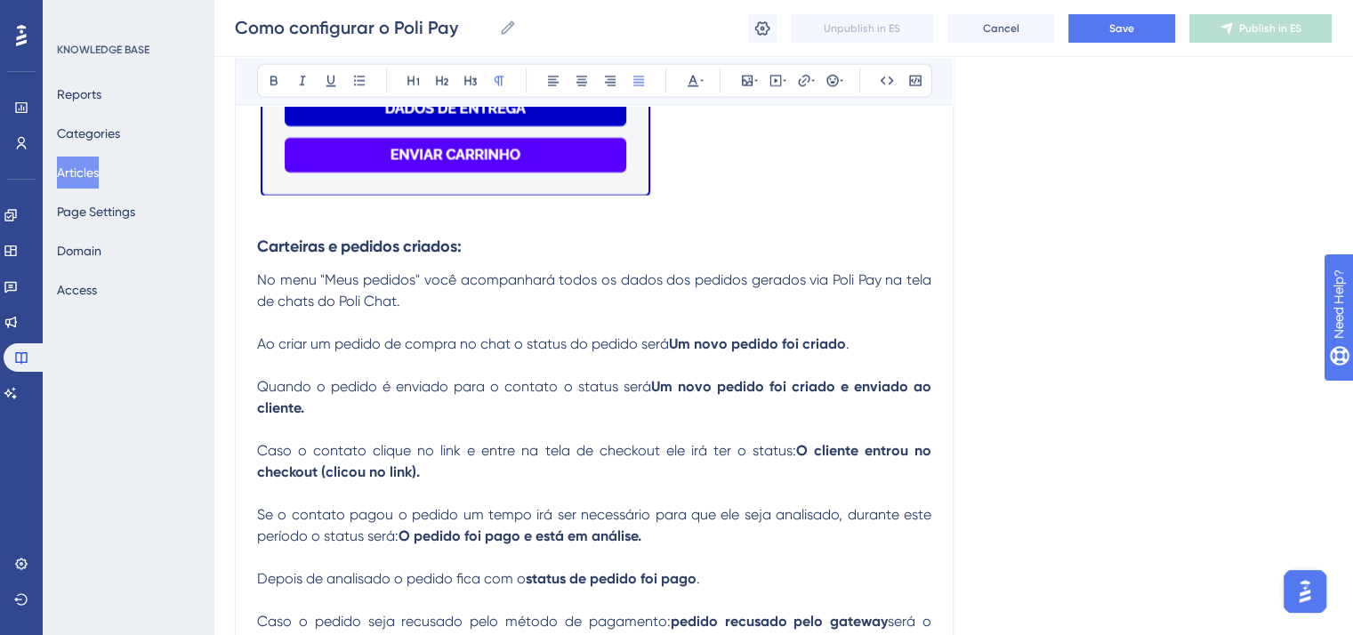
scroll to position [4388, 0]
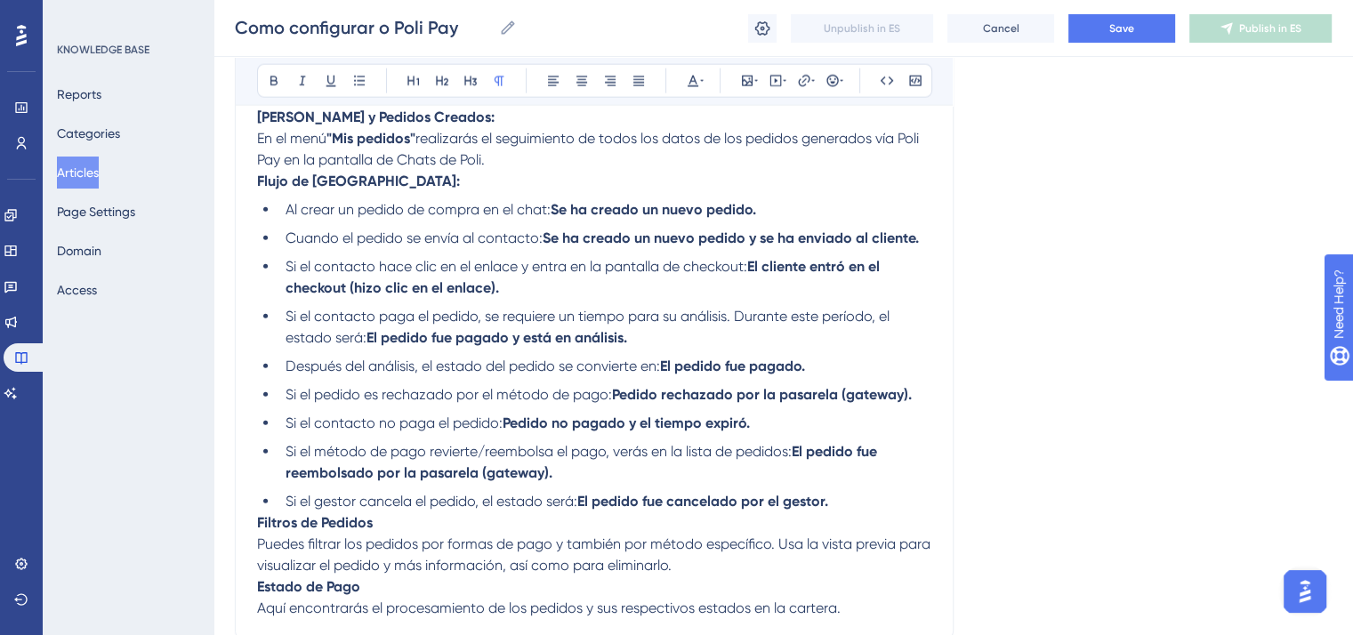
click at [493, 139] on p "[PERSON_NAME] y Pedidos Creados: En el menú "Mis pedidos" realizarás el seguimi…" at bounding box center [594, 139] width 675 height 64
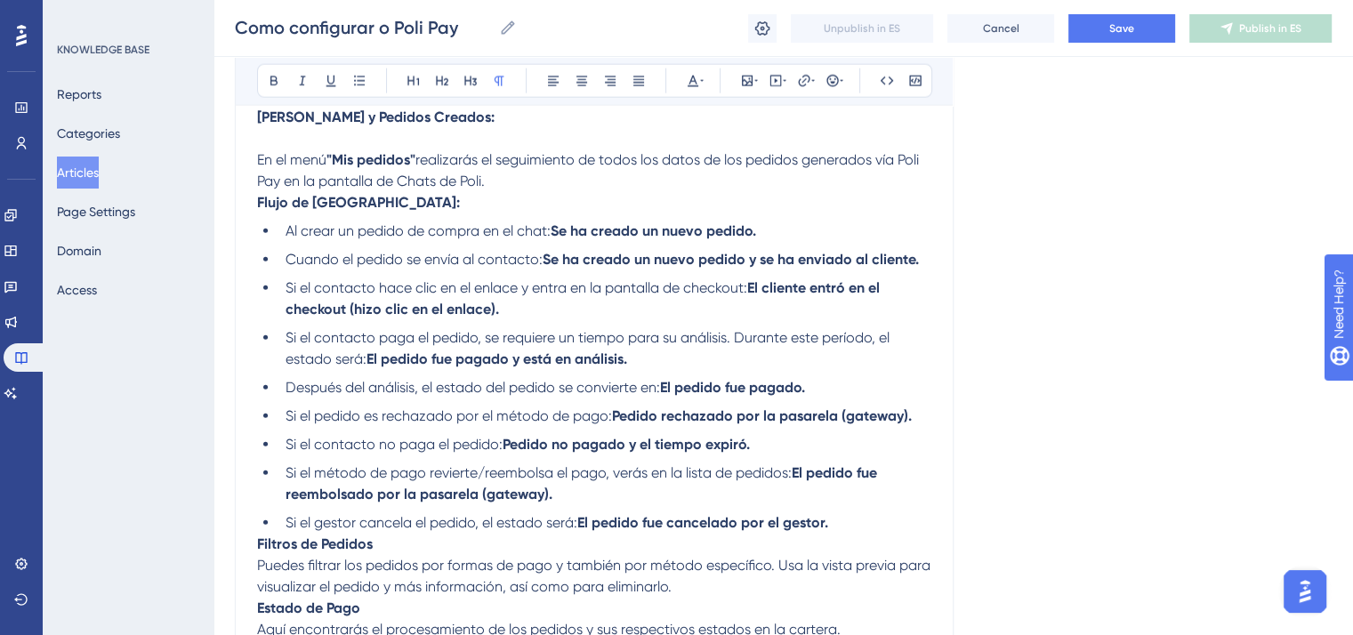
click at [513, 192] on p "En el menú "Mis pedidos" realizarás el seguimiento de todos los datos de los pe…" at bounding box center [594, 160] width 675 height 64
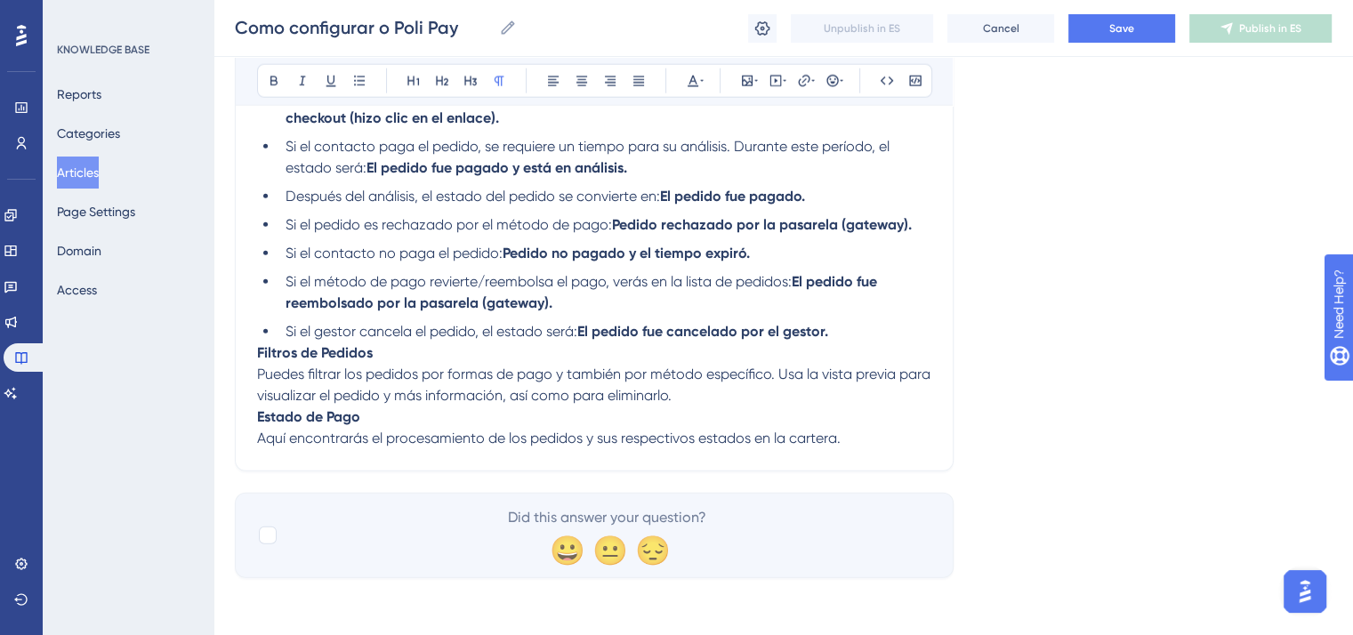
scroll to position [4633, 0]
click at [863, 329] on li "Si el gestor cancela el pedido, el estado será: El pedido fue cancelado por el …" at bounding box center [605, 331] width 653 height 21
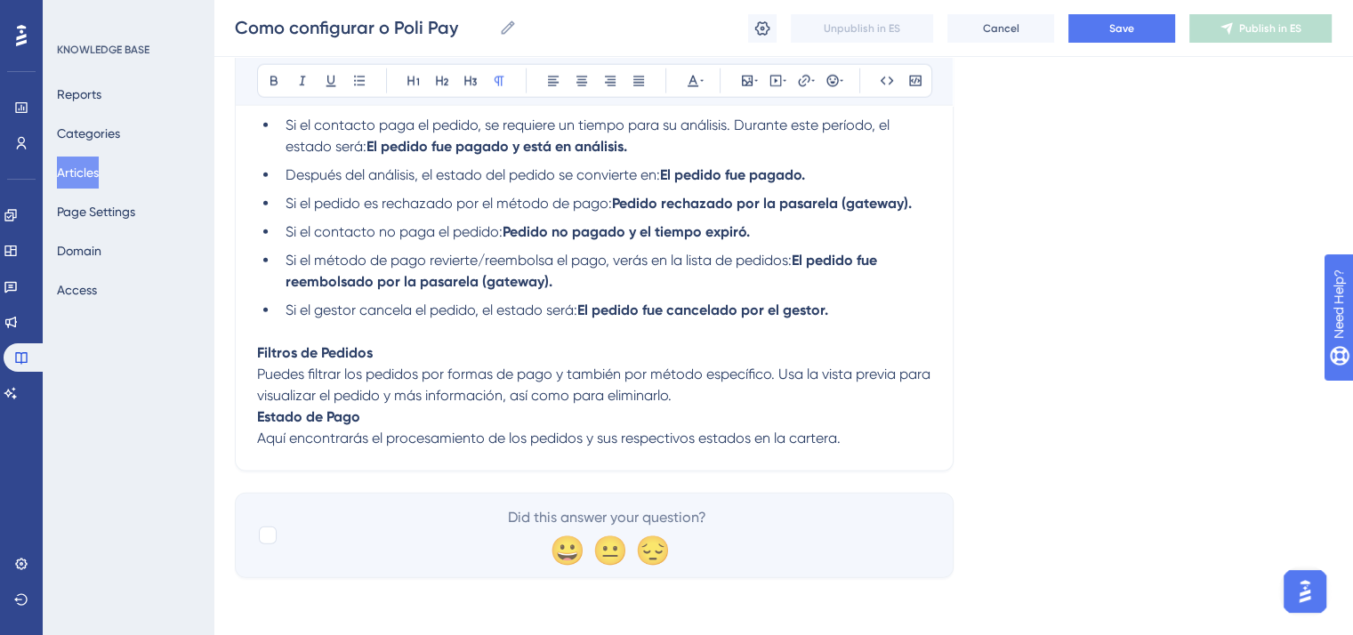
click at [740, 407] on p "Filtros de Pedidos Puedes filtrar los pedidos por formas de pago y también por …" at bounding box center [594, 375] width 675 height 64
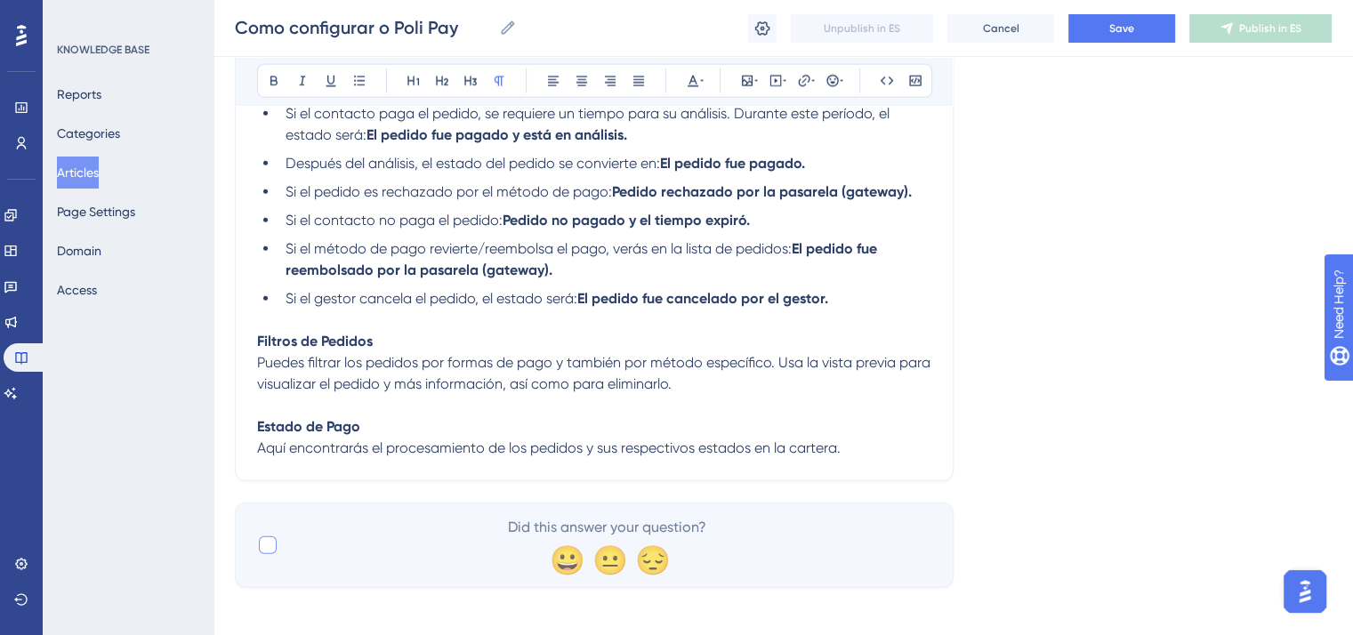
click at [271, 554] on div at bounding box center [268, 546] width 18 height 18
checkbox input "true"
click at [1143, 28] on button "Save" at bounding box center [1122, 28] width 107 height 28
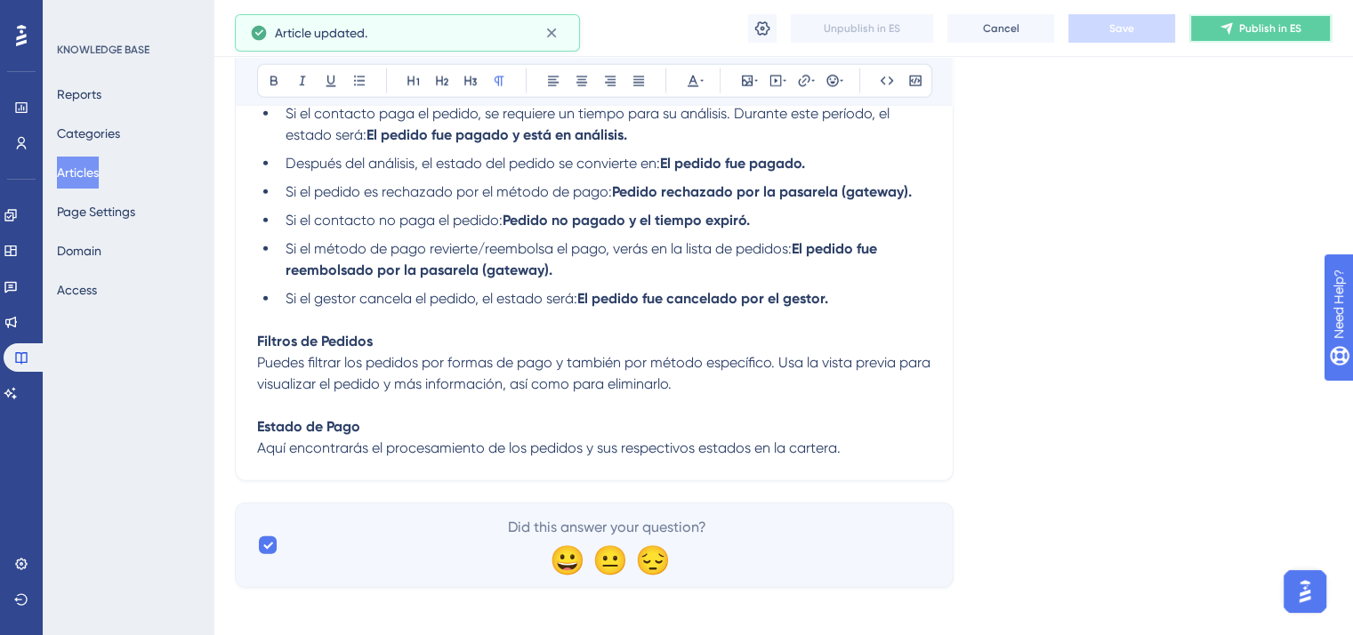
click at [1255, 26] on span "Publish in ES" at bounding box center [1271, 28] width 62 height 14
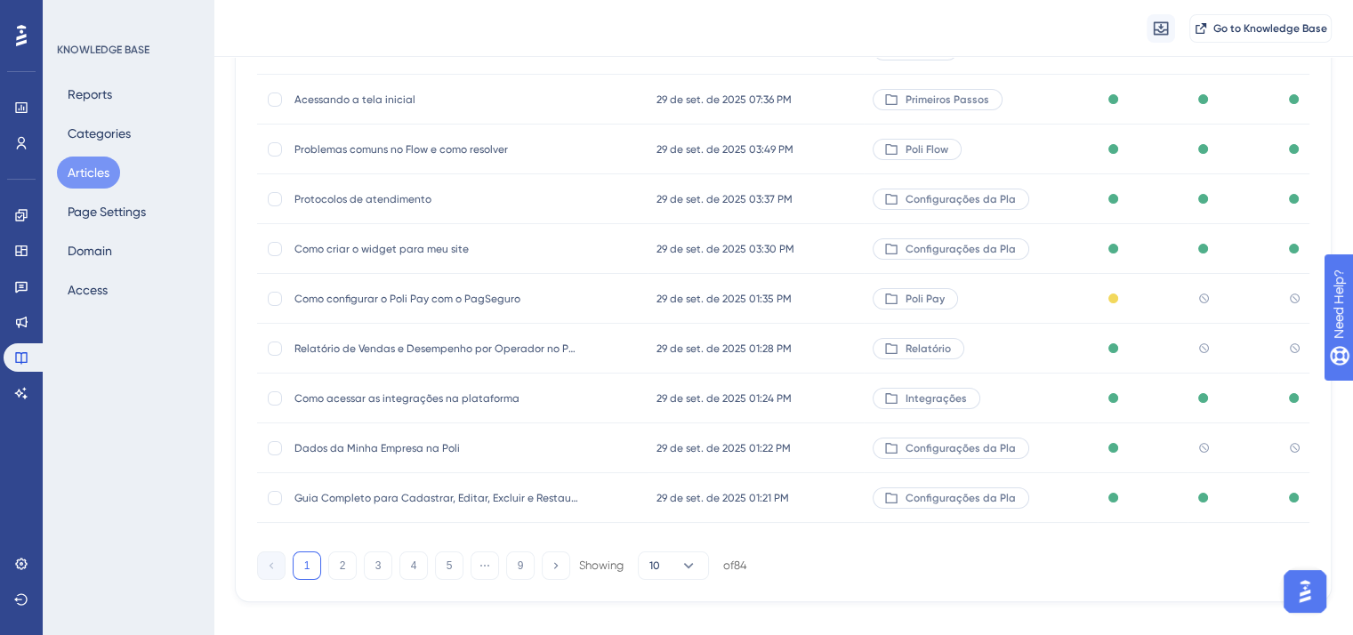
scroll to position [267, 0]
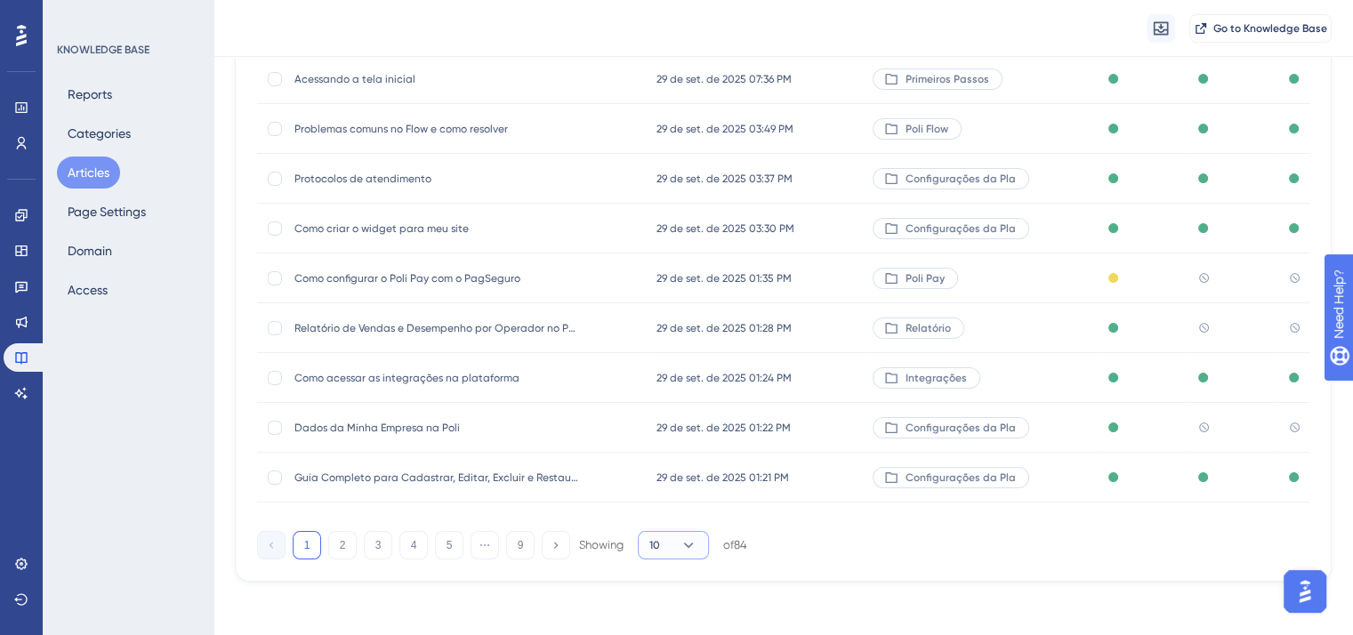
click at [660, 554] on button "10" at bounding box center [673, 545] width 71 height 28
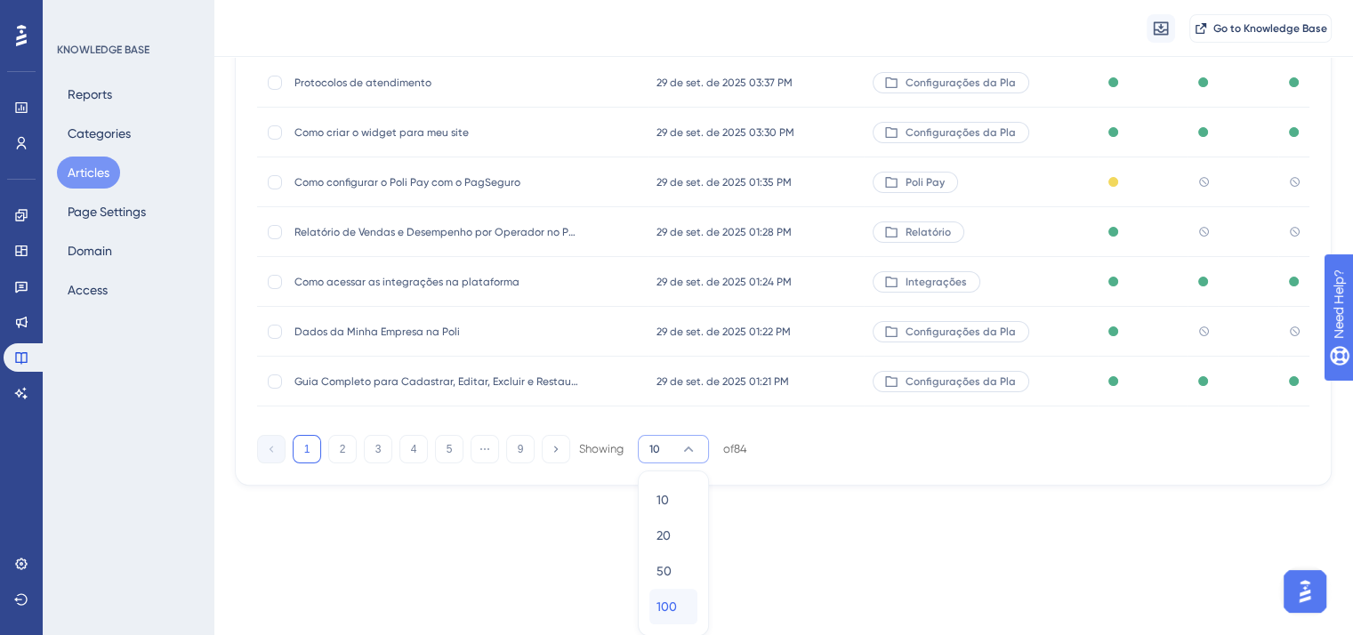
click at [683, 606] on div "100 100" at bounding box center [674, 607] width 34 height 36
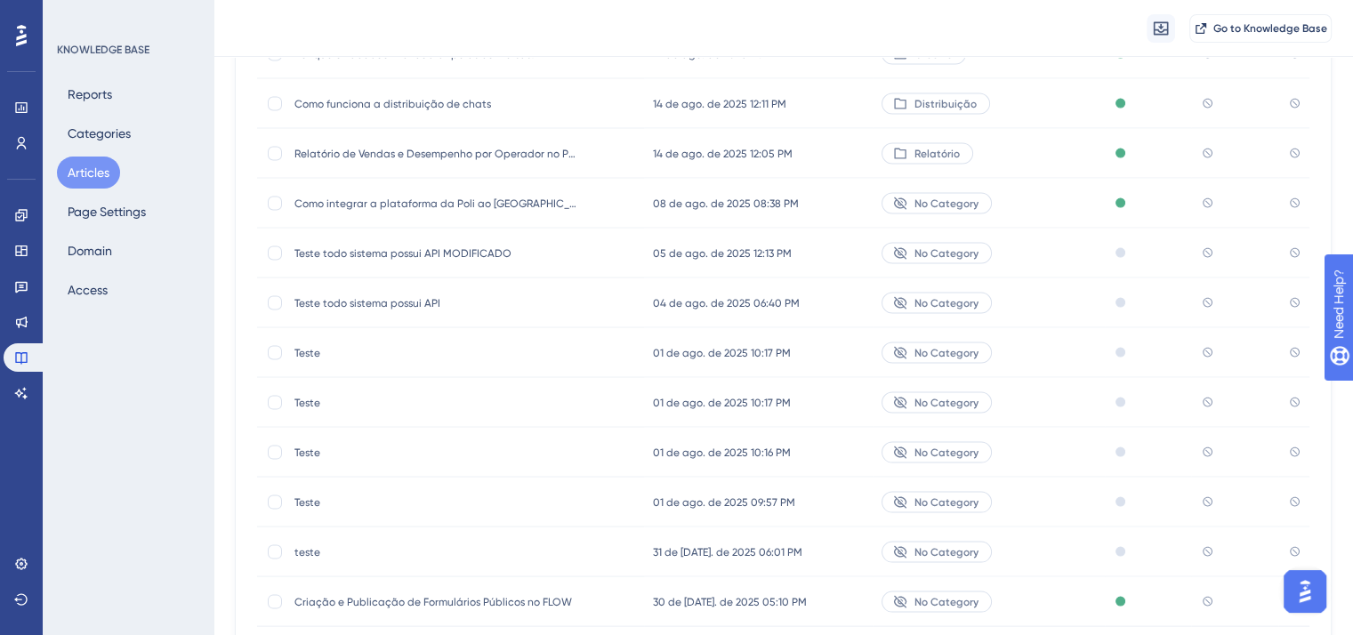
scroll to position [3833, 0]
click at [273, 254] on div at bounding box center [275, 250] width 14 height 14
checkbox input "true"
click at [271, 298] on div at bounding box center [275, 300] width 14 height 14
checkbox input "true"
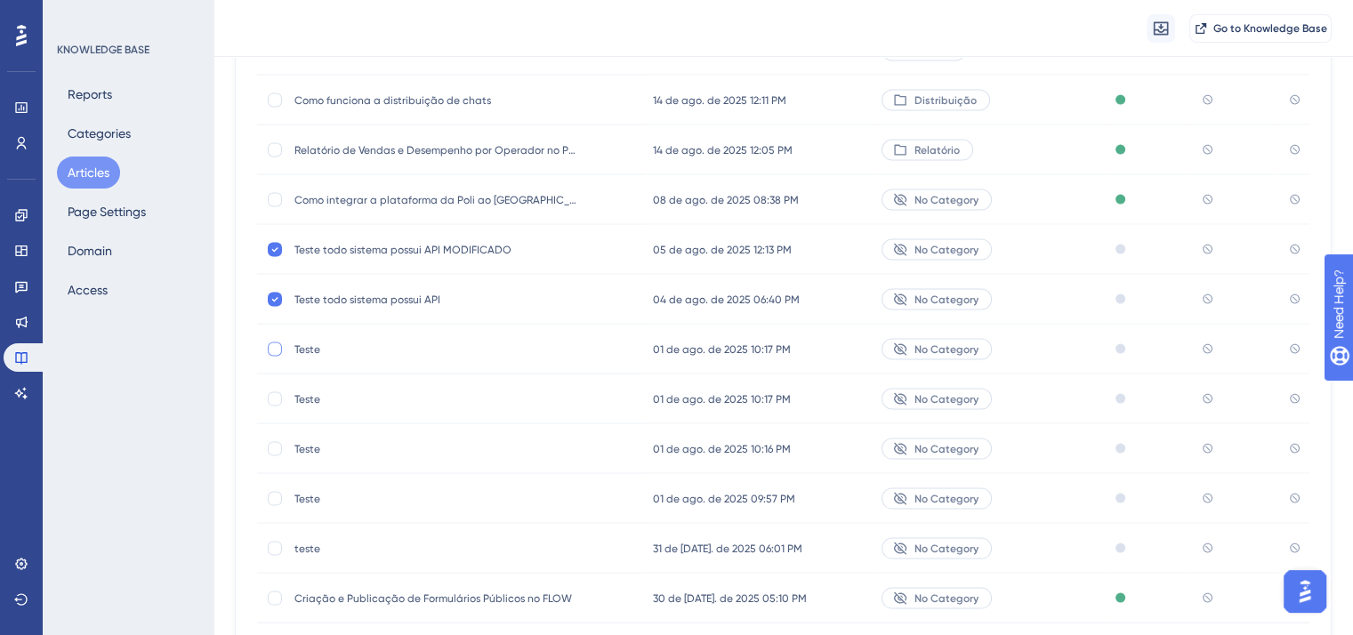
click at [274, 357] on div at bounding box center [275, 350] width 18 height 18
checkbox input "true"
click at [280, 400] on div at bounding box center [275, 399] width 14 height 14
checkbox input "true"
click at [279, 446] on div at bounding box center [275, 449] width 14 height 14
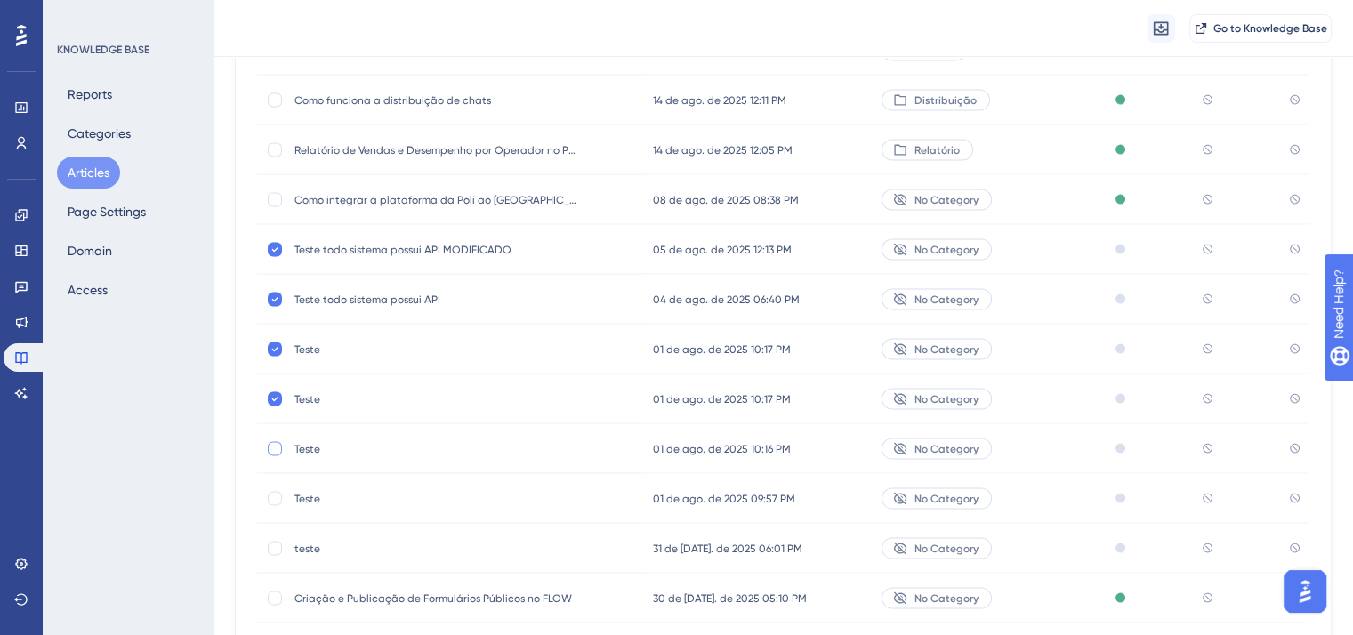
checkbox input "true"
click at [275, 500] on div at bounding box center [275, 499] width 14 height 14
checkbox input "true"
click at [278, 545] on div at bounding box center [275, 549] width 14 height 14
checkbox input "true"
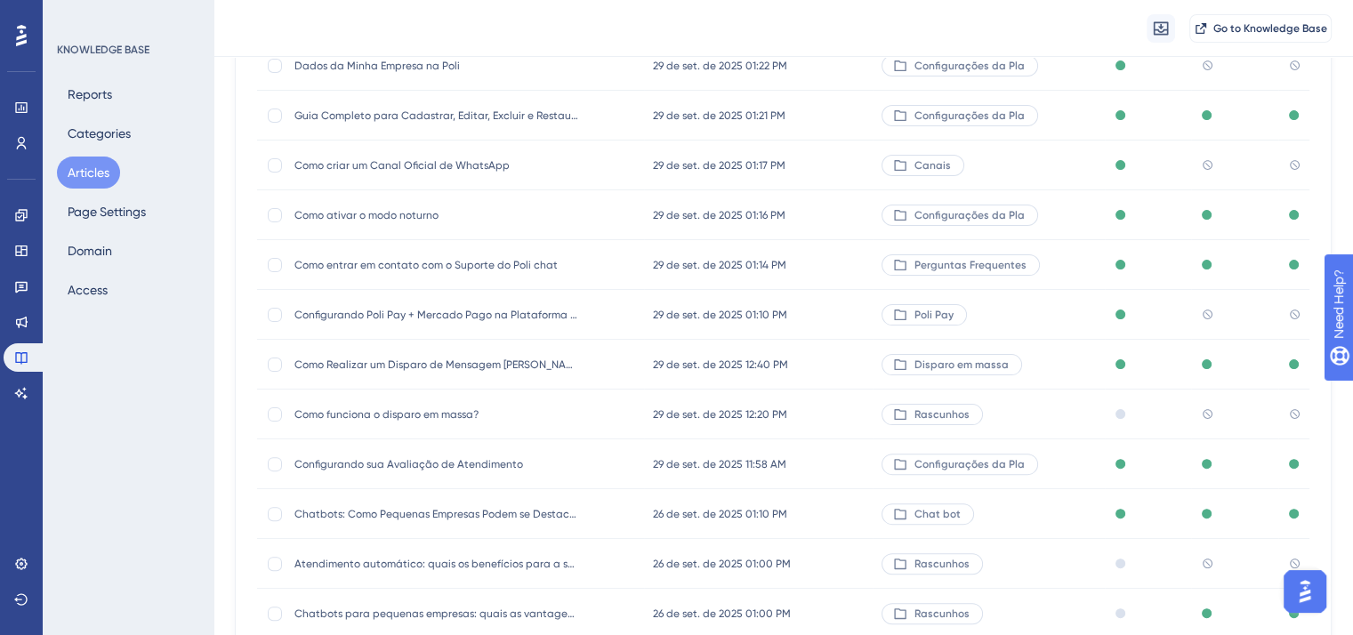
scroll to position [0, 0]
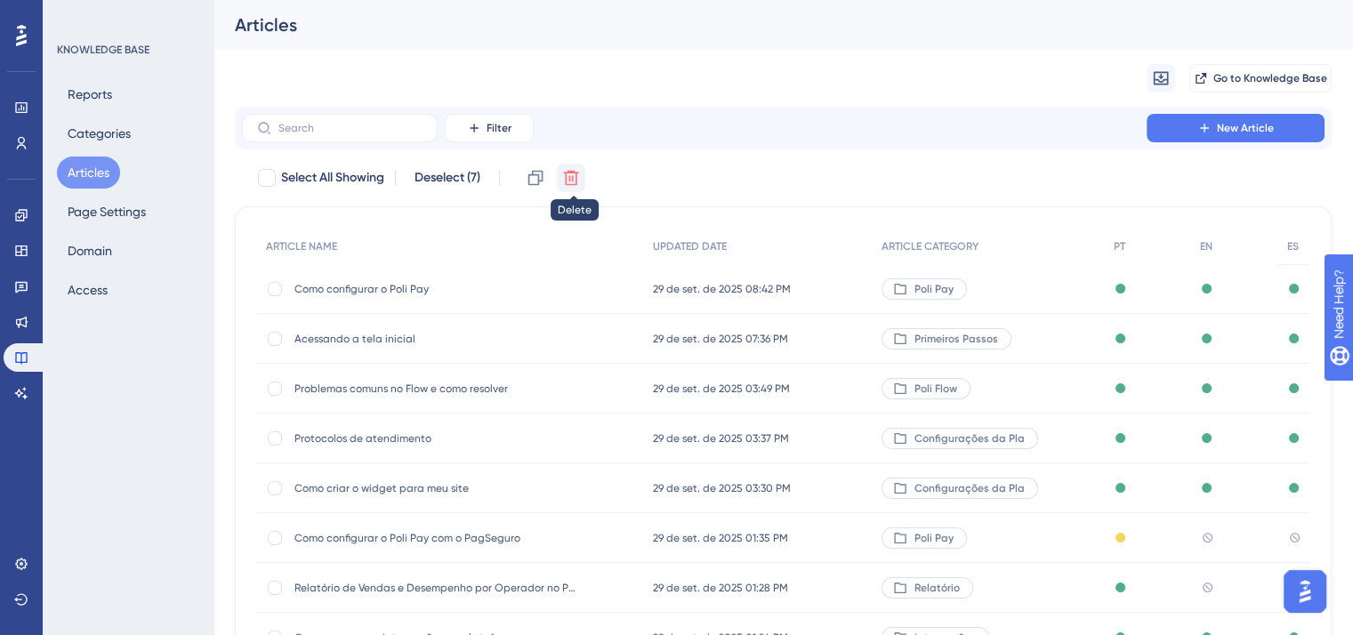
click at [570, 179] on icon at bounding box center [571, 178] width 18 height 18
checkbox input "false"
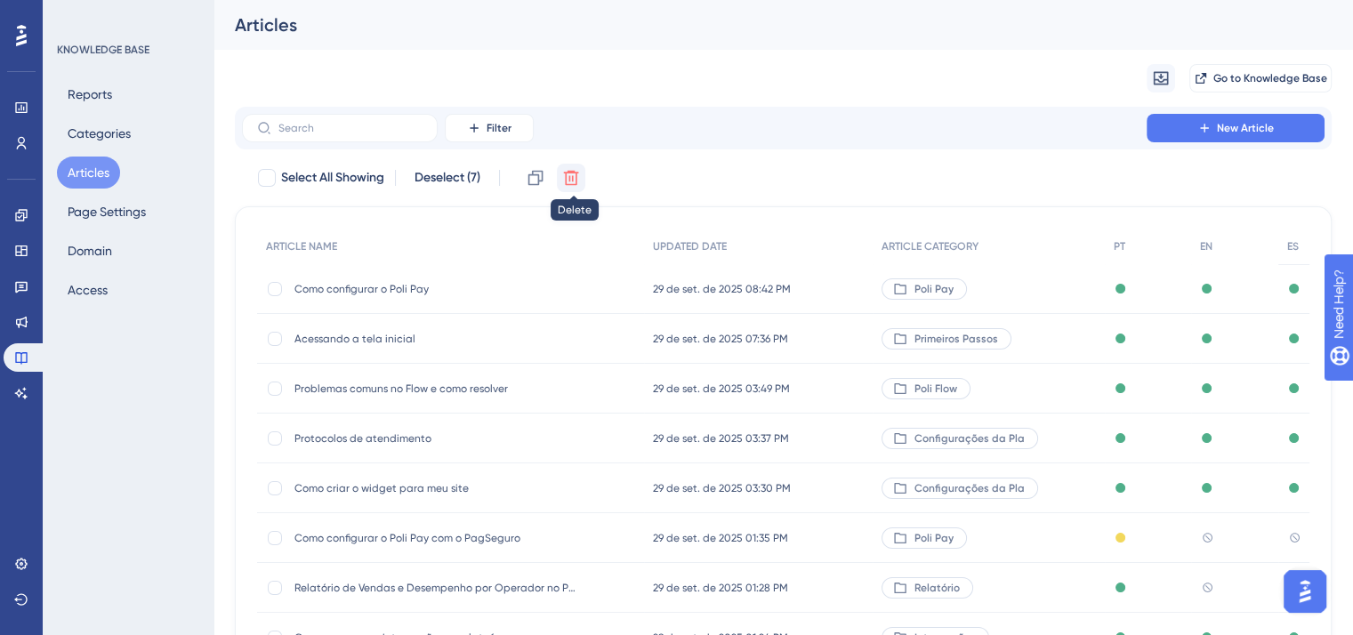
checkbox input "false"
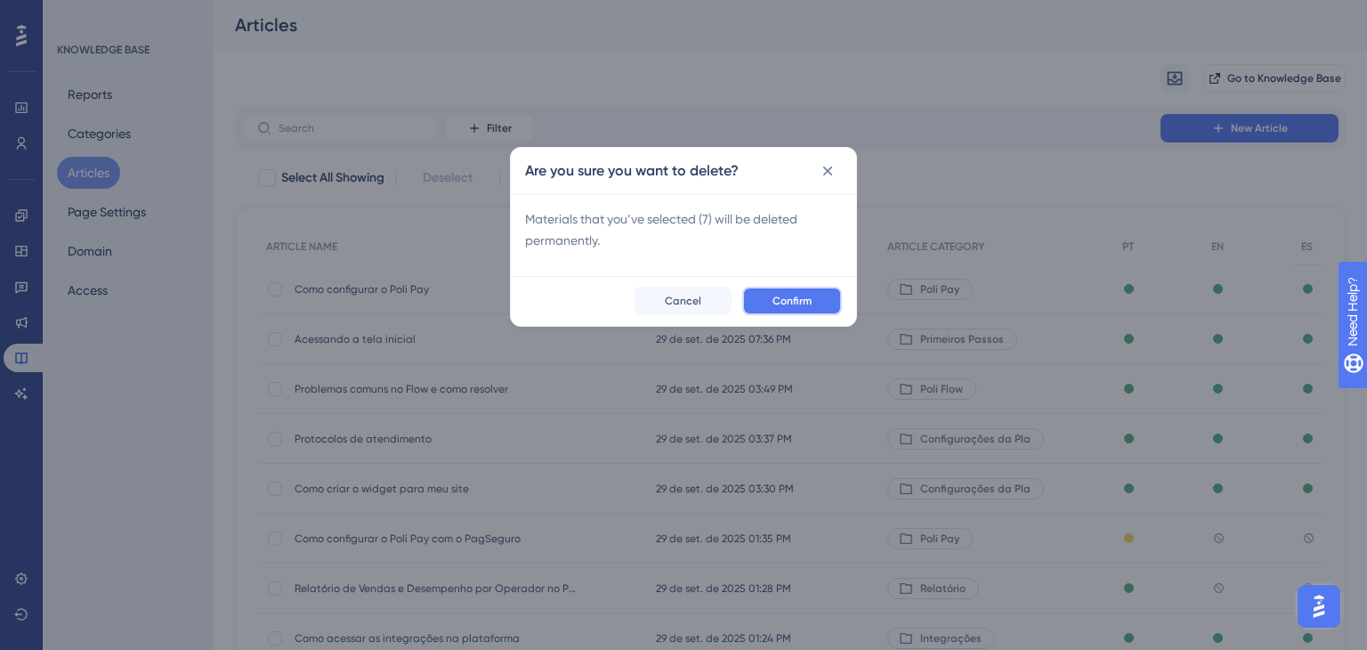
click at [793, 294] on span "Confirm" at bounding box center [791, 301] width 39 height 14
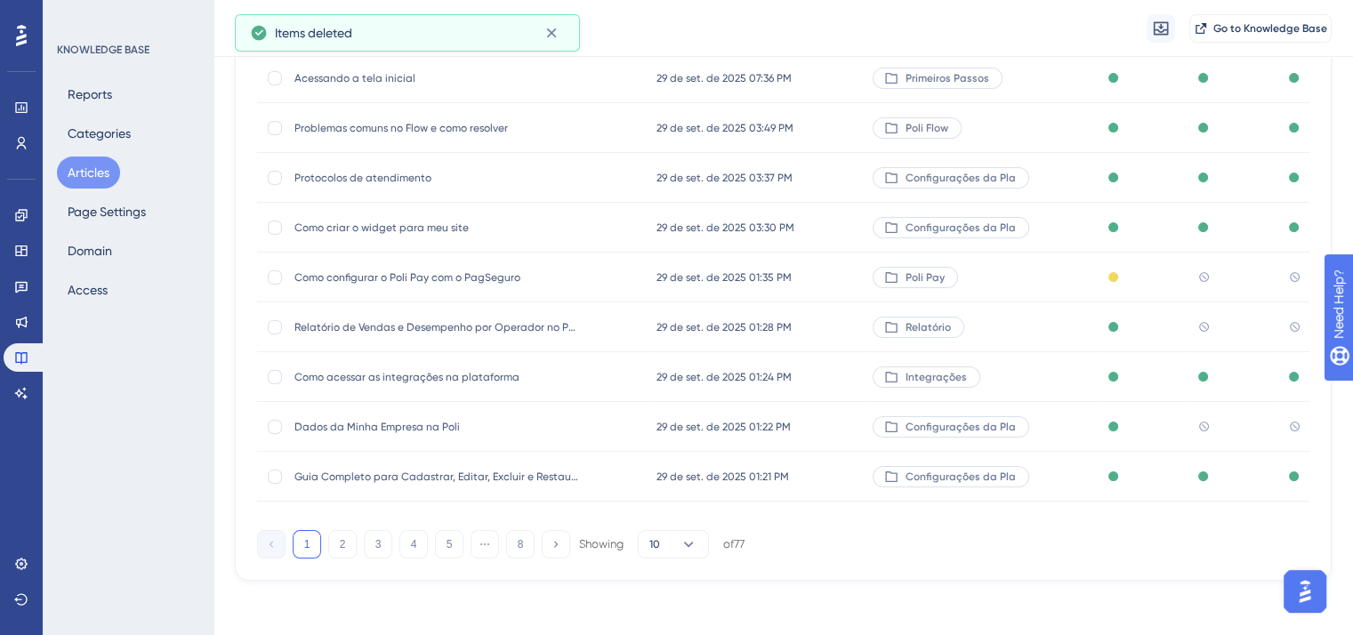
scroll to position [270, 0]
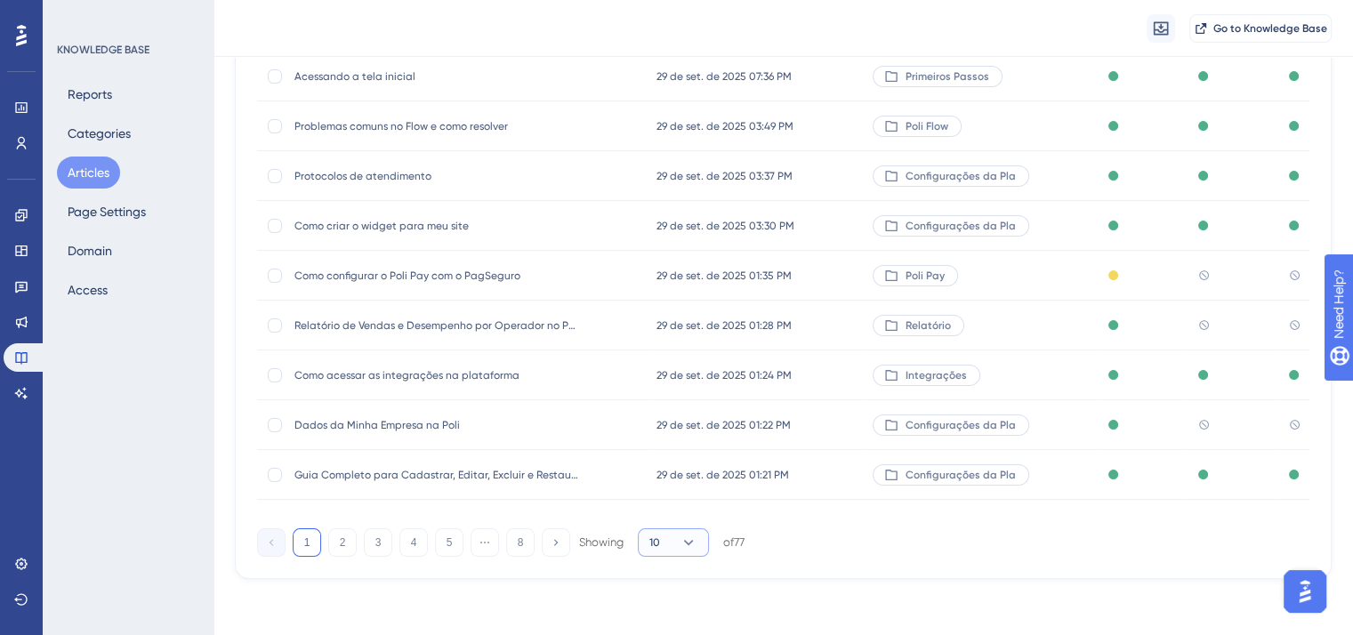
click at [671, 542] on button "10" at bounding box center [673, 543] width 71 height 28
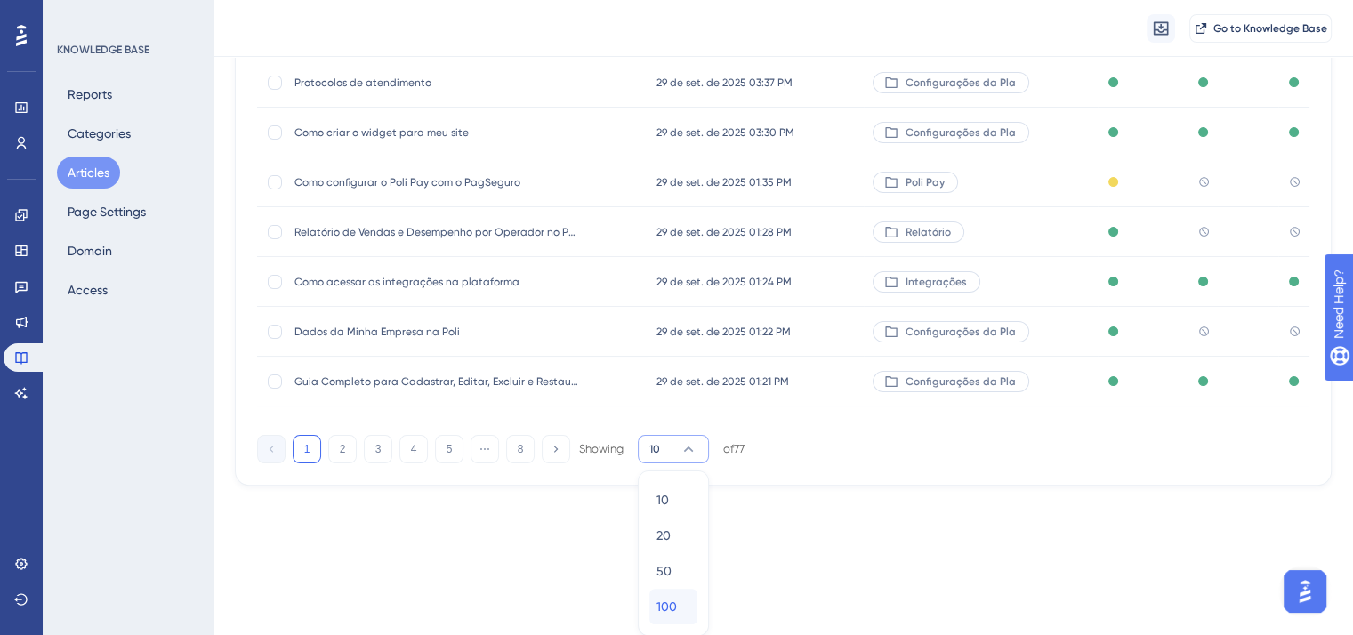
click at [682, 615] on div "100 100" at bounding box center [674, 607] width 34 height 36
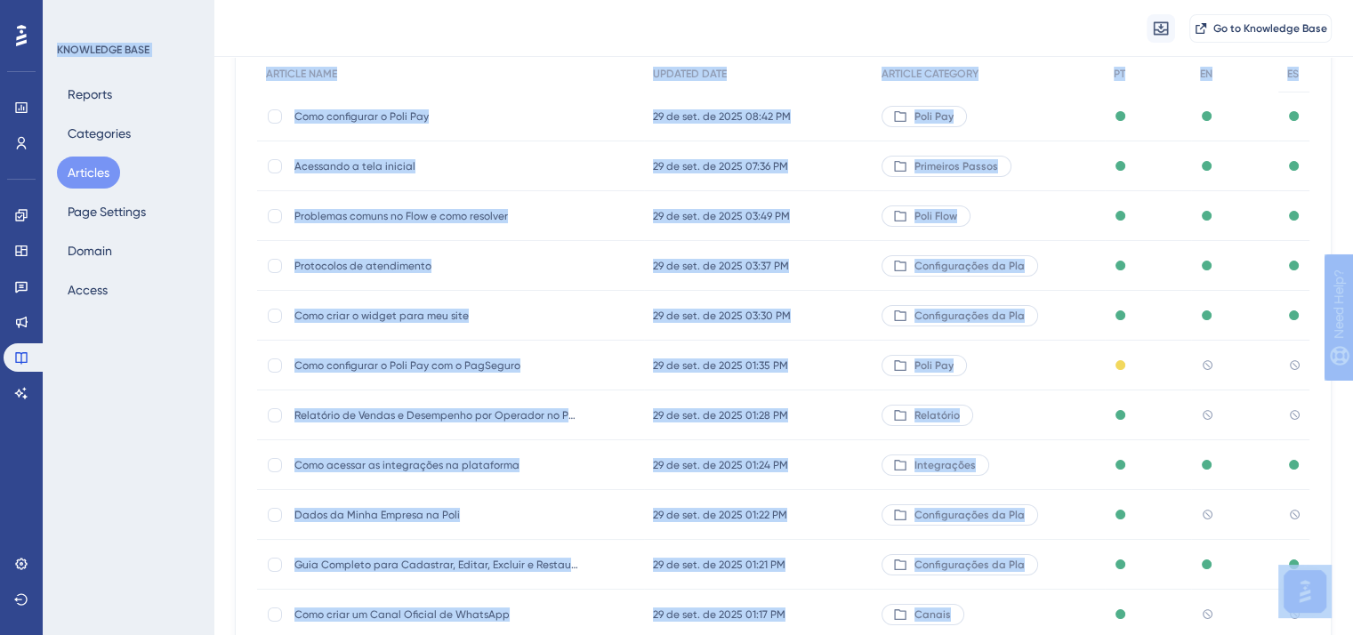
scroll to position [0, 0]
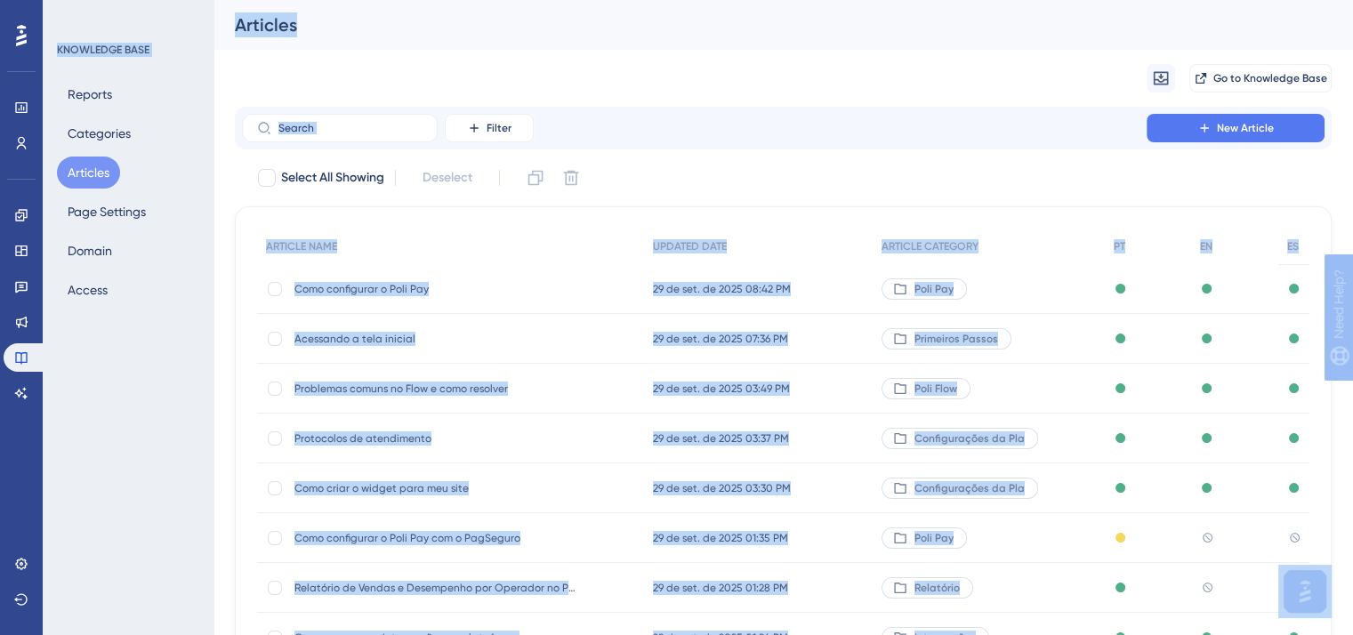
drag, startPoint x: 1322, startPoint y: 506, endPoint x: 744, endPoint y: -66, distance: 813.6
click at [744, 0] on html "Performance Users Engagement Widgets Feedback Product Updates Knowledge Base AI…" at bounding box center [676, 0] width 1353 height 0
click at [354, 57] on div "Migrate from Go to Knowledge Base" at bounding box center [783, 78] width 1097 height 57
